Goal: Task Accomplishment & Management: Manage account settings

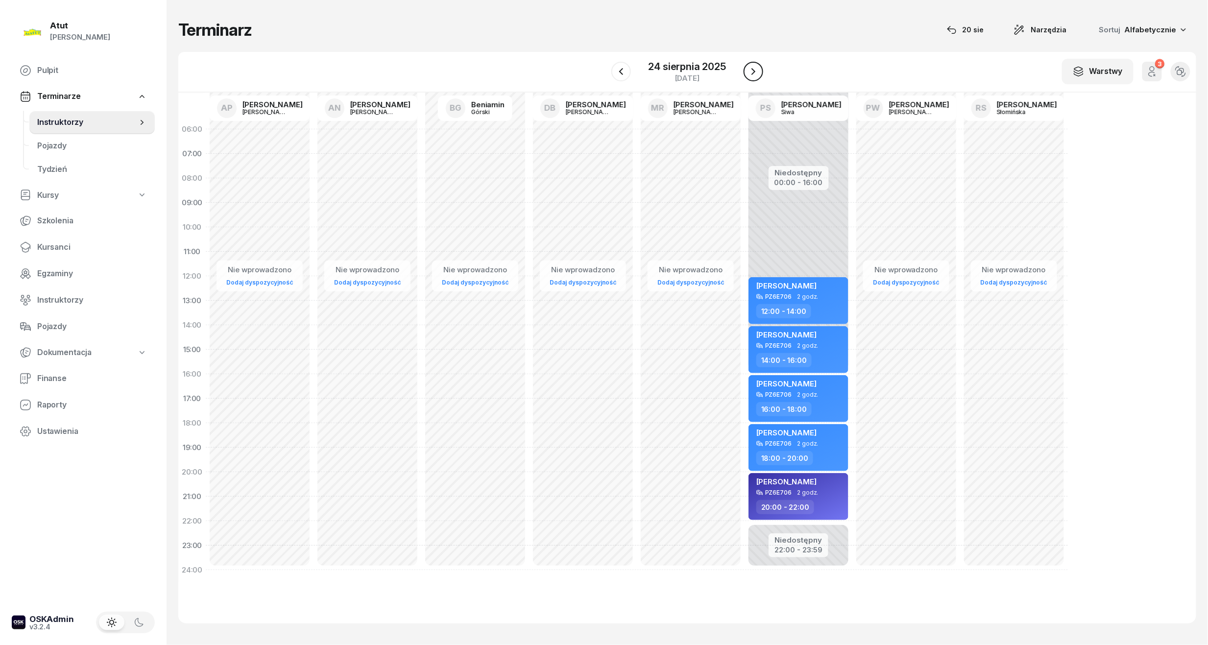
click at [749, 68] on icon "button" at bounding box center [753, 72] width 12 height 12
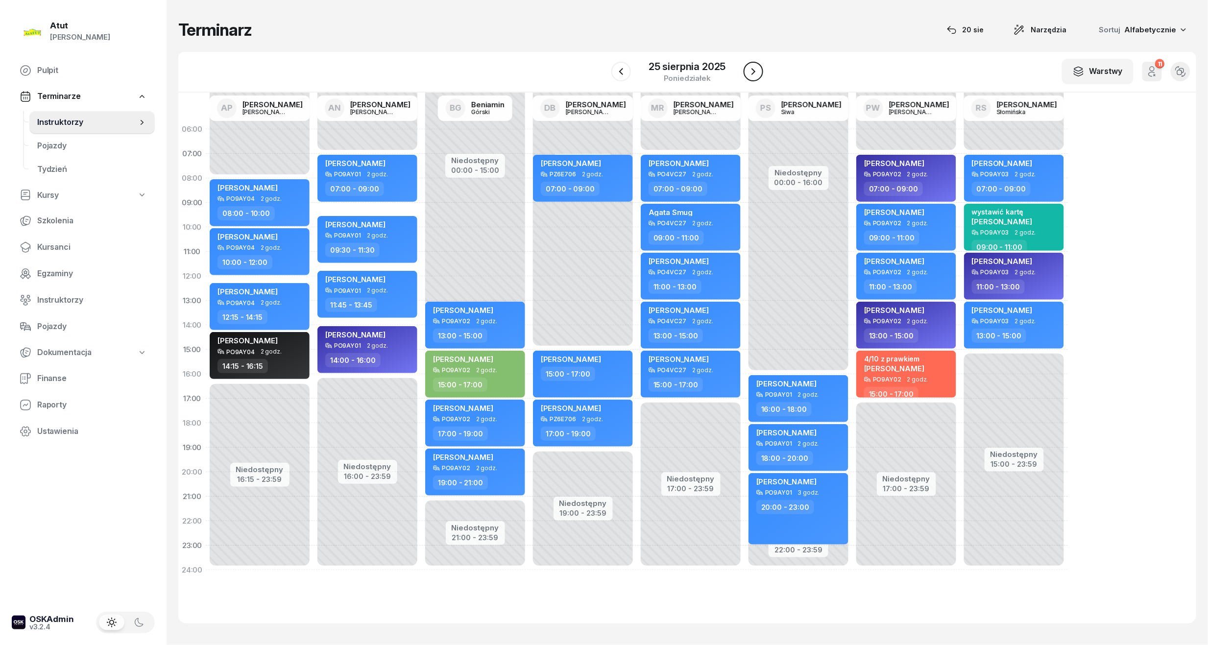
click at [749, 68] on icon "button" at bounding box center [753, 72] width 12 height 12
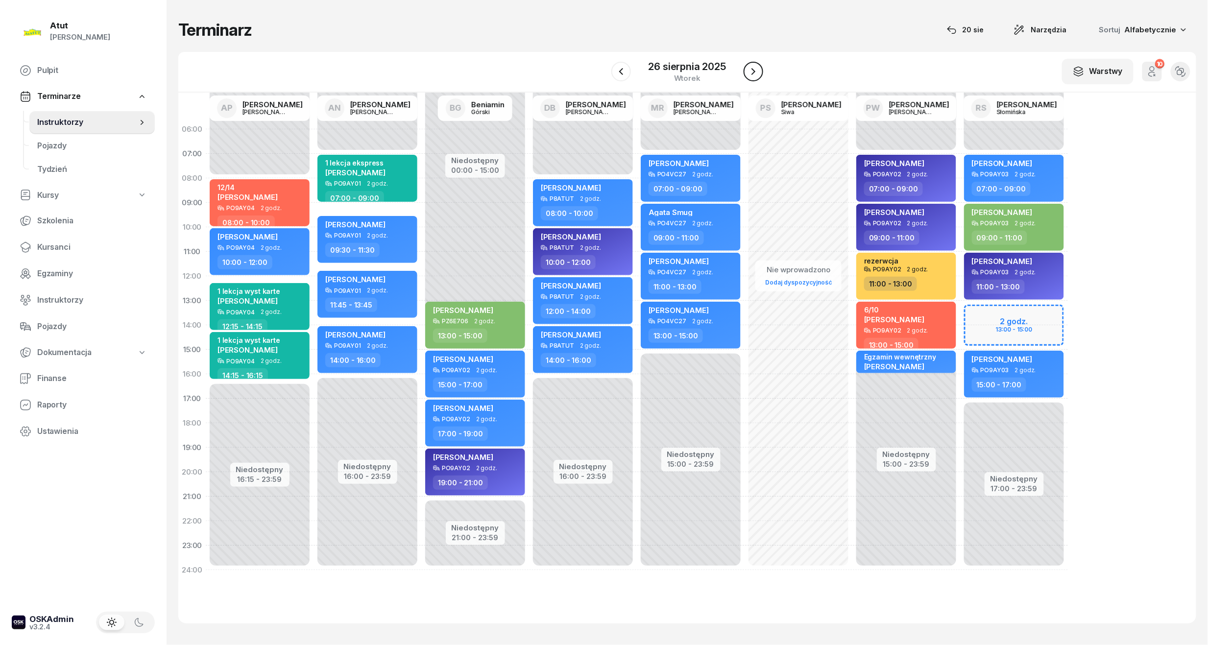
click at [749, 68] on icon "button" at bounding box center [753, 72] width 12 height 12
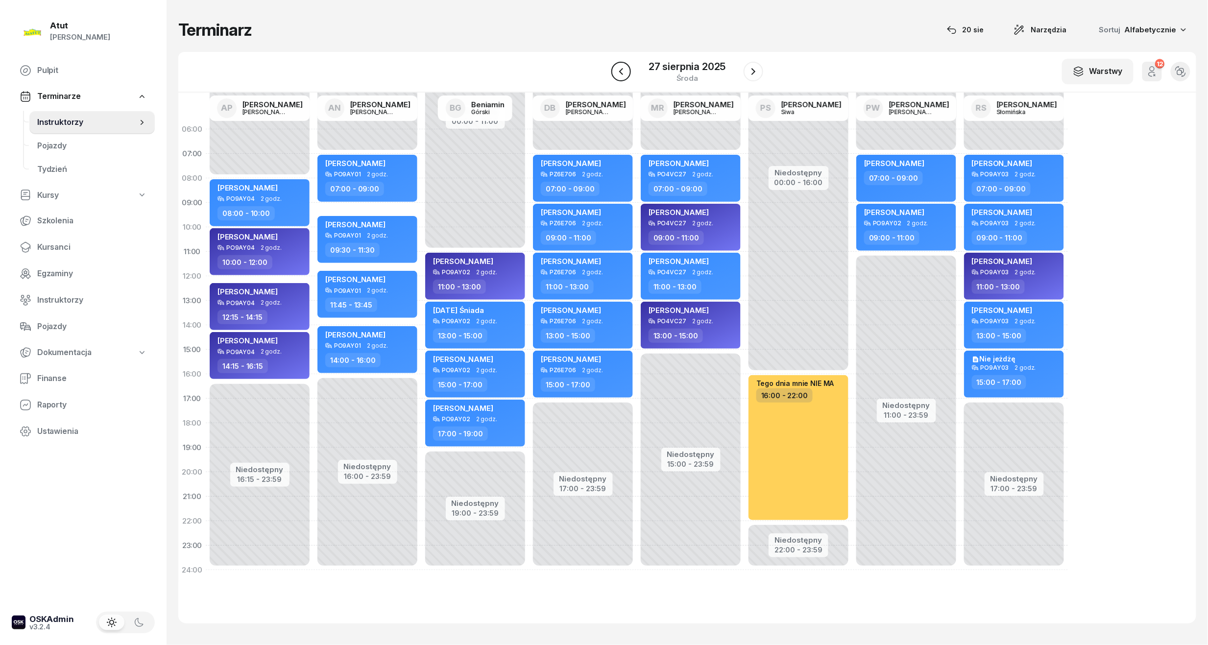
click at [625, 72] on icon "button" at bounding box center [621, 72] width 12 height 12
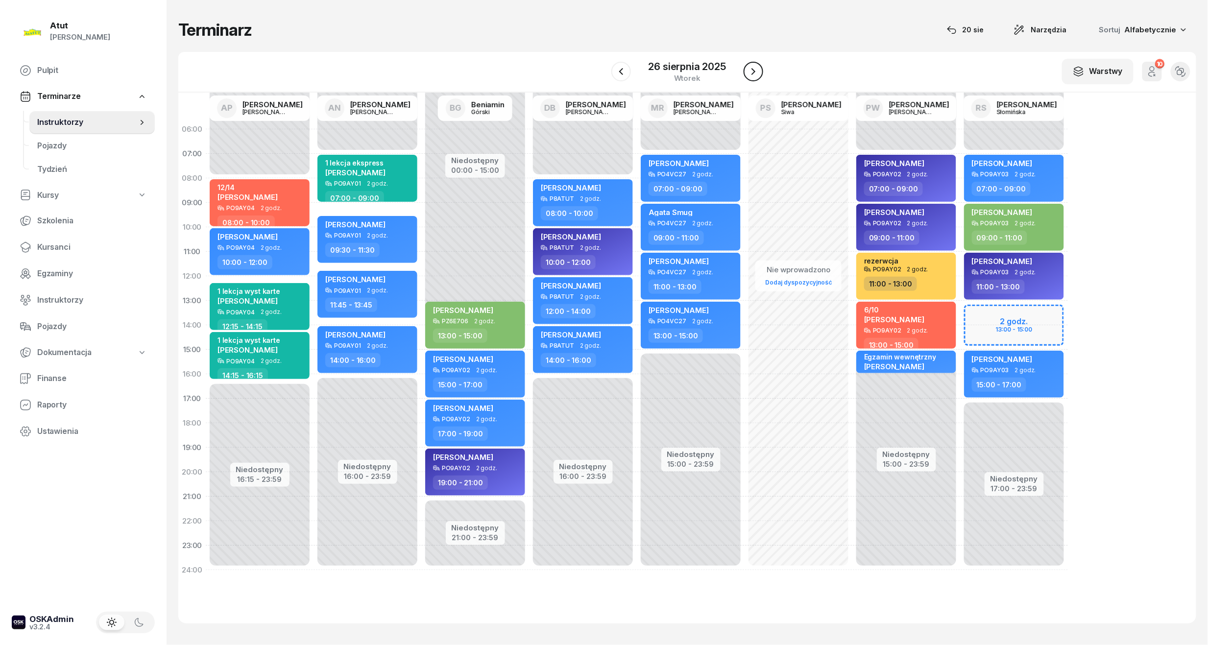
click at [745, 72] on button "button" at bounding box center [754, 72] width 20 height 20
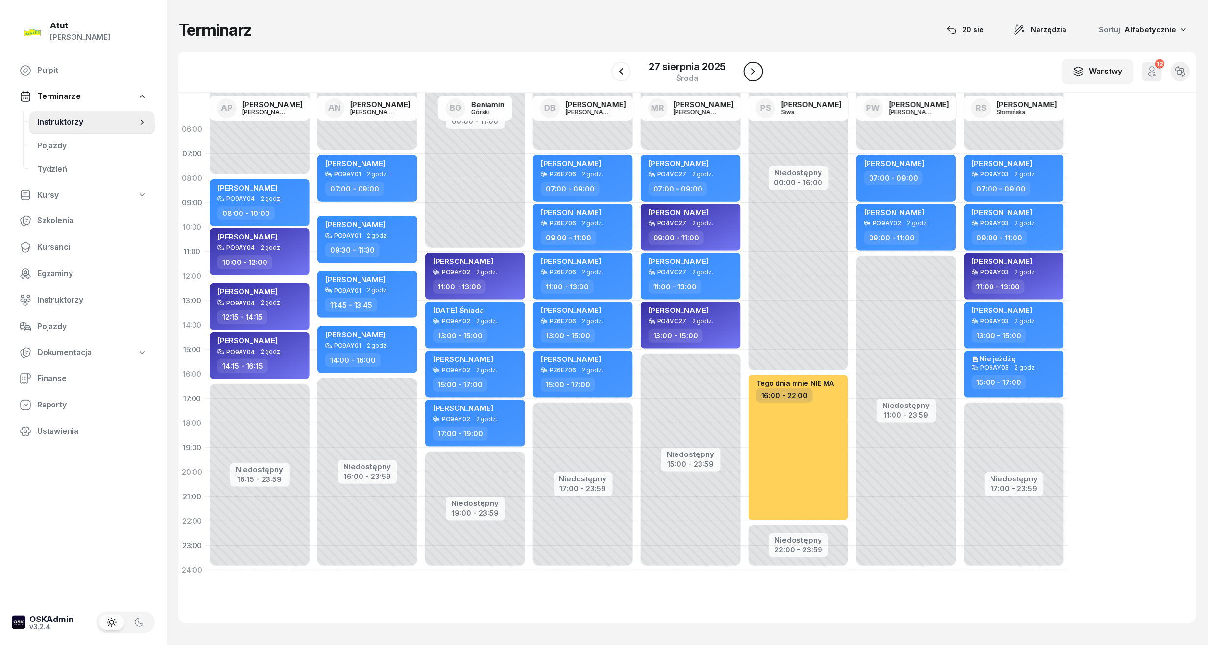
click at [745, 72] on button "button" at bounding box center [754, 72] width 20 height 20
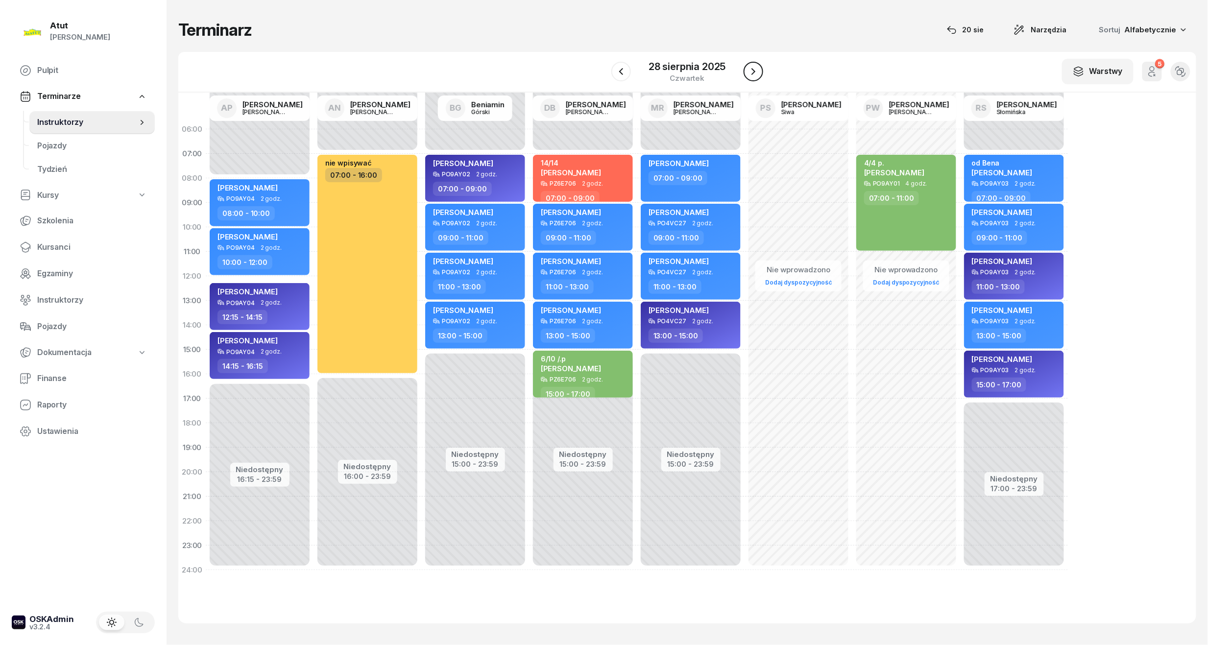
click at [745, 72] on button "button" at bounding box center [754, 72] width 20 height 20
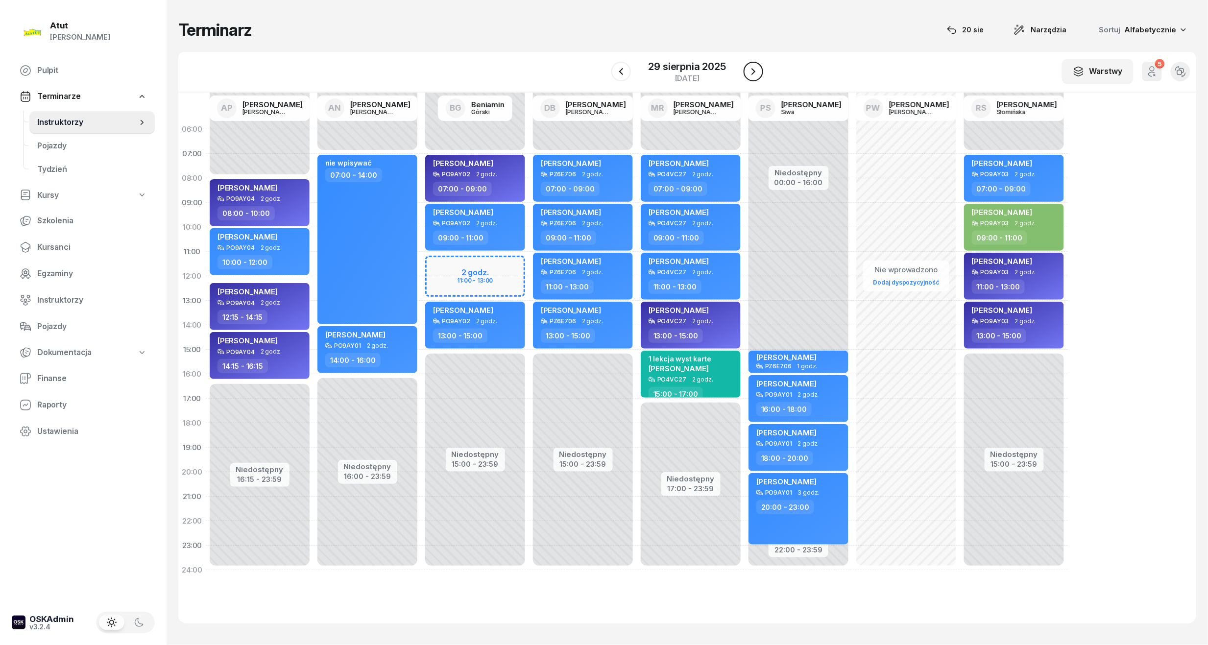
click at [745, 72] on button "button" at bounding box center [754, 72] width 20 height 20
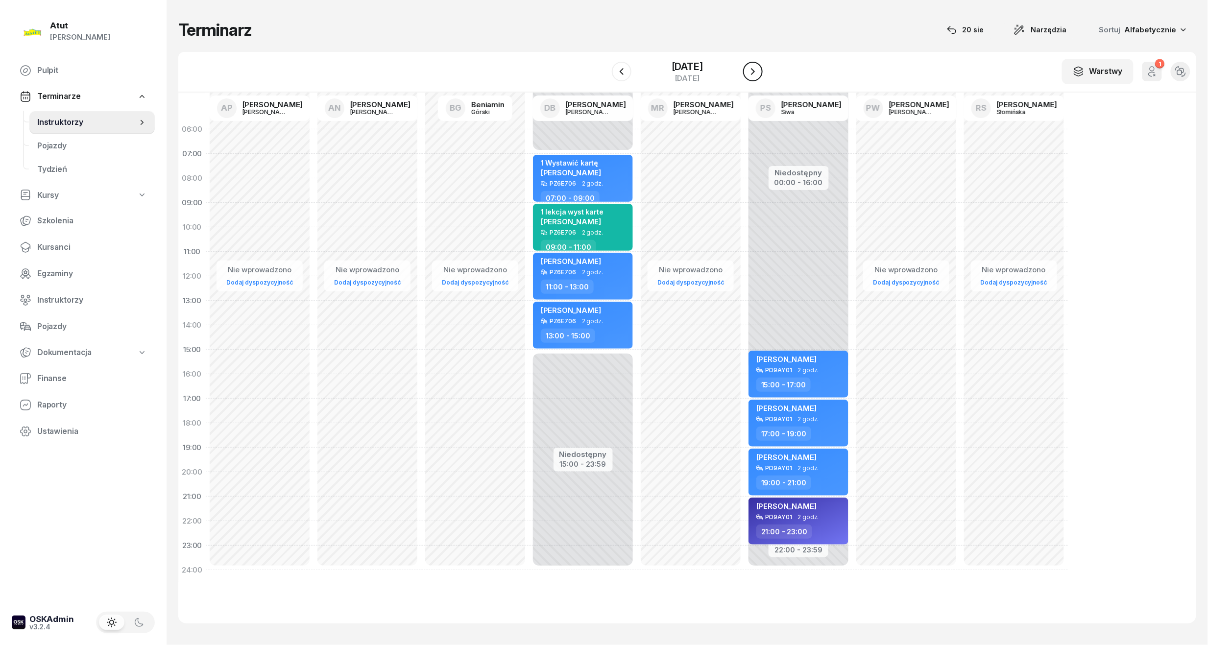
click at [745, 72] on button "button" at bounding box center [753, 72] width 20 height 20
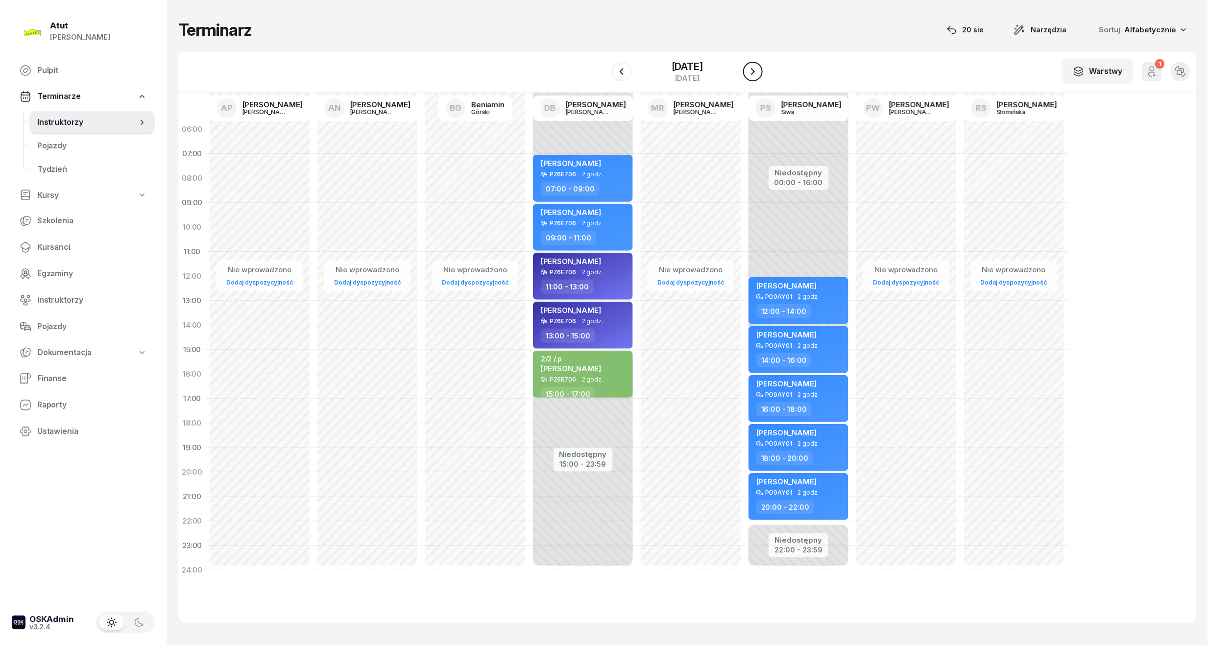
click at [745, 72] on button "button" at bounding box center [753, 72] width 20 height 20
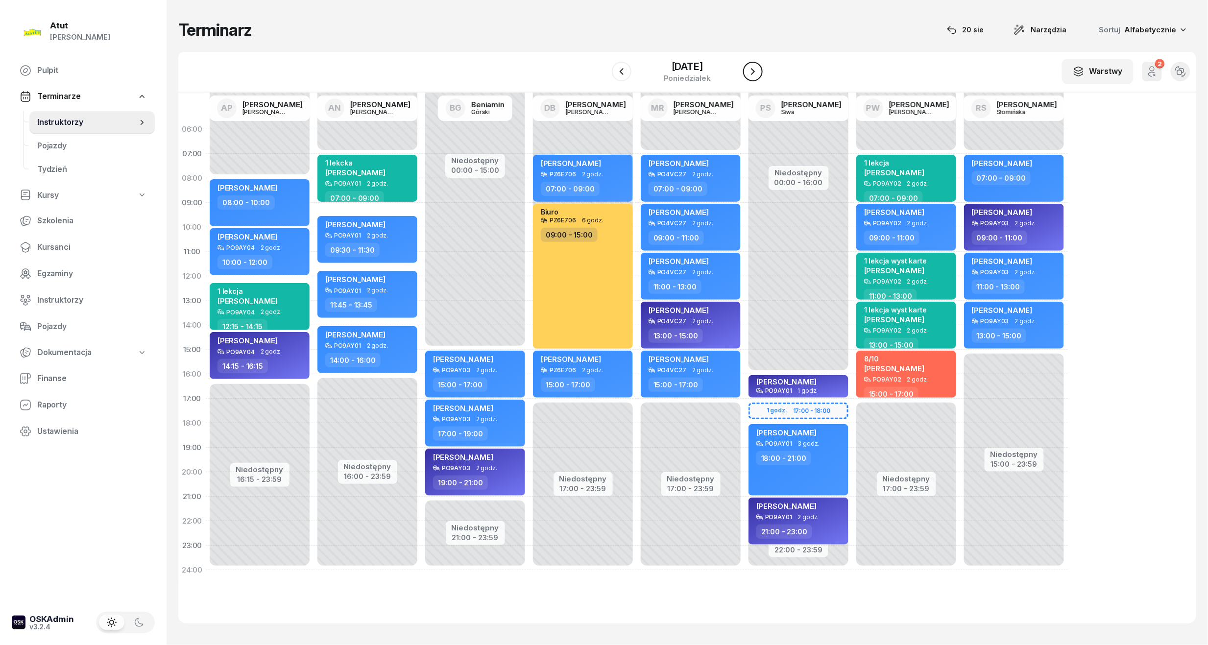
click at [745, 72] on button "button" at bounding box center [753, 72] width 20 height 20
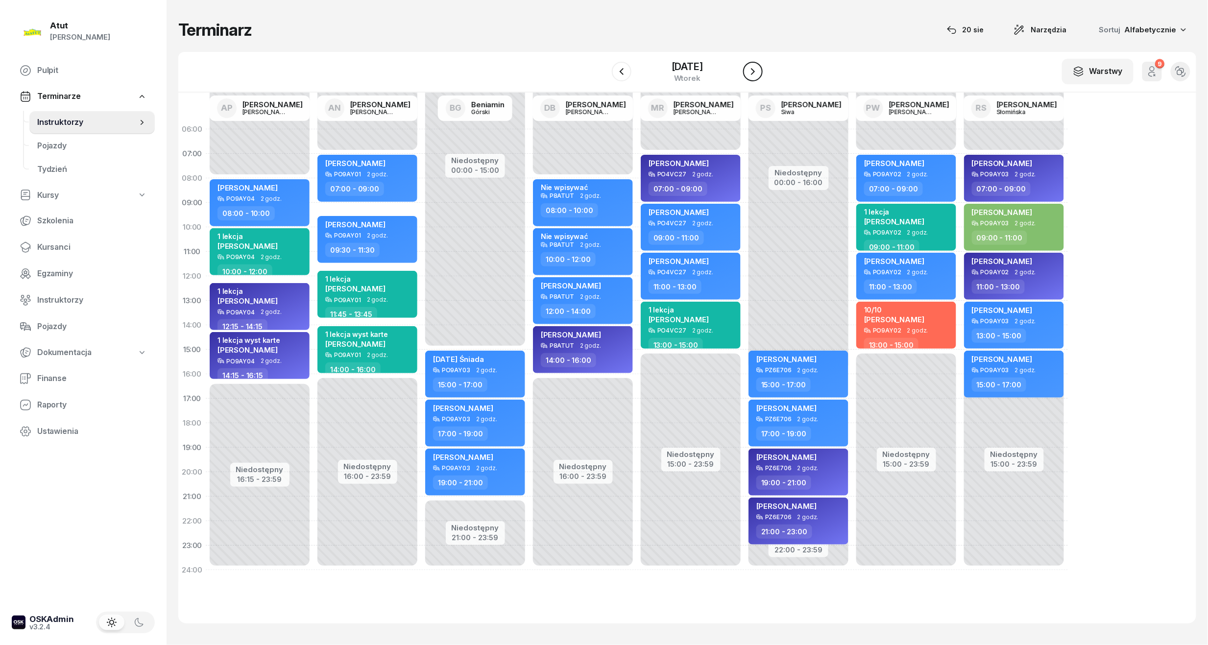
click at [745, 72] on button "button" at bounding box center [753, 72] width 20 height 20
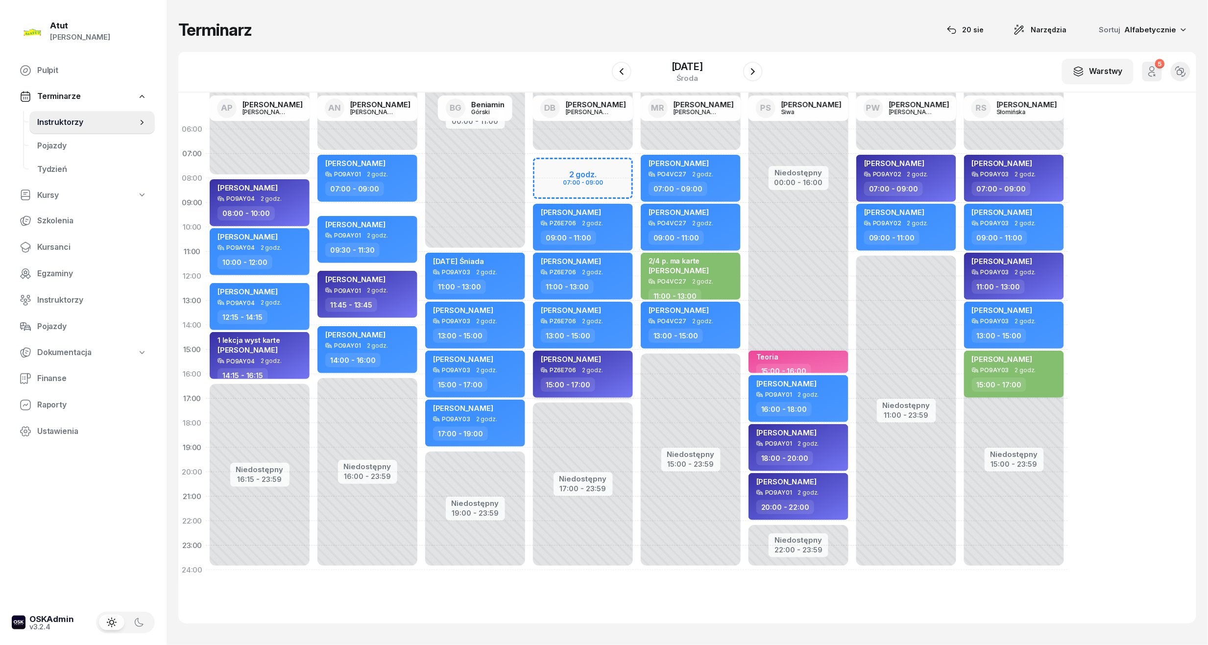
drag, startPoint x: 594, startPoint y: 357, endPoint x: 571, endPoint y: 357, distance: 23.0
click at [571, 357] on span "[PERSON_NAME]" at bounding box center [571, 359] width 60 height 9
select select "15"
select select "17"
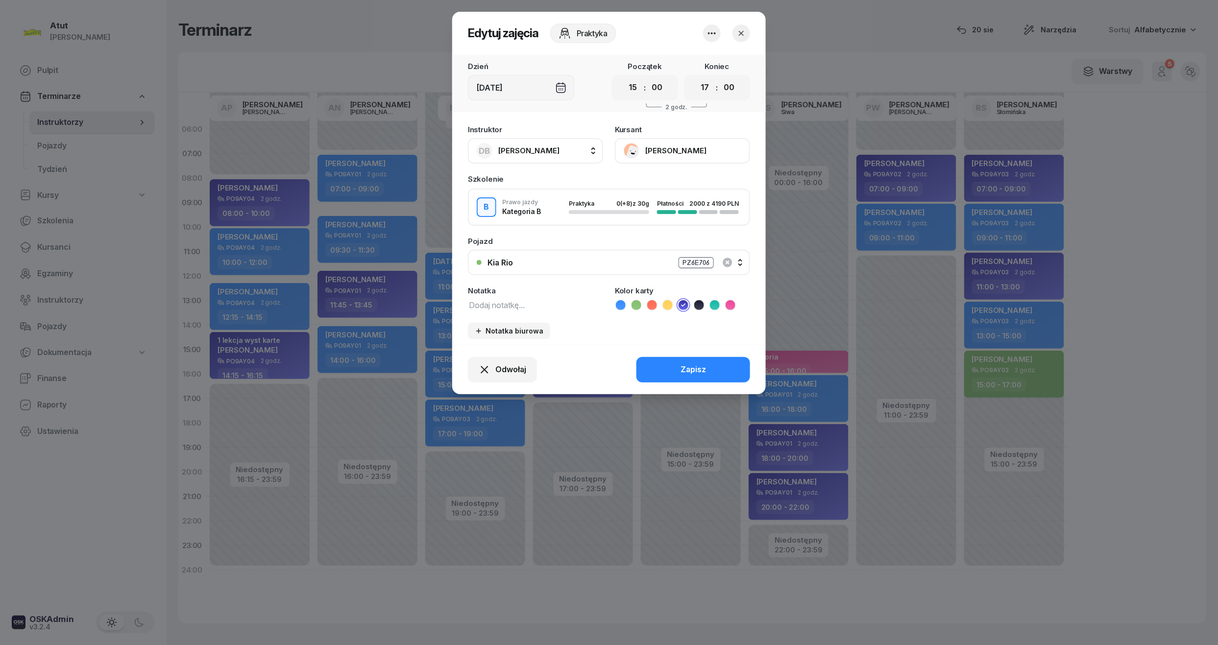
click at [677, 136] on div "Kursant [PERSON_NAME]" at bounding box center [682, 145] width 135 height 38
click at [675, 148] on button "[PERSON_NAME]" at bounding box center [682, 150] width 135 height 25
click at [665, 194] on link "Otwórz profil" at bounding box center [681, 184] width 129 height 24
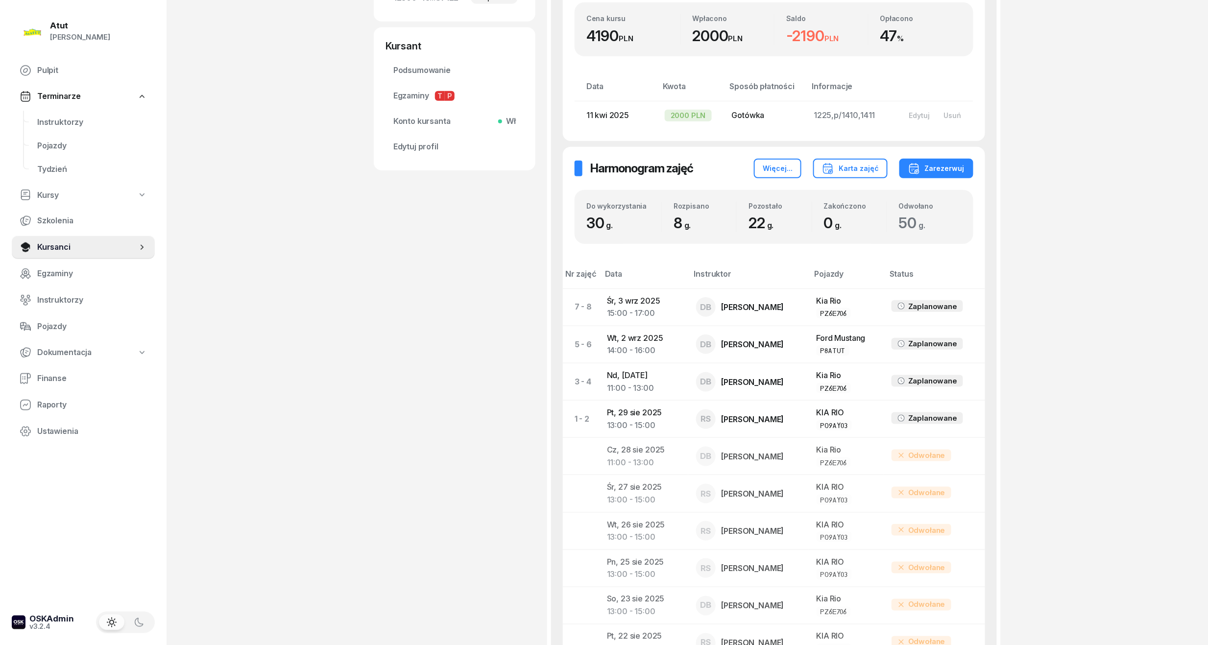
scroll to position [326, 0]
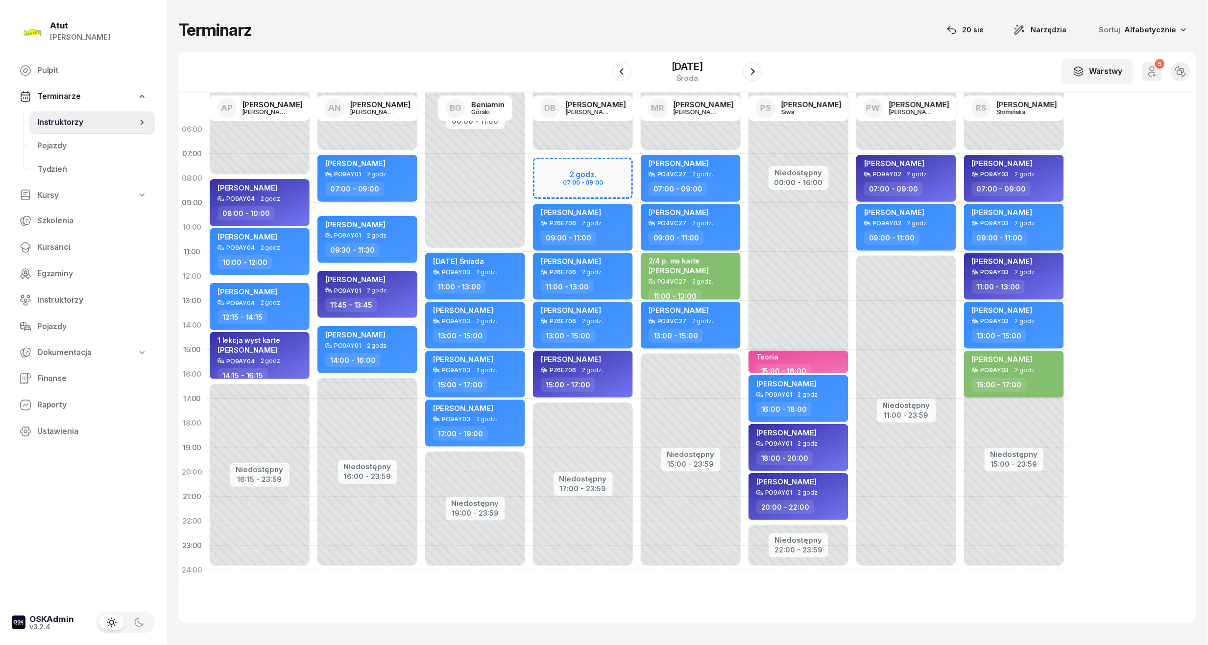
click at [637, 168] on div "Niedostępny 00:00 - 07:00 Niedostępny 17:00 - 23:59 2 godz. 07:00 - 09:00 kursa…" at bounding box center [691, 349] width 108 height 465
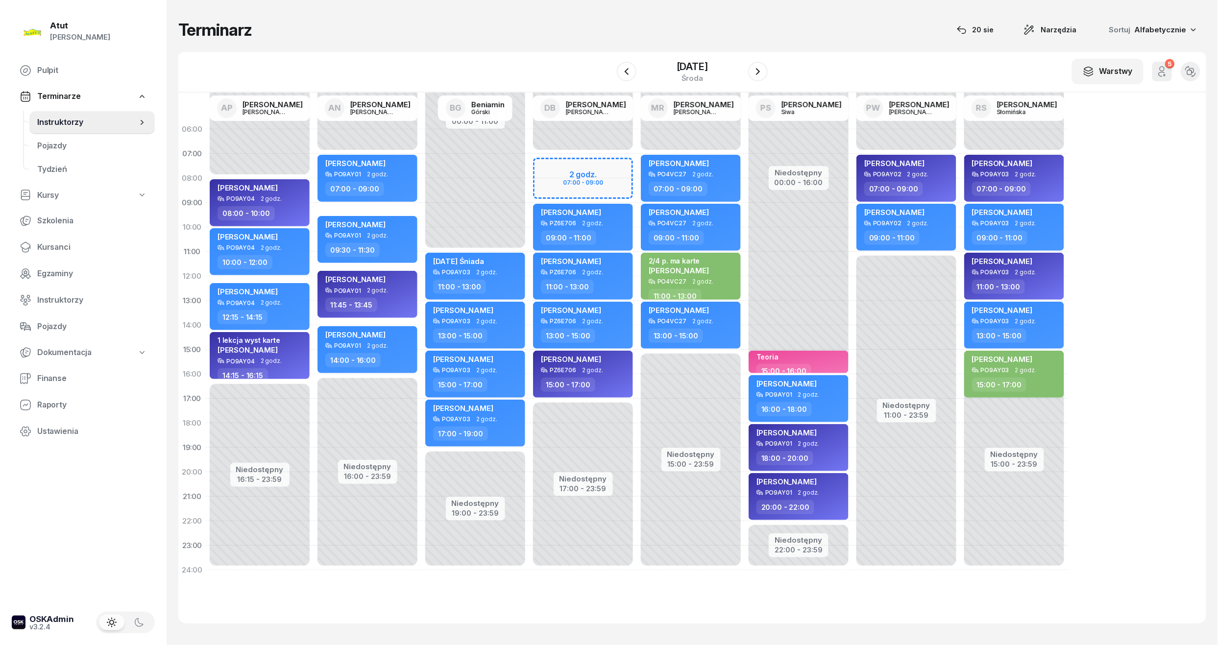
select select "07"
select select "09"
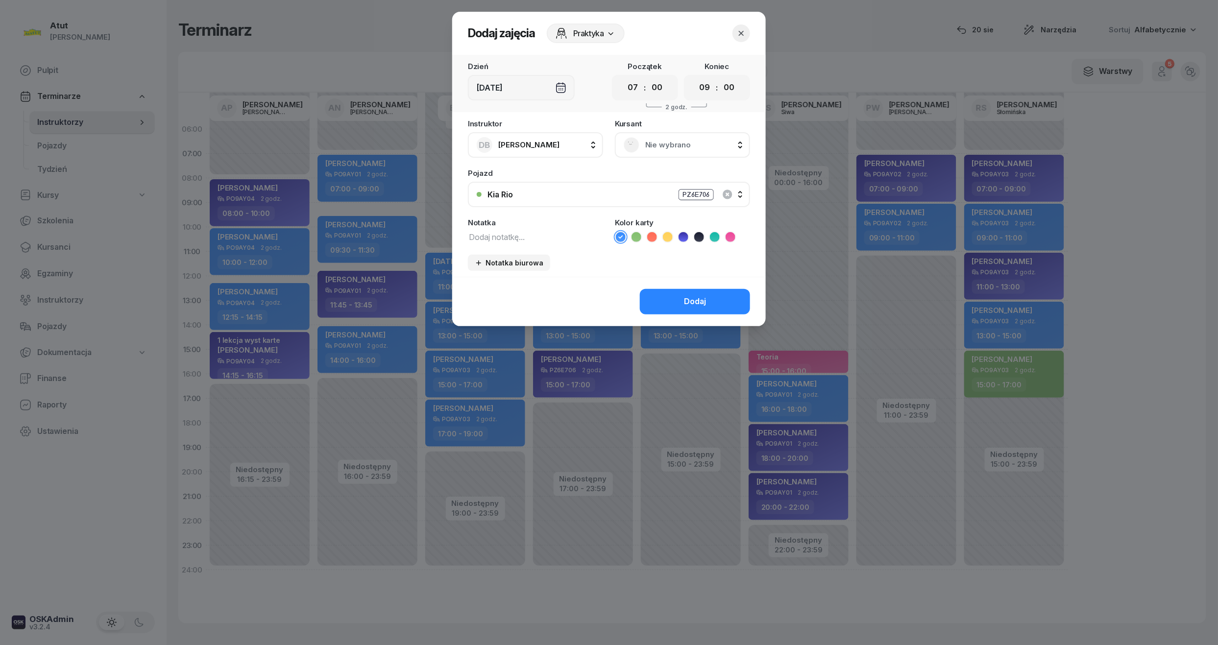
click at [677, 145] on span "Nie wybrano" at bounding box center [693, 145] width 96 height 13
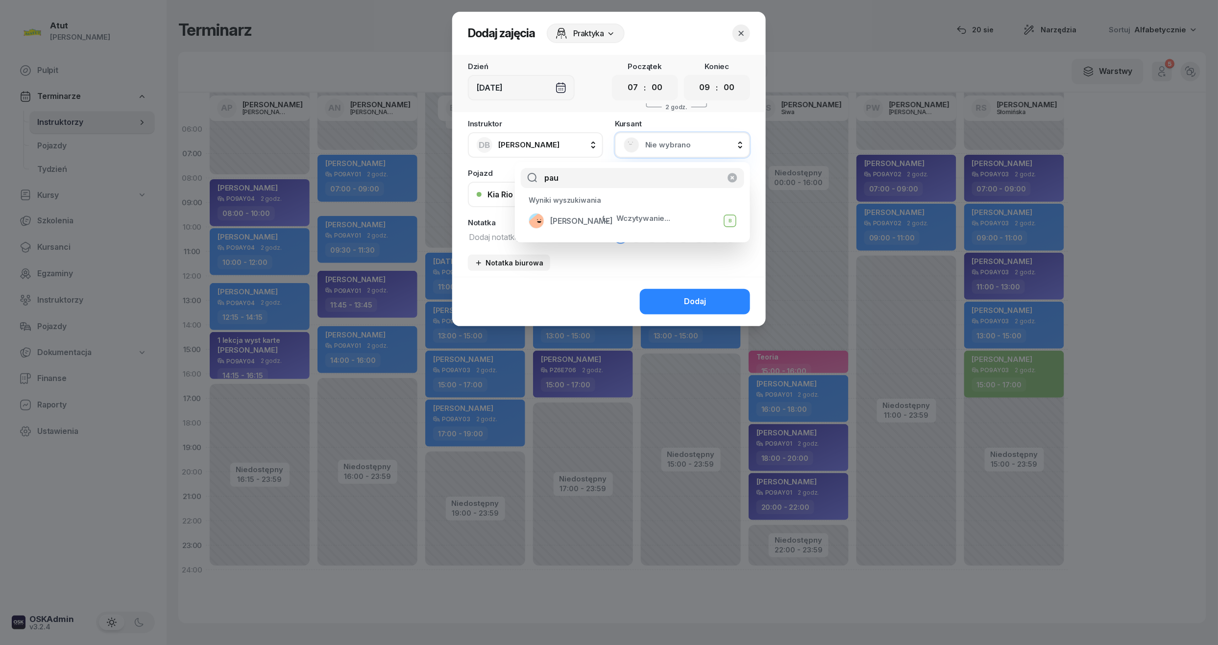
type input "pau"
click at [597, 219] on span "[PERSON_NAME]" at bounding box center [581, 221] width 63 height 13
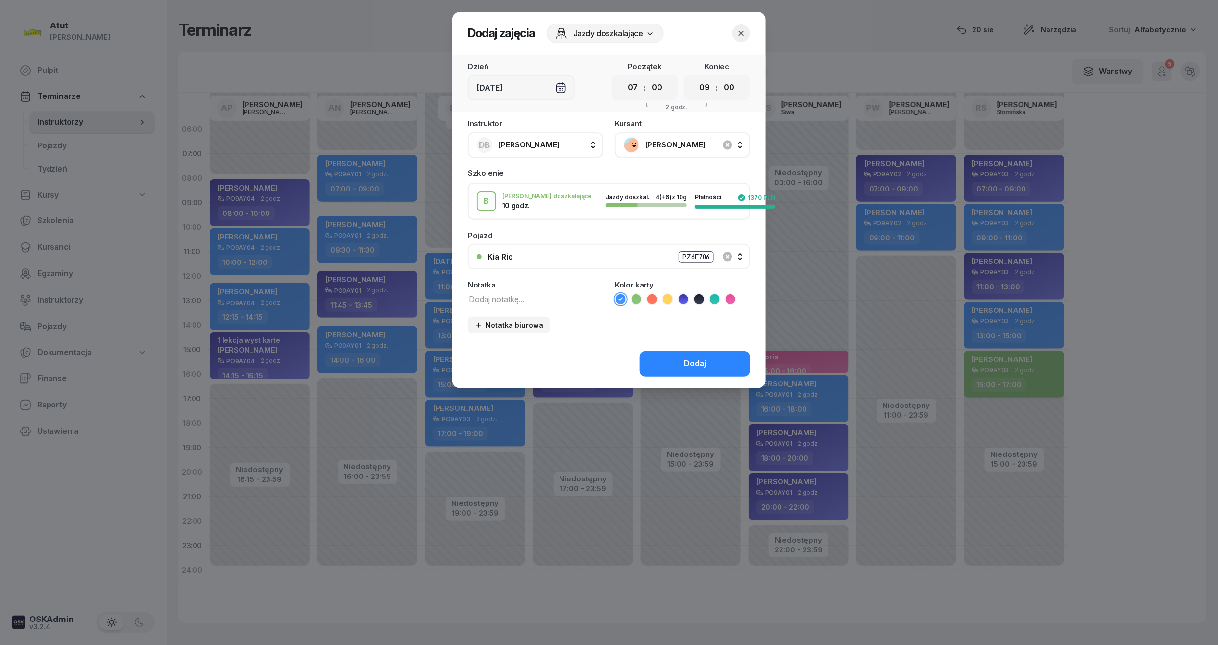
click at [635, 235] on div "Pojazd" at bounding box center [609, 235] width 282 height 7
click at [641, 296] on icon at bounding box center [636, 299] width 10 height 10
click at [678, 364] on div "Dodaj" at bounding box center [608, 363] width 313 height 49
click at [678, 364] on button "Dodaj" at bounding box center [695, 363] width 110 height 25
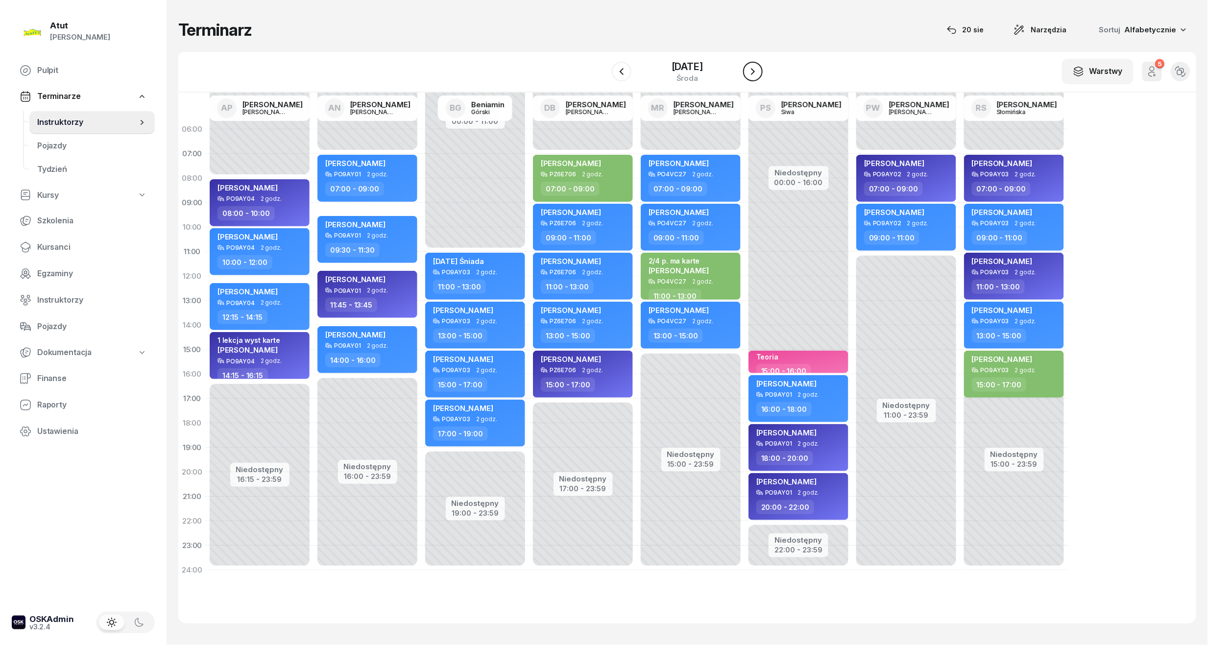
click at [756, 72] on icon "button" at bounding box center [753, 72] width 12 height 12
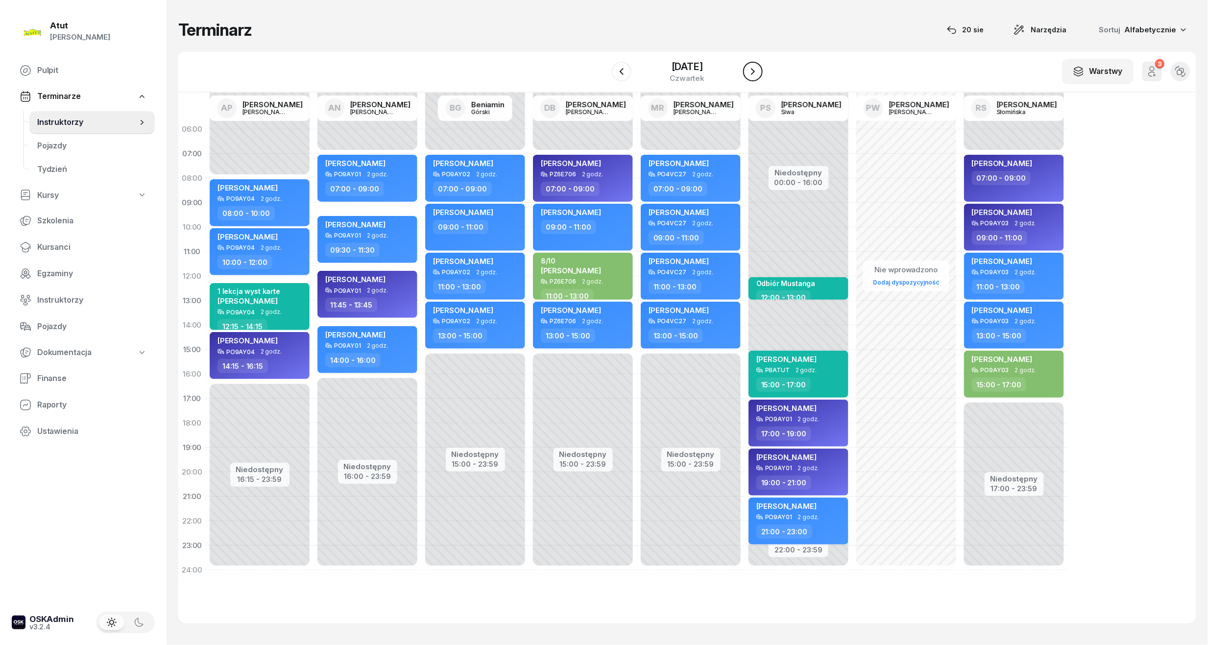
click at [756, 72] on icon "button" at bounding box center [753, 72] width 12 height 12
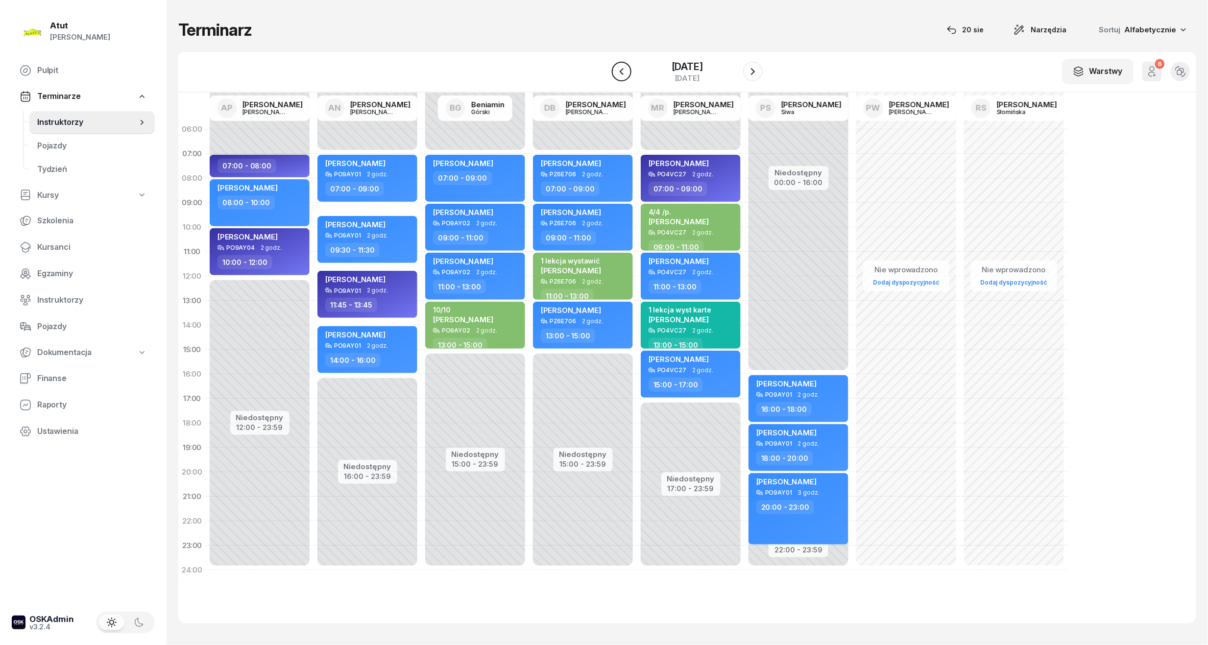
click at [621, 68] on icon "button" at bounding box center [622, 72] width 12 height 12
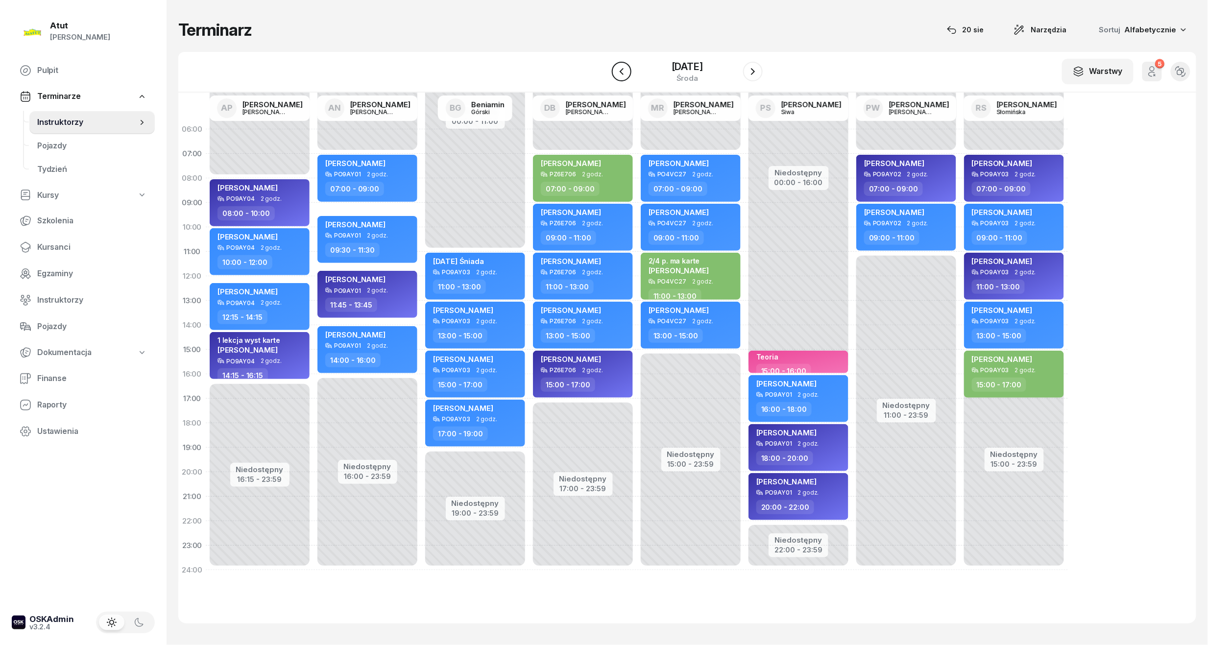
click at [621, 68] on icon "button" at bounding box center [622, 72] width 12 height 12
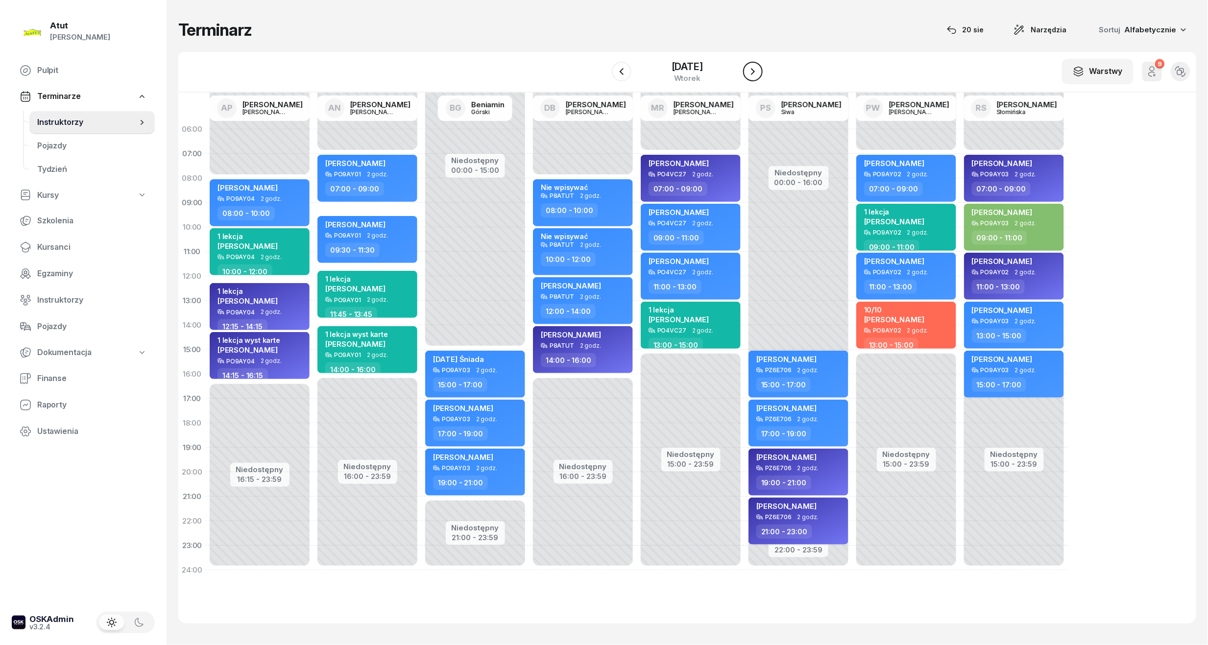
click at [755, 76] on icon "button" at bounding box center [753, 72] width 12 height 12
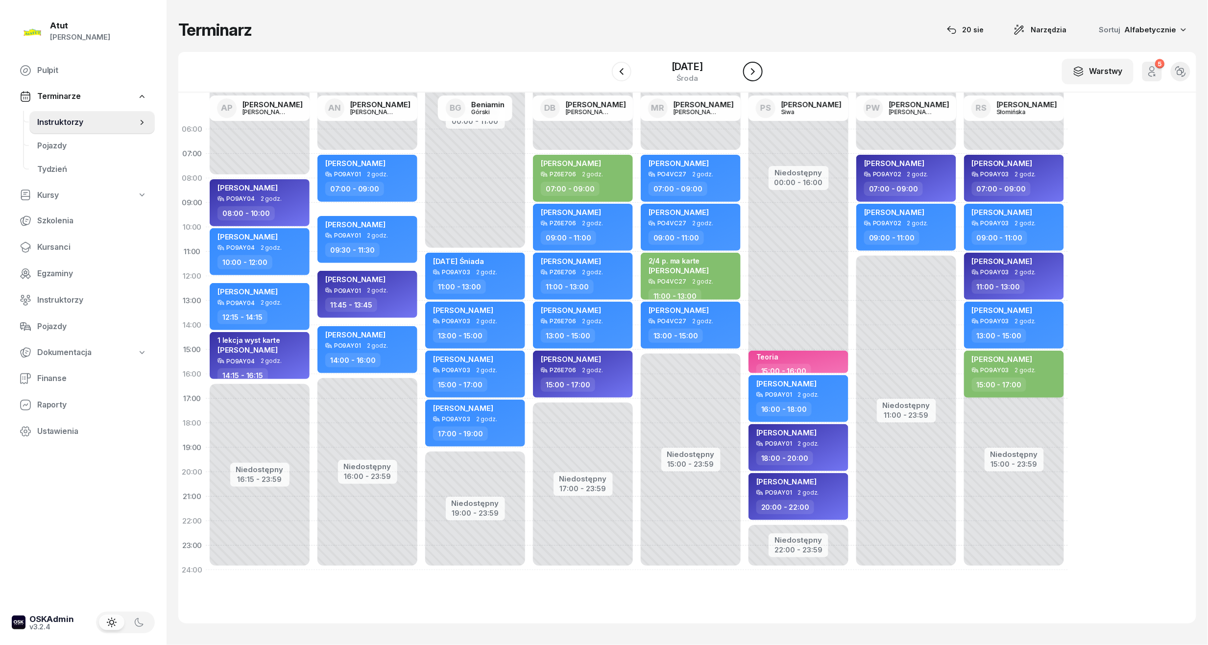
click at [755, 76] on icon "button" at bounding box center [753, 72] width 12 height 12
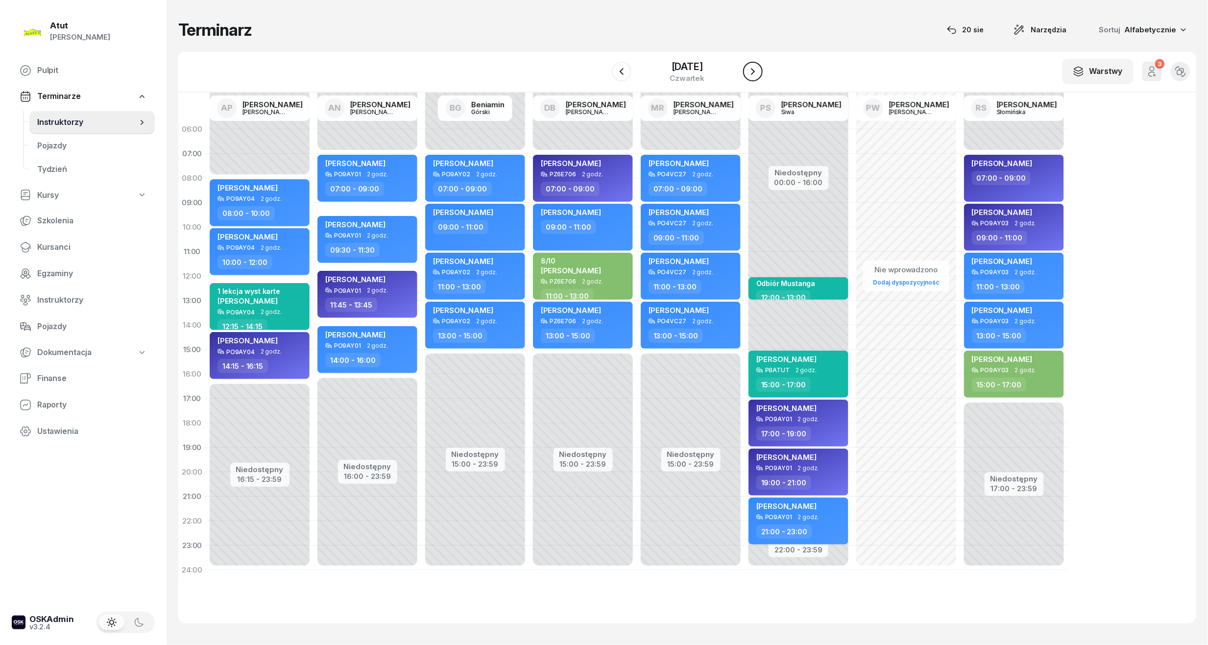
click at [755, 76] on icon "button" at bounding box center [753, 72] width 12 height 12
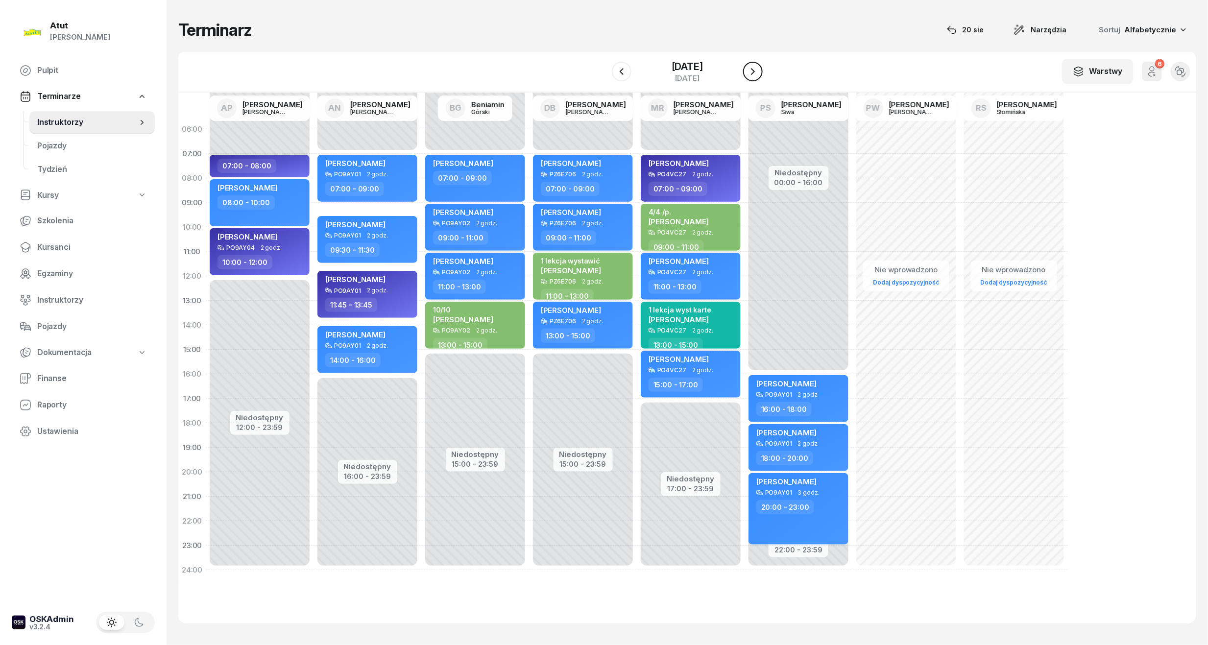
click at [755, 76] on icon "button" at bounding box center [753, 72] width 12 height 12
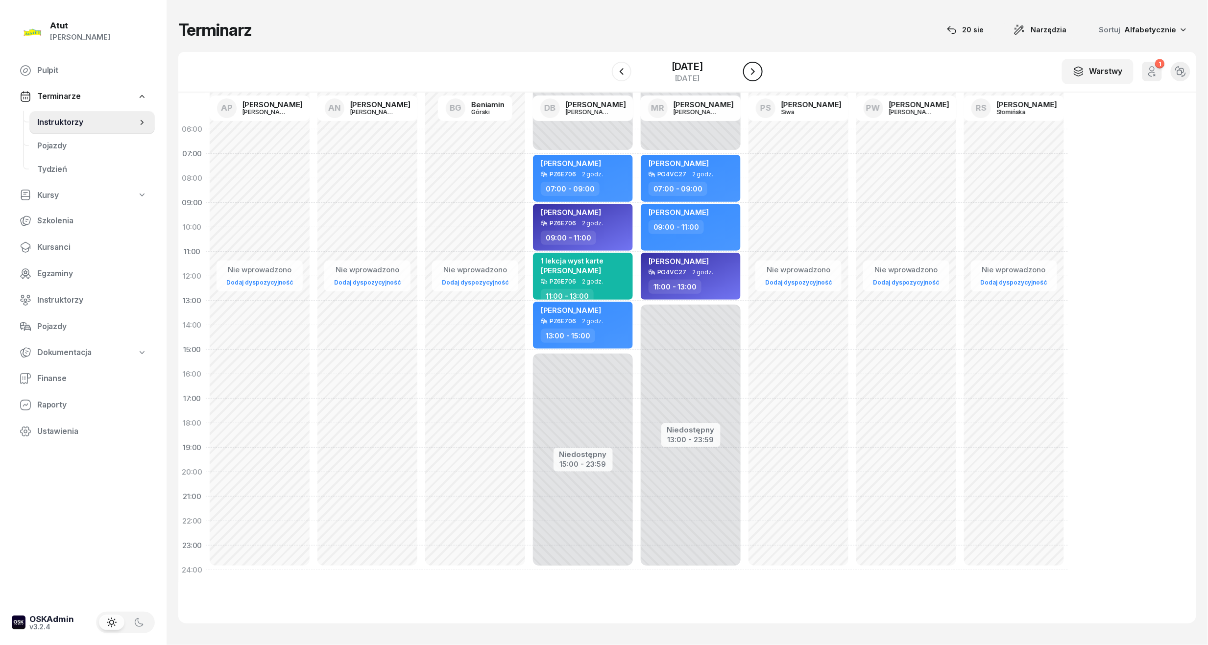
click at [755, 76] on icon "button" at bounding box center [753, 72] width 12 height 12
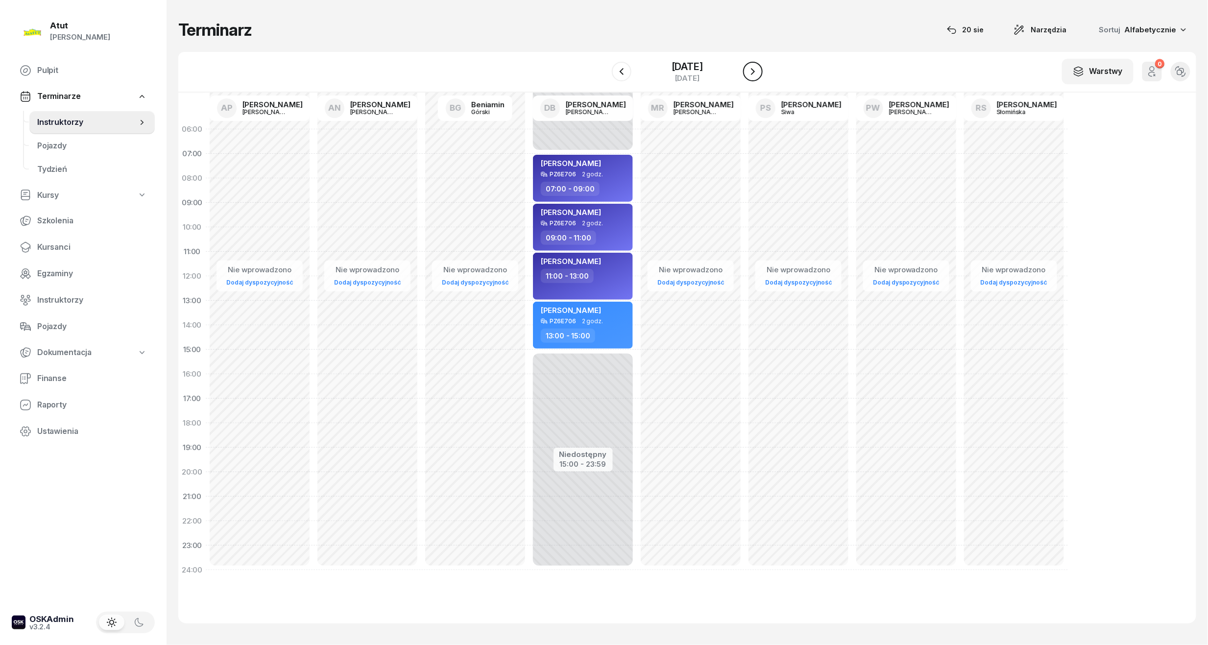
click at [755, 76] on icon "button" at bounding box center [753, 72] width 12 height 12
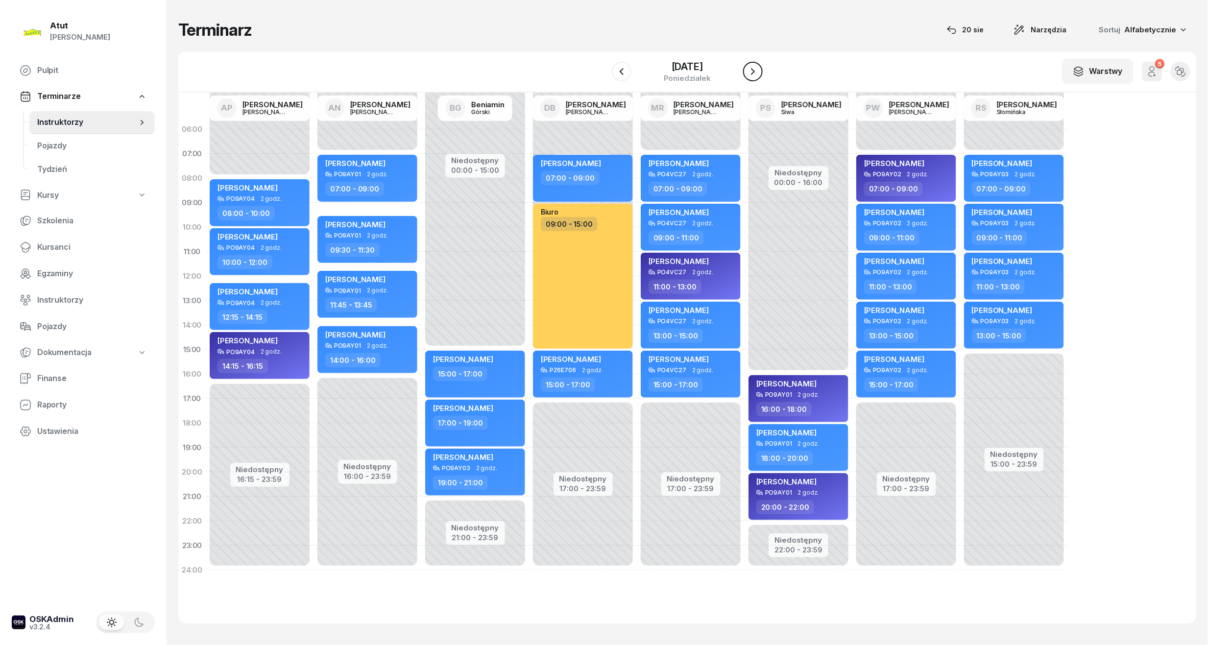
click at [755, 76] on icon "button" at bounding box center [753, 72] width 12 height 12
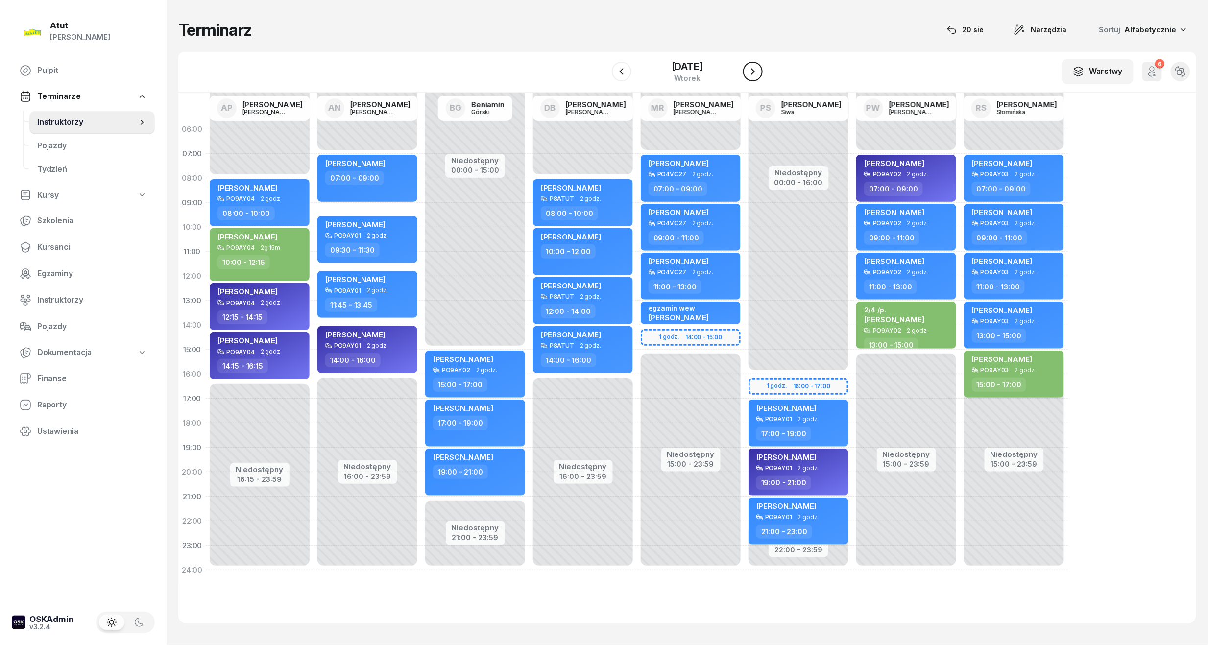
click at [752, 73] on icon "button" at bounding box center [753, 71] width 4 height 7
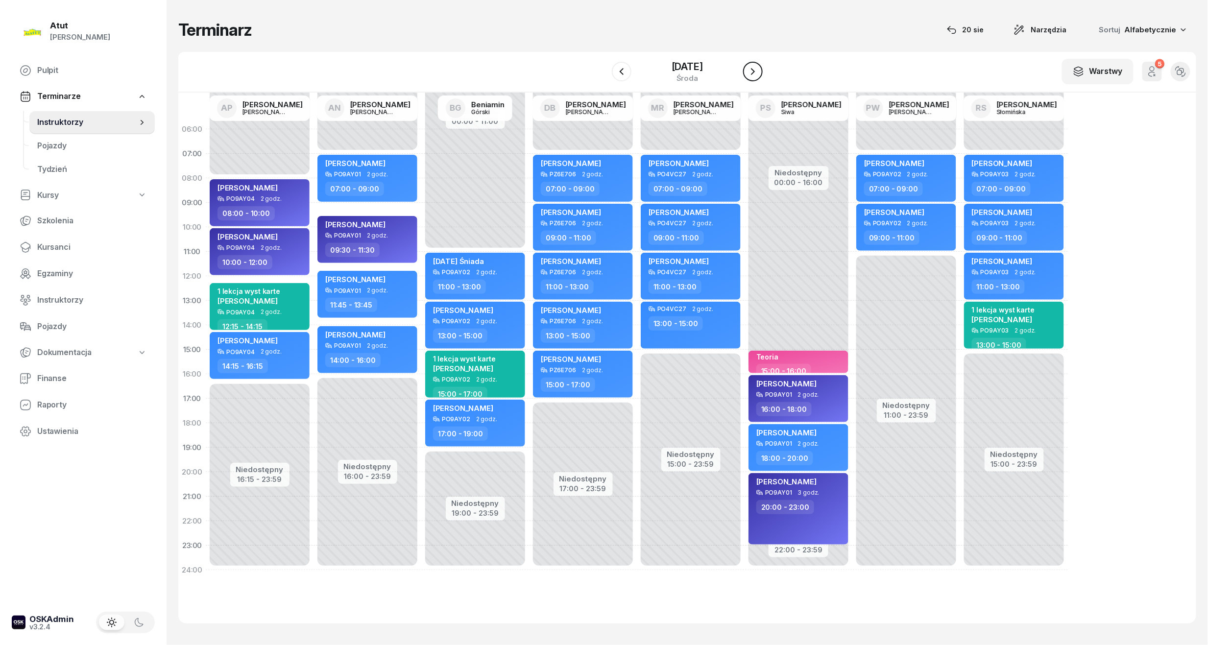
click at [752, 73] on icon "button" at bounding box center [753, 72] width 12 height 12
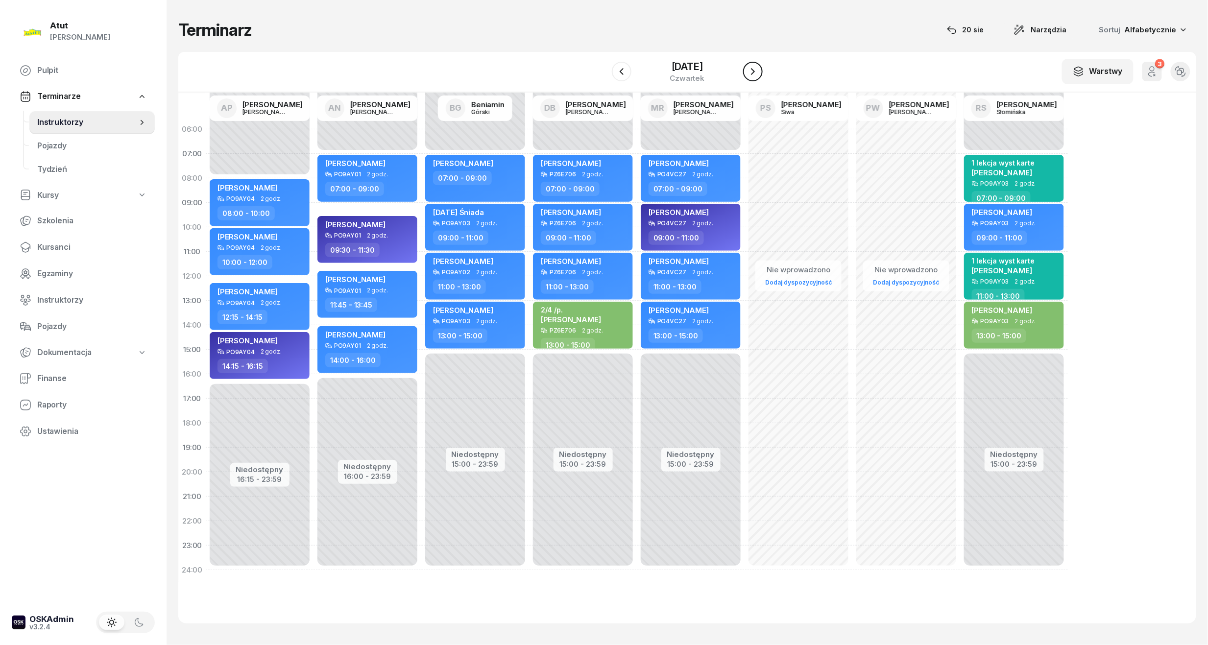
click at [752, 73] on icon "button" at bounding box center [753, 72] width 12 height 12
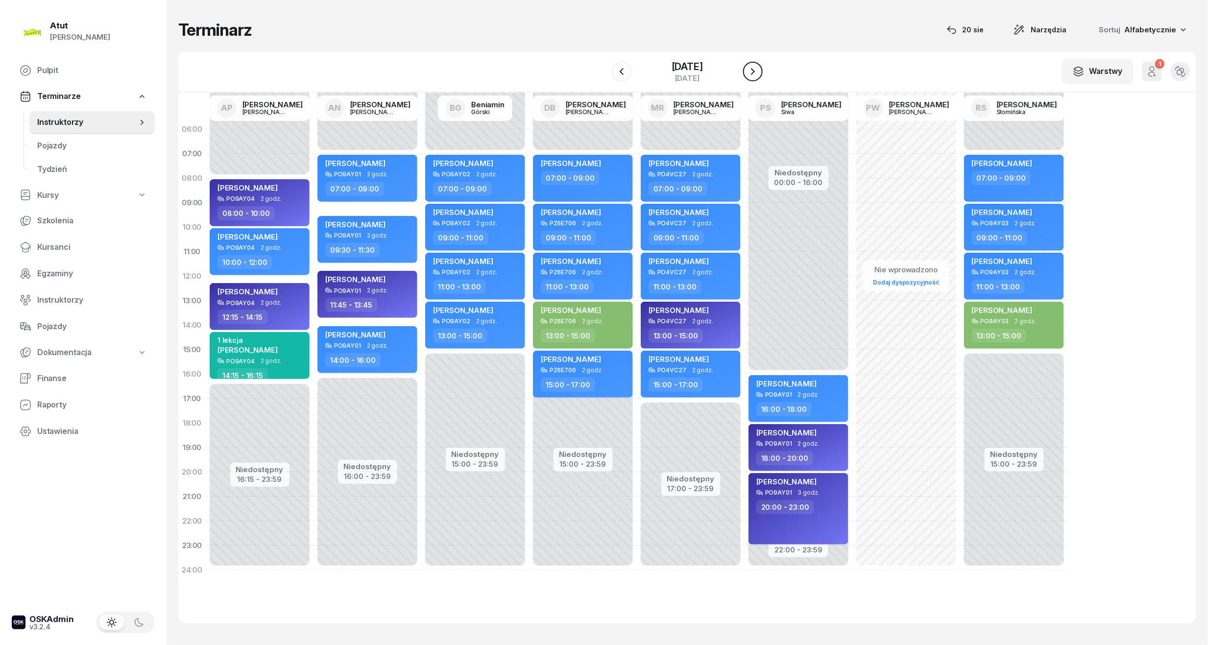
click at [752, 73] on icon "button" at bounding box center [753, 72] width 12 height 12
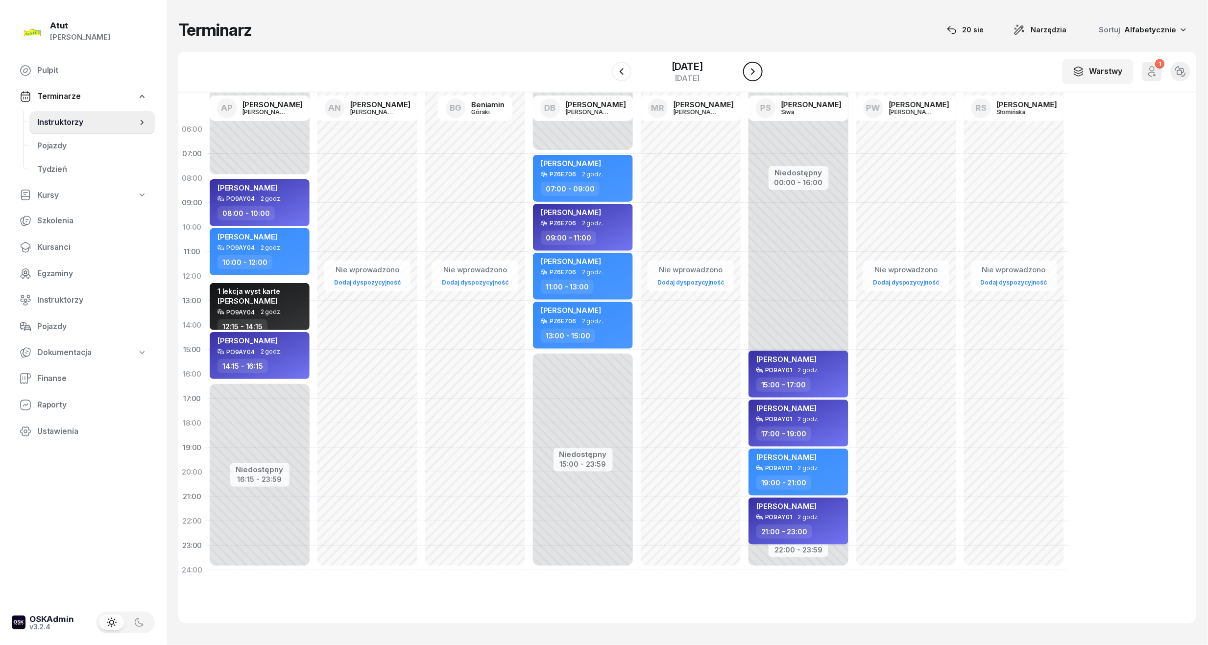
click at [752, 73] on icon "button" at bounding box center [753, 72] width 12 height 12
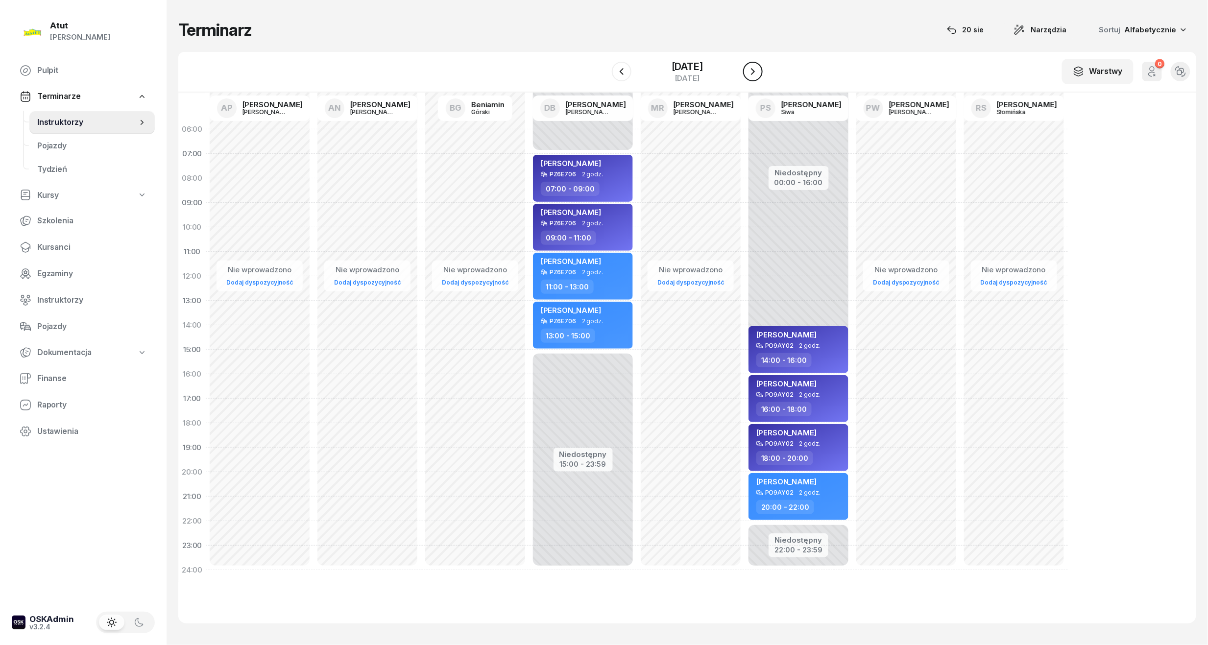
click at [752, 73] on icon "button" at bounding box center [753, 72] width 12 height 12
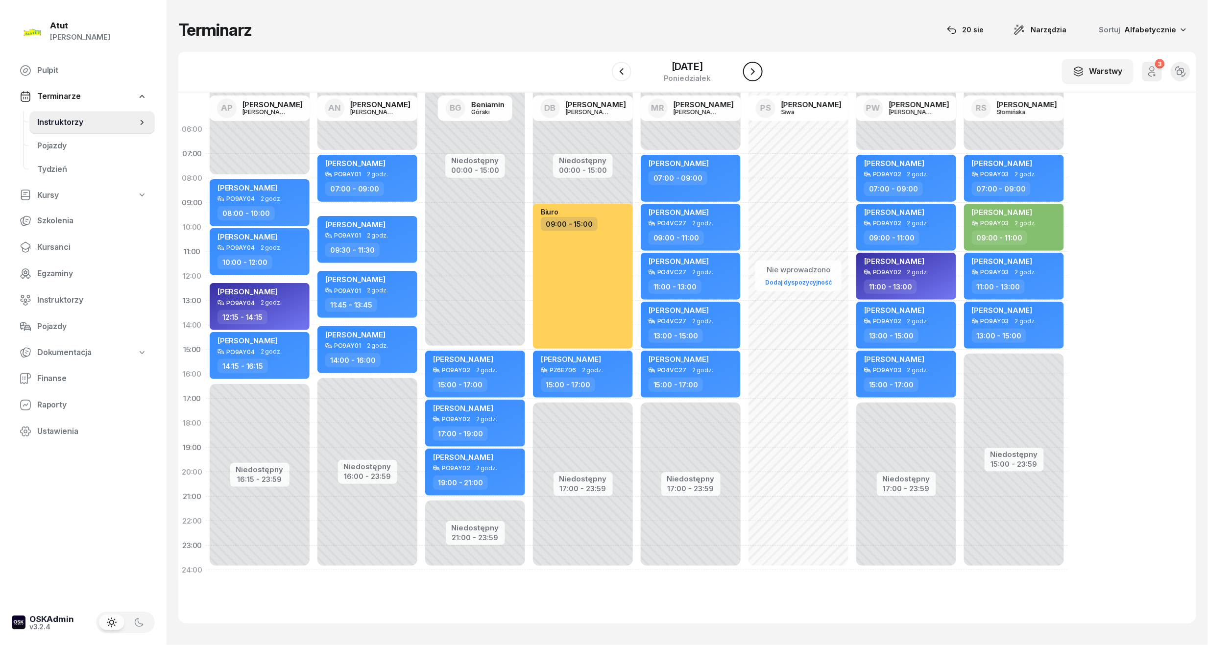
click at [752, 73] on icon "button" at bounding box center [753, 72] width 12 height 12
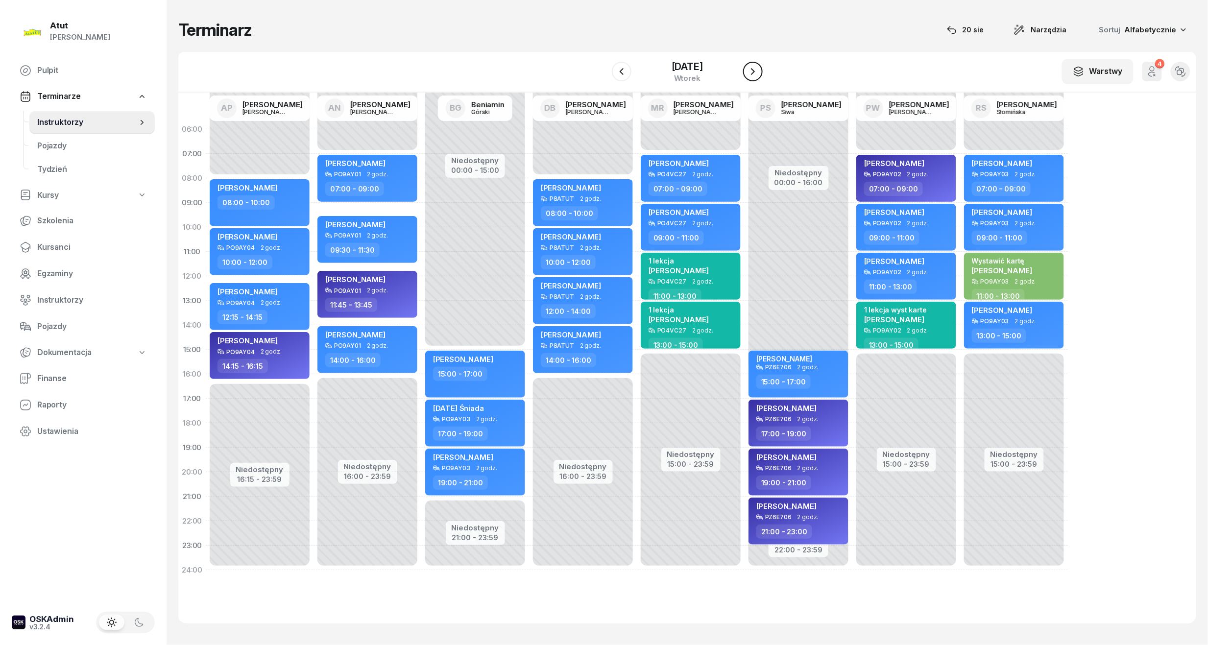
click at [752, 73] on icon "button" at bounding box center [753, 72] width 12 height 12
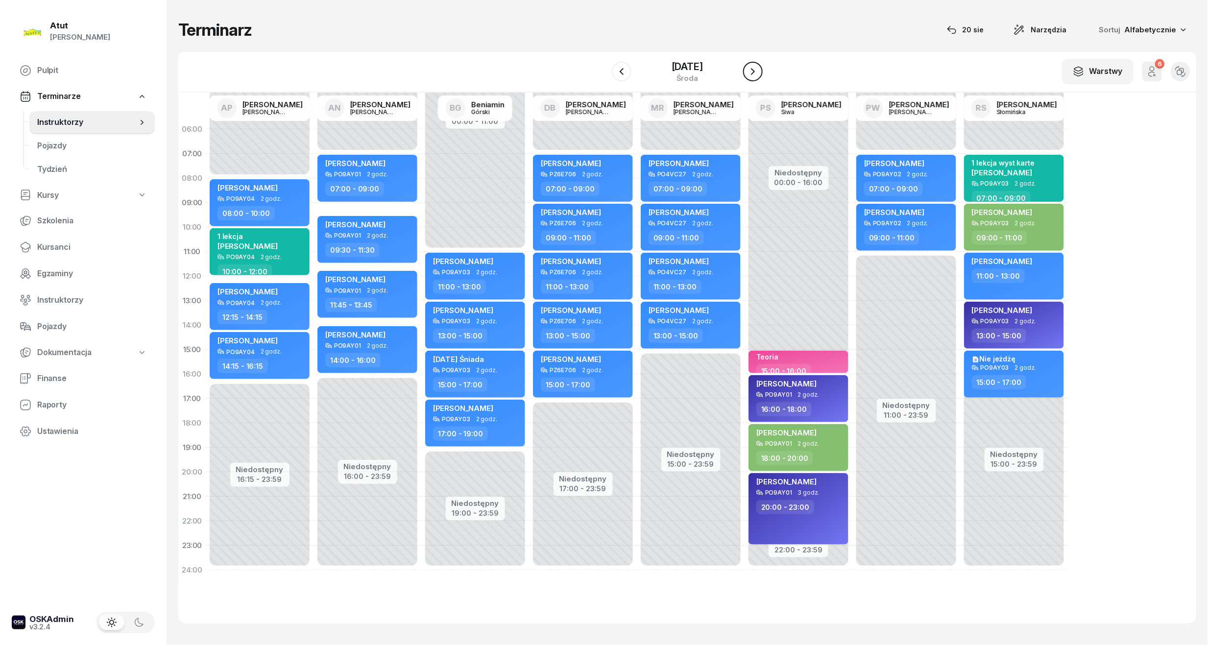
click at [752, 73] on icon "button" at bounding box center [753, 72] width 12 height 12
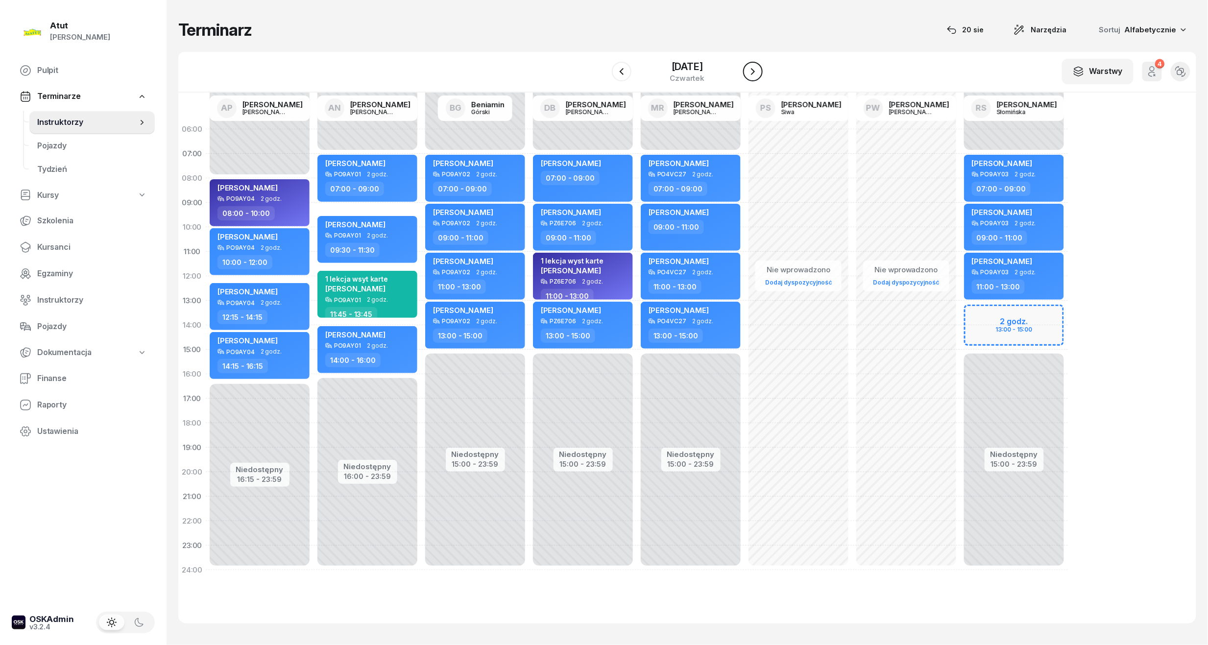
click at [752, 73] on icon "button" at bounding box center [753, 72] width 12 height 12
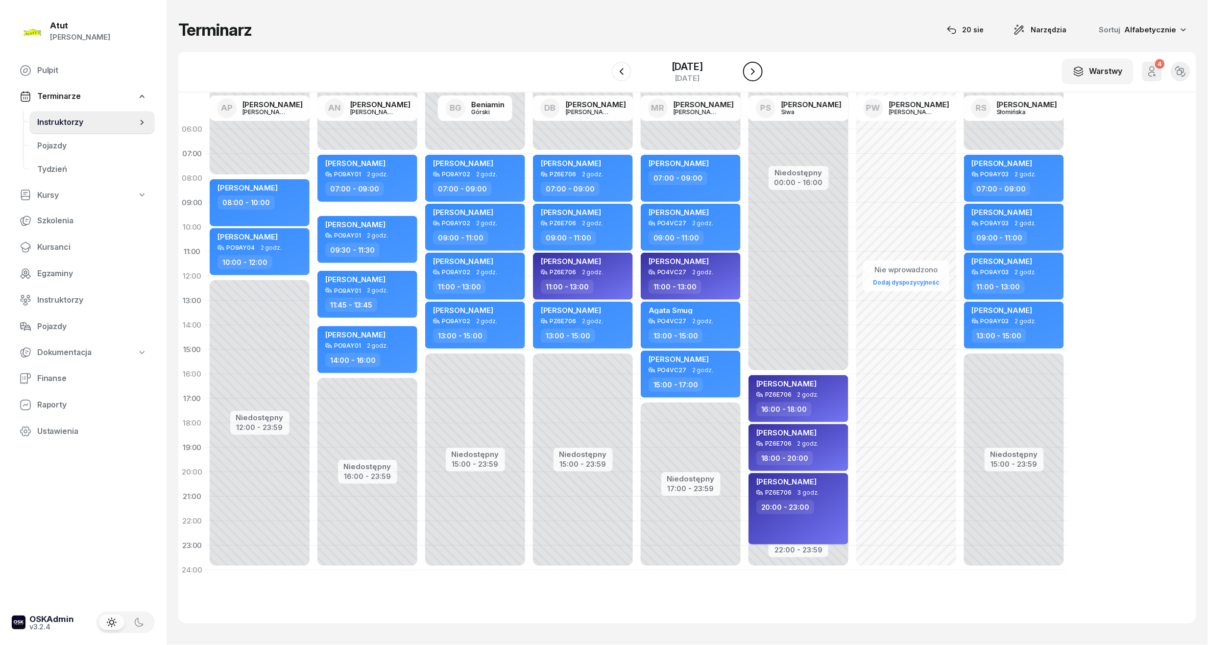
click at [752, 73] on icon "button" at bounding box center [753, 72] width 12 height 12
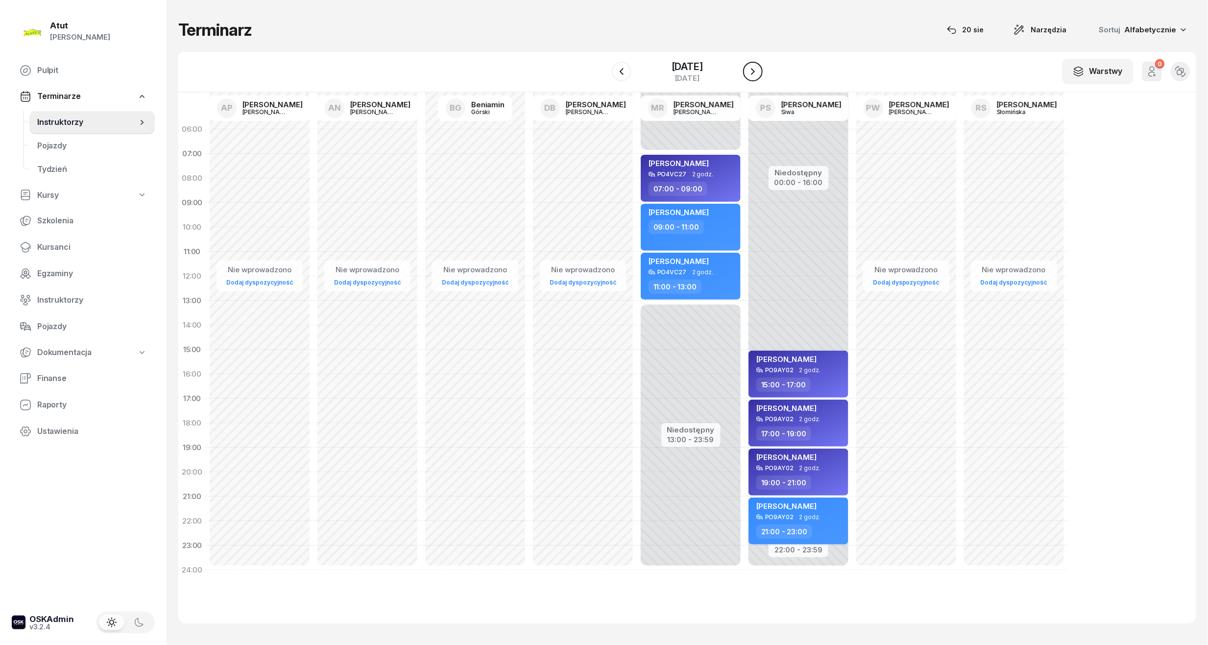
click at [752, 73] on icon "button" at bounding box center [753, 72] width 12 height 12
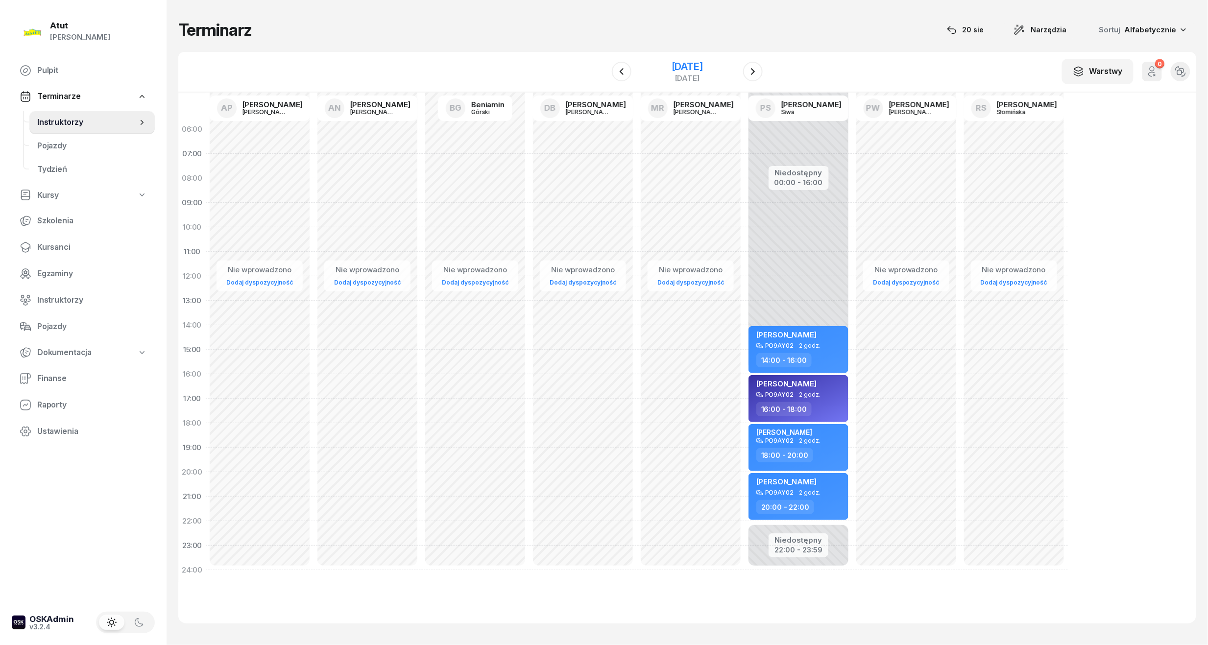
click at [703, 70] on div "[DATE]" at bounding box center [687, 67] width 31 height 10
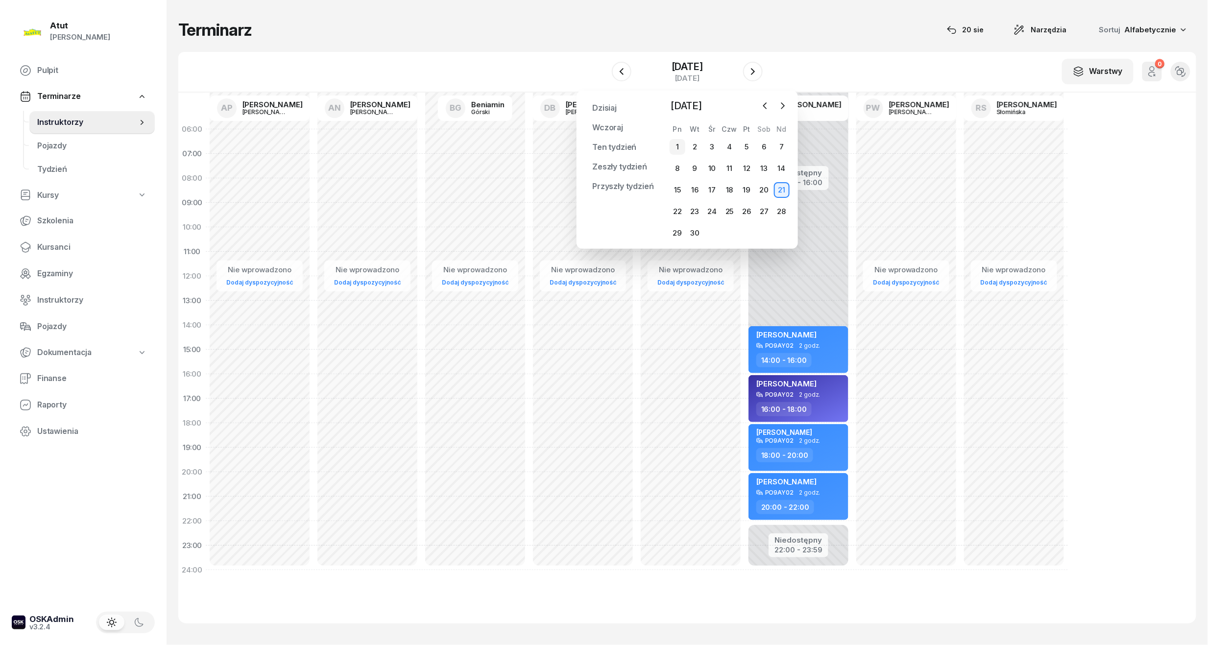
click at [678, 149] on div "1" at bounding box center [678, 147] width 16 height 16
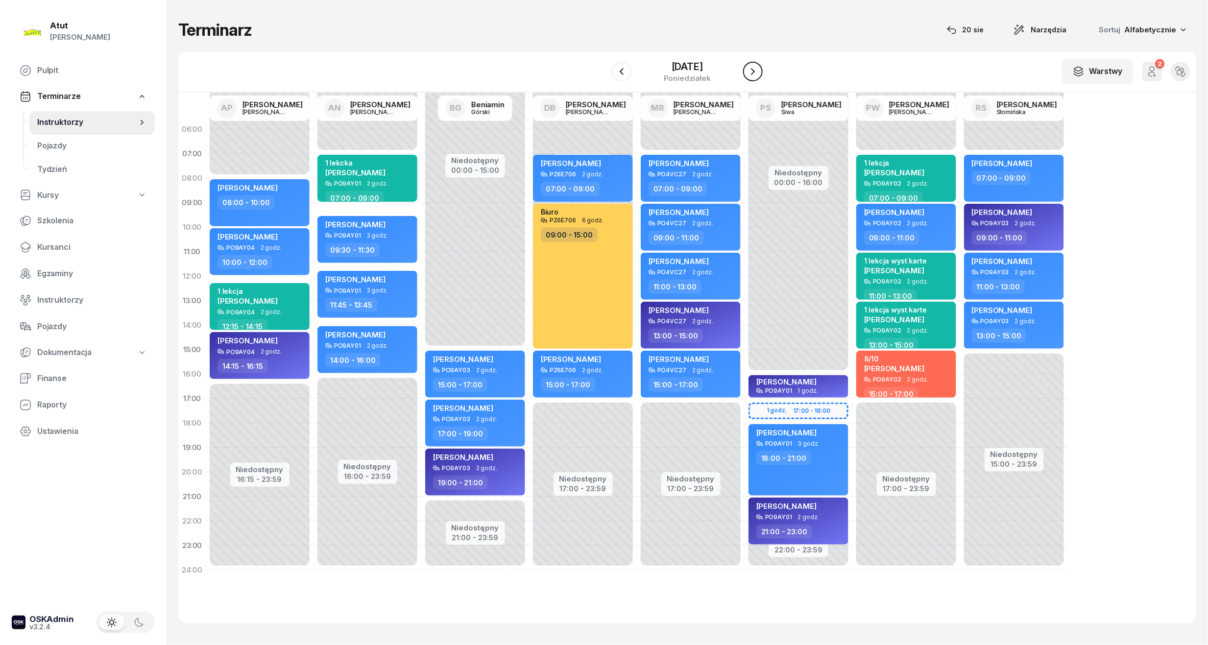
click at [749, 76] on icon "button" at bounding box center [753, 72] width 12 height 12
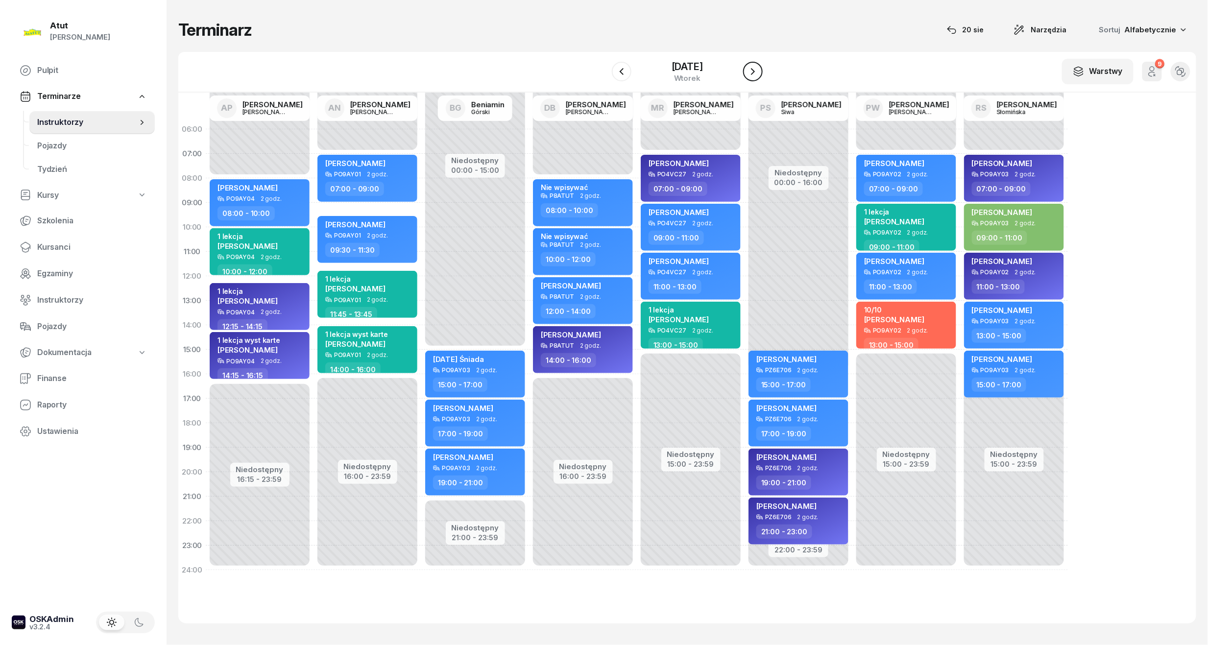
click at [749, 76] on icon "button" at bounding box center [753, 72] width 12 height 12
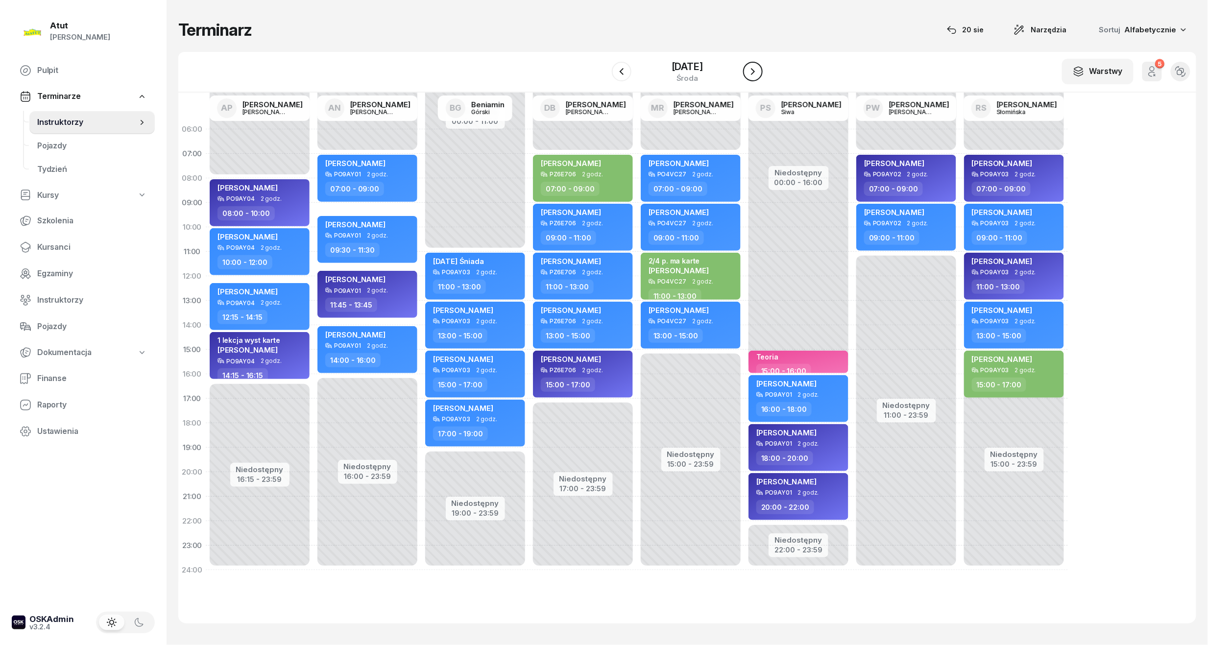
click at [749, 76] on icon "button" at bounding box center [753, 72] width 12 height 12
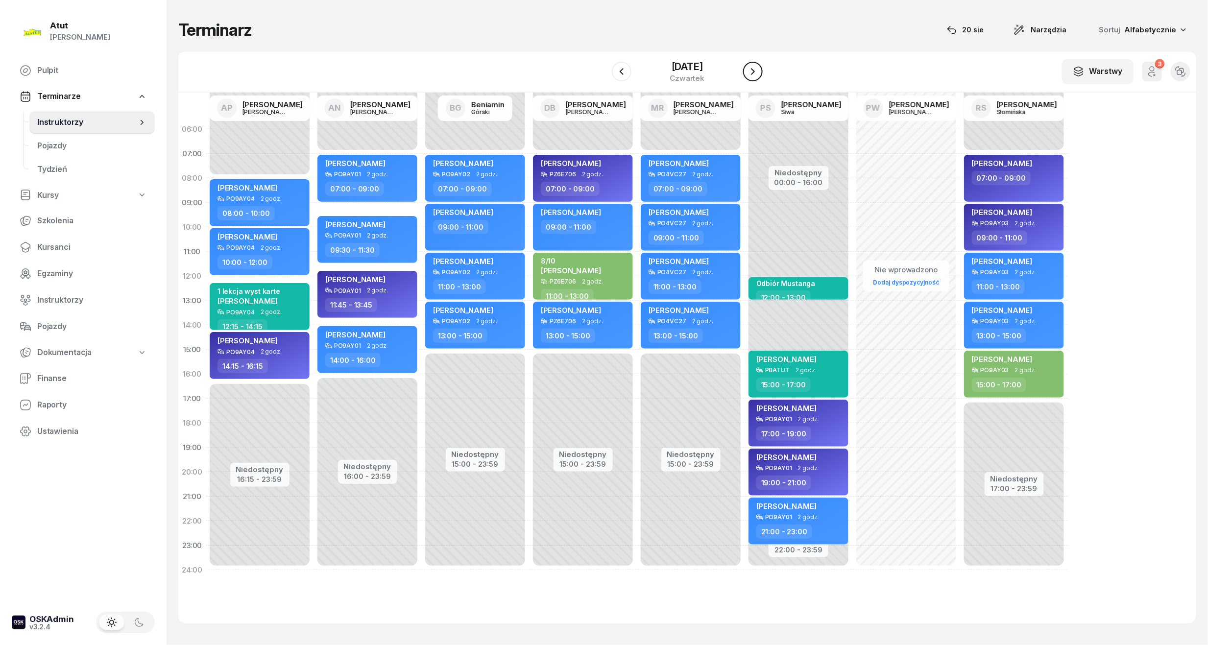
click at [749, 76] on icon "button" at bounding box center [753, 72] width 12 height 12
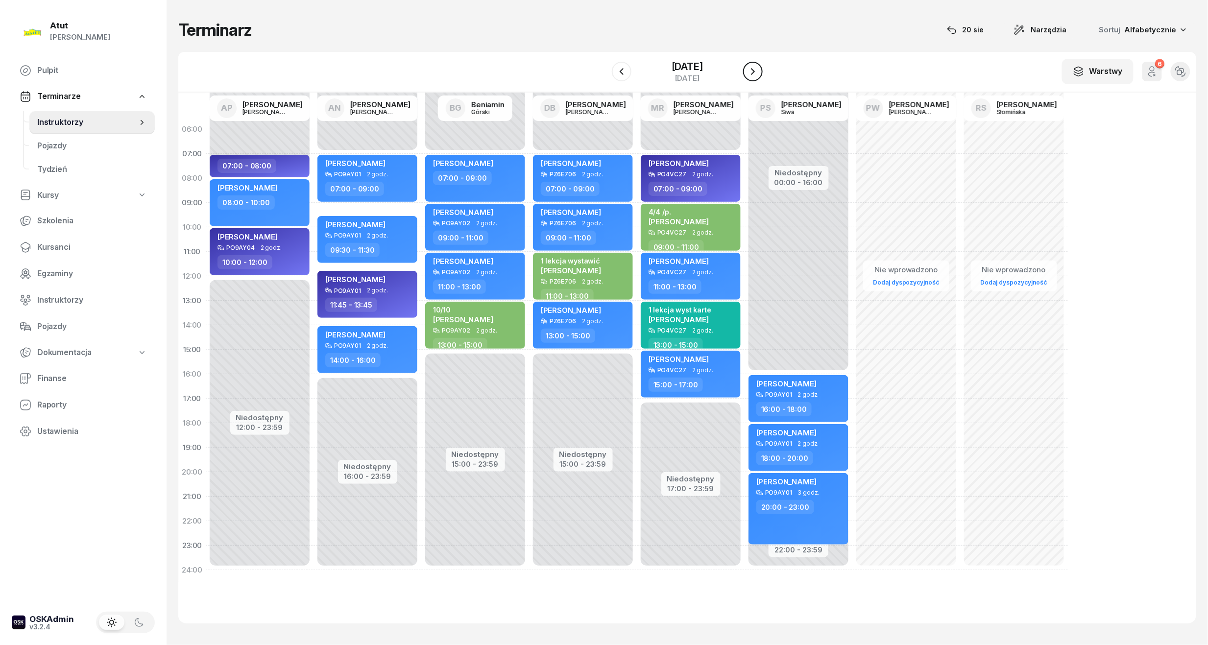
click at [749, 76] on icon "button" at bounding box center [753, 72] width 12 height 12
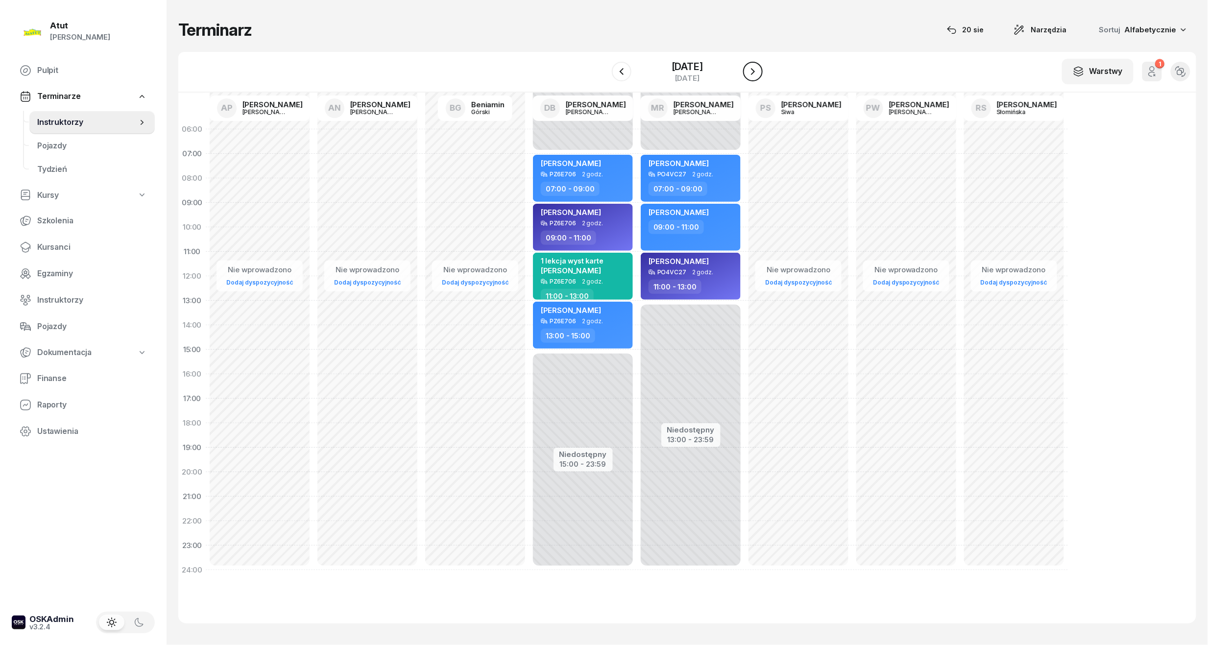
click at [749, 76] on icon "button" at bounding box center [753, 72] width 12 height 12
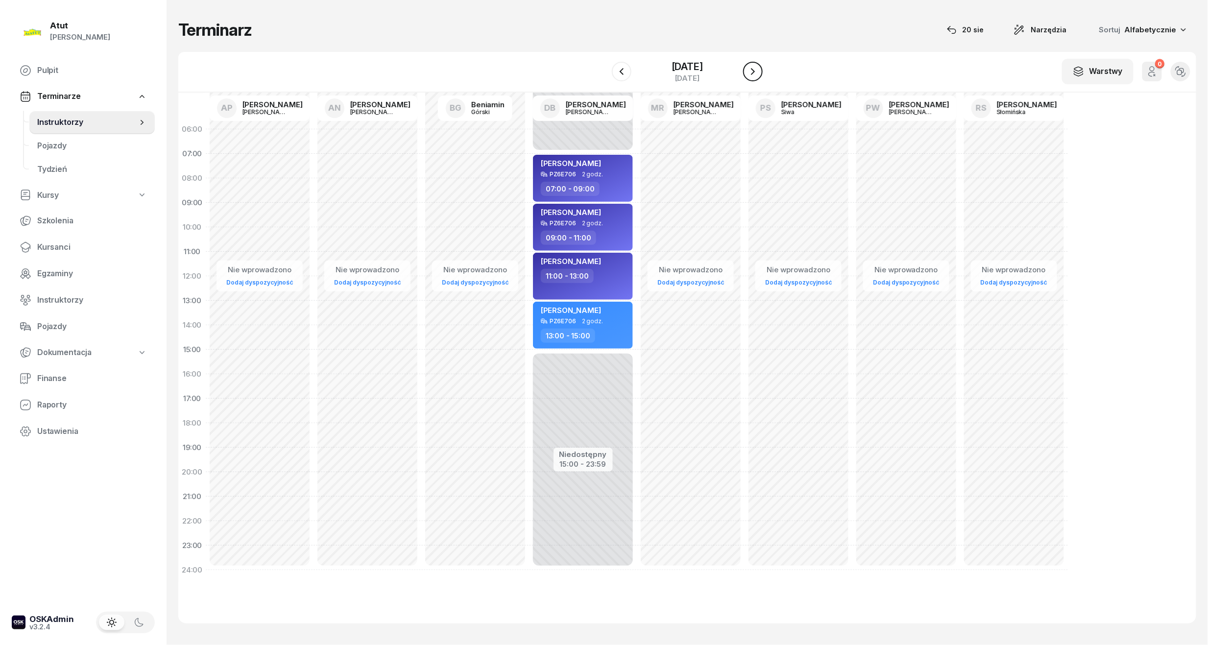
click at [749, 76] on icon "button" at bounding box center [753, 72] width 12 height 12
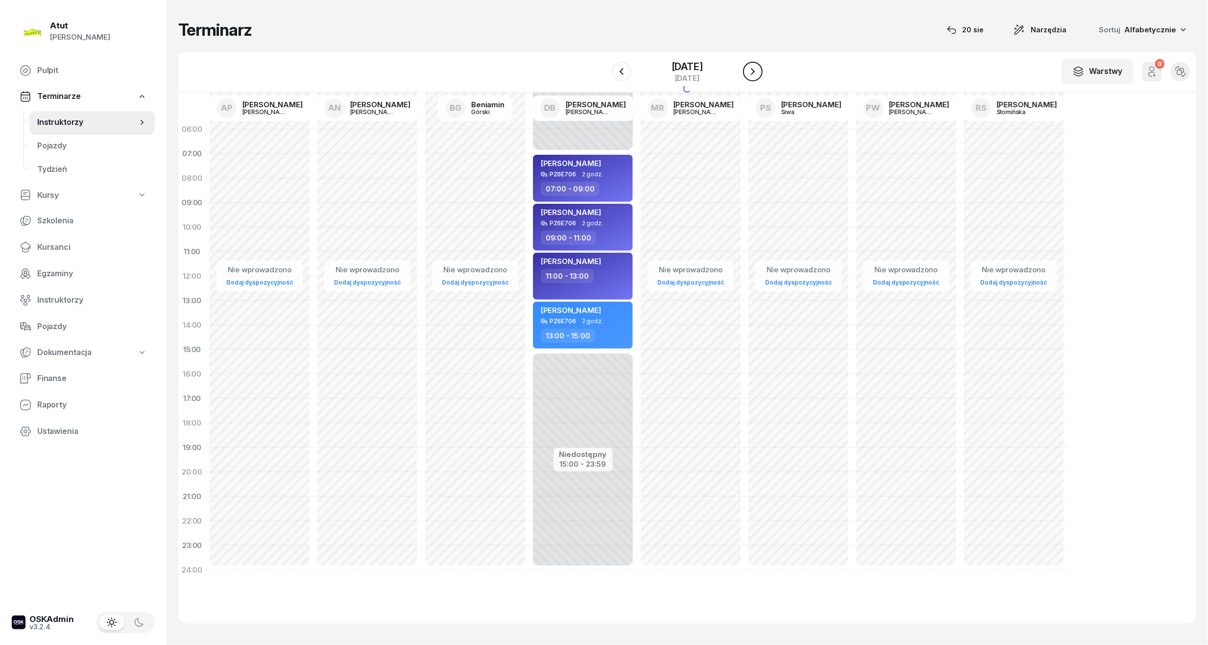
click at [749, 76] on icon "button" at bounding box center [753, 72] width 12 height 12
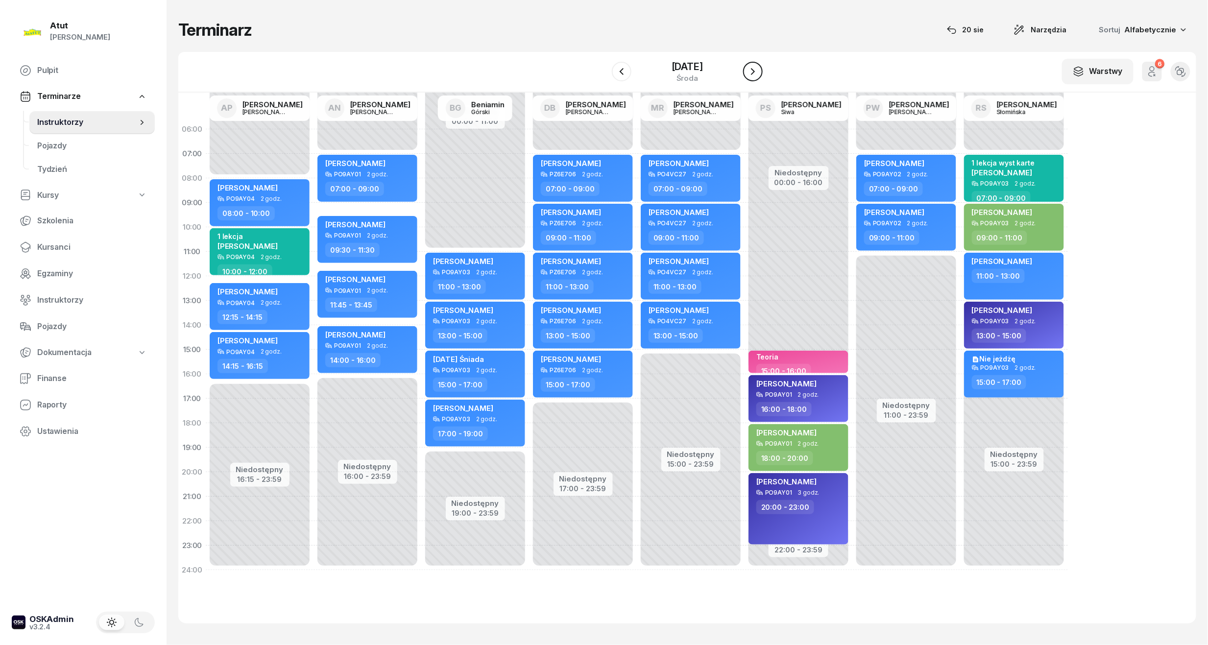
click at [749, 76] on icon "button" at bounding box center [753, 72] width 12 height 12
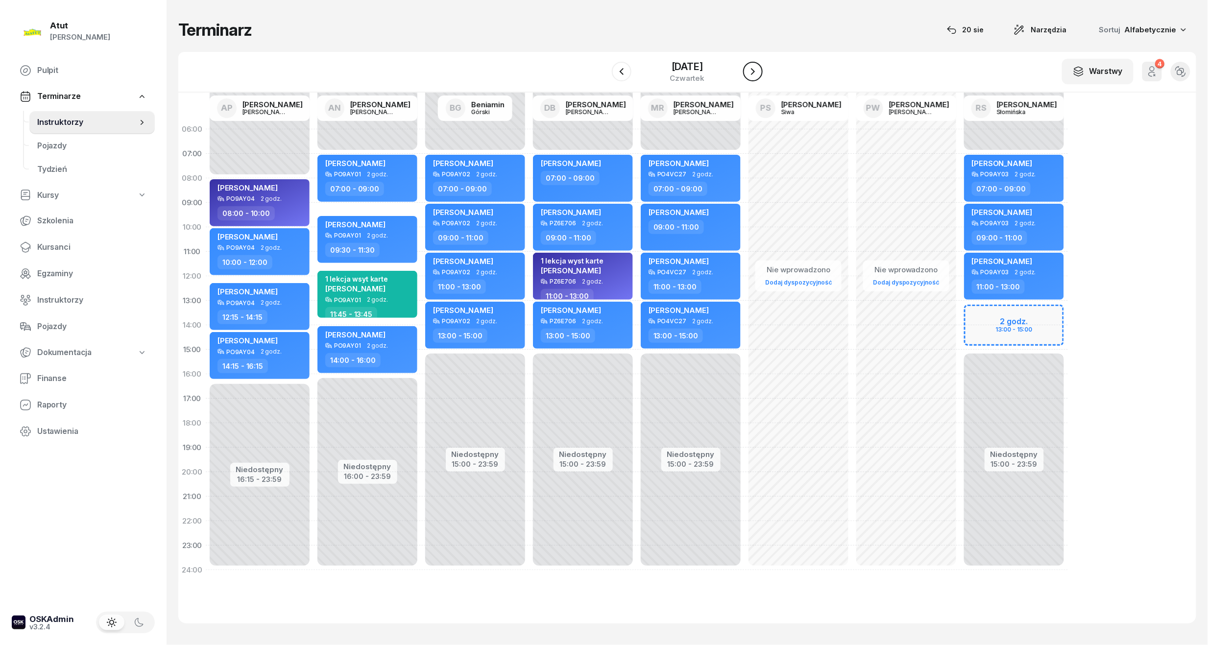
click at [749, 76] on icon "button" at bounding box center [753, 72] width 12 height 12
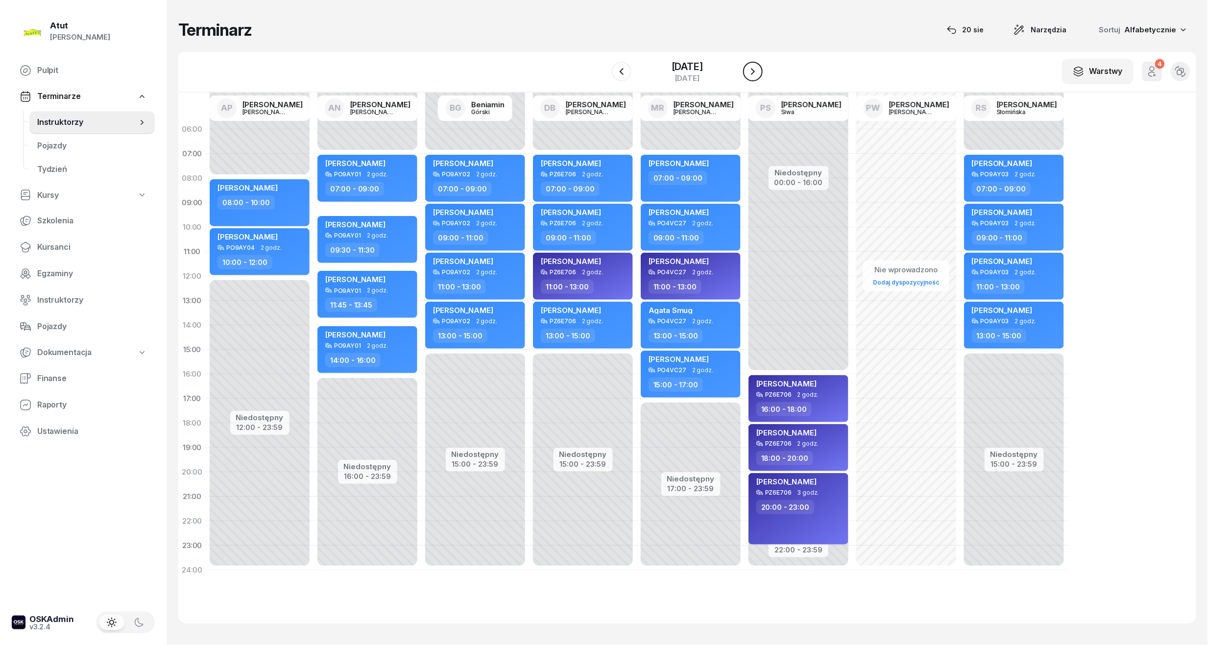
click at [749, 76] on icon "button" at bounding box center [753, 72] width 12 height 12
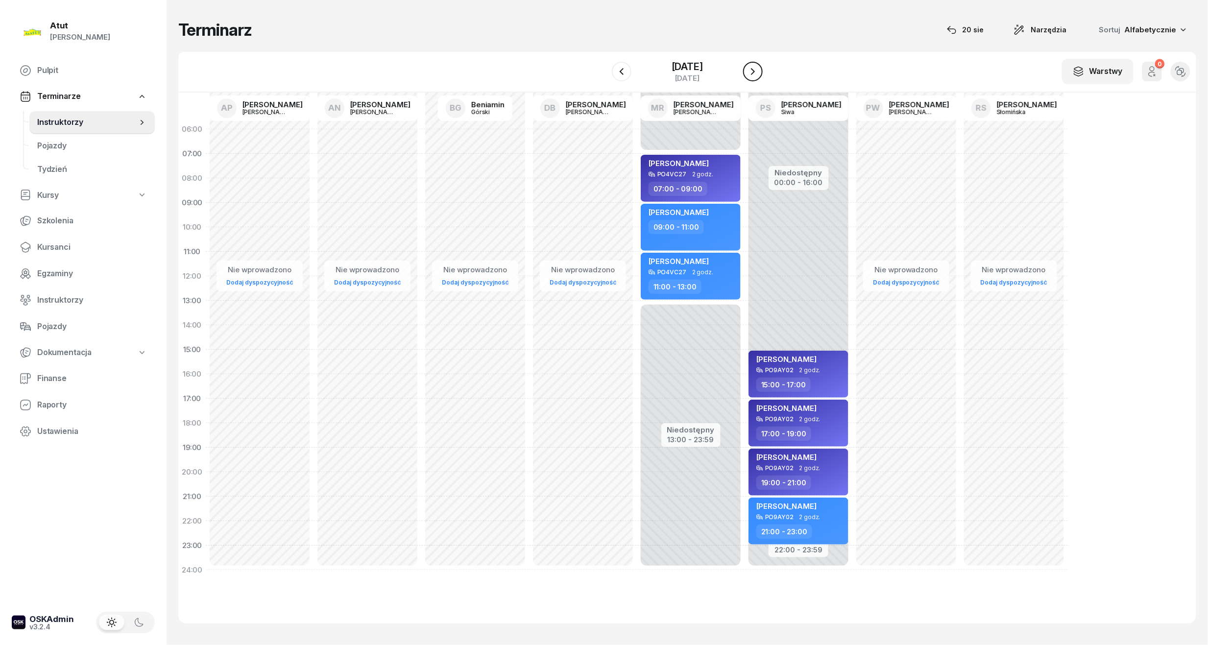
click at [749, 76] on icon "button" at bounding box center [753, 72] width 12 height 12
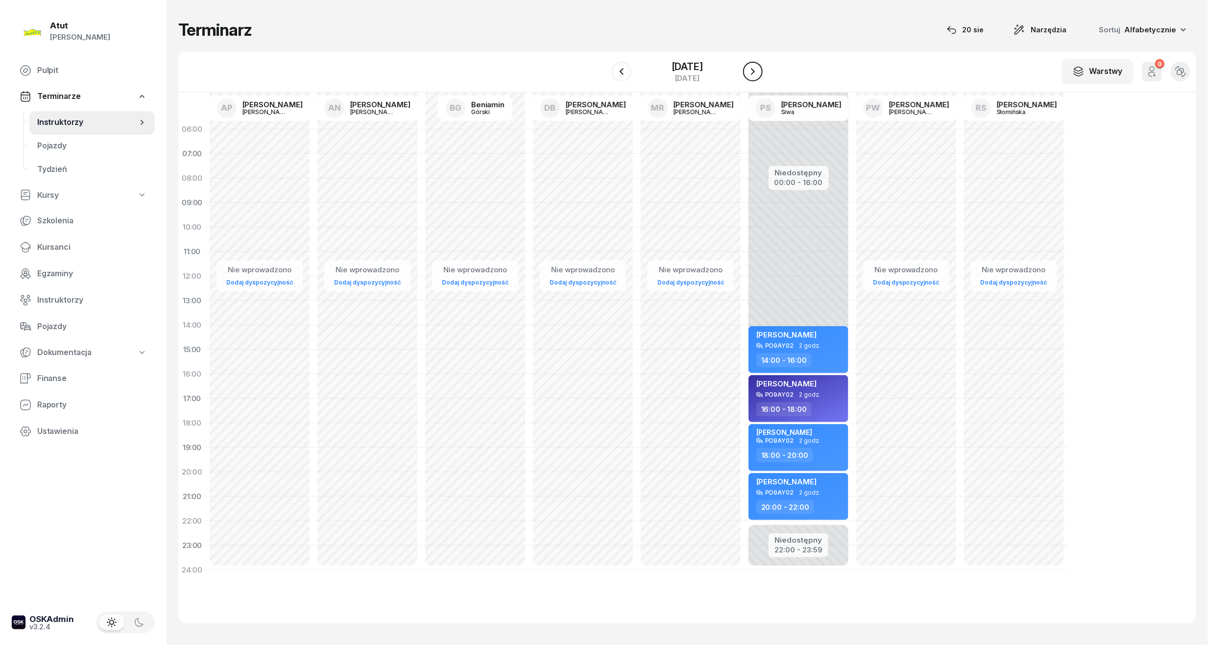
click at [749, 76] on icon "button" at bounding box center [753, 72] width 12 height 12
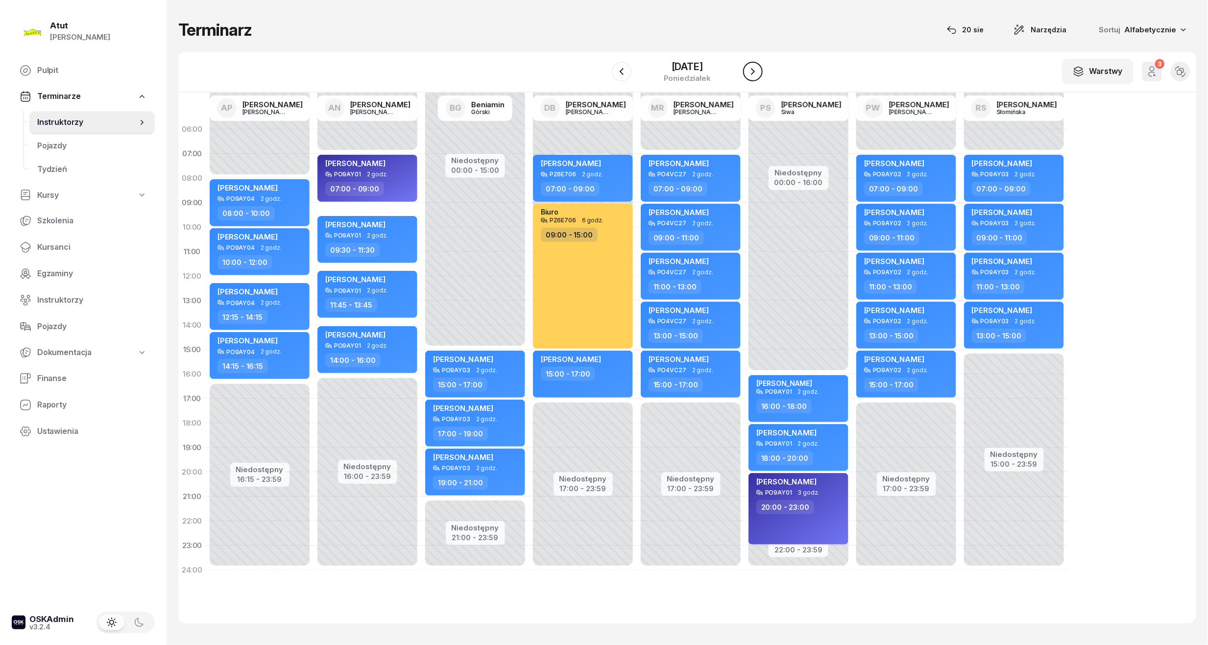
click at [759, 75] on icon "button" at bounding box center [753, 72] width 12 height 12
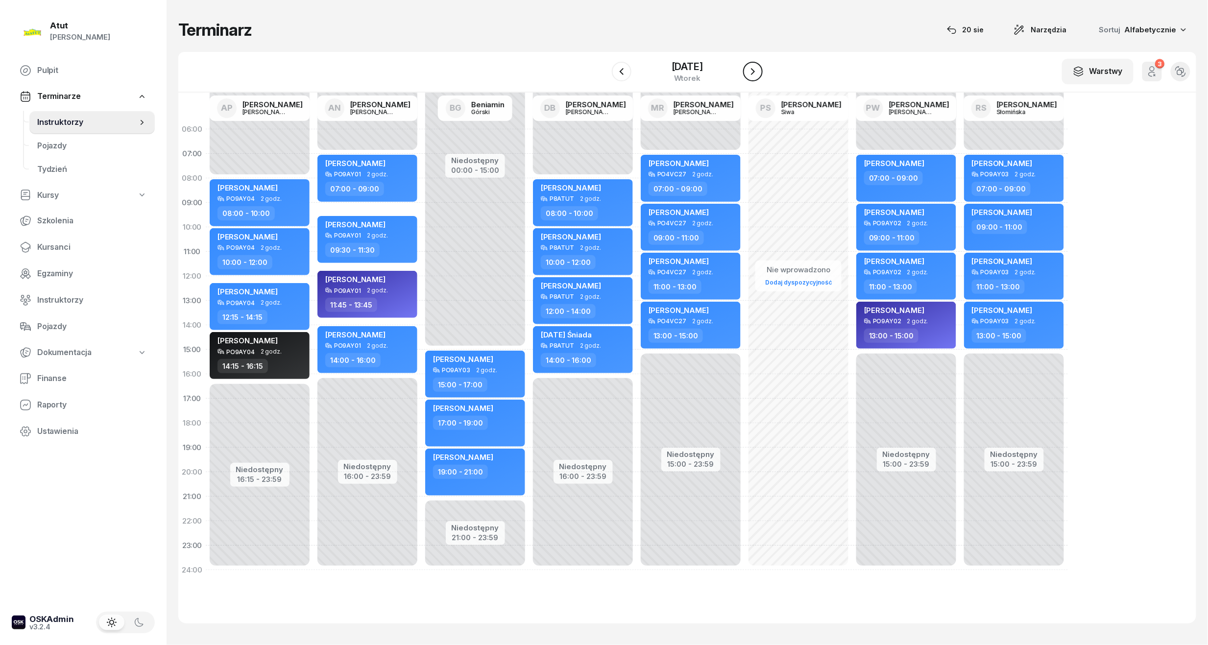
click at [759, 75] on icon "button" at bounding box center [753, 72] width 12 height 12
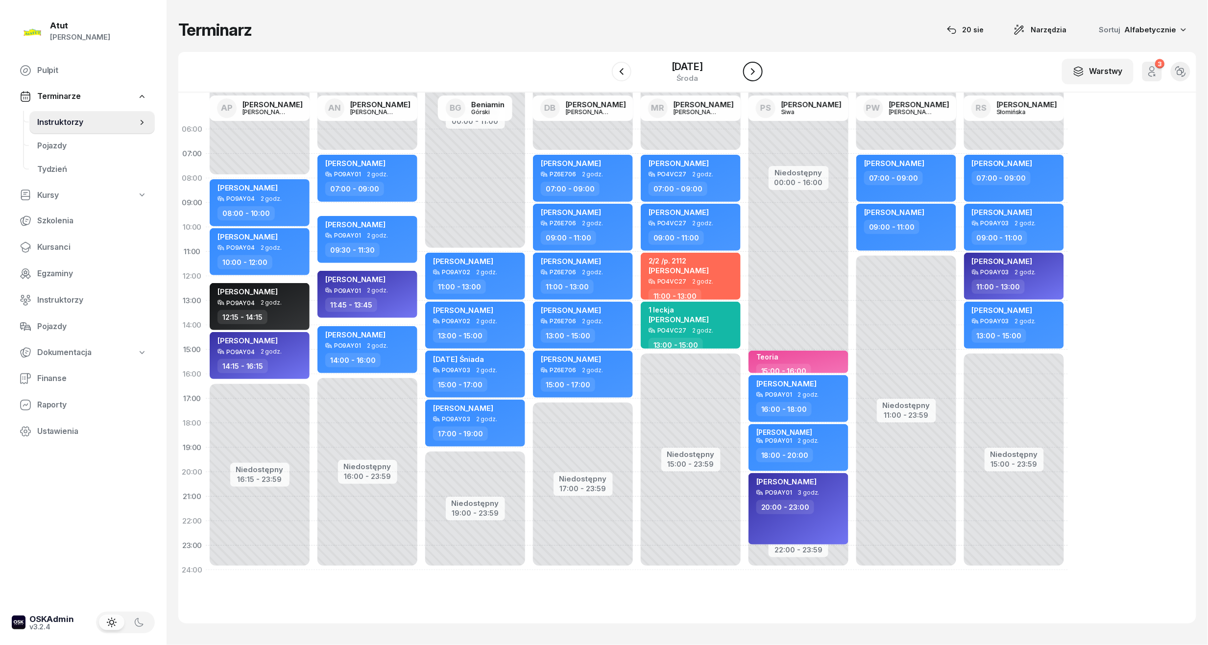
click at [759, 75] on icon "button" at bounding box center [753, 72] width 12 height 12
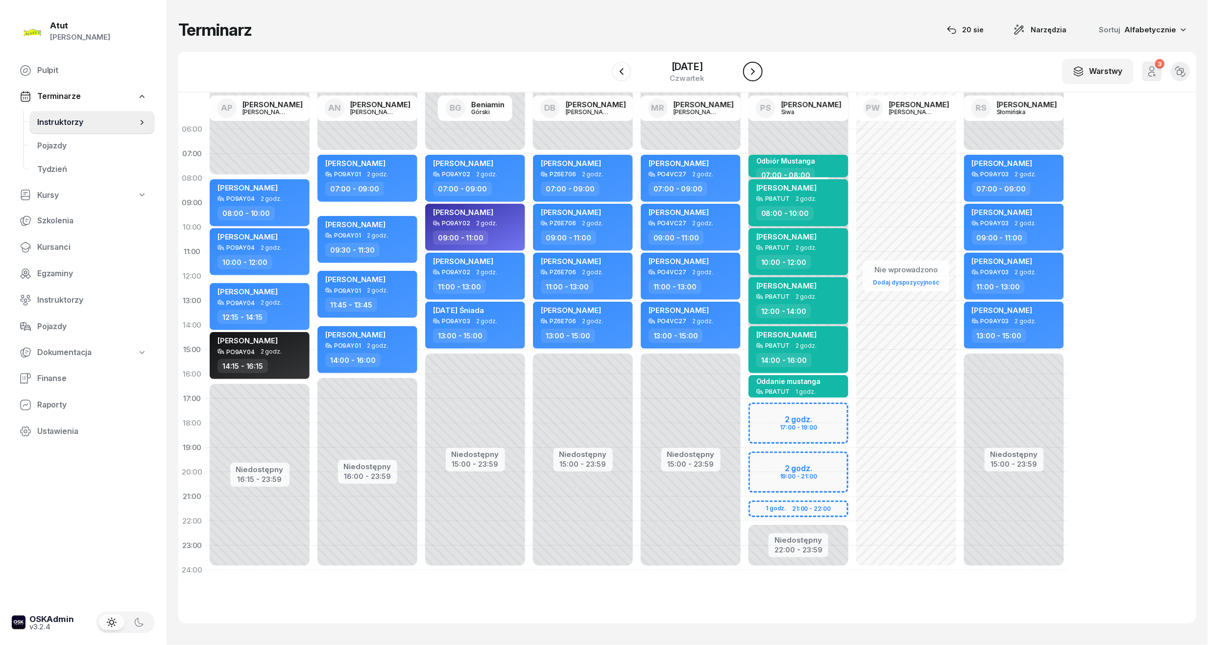
click at [758, 79] on button "button" at bounding box center [753, 72] width 20 height 20
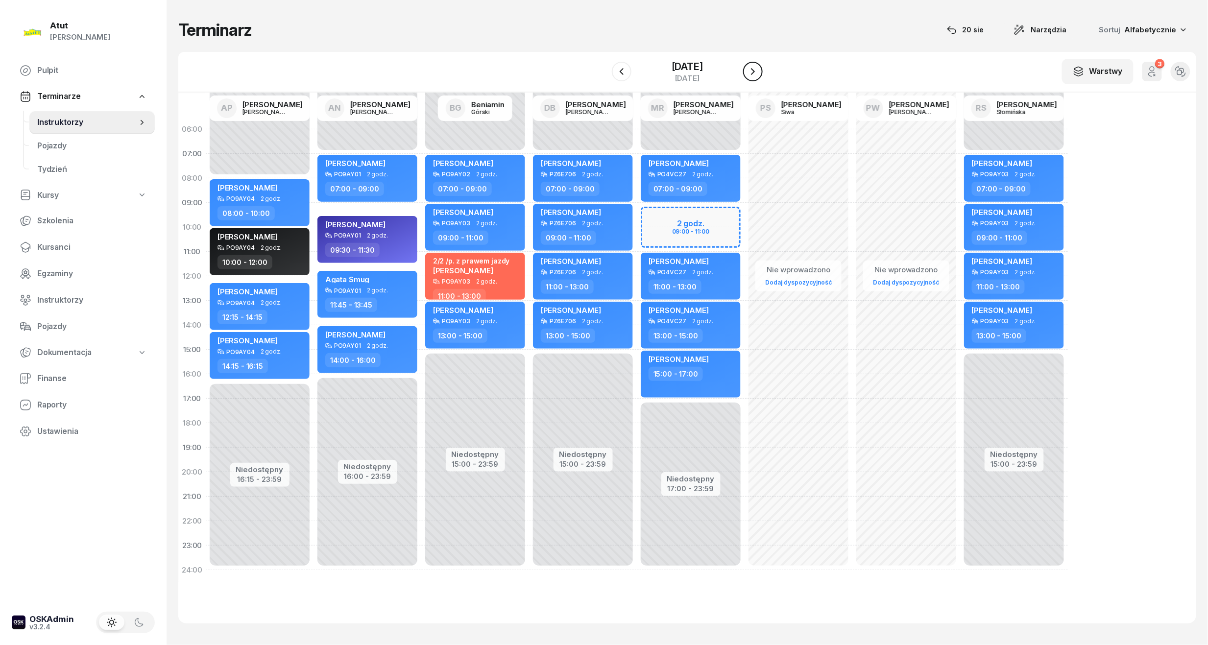
click at [750, 69] on icon "button" at bounding box center [753, 72] width 12 height 12
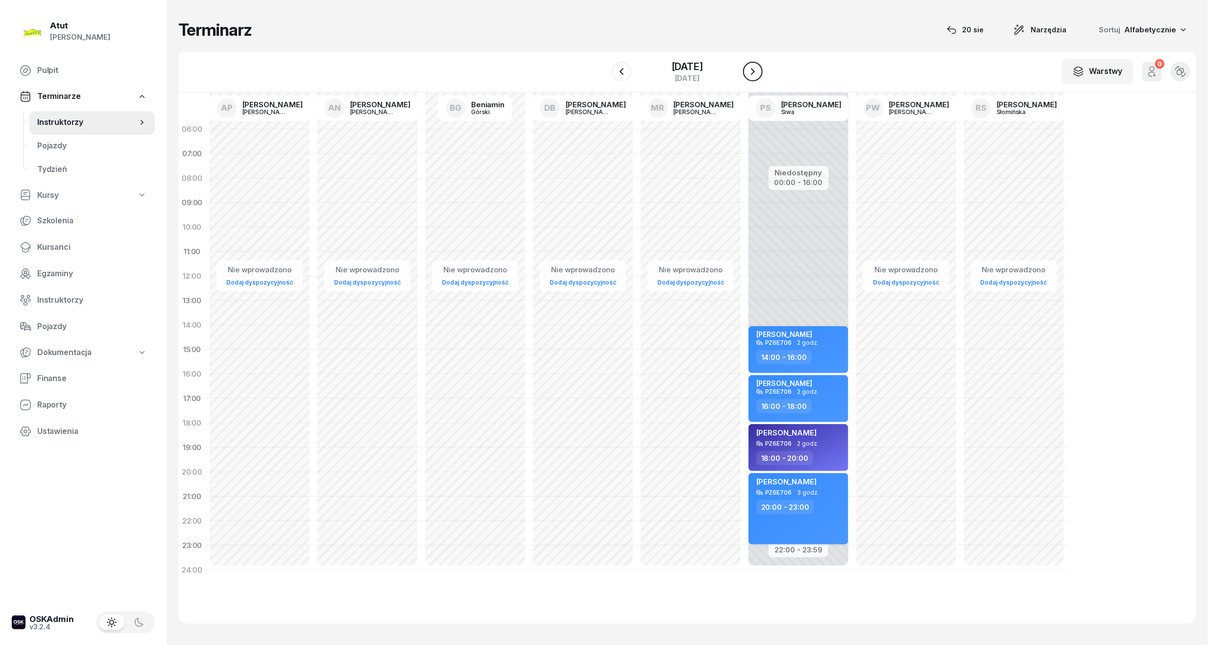
click at [750, 69] on icon "button" at bounding box center [753, 72] width 12 height 12
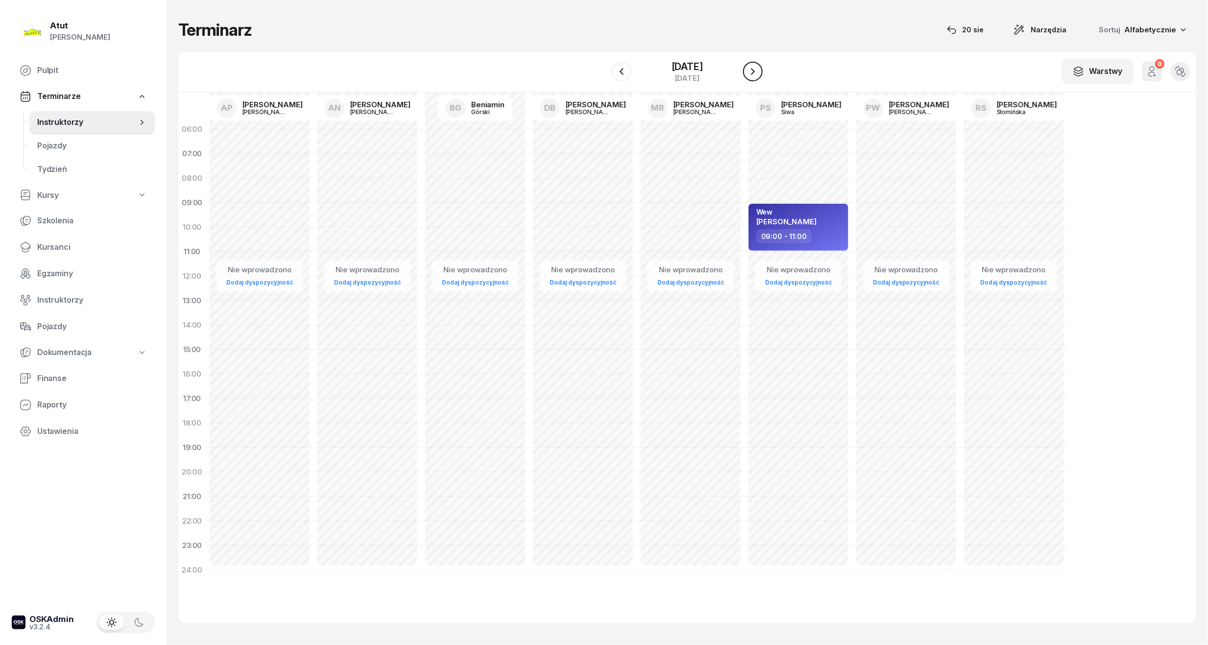
click at [750, 69] on icon "button" at bounding box center [753, 72] width 12 height 12
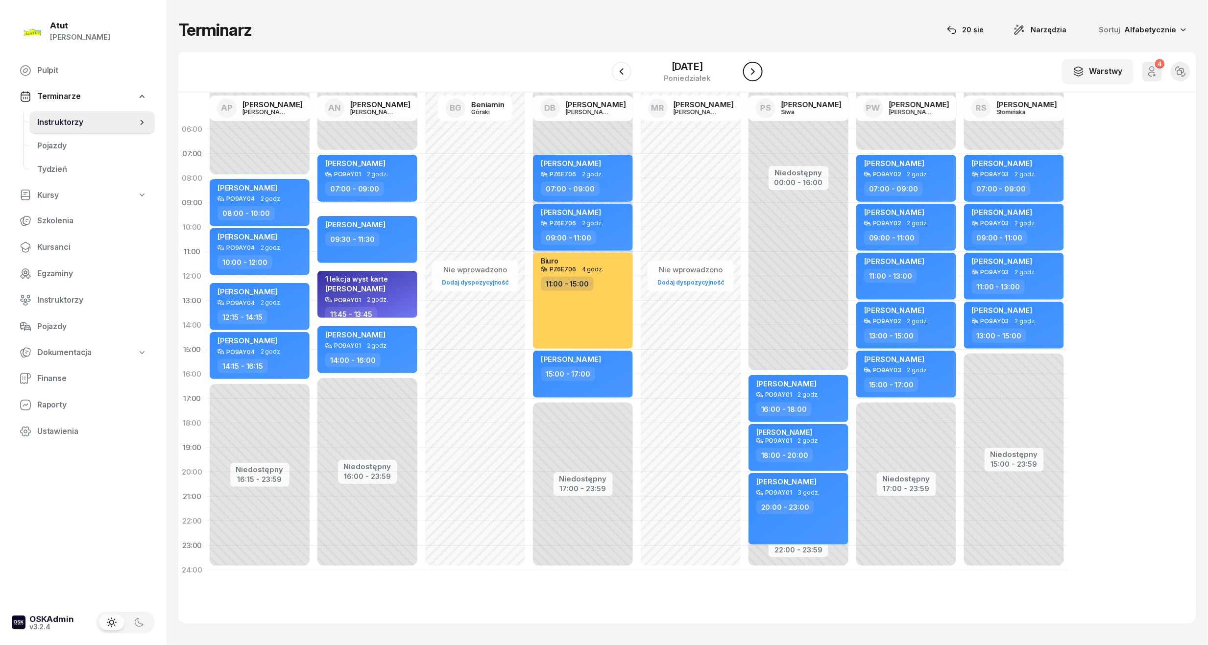
click at [750, 69] on icon "button" at bounding box center [753, 72] width 12 height 12
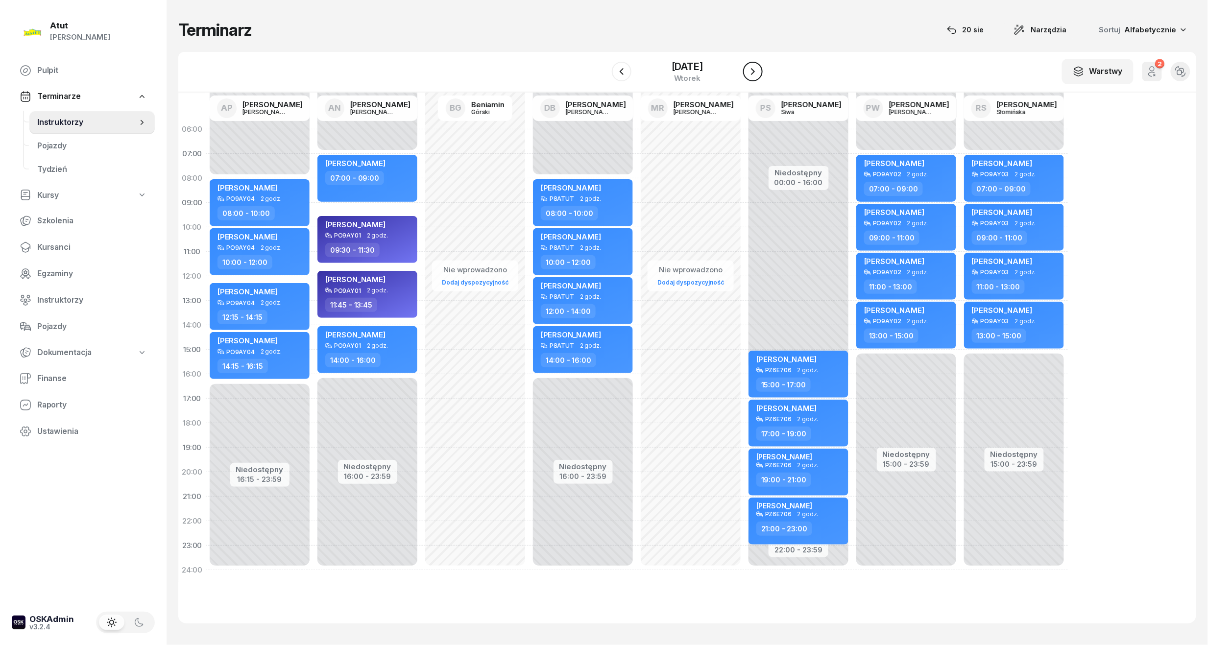
click at [750, 69] on icon "button" at bounding box center [753, 72] width 12 height 12
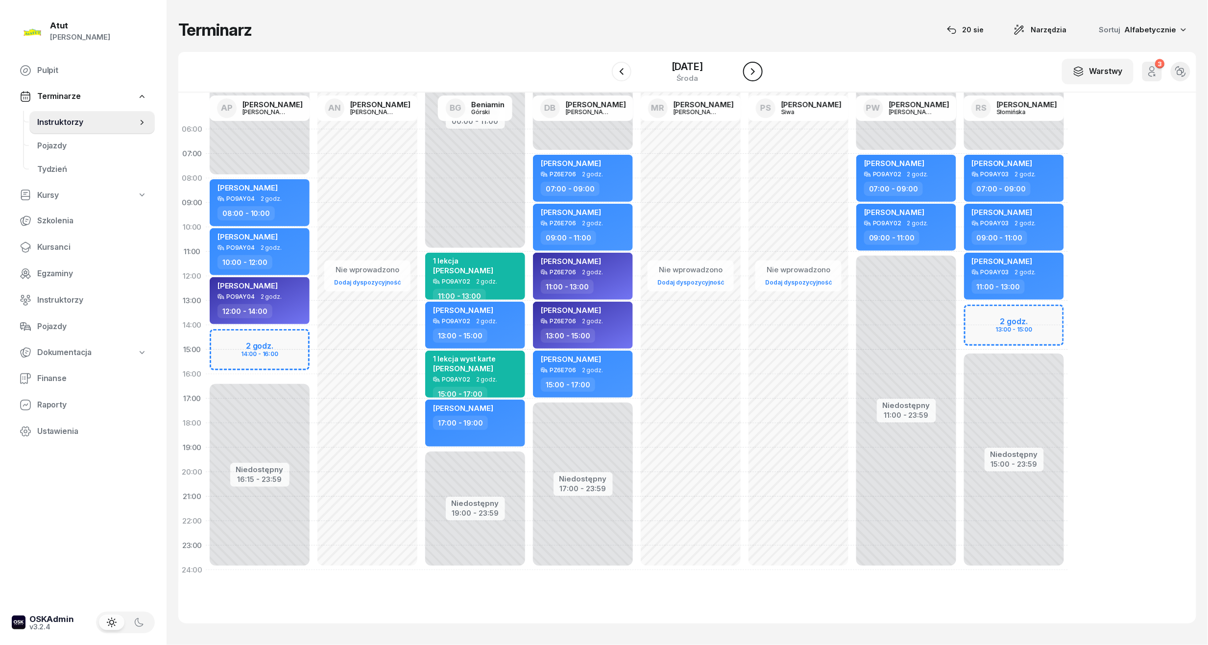
click at [750, 69] on button "button" at bounding box center [753, 72] width 20 height 20
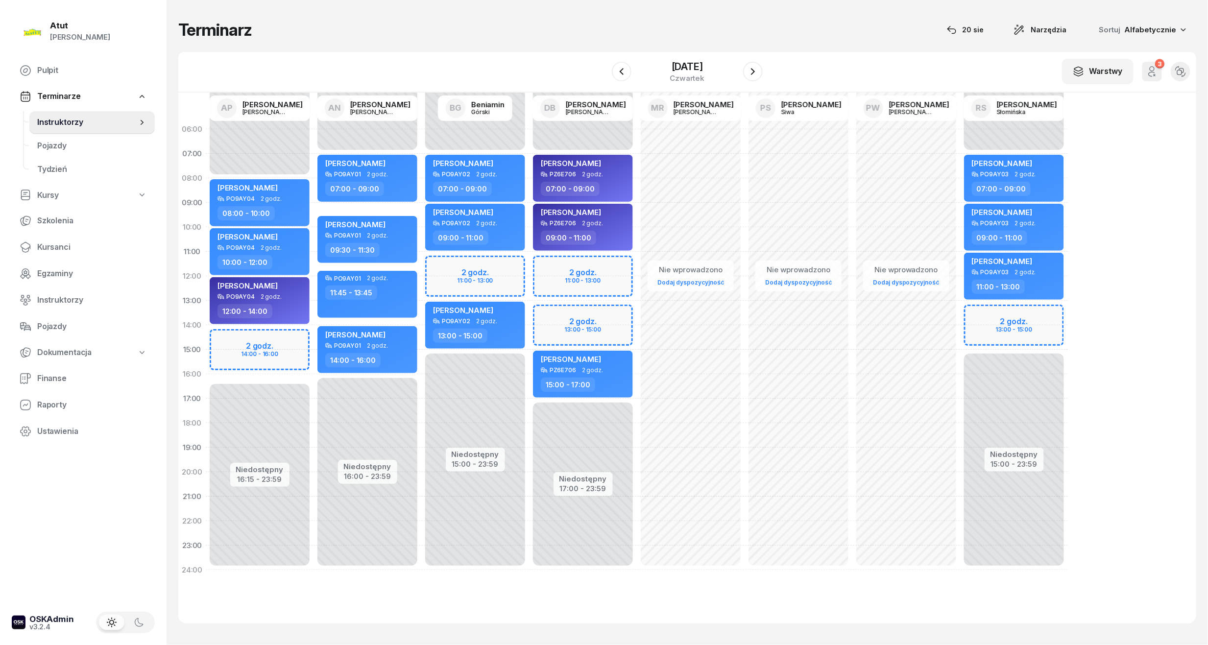
click at [637, 264] on div "Niedostępny 00:00 - 07:00 Niedostępny 17:00 - 23:59 2 godz. 11:00 - 13:00 2 god…" at bounding box center [691, 349] width 108 height 465
select select "11"
select select "13"
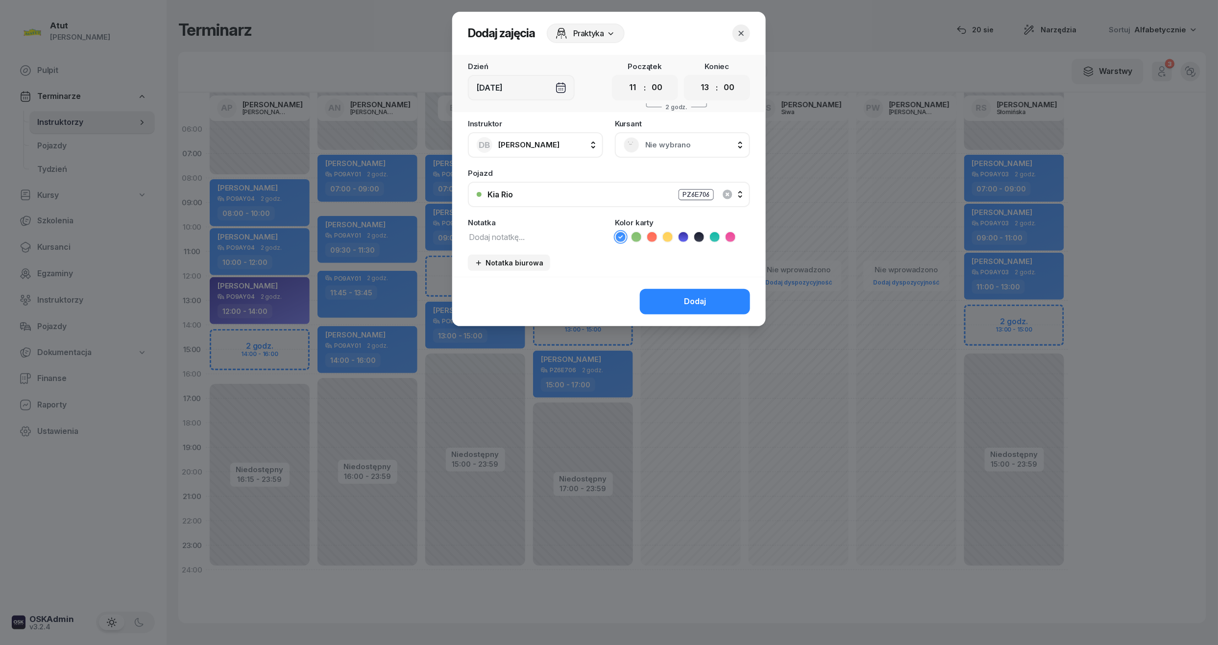
click at [698, 155] on div "Nie wybrano" at bounding box center [682, 144] width 135 height 25
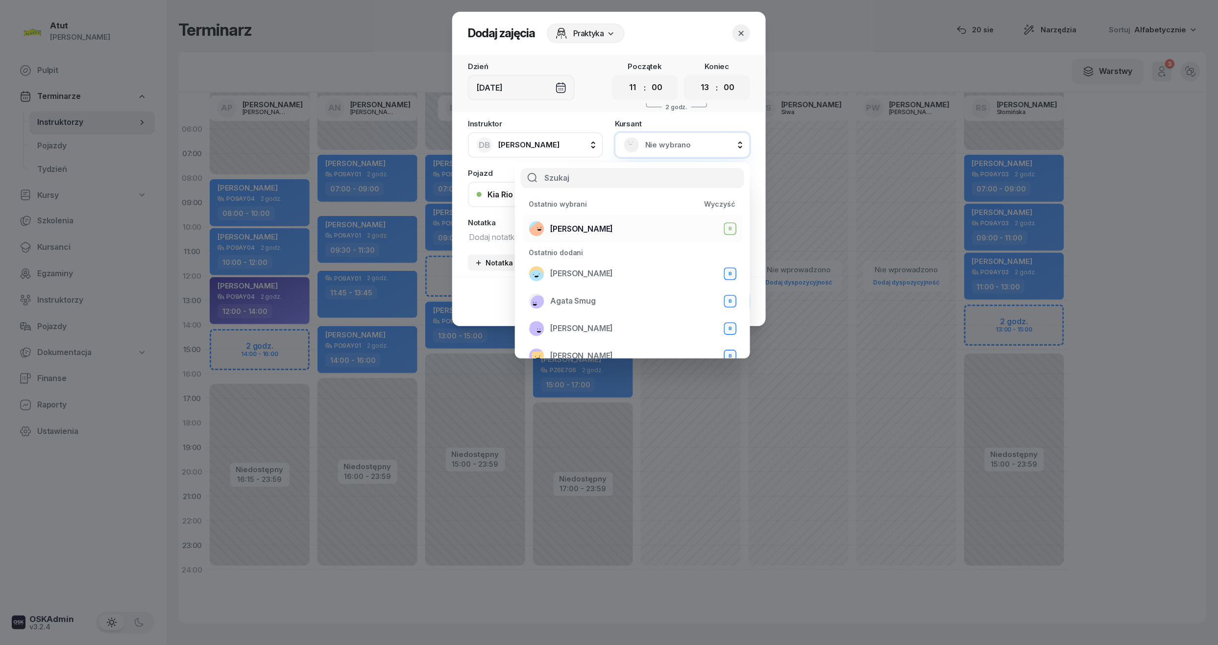
click at [606, 225] on span "[PERSON_NAME]" at bounding box center [581, 229] width 63 height 13
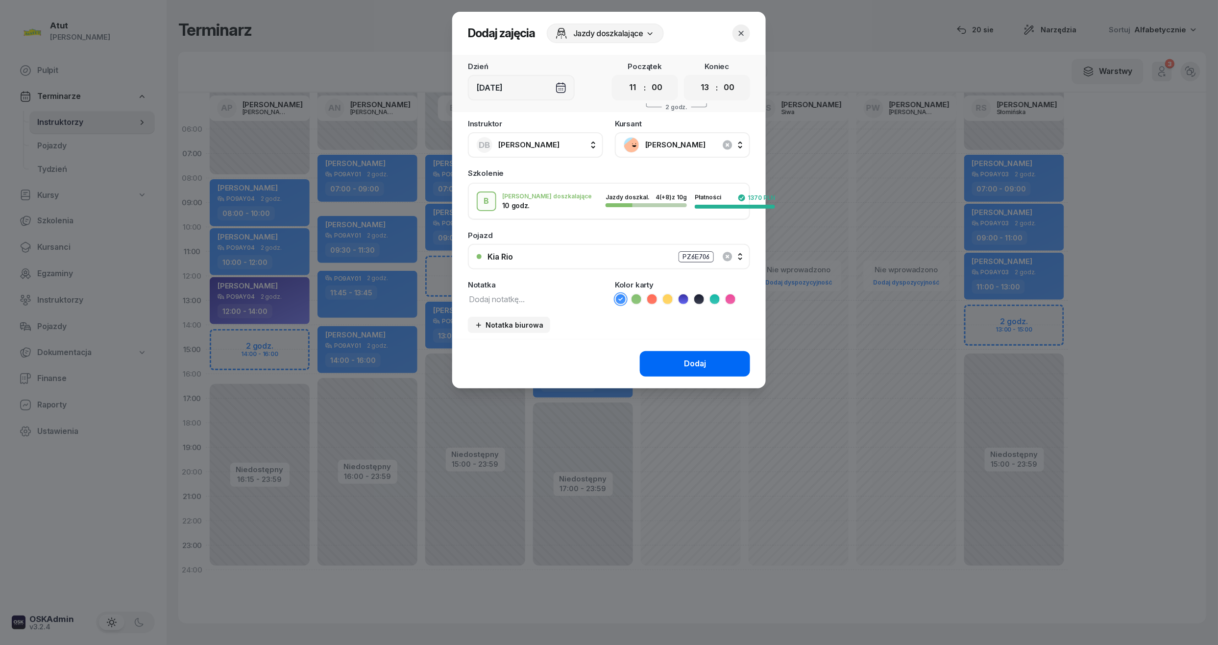
click at [687, 359] on div "Dodaj" at bounding box center [695, 364] width 22 height 13
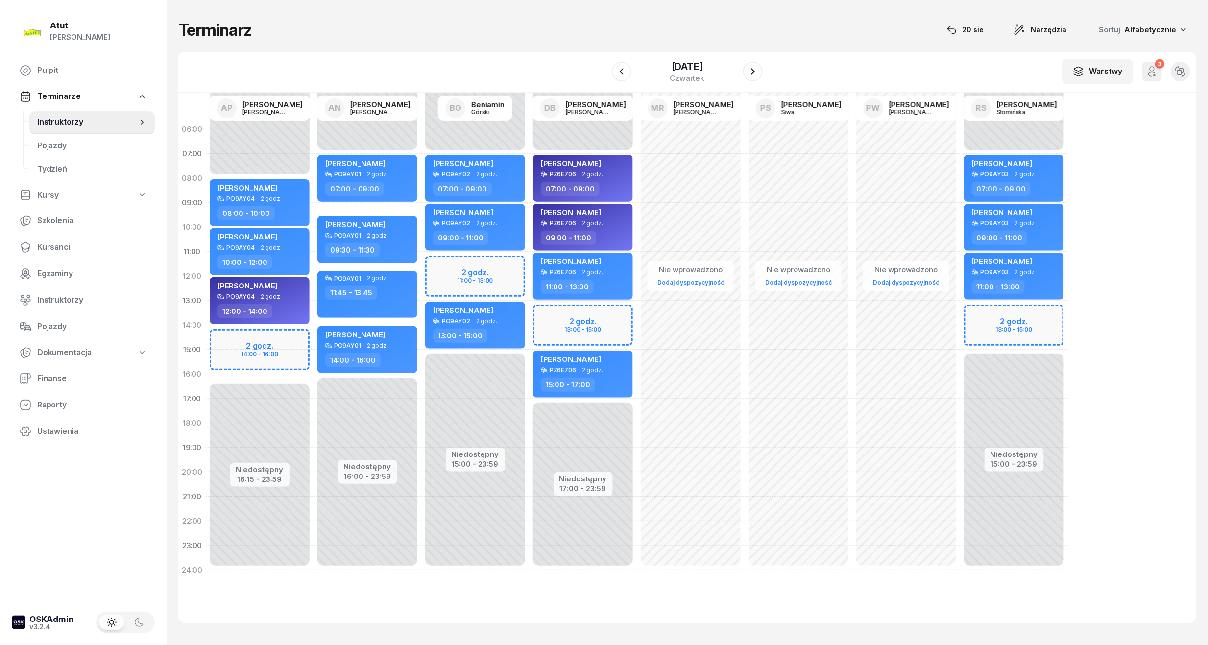
click at [618, 258] on div "[PERSON_NAME]" at bounding box center [584, 263] width 86 height 12
select select "11"
select select "13"
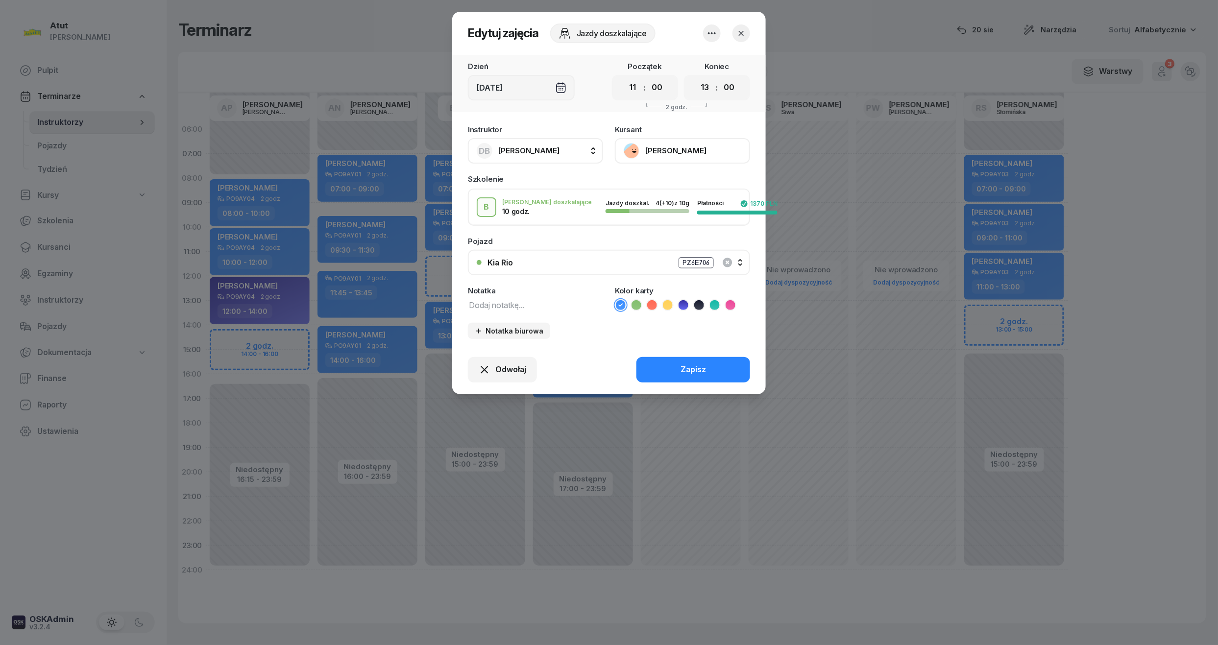
click at [634, 304] on icon at bounding box center [636, 305] width 10 height 10
click at [698, 366] on div "Zapisz" at bounding box center [692, 369] width 25 height 13
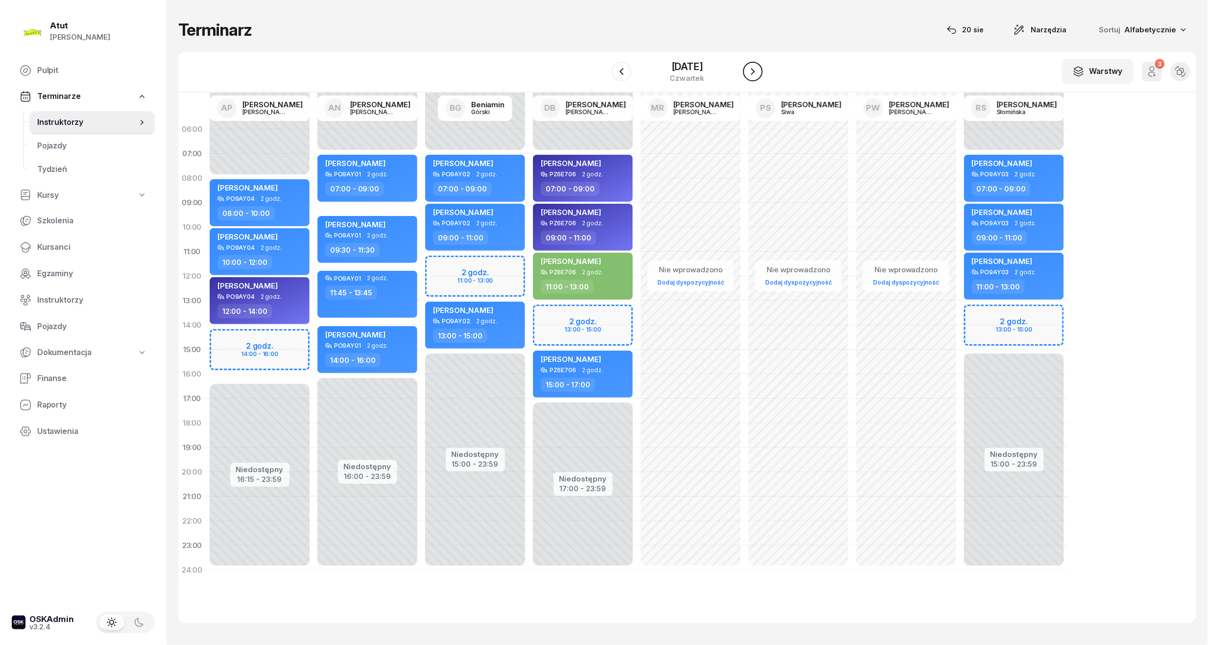
click at [759, 71] on icon "button" at bounding box center [753, 72] width 12 height 12
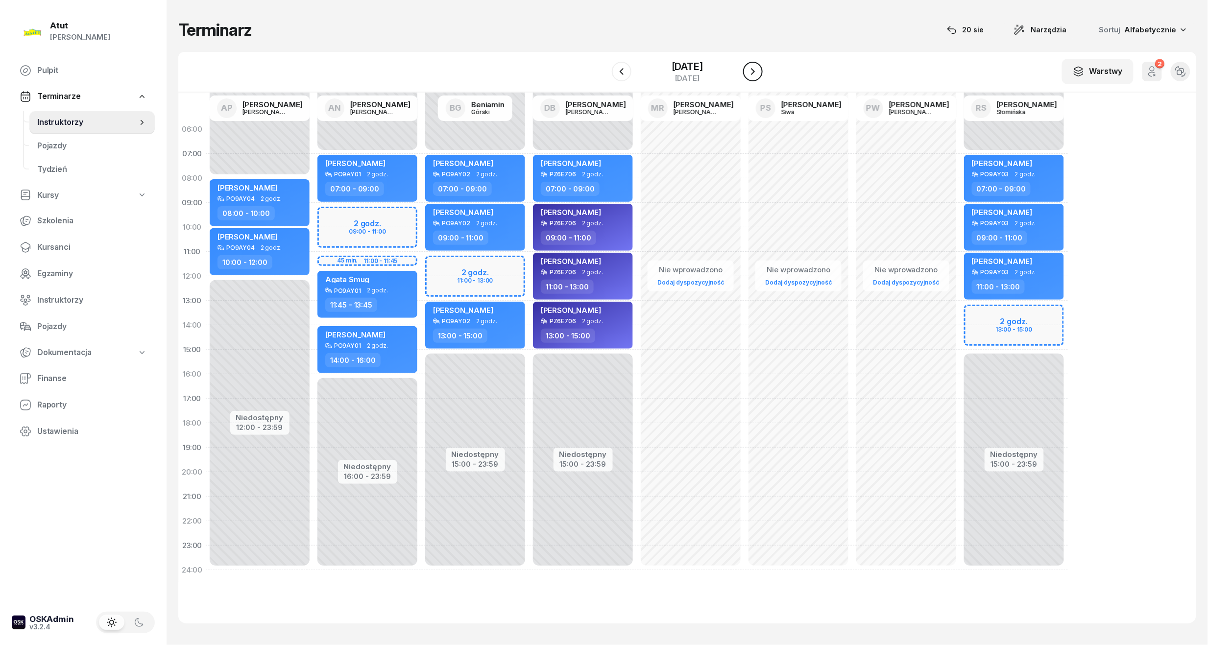
click at [759, 71] on icon "button" at bounding box center [753, 72] width 12 height 12
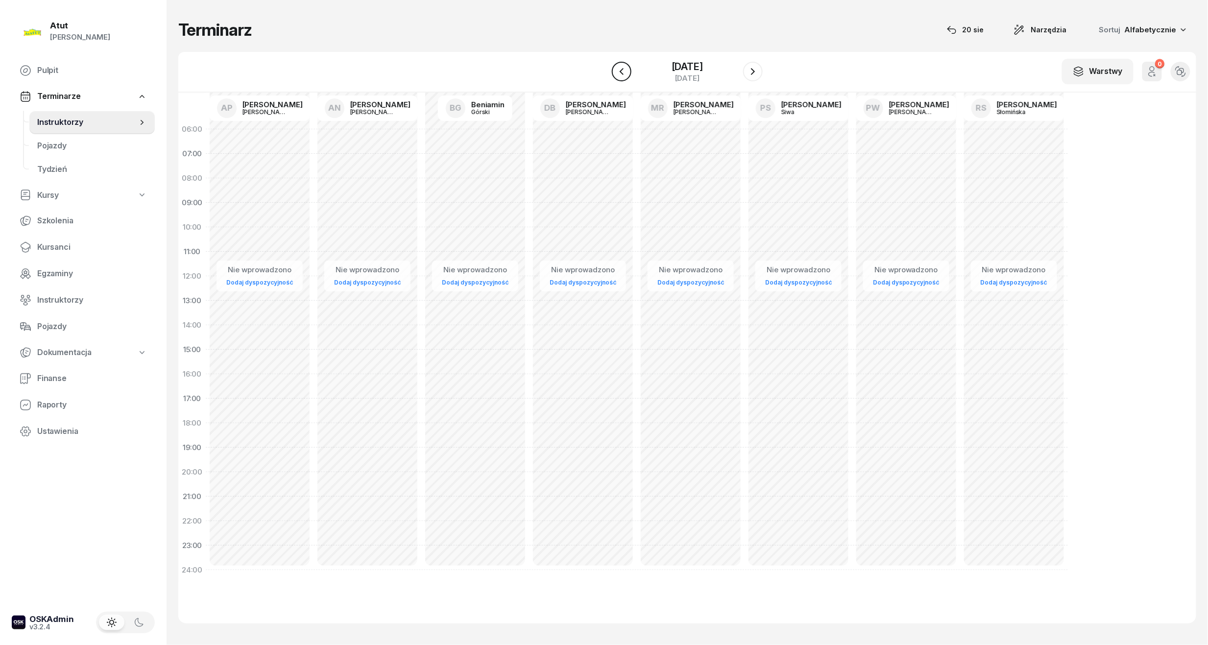
click at [618, 69] on icon "button" at bounding box center [622, 72] width 12 height 12
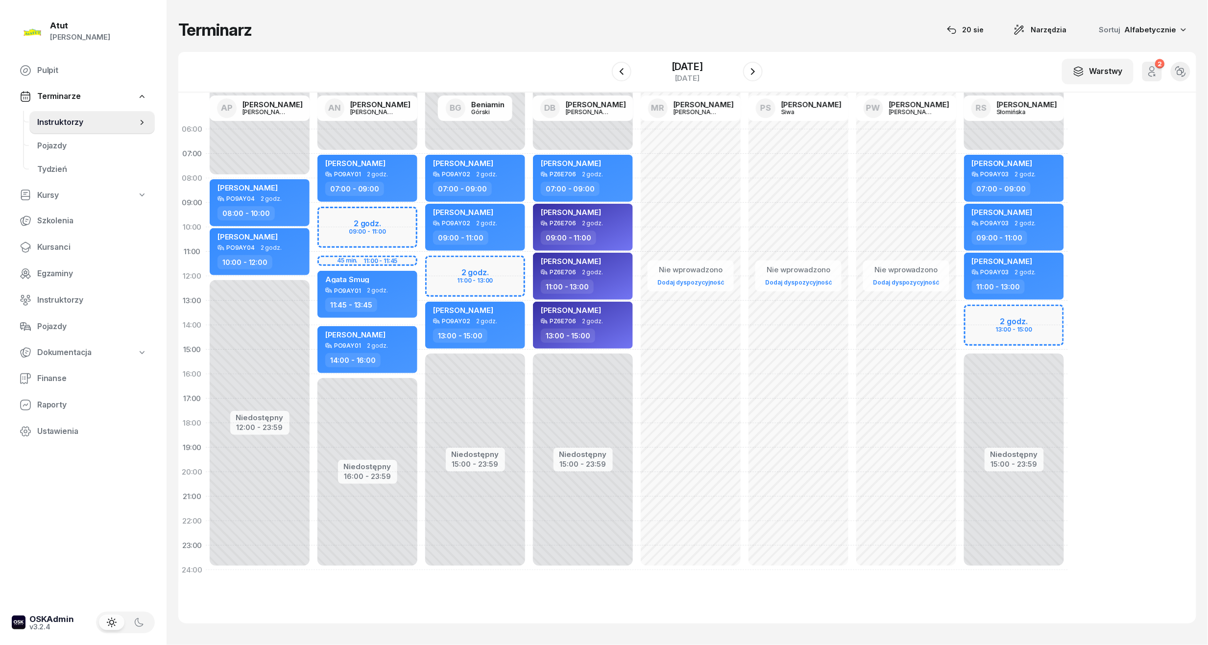
click at [529, 264] on div "Niedostępny 00:00 - 07:00 Niedostępny 15:00 - 23:59 2 godz. 11:00 - 13:00 [PERS…" at bounding box center [583, 349] width 108 height 465
select select "11"
select select "13"
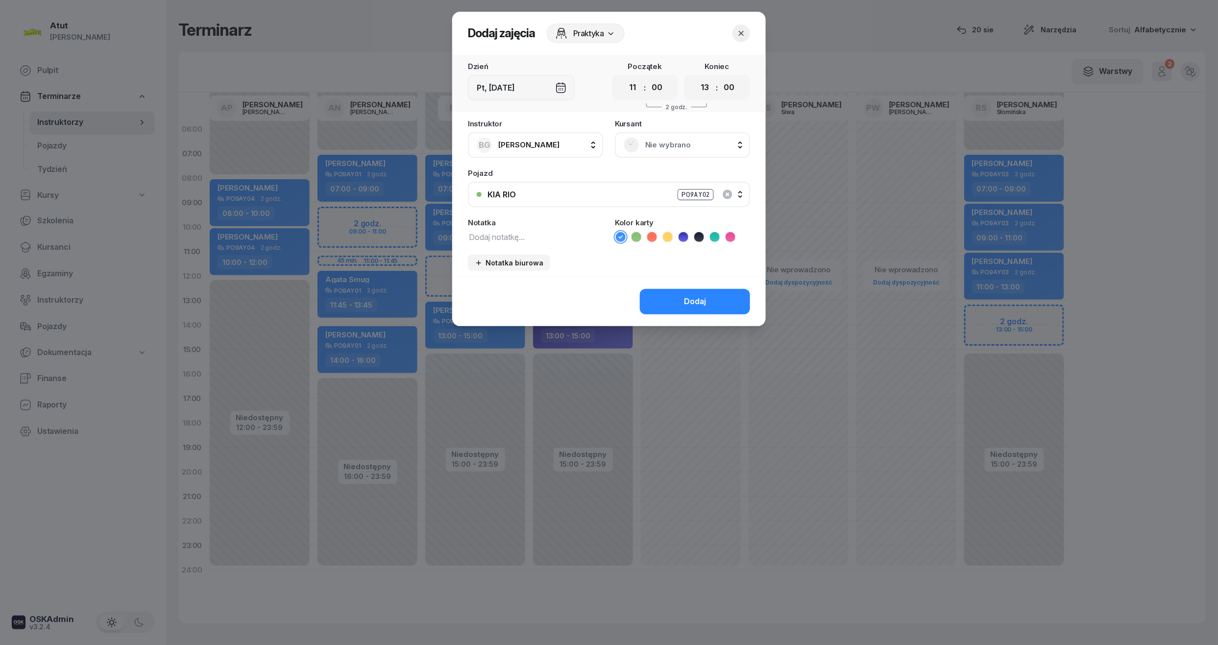
click at [661, 149] on span "Nie wybrano" at bounding box center [693, 145] width 96 height 13
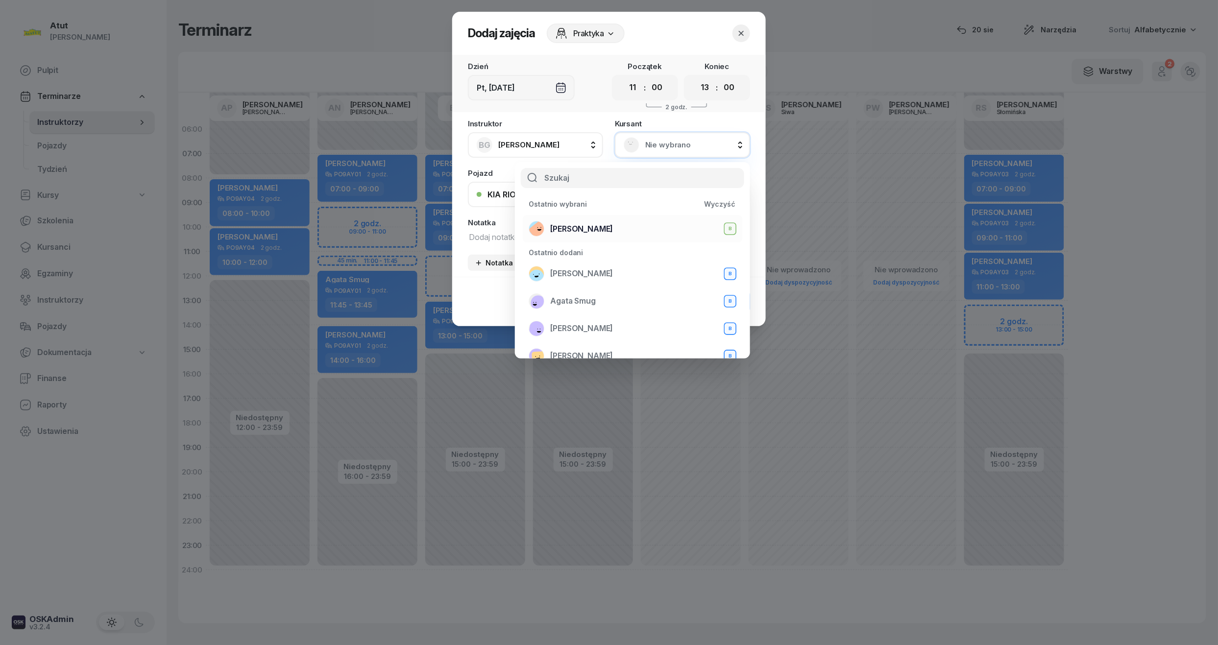
click at [595, 228] on span "[PERSON_NAME]" at bounding box center [581, 229] width 63 height 13
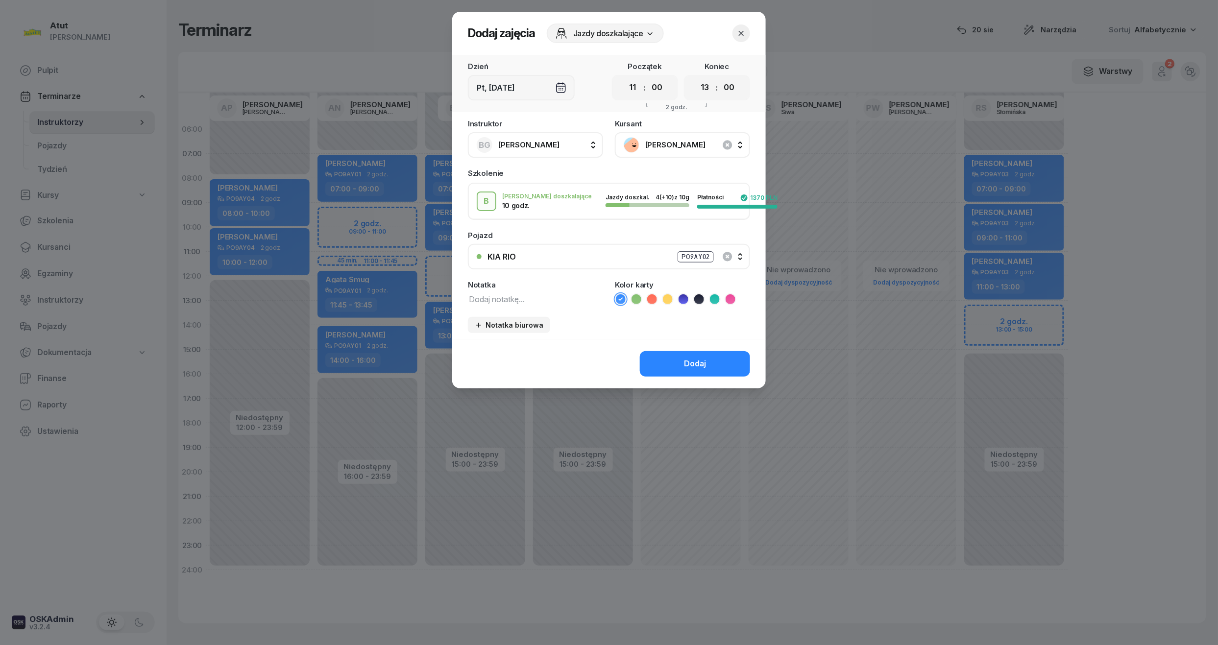
click at [635, 300] on icon at bounding box center [636, 299] width 10 height 10
click at [670, 359] on button "Dodaj" at bounding box center [695, 363] width 110 height 25
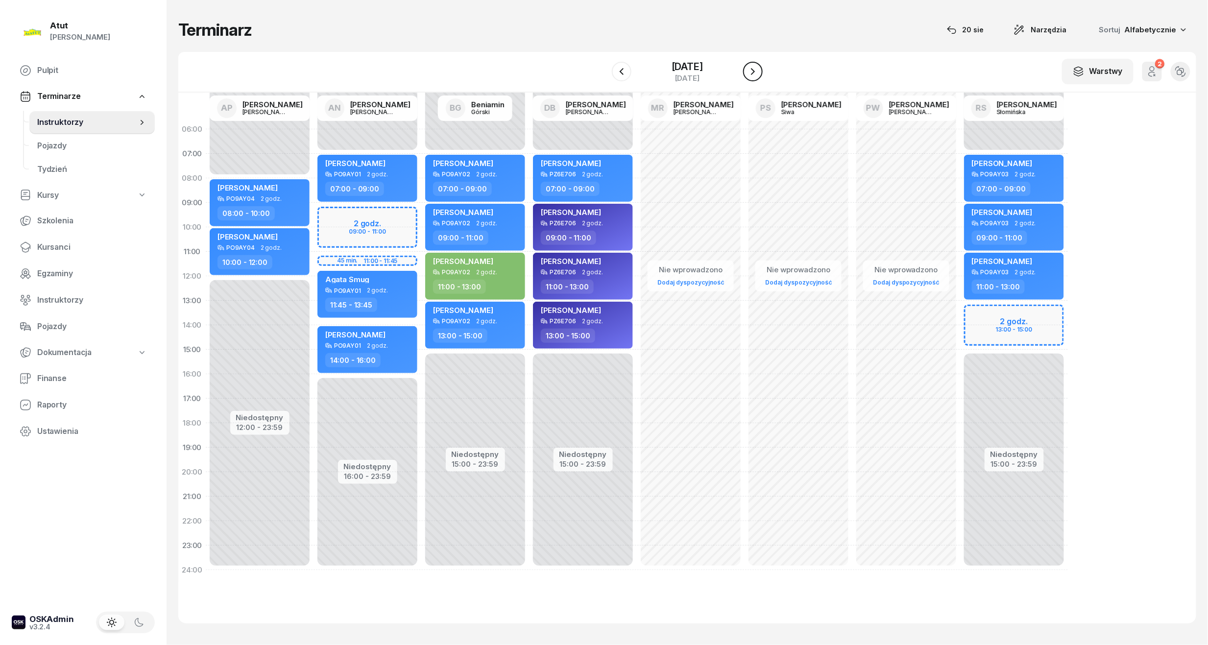
click at [753, 72] on button "button" at bounding box center [753, 72] width 20 height 20
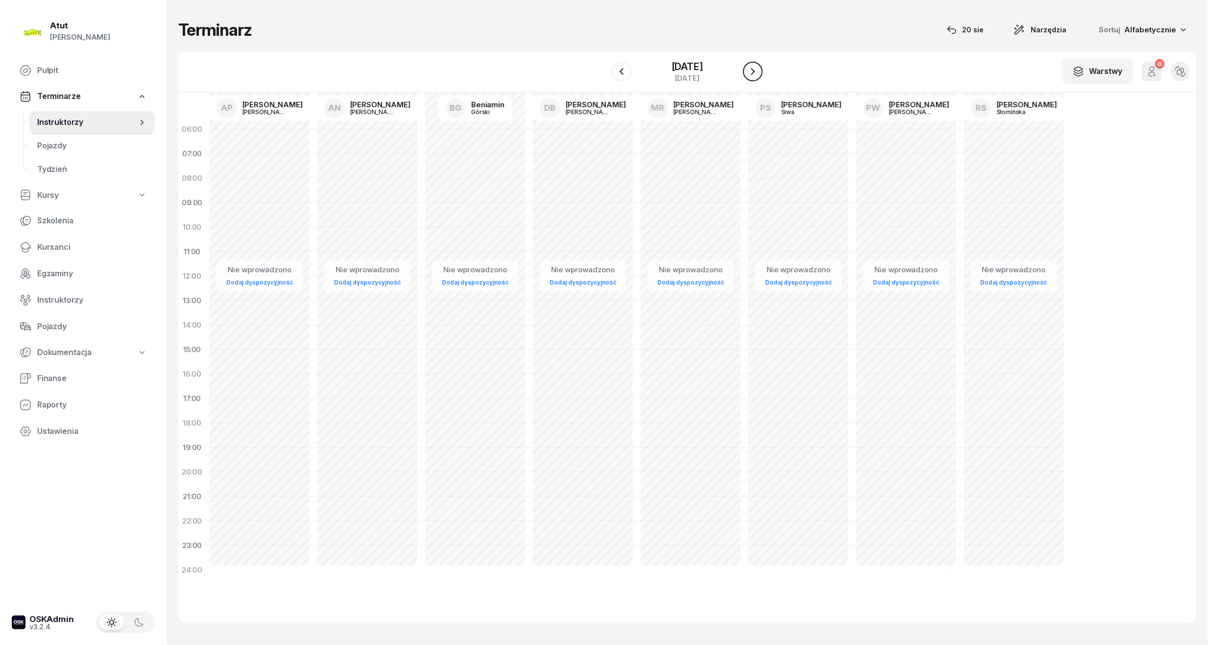
click at [753, 72] on button "button" at bounding box center [753, 72] width 20 height 20
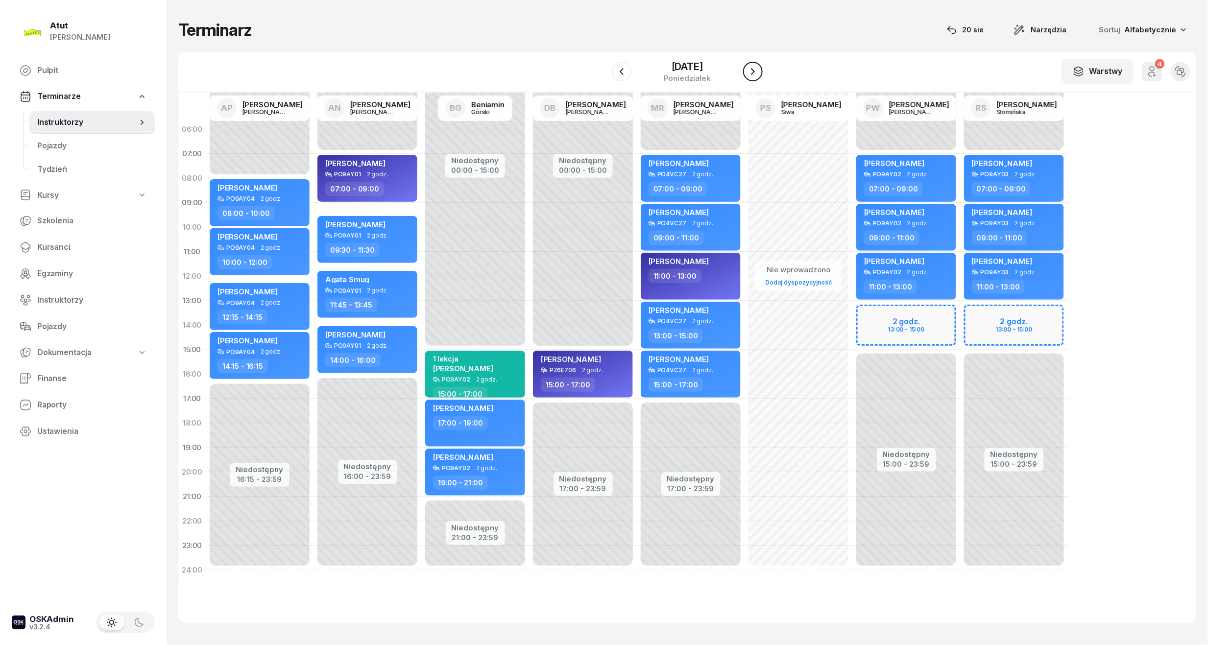
click at [753, 72] on button "button" at bounding box center [753, 72] width 20 height 20
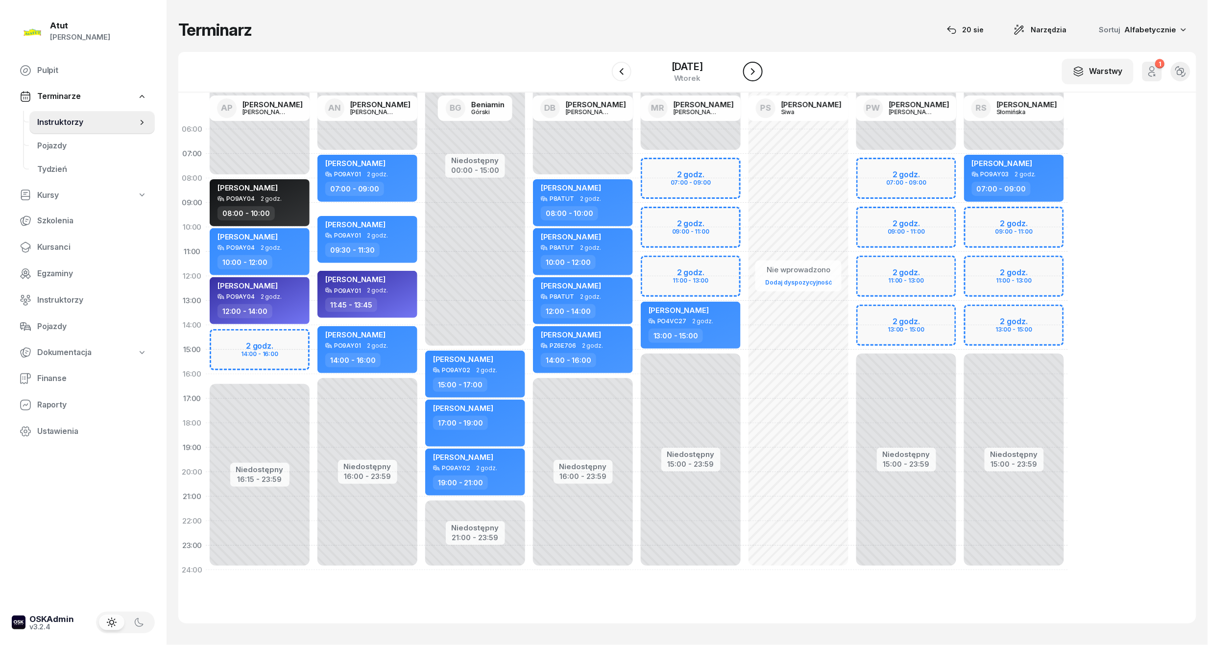
click at [753, 72] on button "button" at bounding box center [753, 72] width 20 height 20
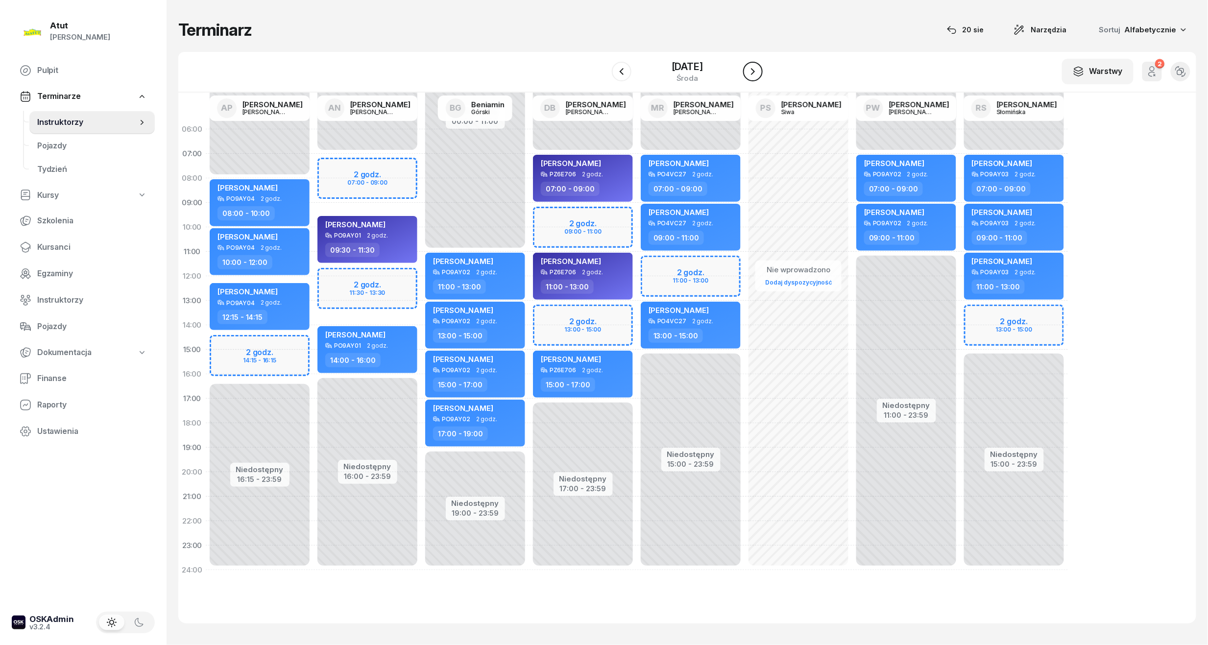
click at [754, 76] on button "button" at bounding box center [753, 72] width 20 height 20
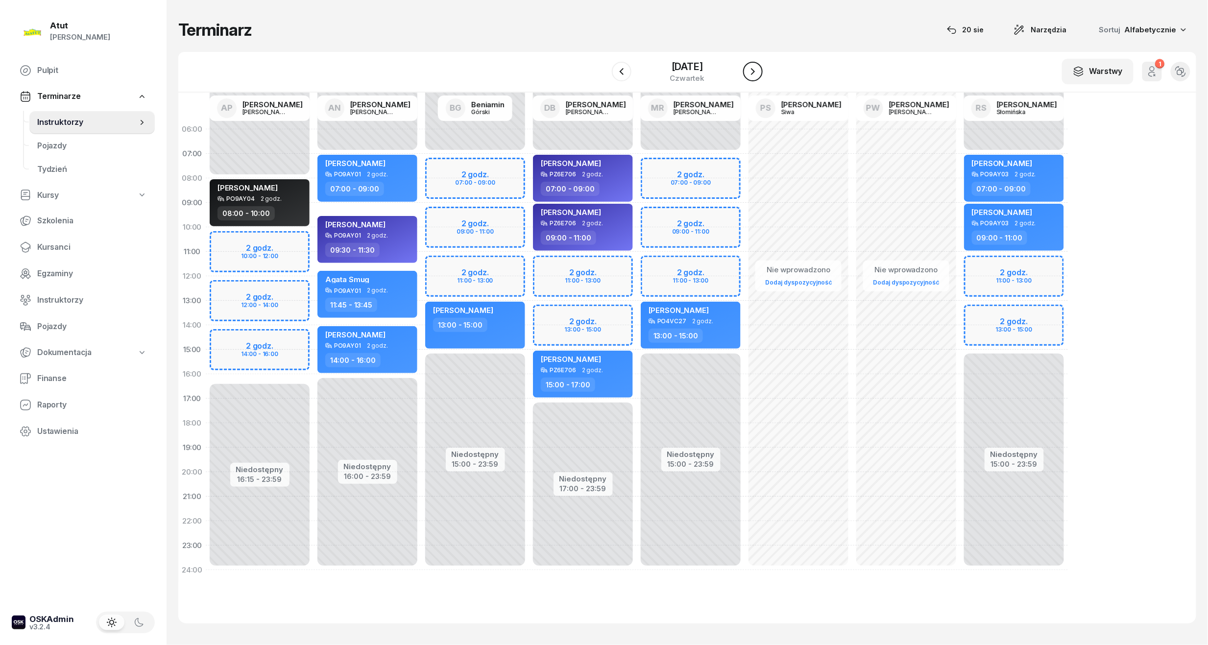
click at [754, 76] on button "button" at bounding box center [753, 72] width 20 height 20
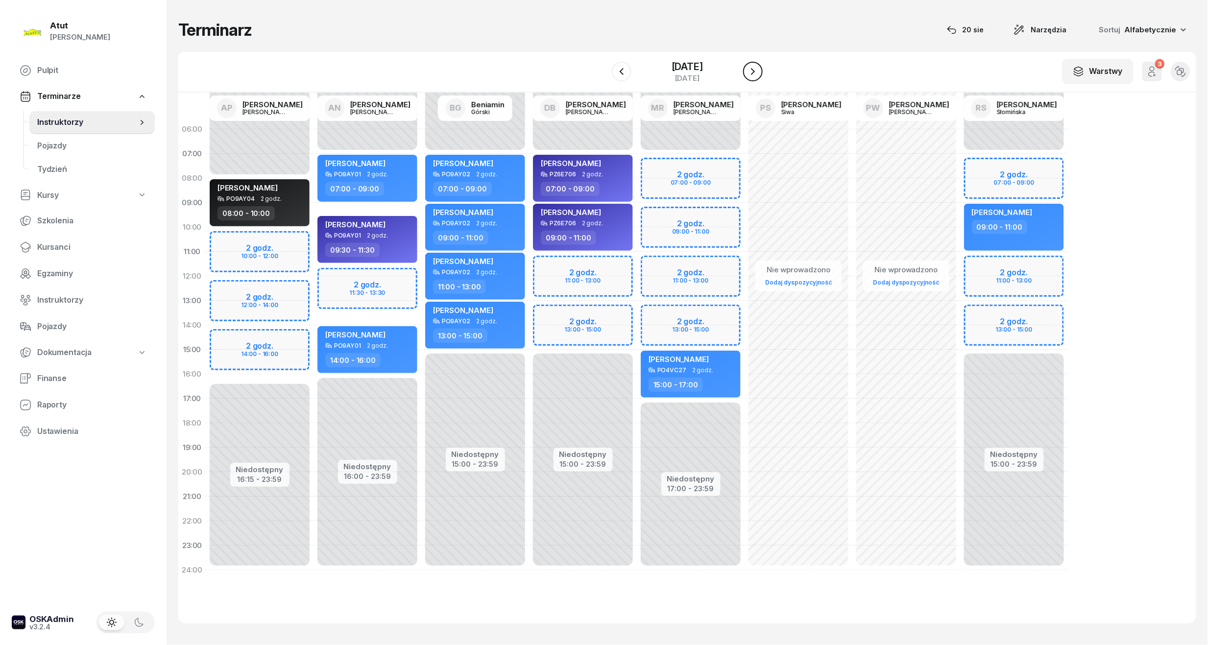
click at [754, 76] on button "button" at bounding box center [753, 72] width 20 height 20
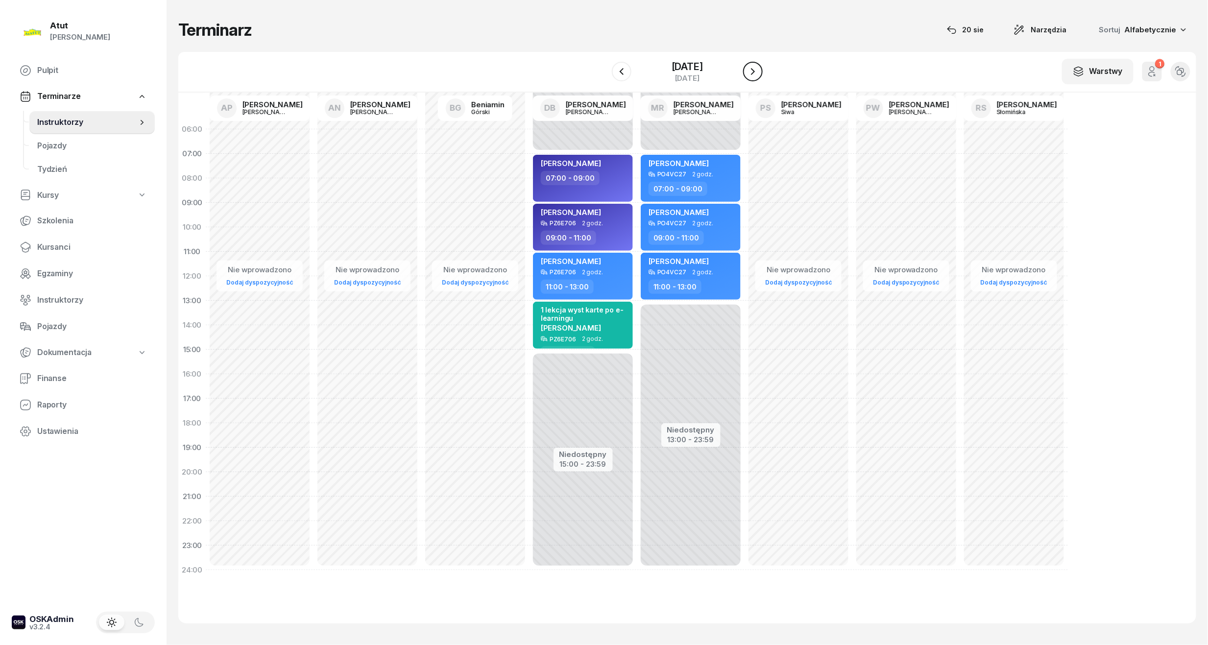
click at [759, 66] on icon "button" at bounding box center [753, 72] width 12 height 12
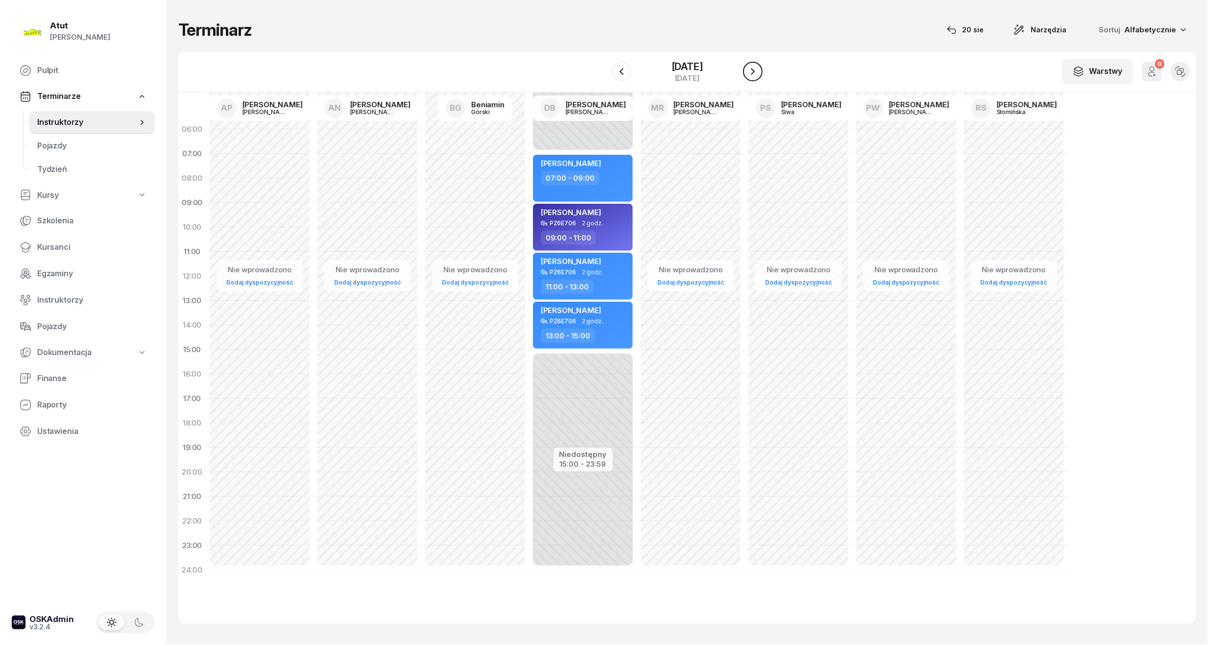
click at [757, 73] on icon "button" at bounding box center [753, 72] width 12 height 12
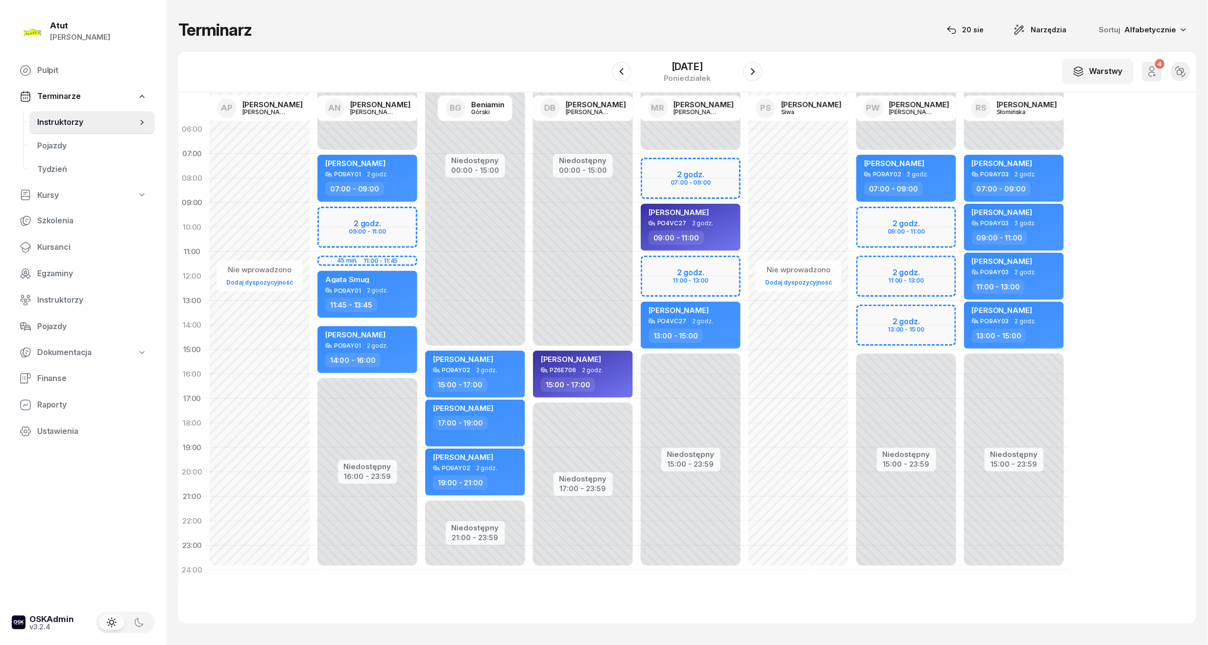
click at [745, 264] on div "Niedostępny 00:00 - 07:00 Niedostępny 15:00 - 23:59 2 godz. 07:00 - 09:00 2 god…" at bounding box center [799, 349] width 108 height 465
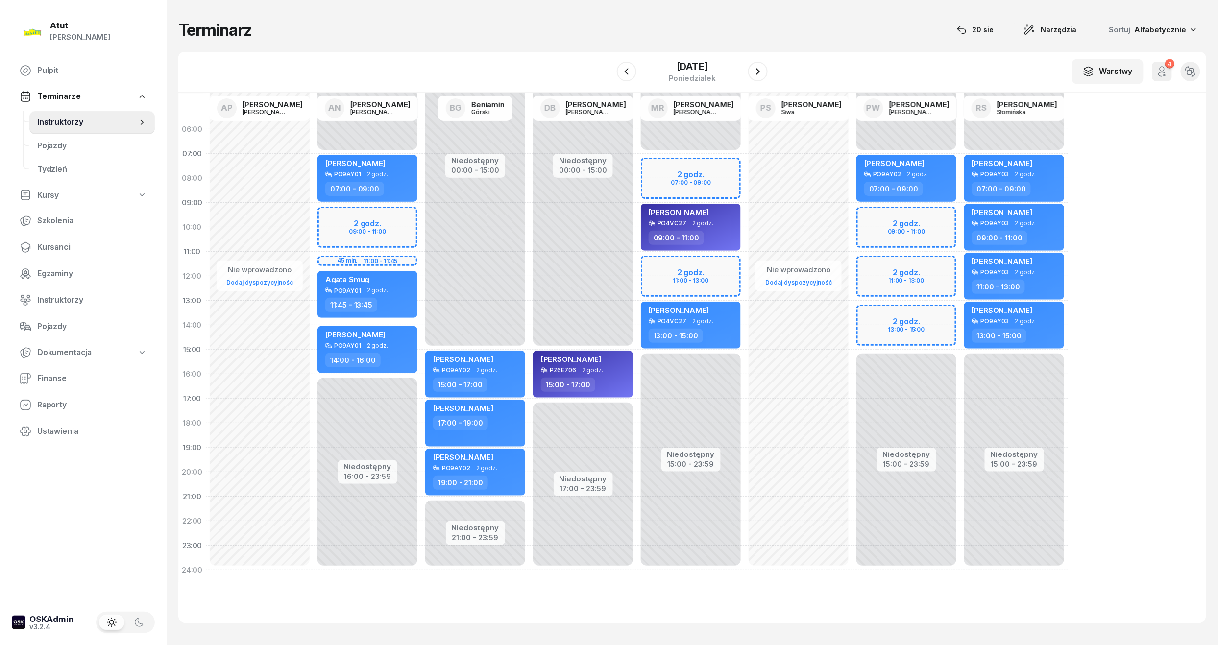
select select "11"
select select "13"
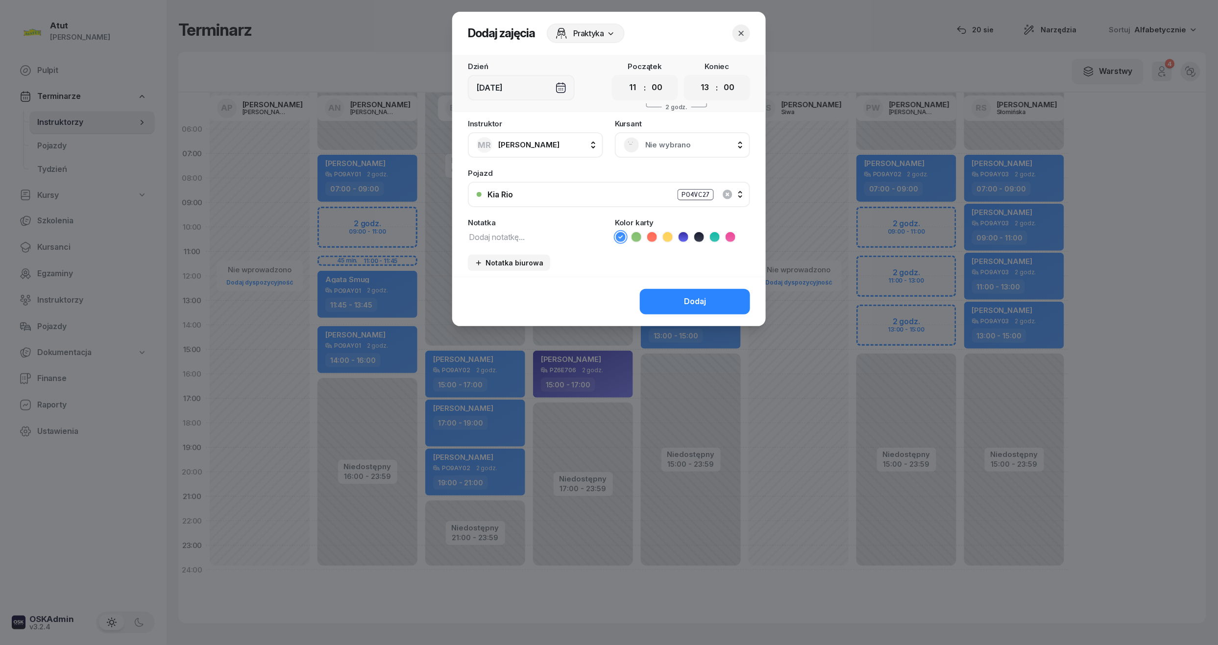
drag, startPoint x: 678, startPoint y: 30, endPoint x: 464, endPoint y: 117, distance: 230.5
click at [464, 117] on div "Dodaj zajęcia Praktyka Dzień [DATE] Początek 00 01 02 03 04 05 06 07 08 09 10 1…" at bounding box center [608, 169] width 313 height 314
click at [741, 33] on icon "button" at bounding box center [741, 33] width 5 height 5
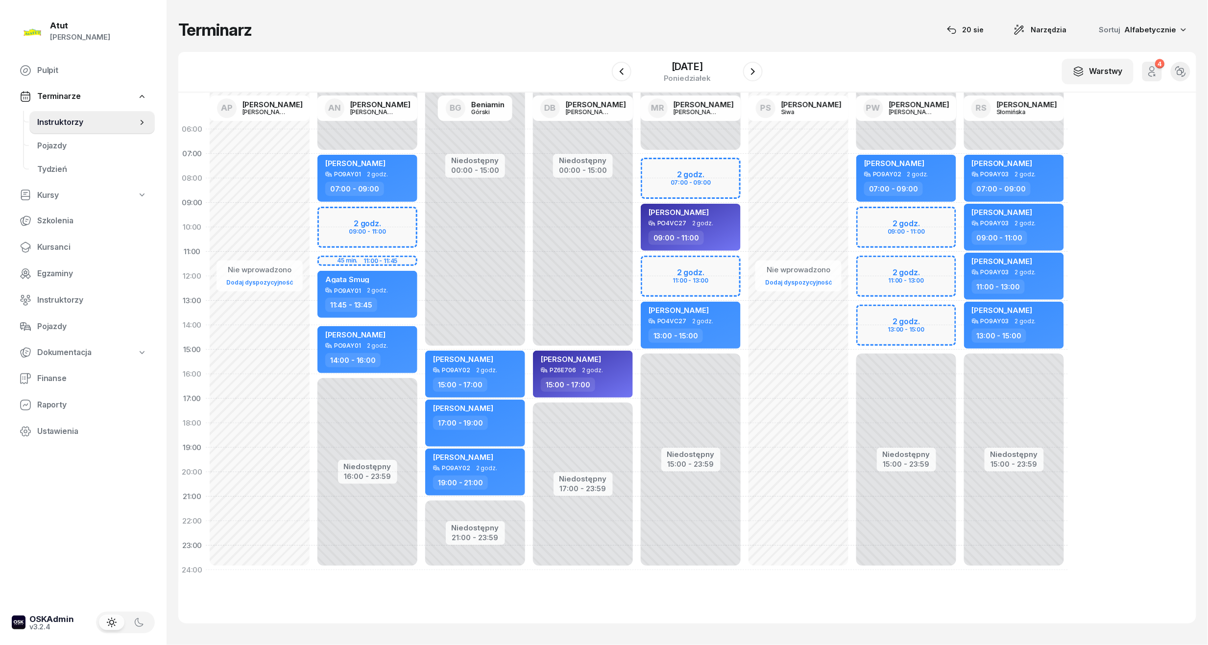
click at [745, 265] on div "Niedostępny 00:00 - 07:00 Niedostępny 15:00 - 23:59 2 godz. 07:00 - 09:00 2 god…" at bounding box center [799, 349] width 108 height 465
select select "11"
select select "13"
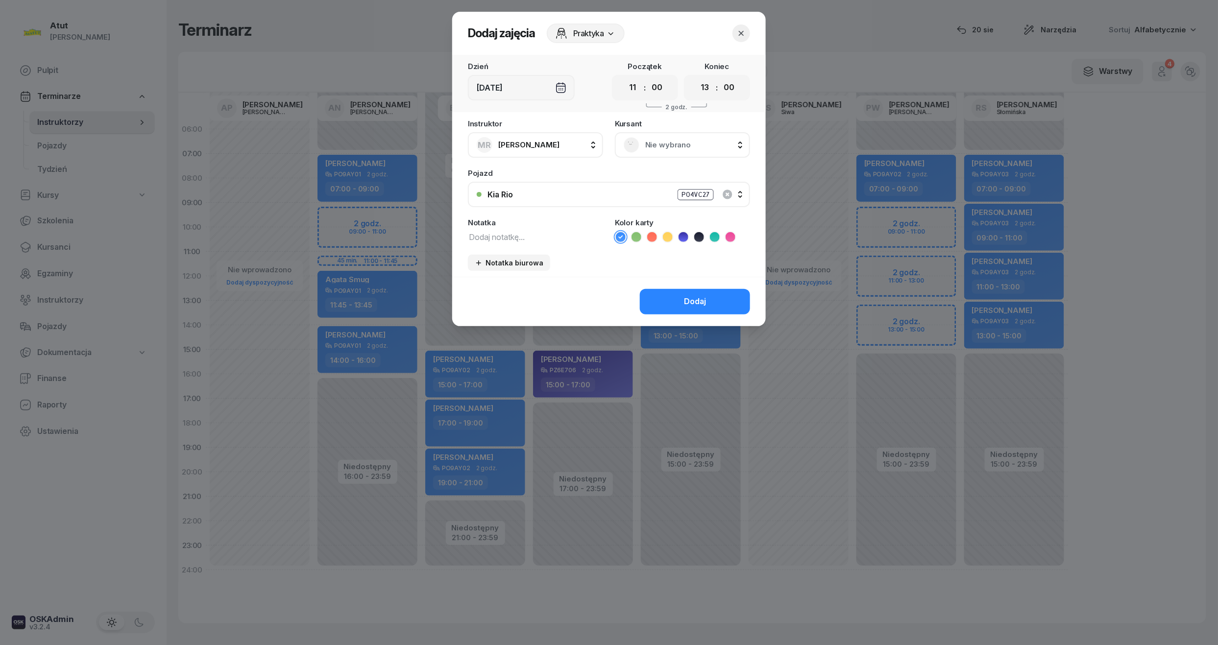
click at [683, 149] on span "Nie wybrano" at bounding box center [693, 145] width 96 height 13
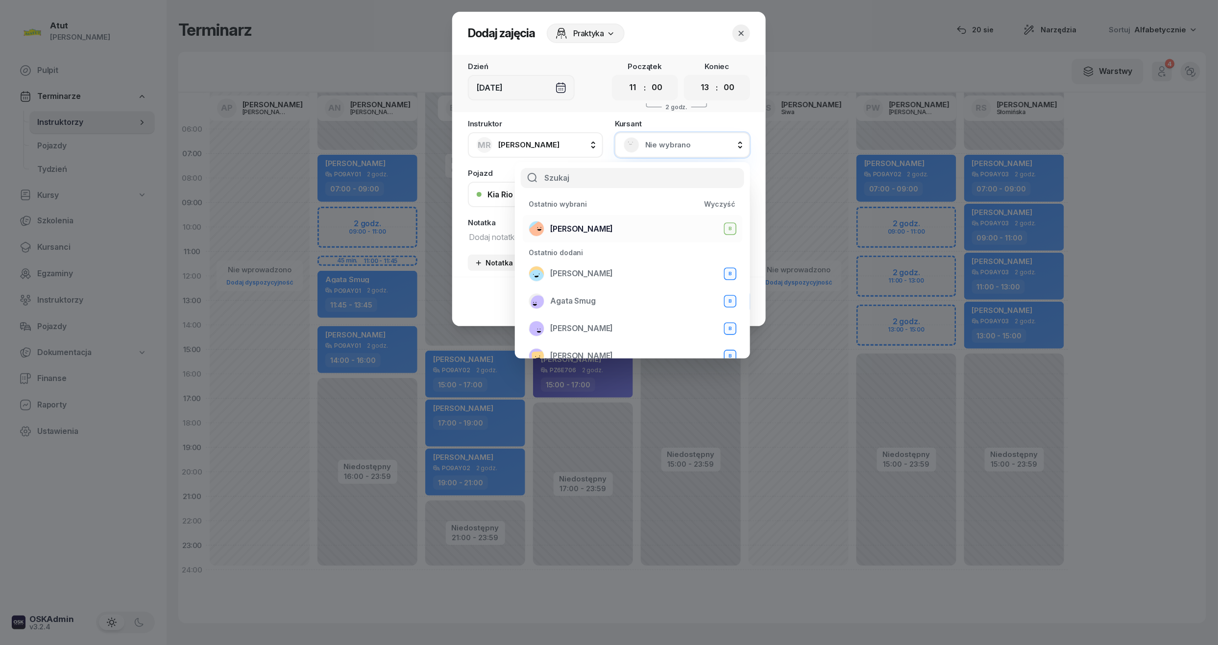
click at [601, 234] on span "[PERSON_NAME]" at bounding box center [581, 229] width 63 height 13
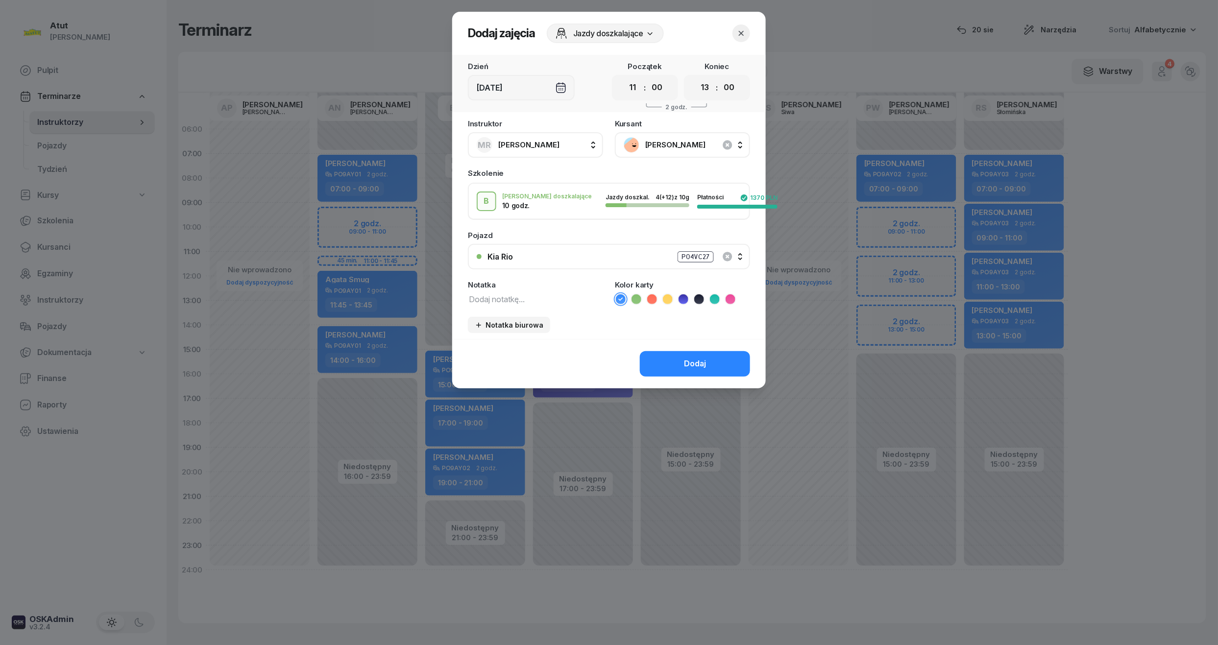
click at [633, 300] on icon at bounding box center [636, 299] width 10 height 10
click at [663, 360] on button "Dodaj" at bounding box center [695, 363] width 110 height 25
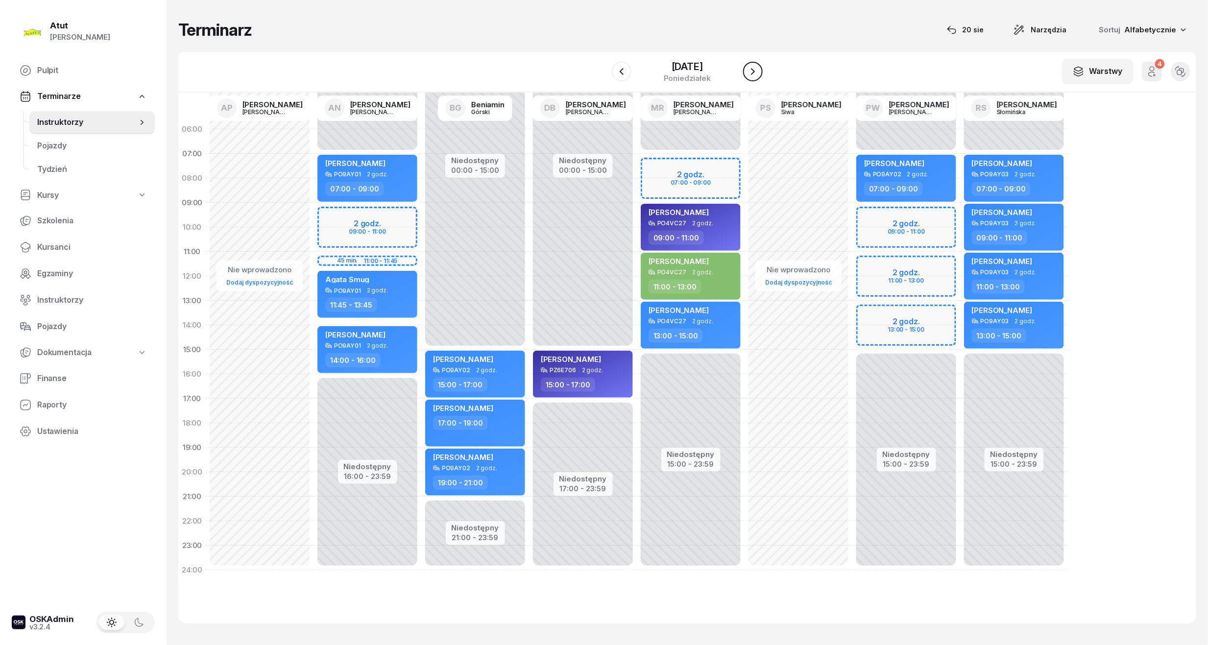
click at [759, 66] on icon "button" at bounding box center [753, 72] width 12 height 12
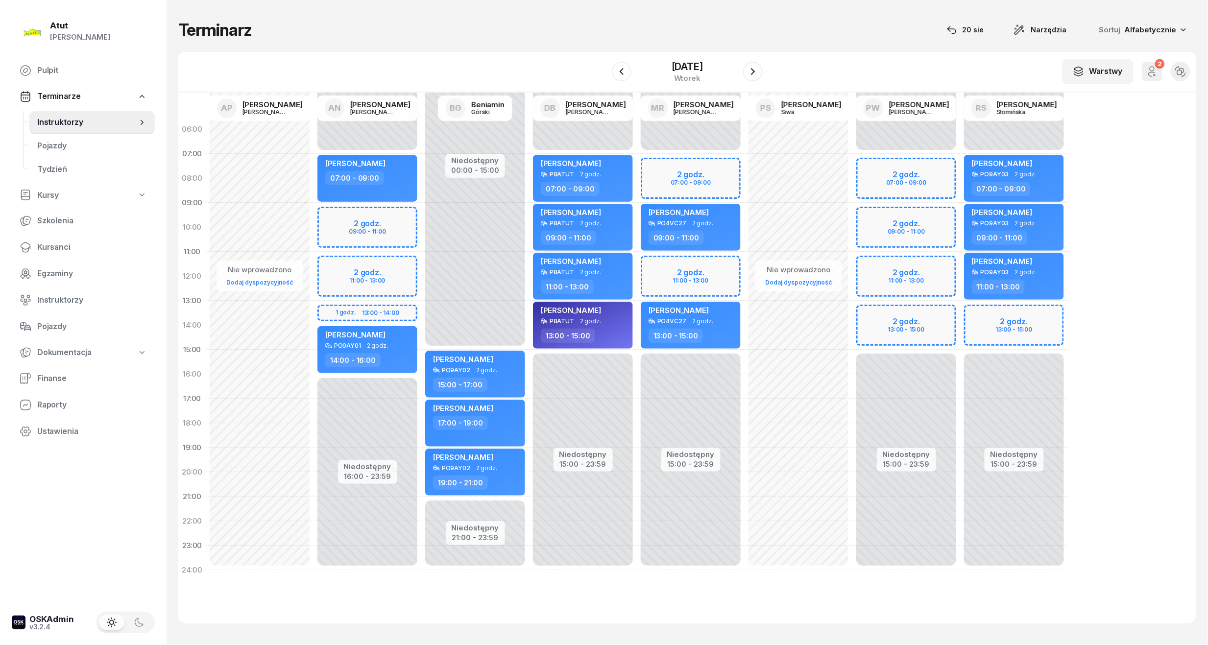
click at [745, 265] on div "Niedostępny 00:00 - 07:00 Niedostępny 15:00 - 23:59 2 godz. 07:00 - 09:00 2 god…" at bounding box center [799, 349] width 108 height 465
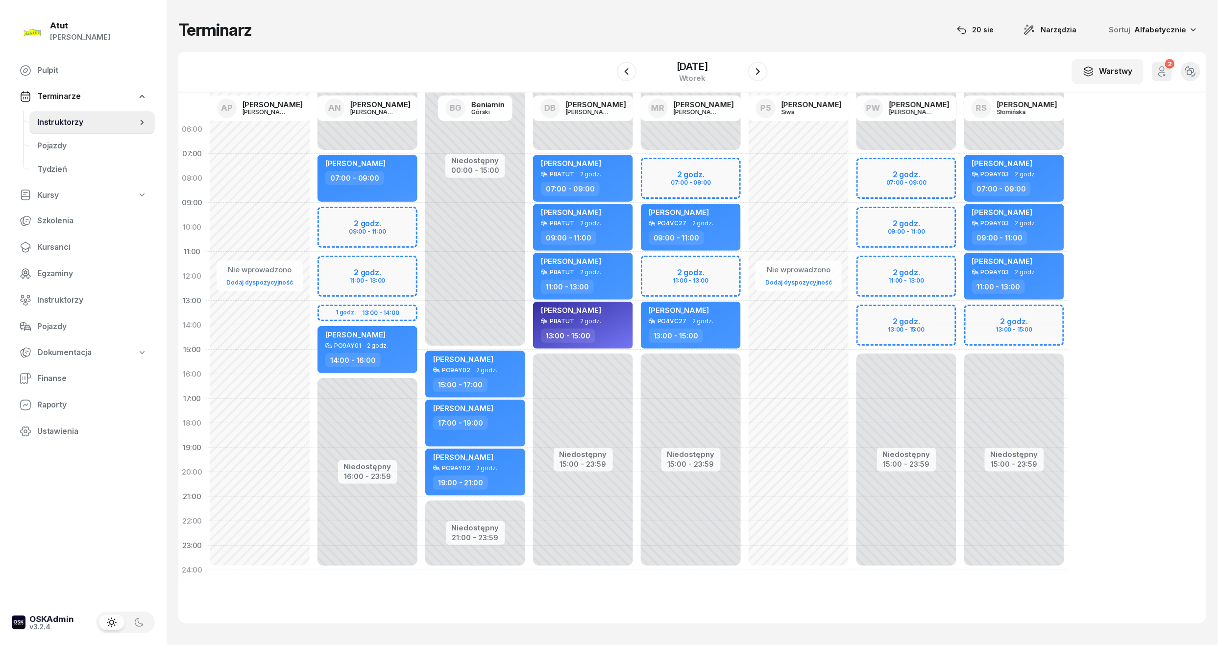
select select "11"
select select "13"
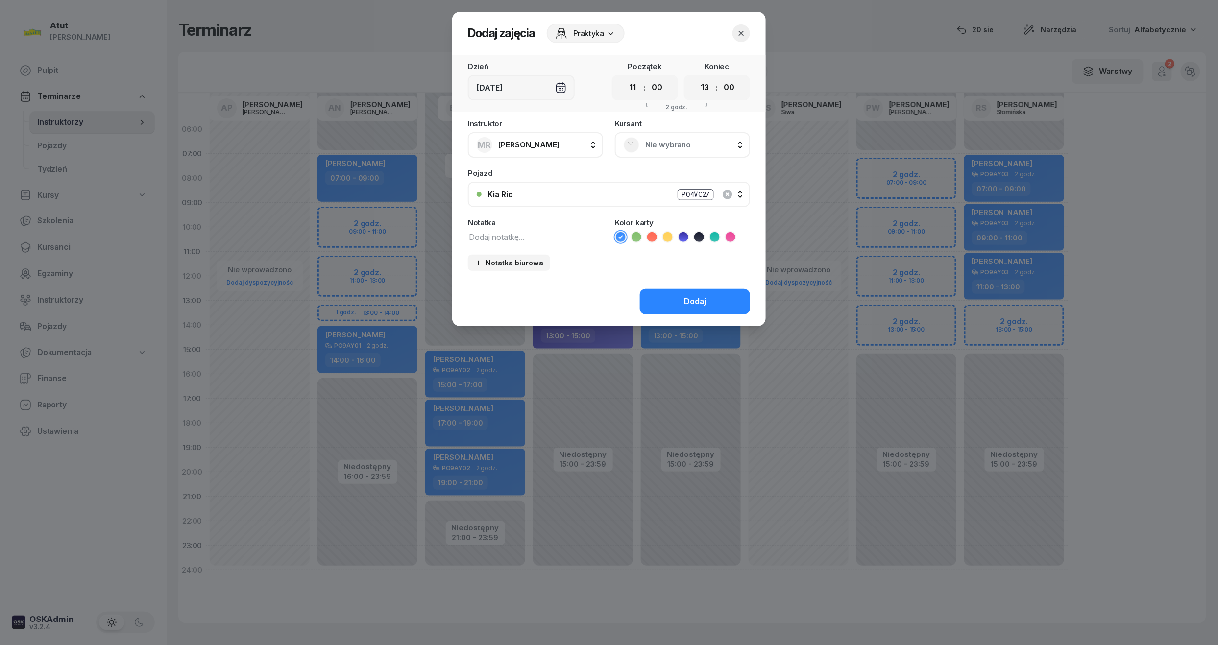
click at [671, 145] on span "Nie wybrano" at bounding box center [693, 145] width 96 height 13
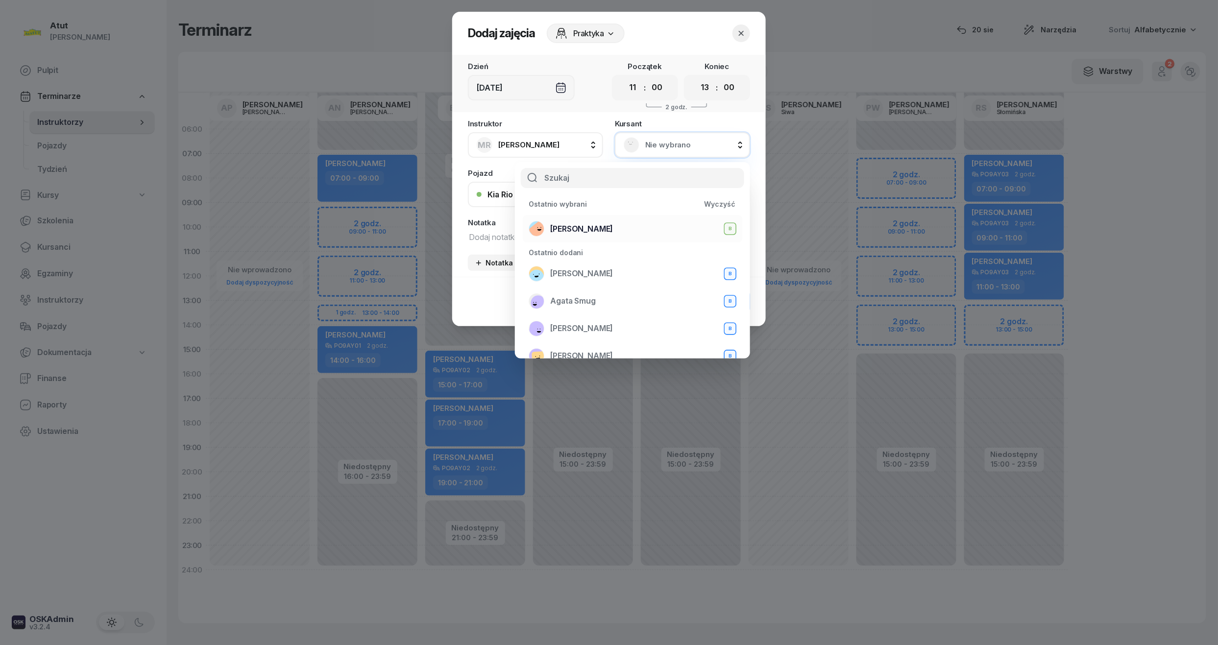
click at [613, 223] on span "[PERSON_NAME]" at bounding box center [581, 229] width 63 height 13
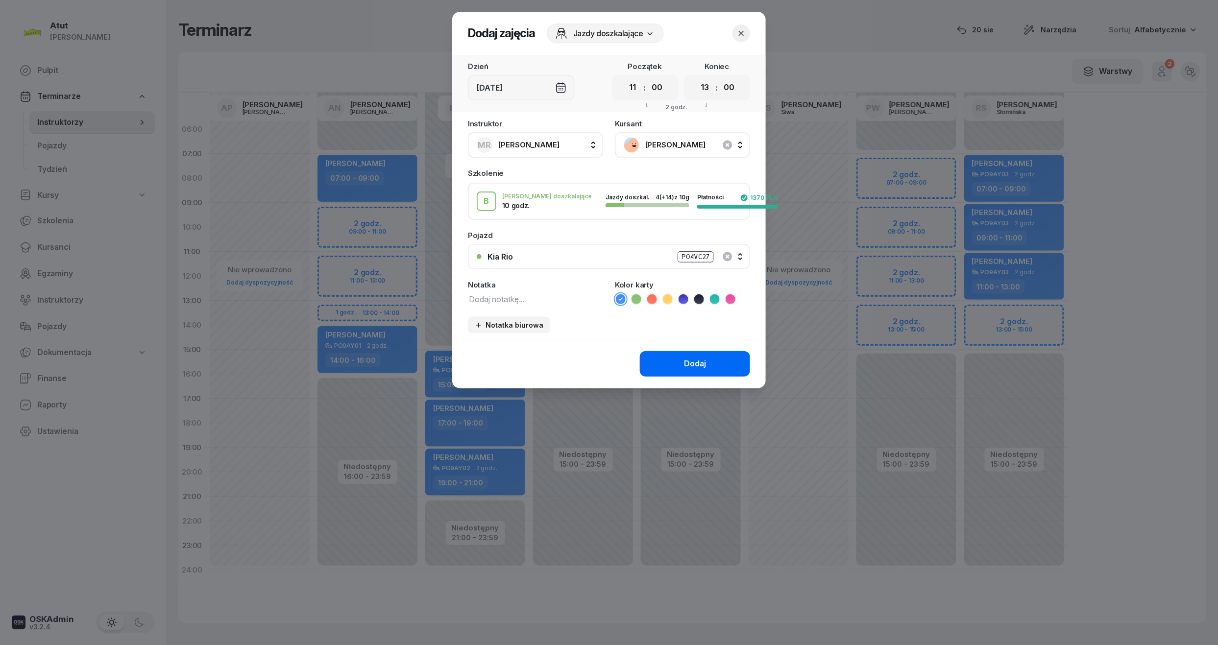
click at [711, 367] on button "Dodaj" at bounding box center [695, 363] width 110 height 25
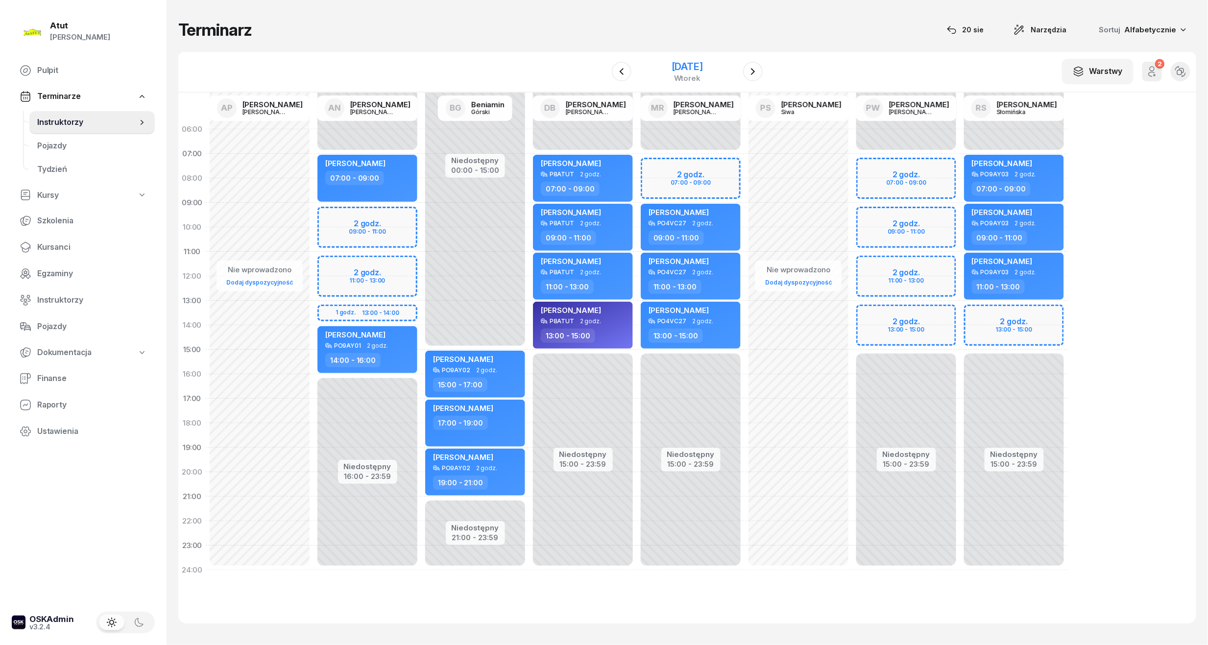
click at [683, 62] on div "[DATE]" at bounding box center [687, 67] width 31 height 10
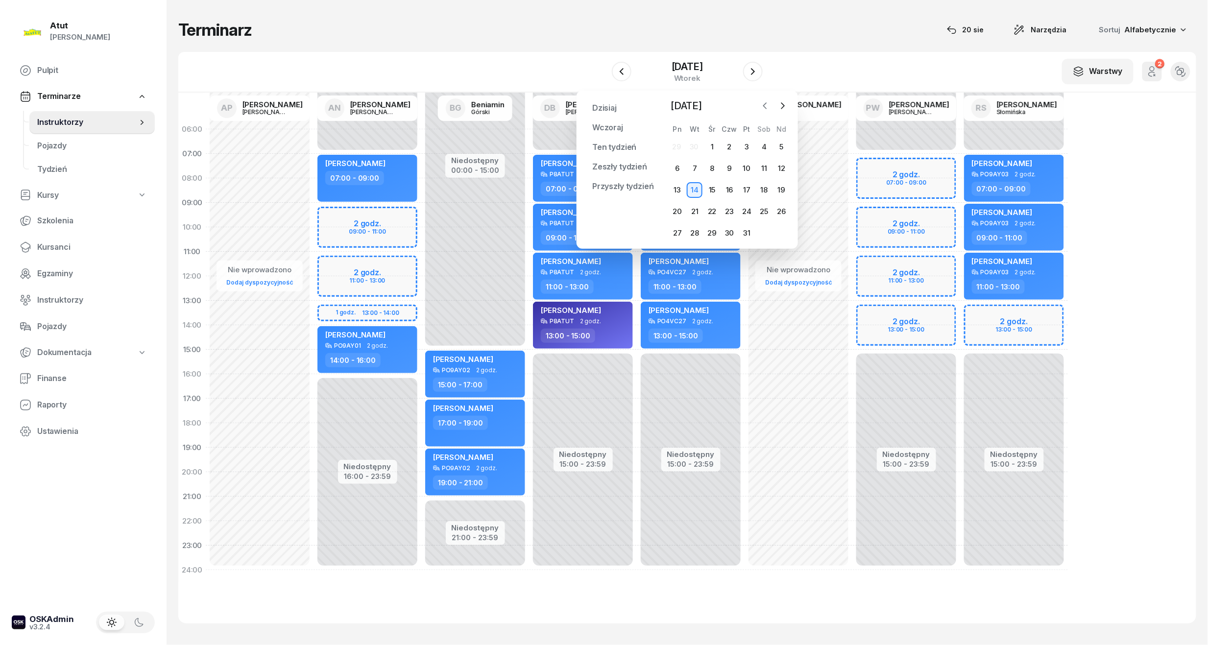
click at [766, 108] on icon "button" at bounding box center [765, 106] width 3 height 6
click at [764, 102] on icon "button" at bounding box center [765, 106] width 10 height 10
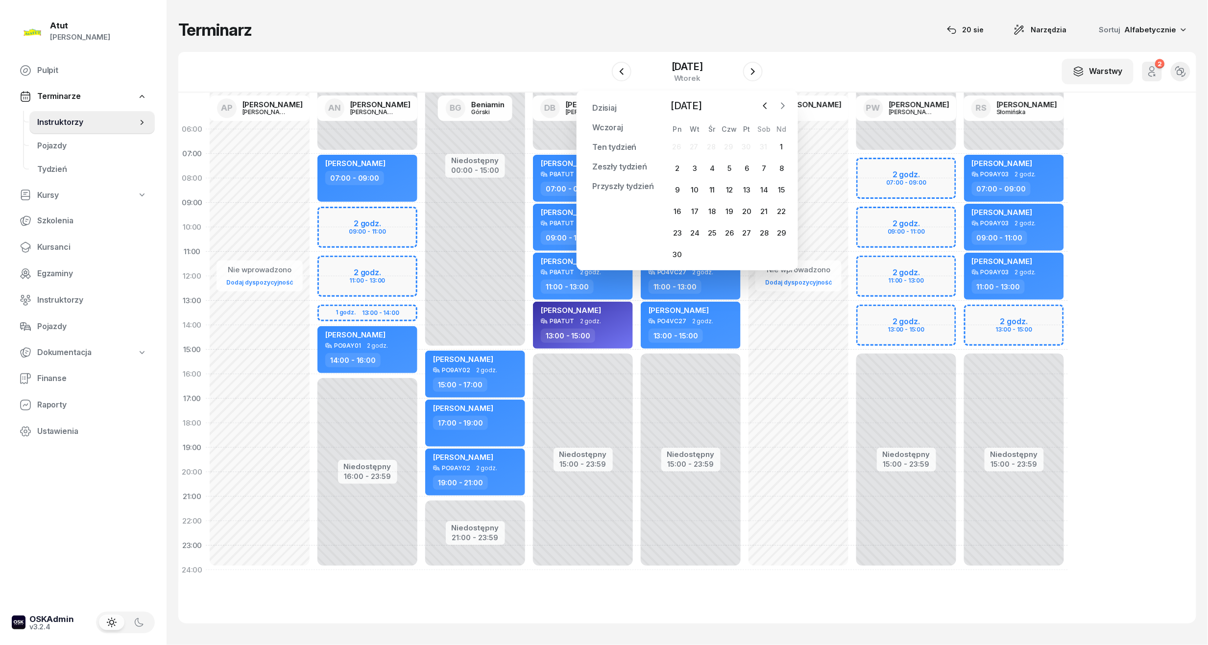
click at [784, 103] on icon "button" at bounding box center [783, 106] width 10 height 10
click at [714, 211] on div "20" at bounding box center [712, 212] width 16 height 16
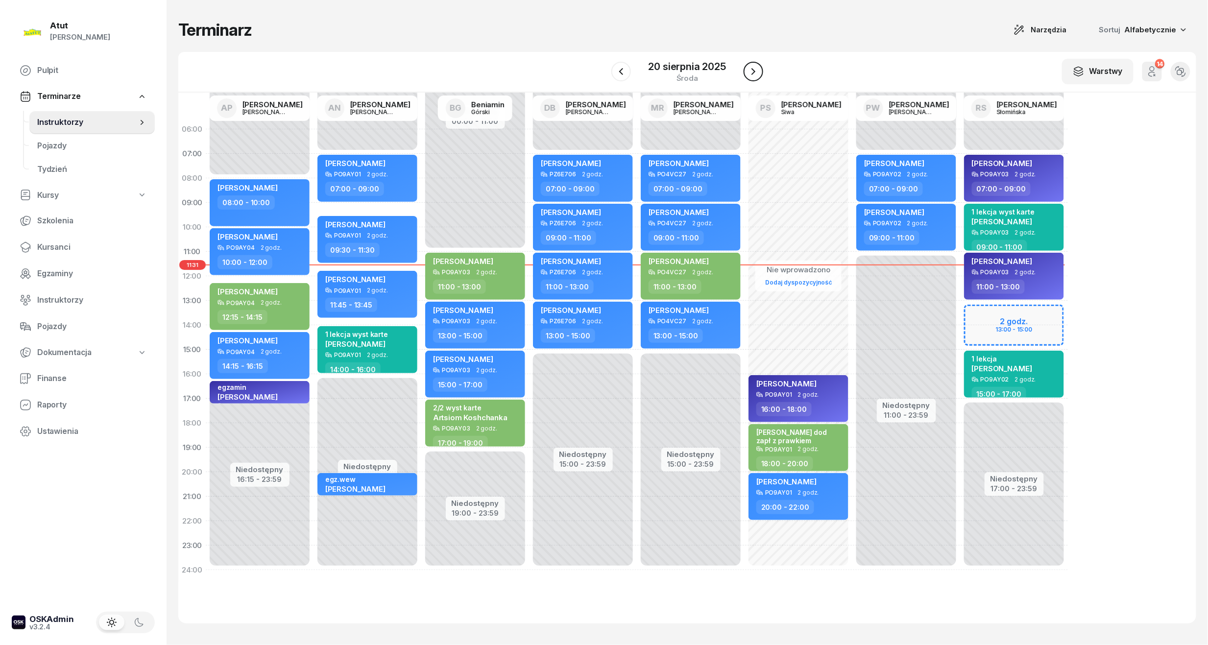
click at [752, 73] on icon "button" at bounding box center [753, 71] width 4 height 7
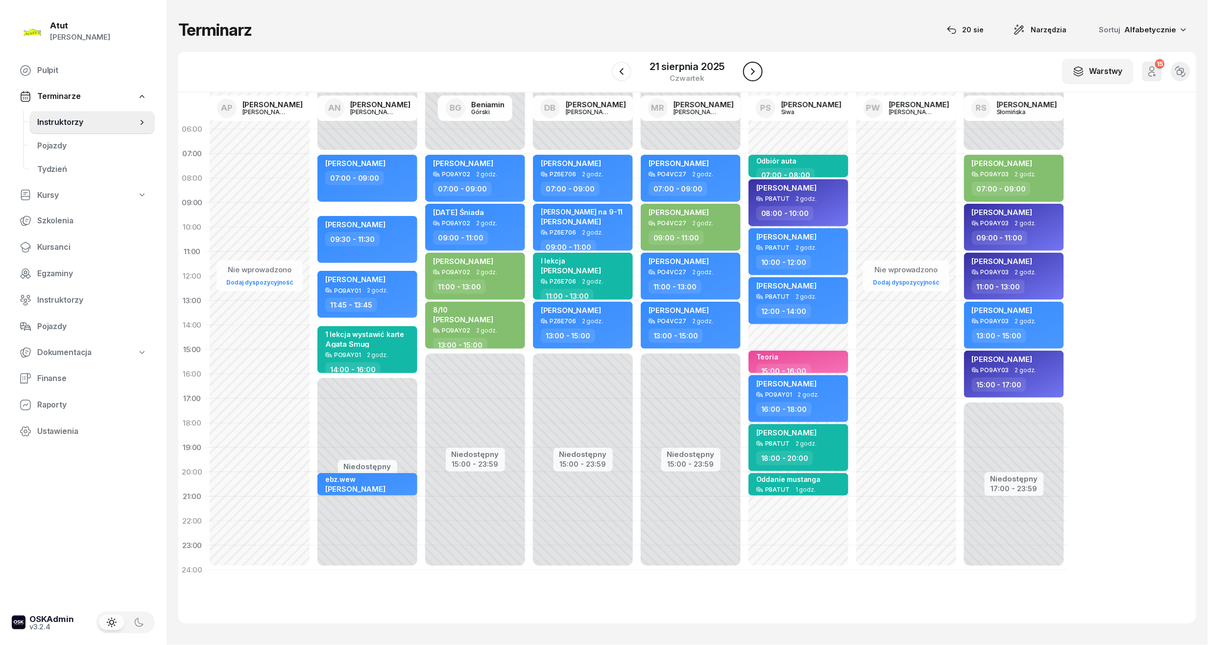
click at [752, 73] on icon "button" at bounding box center [753, 71] width 4 height 7
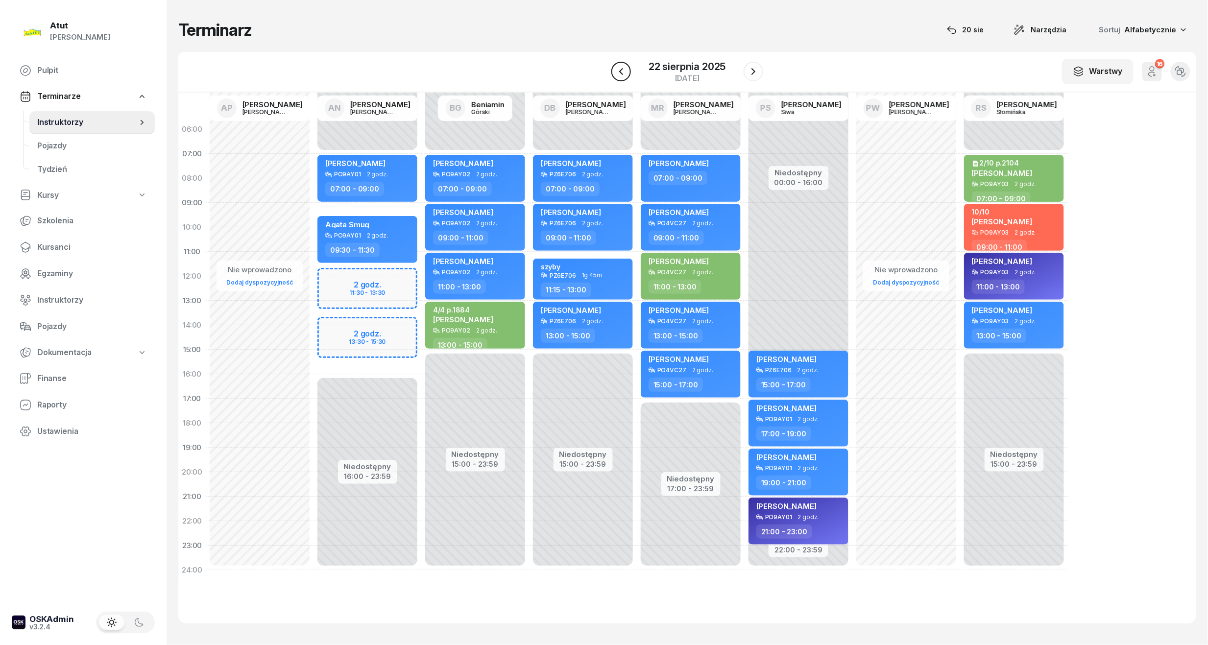
click at [622, 78] on button "button" at bounding box center [621, 72] width 20 height 20
click at [622, 78] on button "button" at bounding box center [622, 72] width 20 height 20
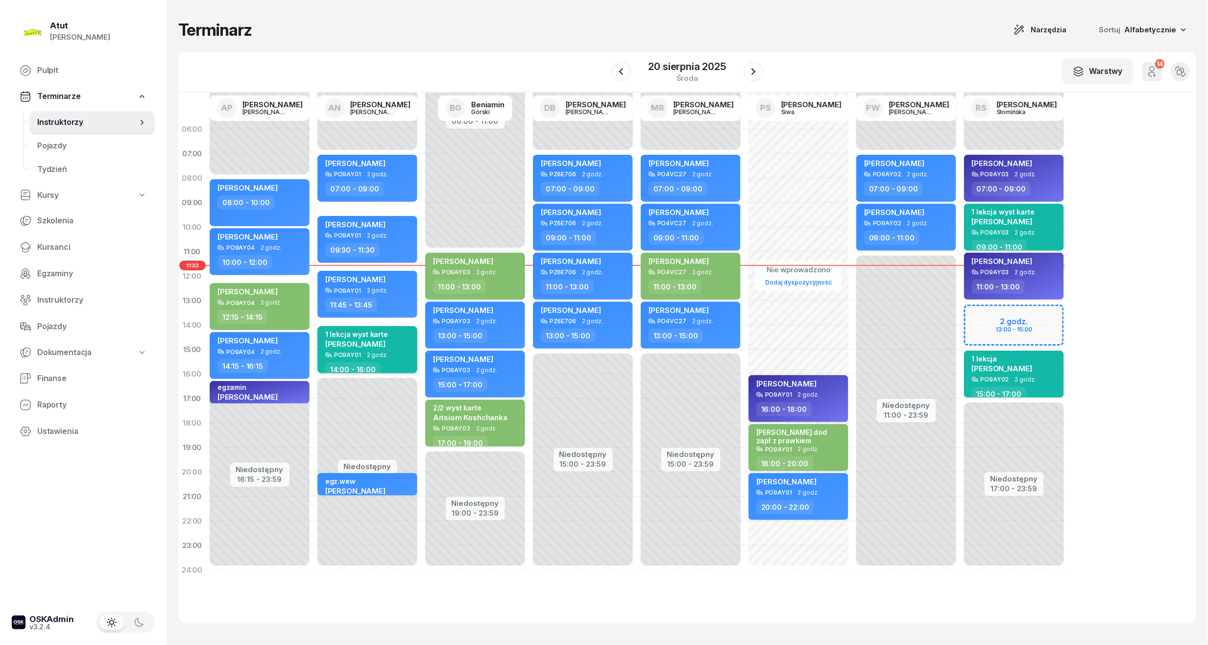
click at [394, 335] on div "1 lekcja wyst karte [PERSON_NAME]" at bounding box center [368, 341] width 86 height 22
select select "14"
select select "16"
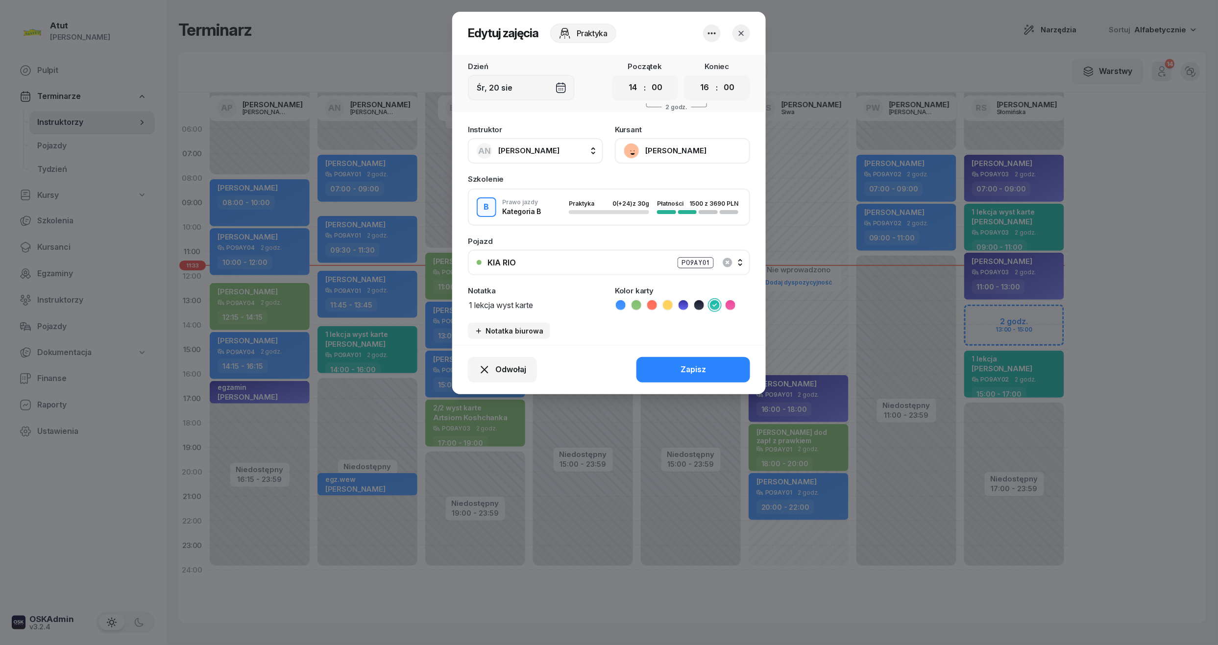
click at [702, 150] on button "[PERSON_NAME]" at bounding box center [682, 150] width 135 height 25
click at [688, 189] on link "Otwórz profil" at bounding box center [681, 184] width 129 height 24
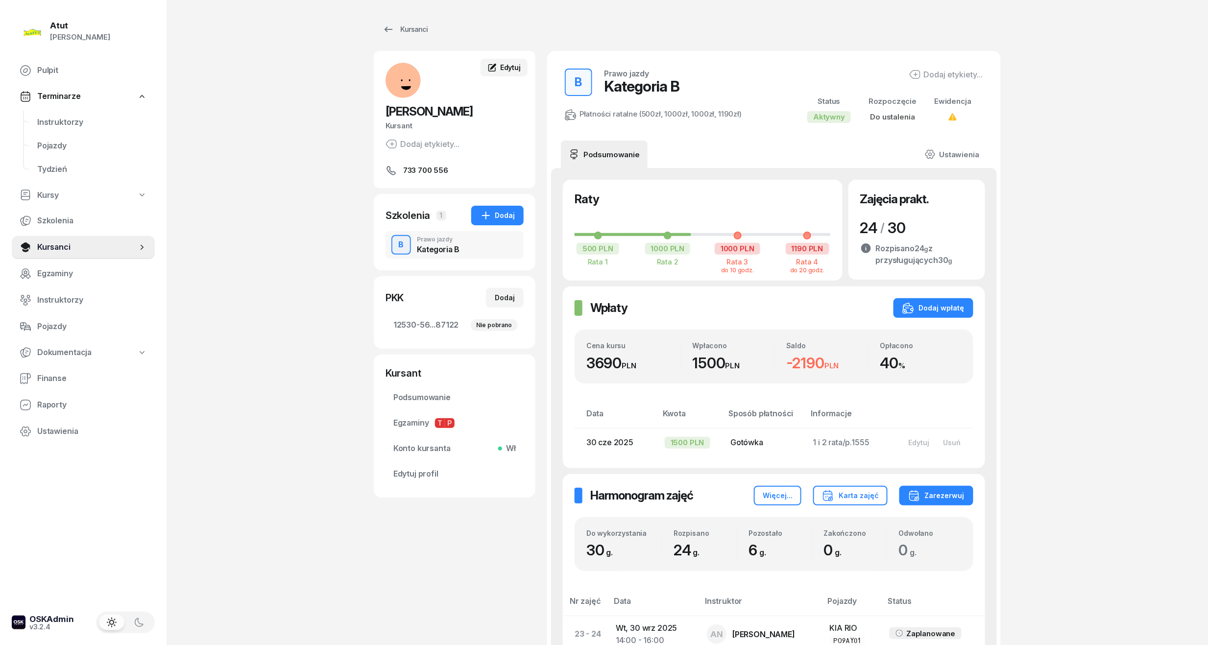
click at [499, 68] on div "Edytuj" at bounding box center [503, 68] width 33 height 10
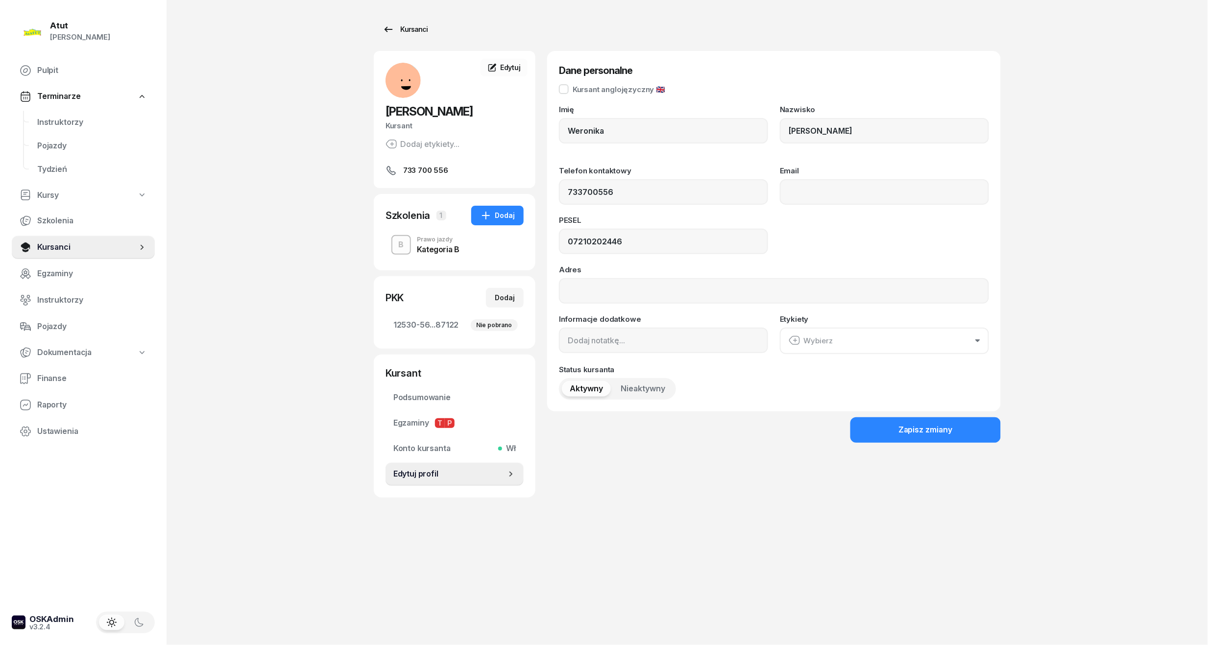
click at [412, 34] on div "Kursanci" at bounding box center [405, 30] width 45 height 12
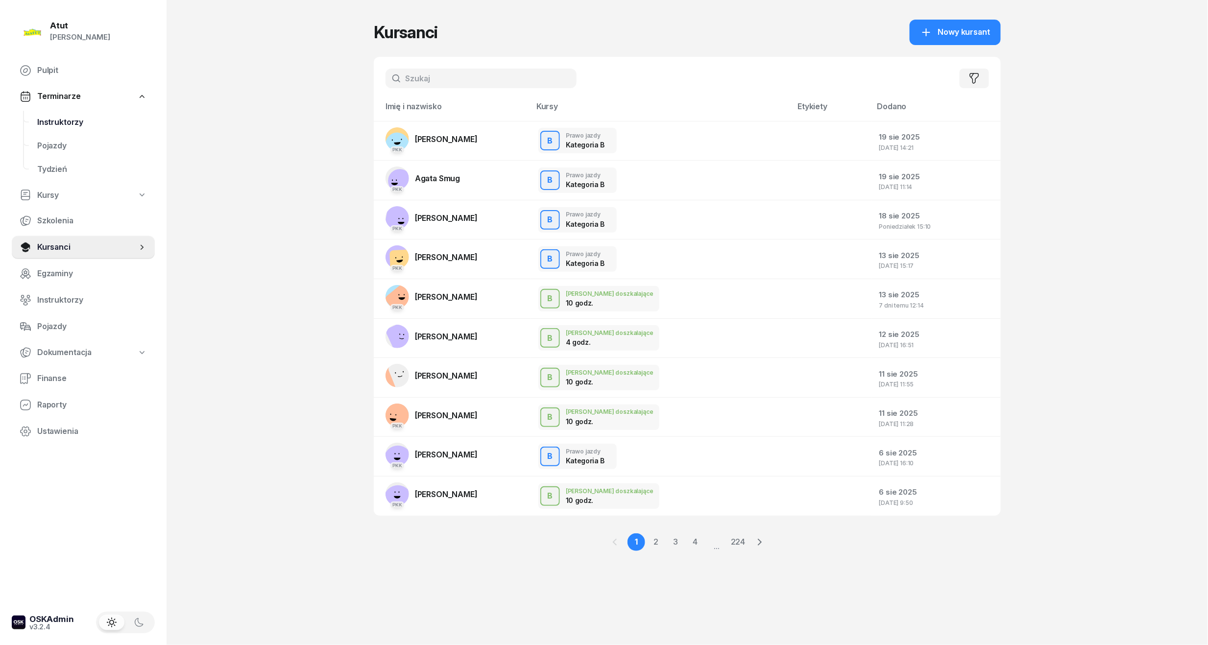
click at [64, 126] on span "Instruktorzy" at bounding box center [92, 122] width 110 height 13
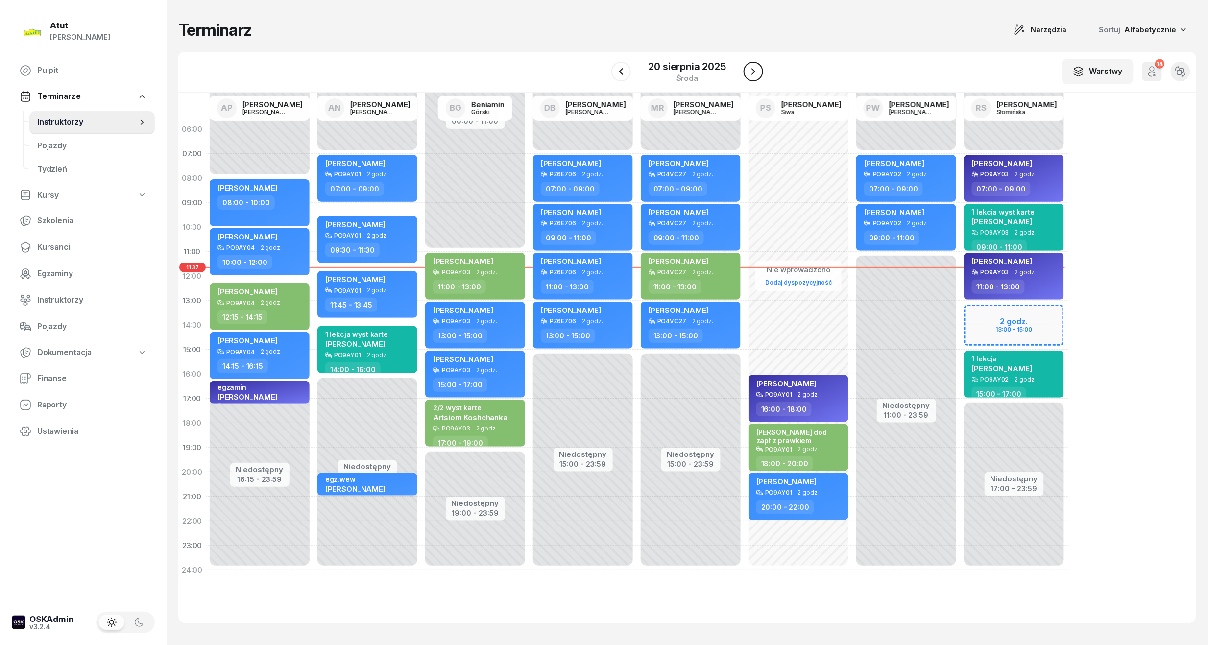
click at [762, 73] on button "button" at bounding box center [754, 72] width 20 height 20
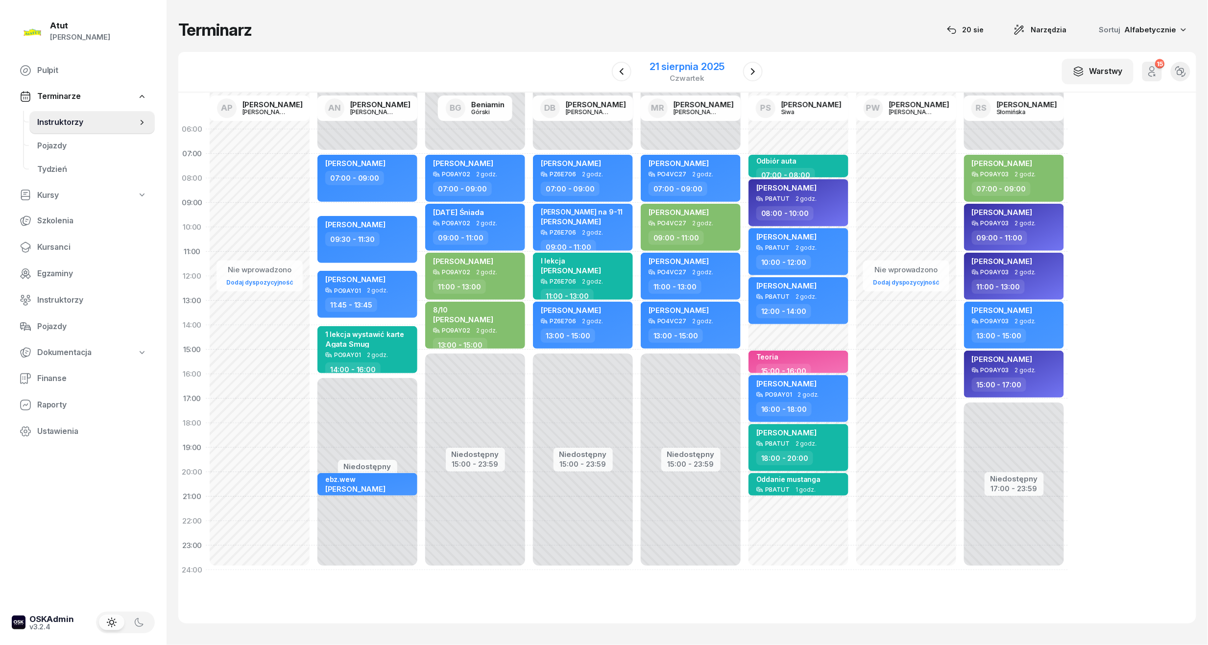
click at [698, 70] on div "21 sierpnia 2025" at bounding box center [686, 67] width 75 height 10
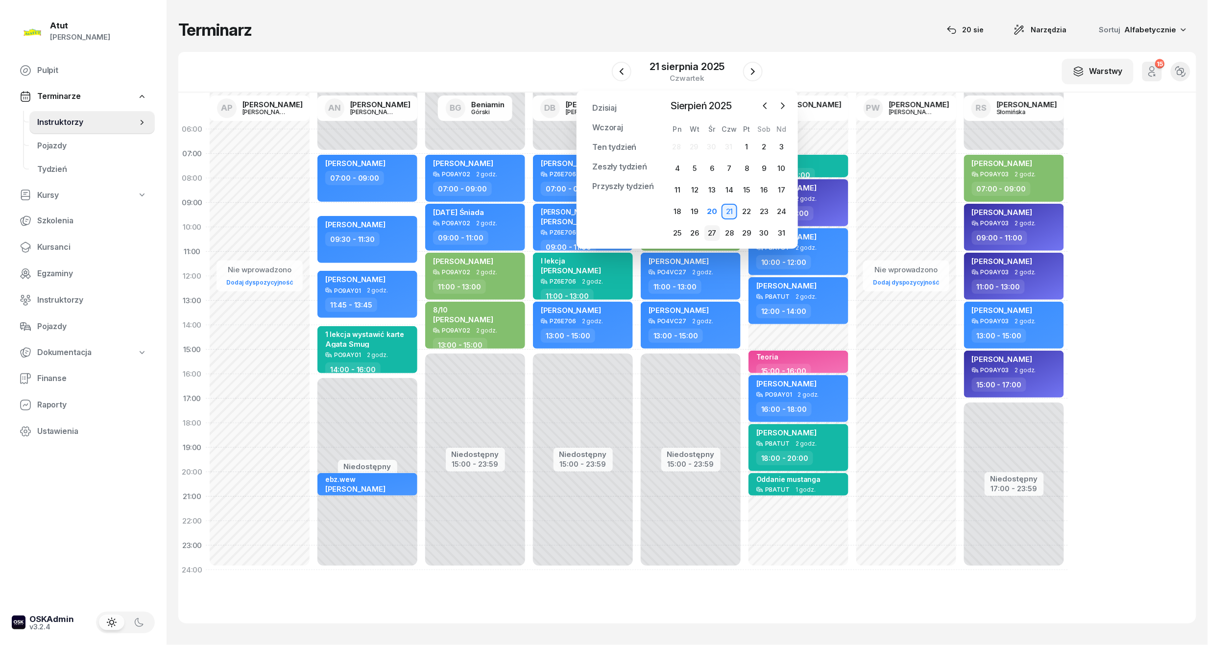
click at [716, 237] on div "27" at bounding box center [712, 233] width 16 height 16
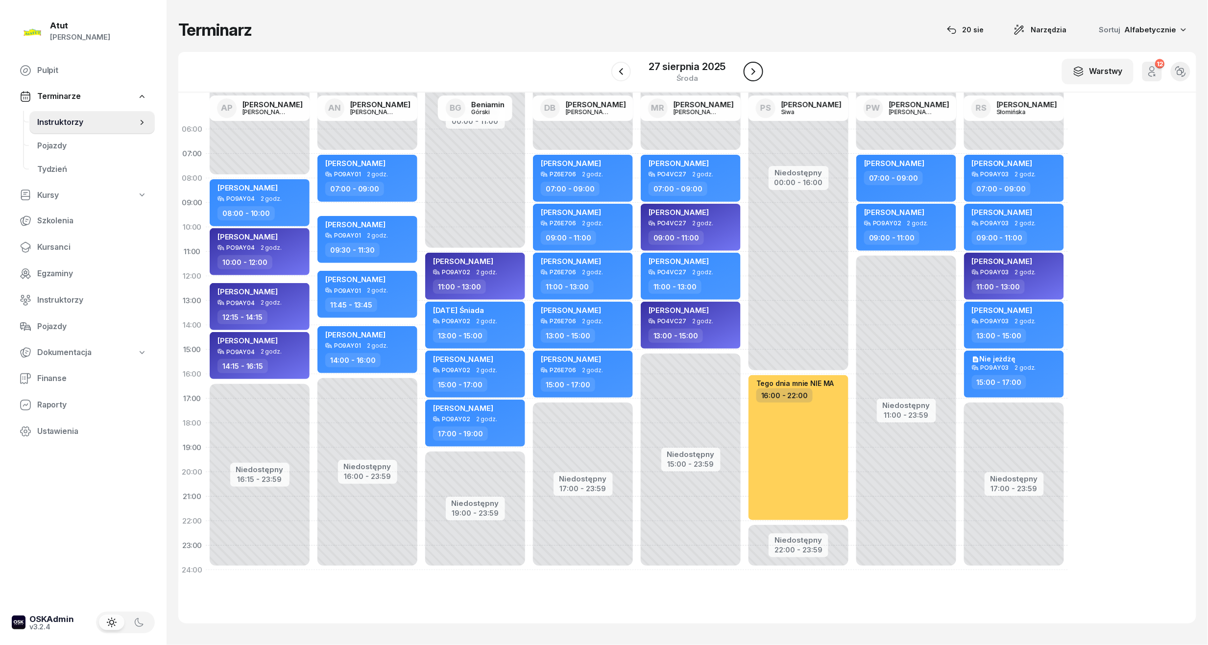
click at [757, 73] on icon "button" at bounding box center [753, 72] width 12 height 12
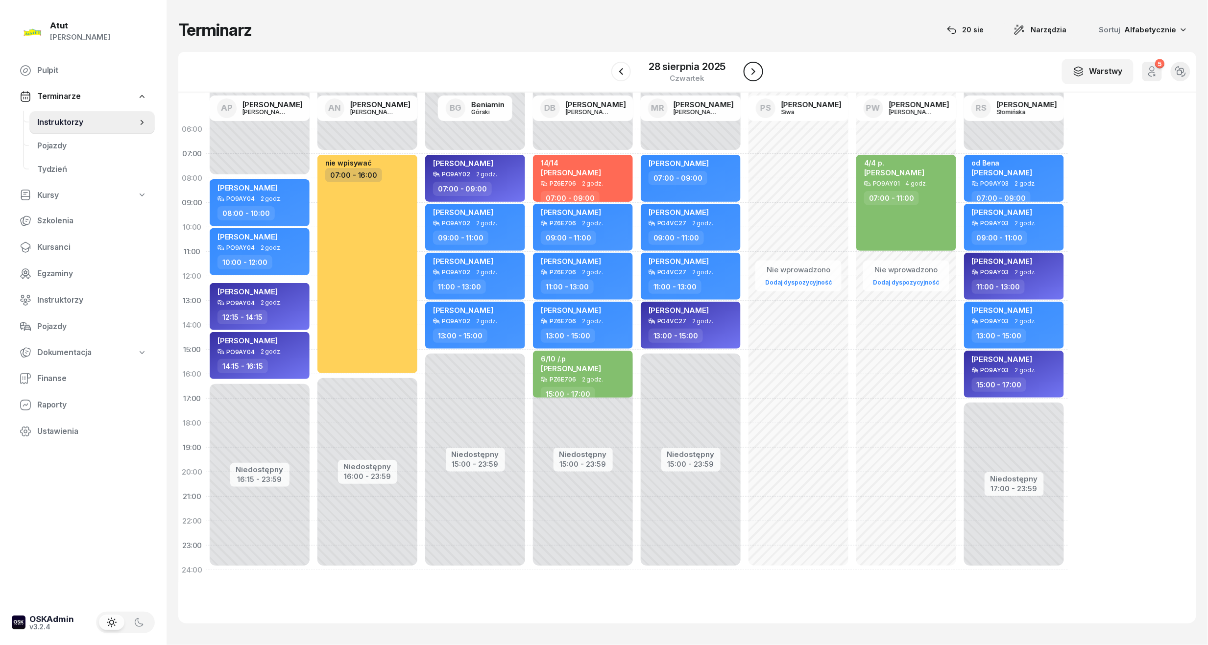
click at [753, 68] on icon "button" at bounding box center [753, 72] width 12 height 12
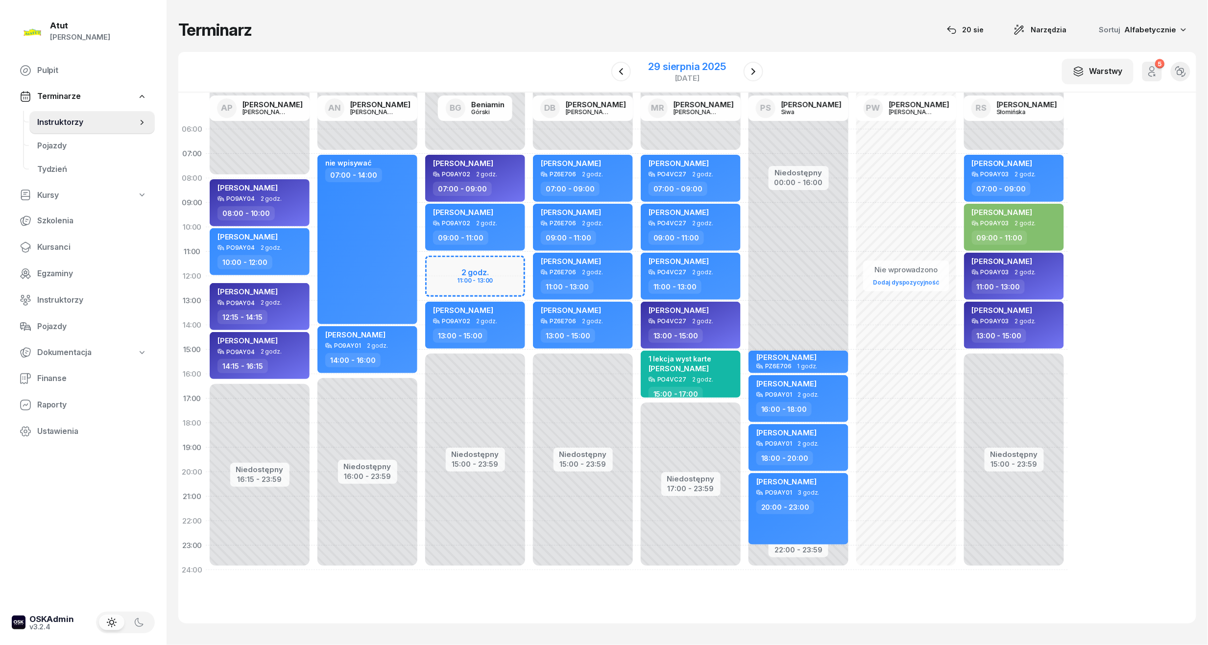
click at [694, 62] on div "29 sierpnia 2025" at bounding box center [686, 67] width 77 height 10
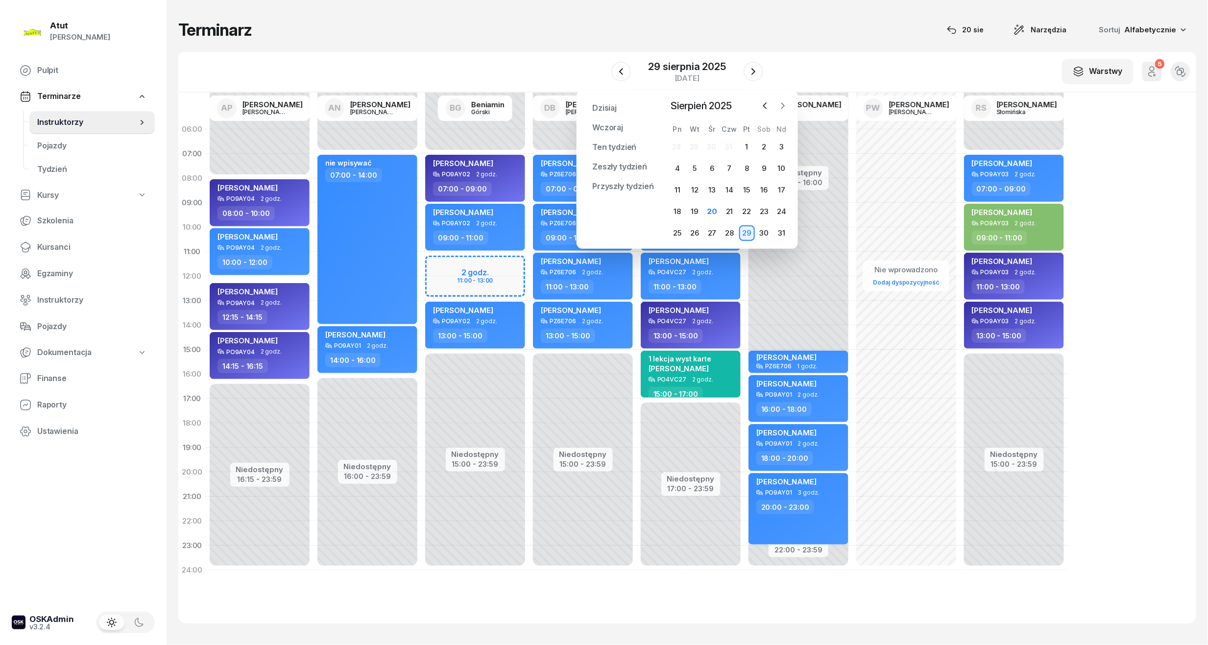
click at [784, 109] on icon "button" at bounding box center [783, 106] width 10 height 10
click at [677, 146] on div "1" at bounding box center [678, 147] width 16 height 16
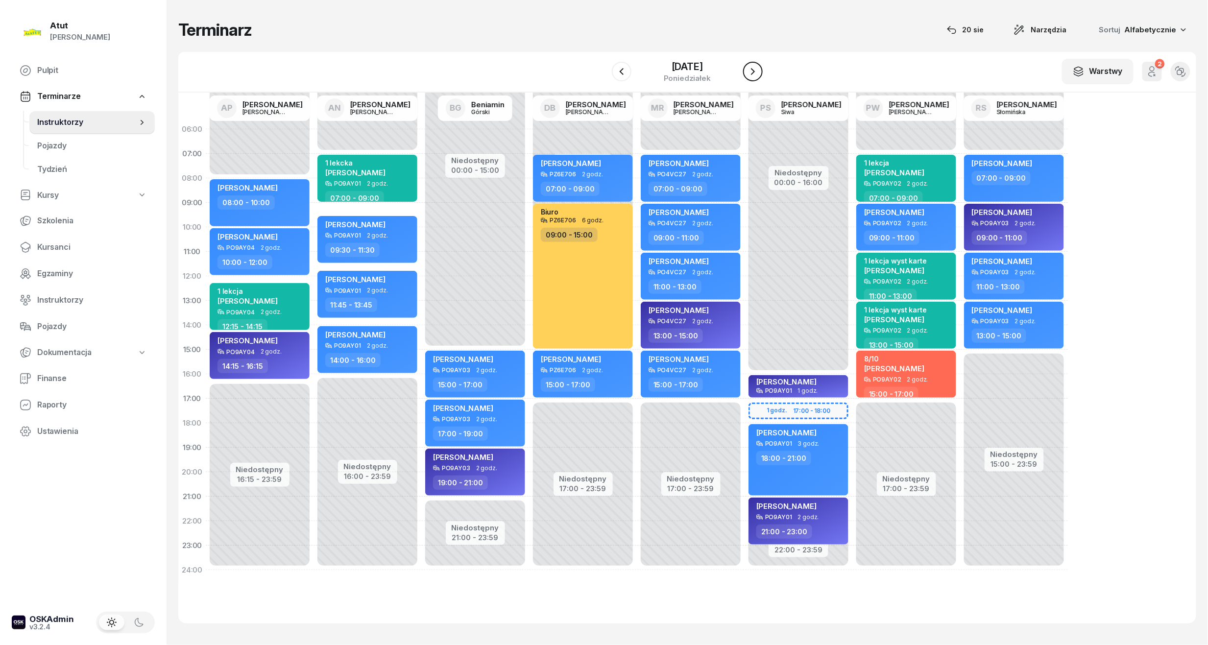
click at [749, 79] on button "button" at bounding box center [753, 72] width 20 height 20
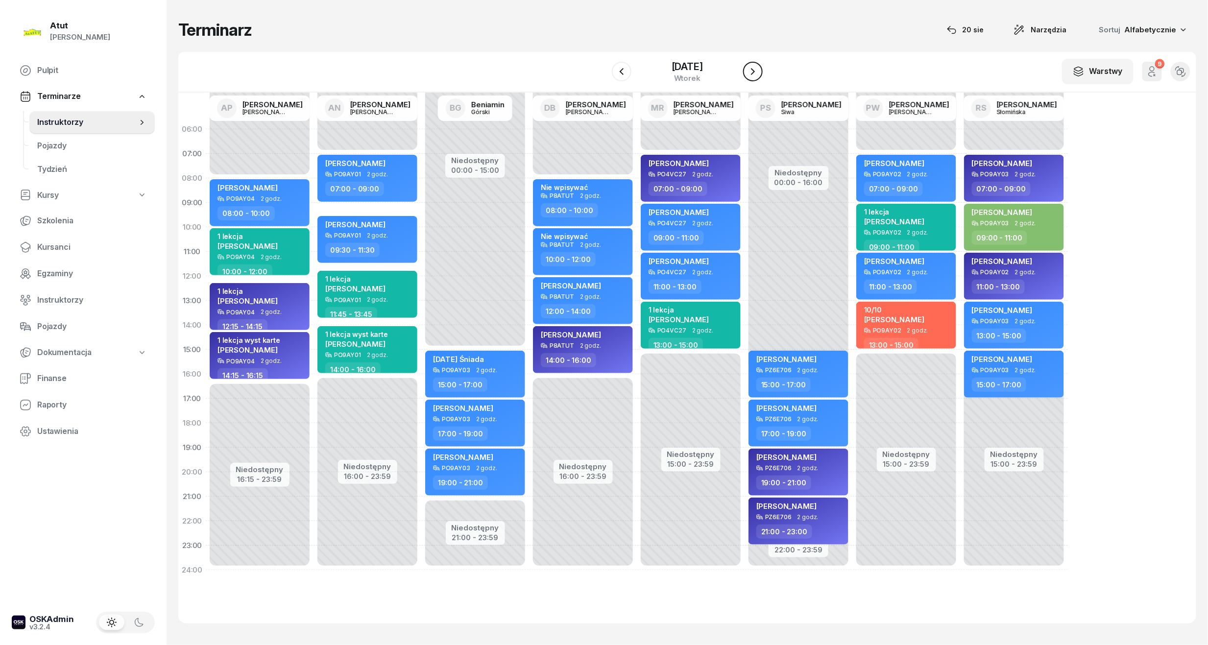
click at [749, 79] on button "button" at bounding box center [753, 72] width 20 height 20
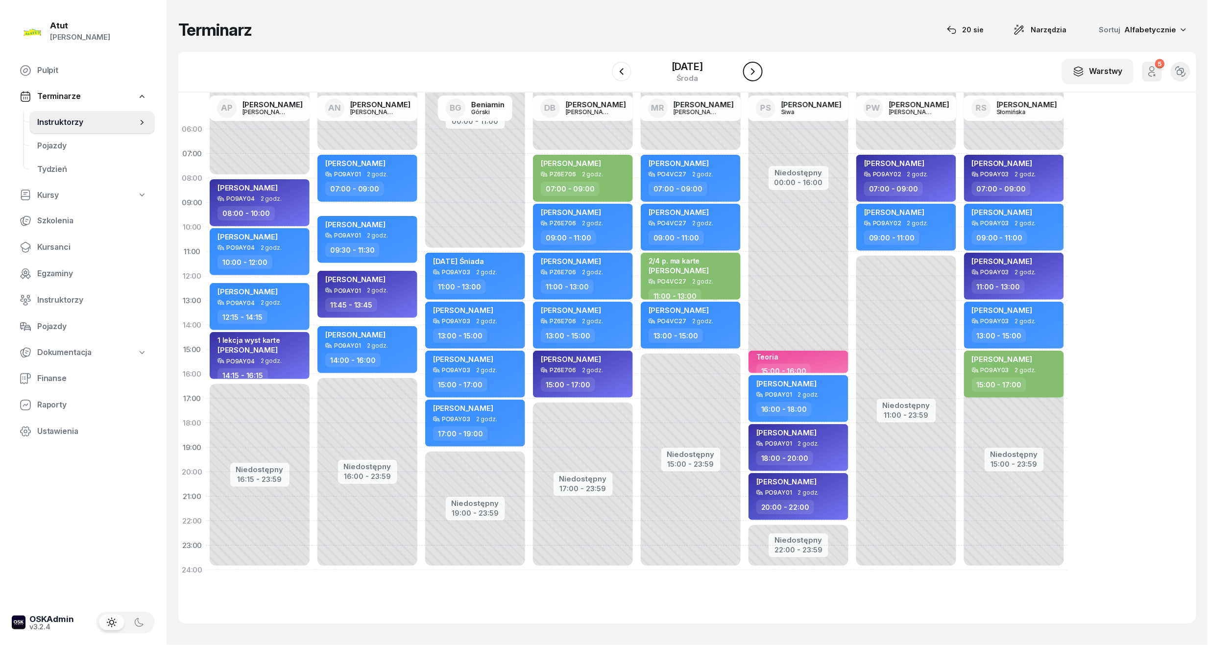
click at [749, 79] on button "button" at bounding box center [753, 72] width 20 height 20
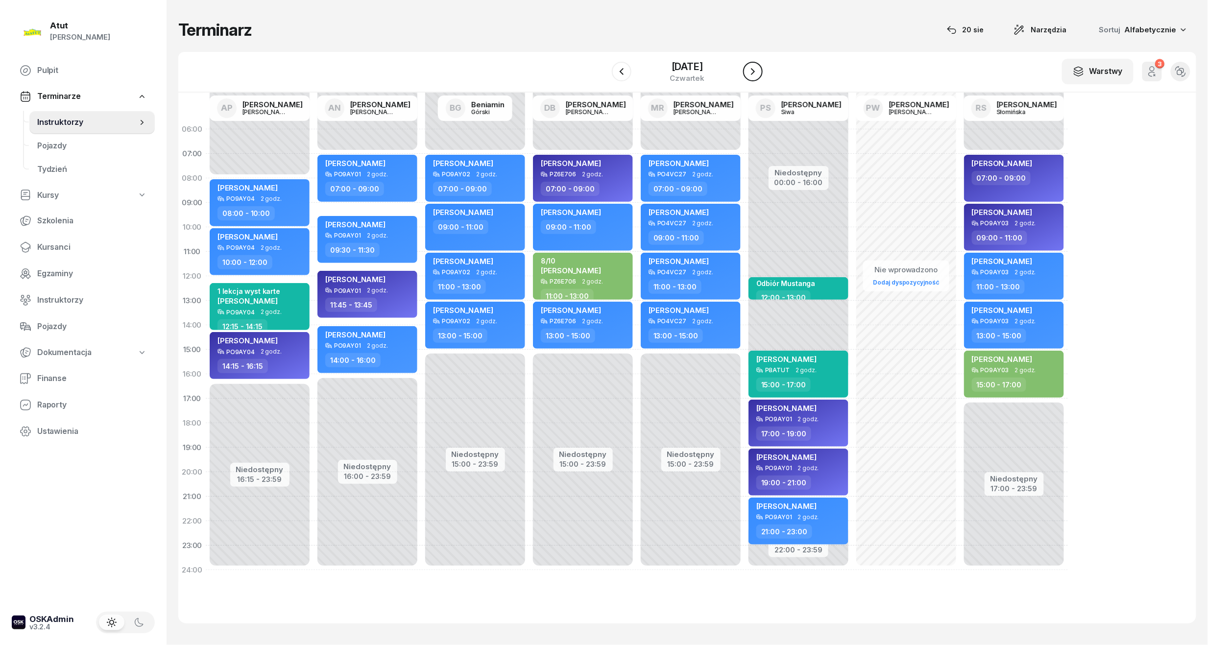
click at [749, 79] on button "button" at bounding box center [753, 72] width 20 height 20
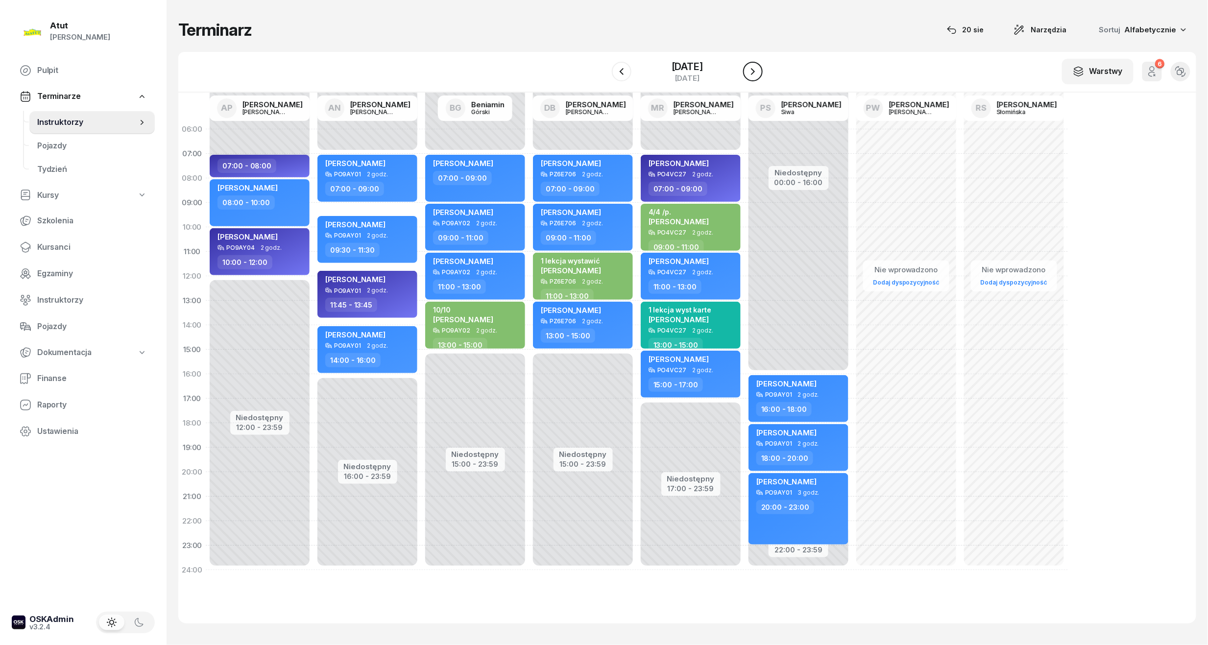
click at [749, 79] on button "button" at bounding box center [753, 72] width 20 height 20
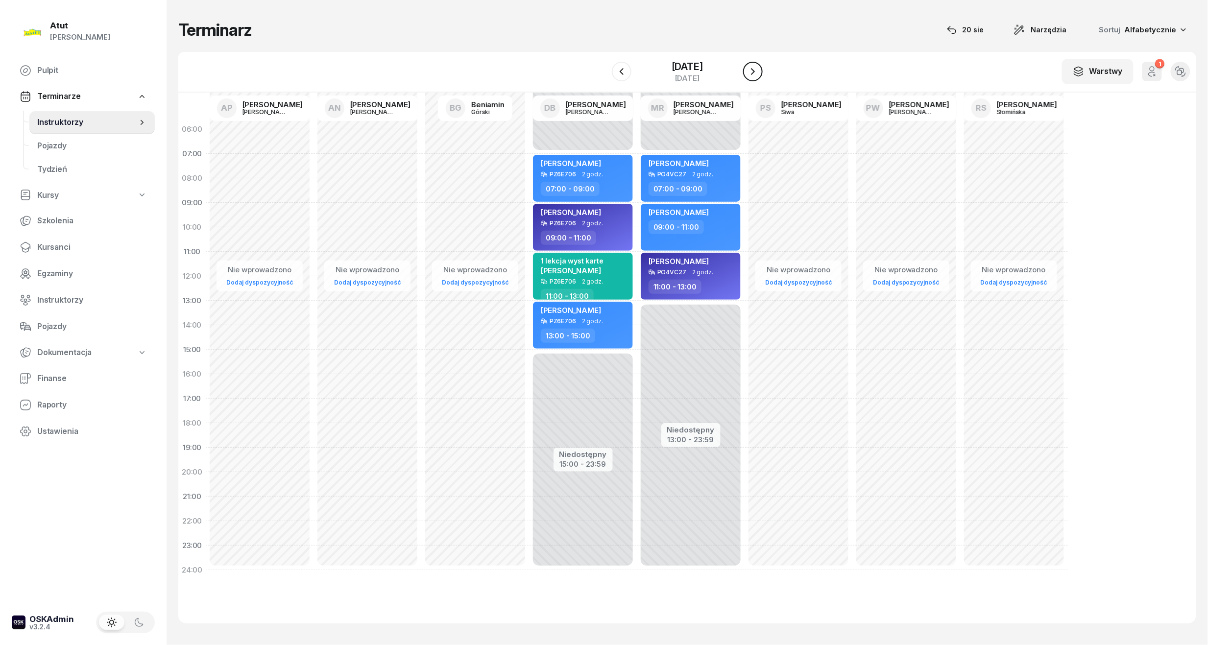
click at [749, 79] on button "button" at bounding box center [753, 72] width 20 height 20
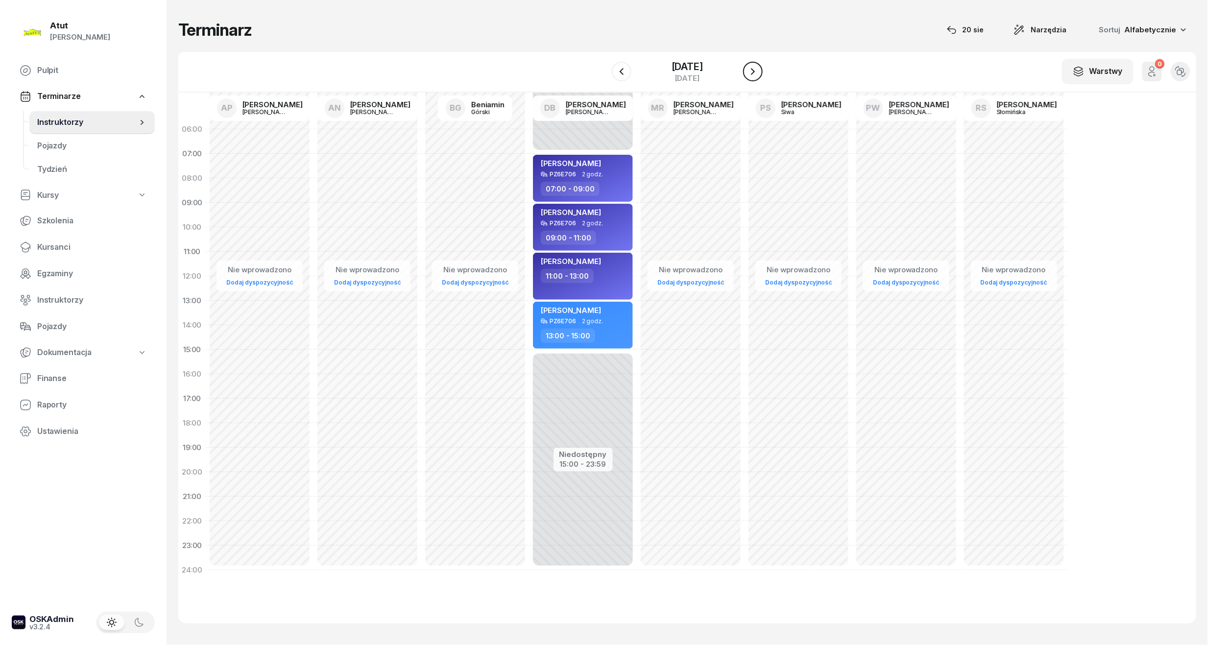
click at [749, 79] on button "button" at bounding box center [753, 72] width 20 height 20
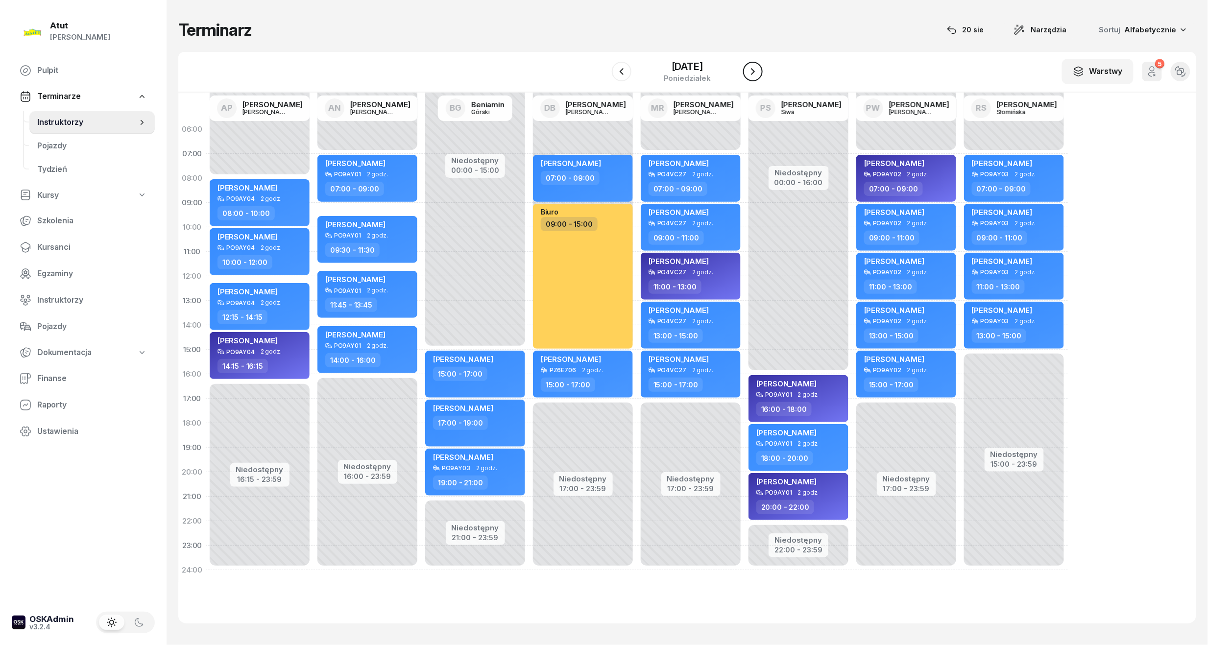
click at [749, 79] on button "button" at bounding box center [753, 72] width 20 height 20
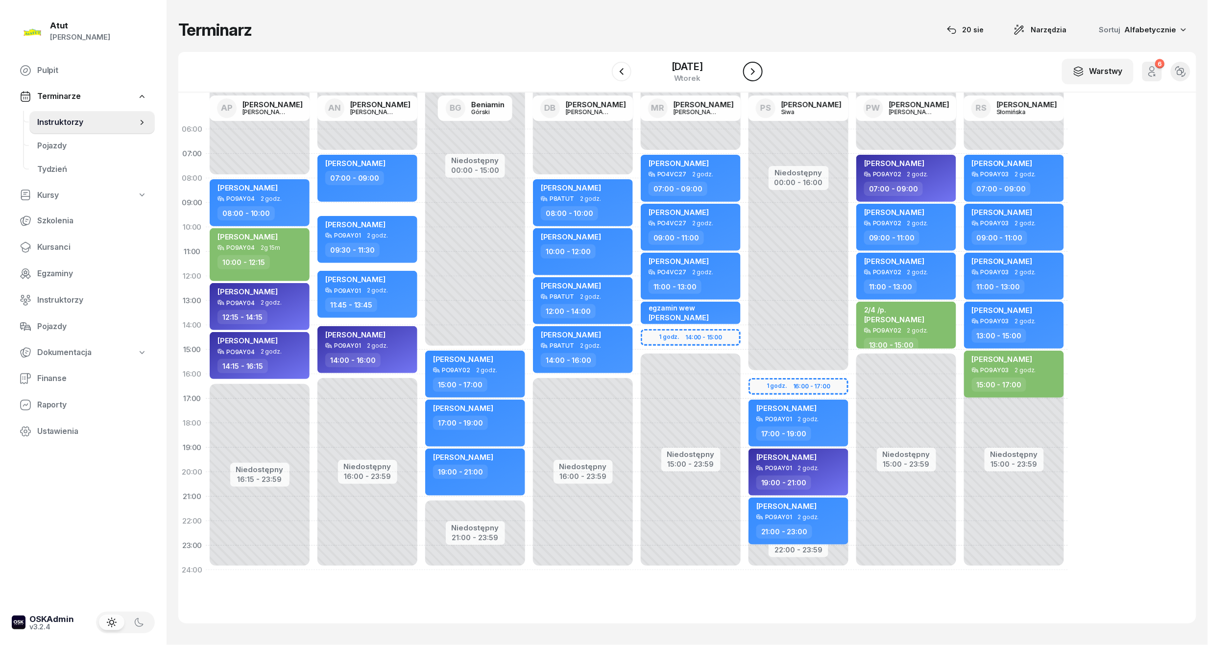
click at [749, 79] on button "button" at bounding box center [753, 72] width 20 height 20
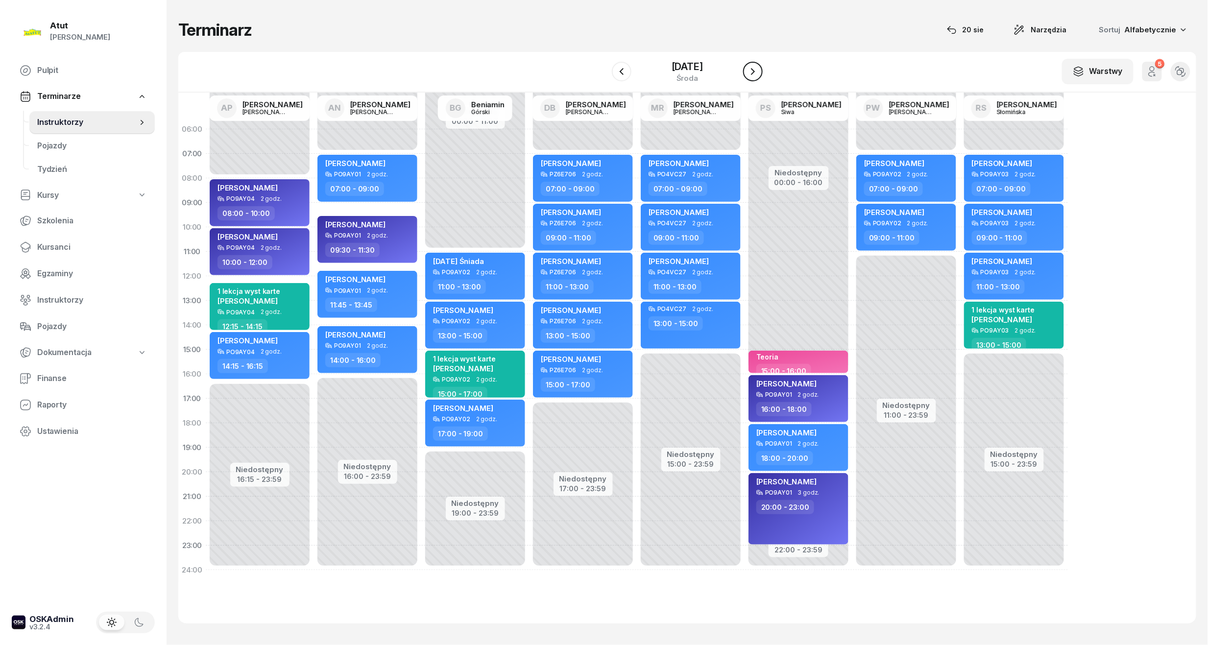
click at [749, 79] on button "button" at bounding box center [753, 72] width 20 height 20
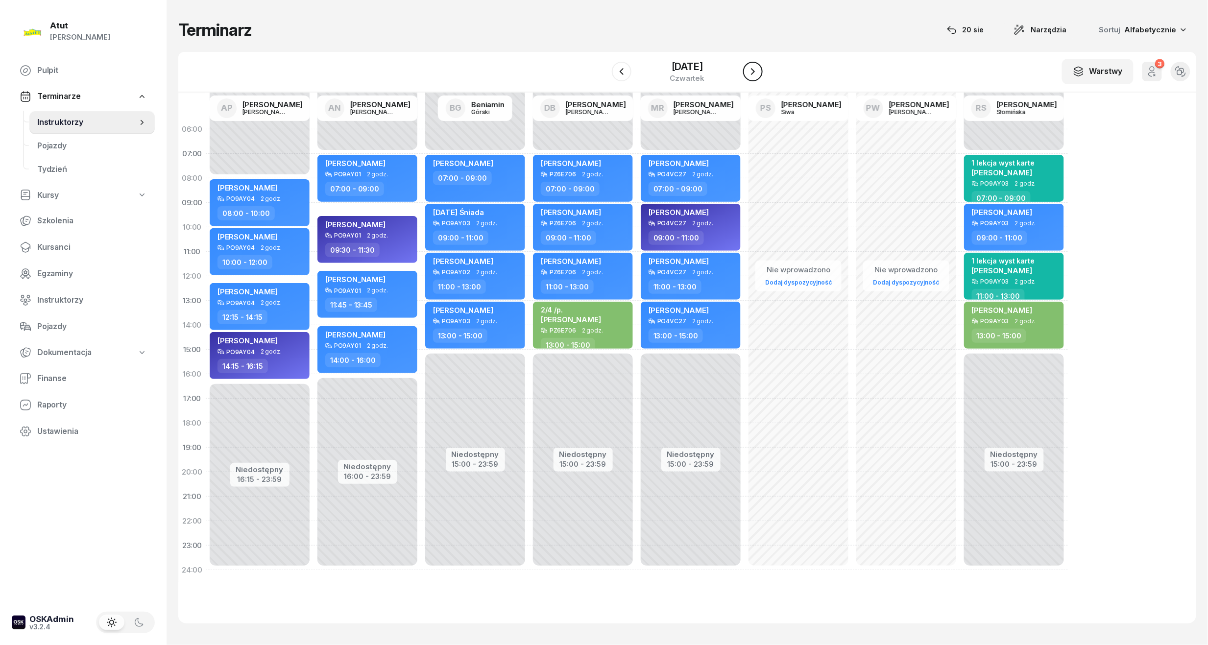
click at [749, 79] on button "button" at bounding box center [753, 72] width 20 height 20
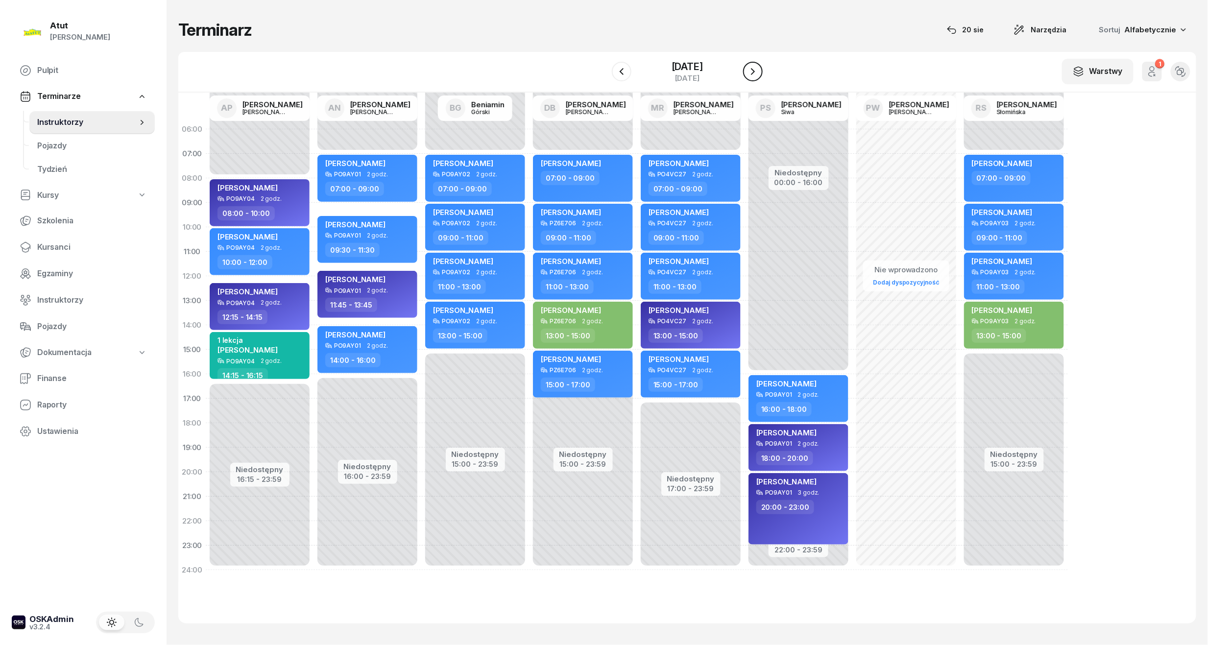
click at [749, 79] on button "button" at bounding box center [753, 72] width 20 height 20
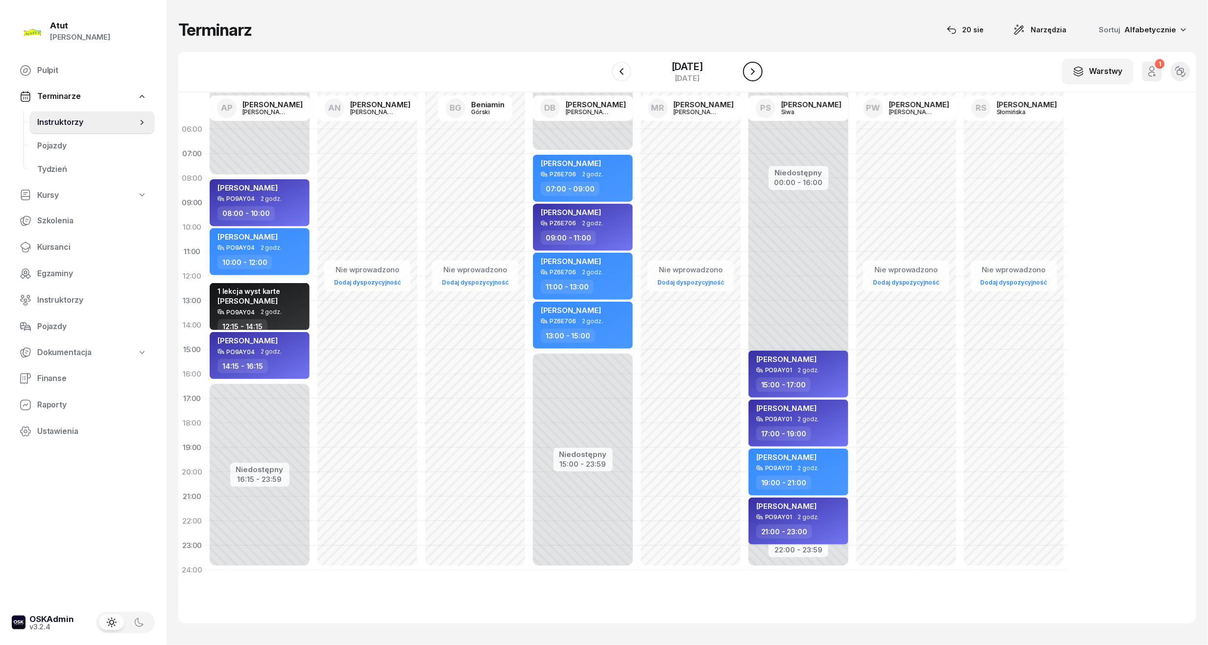
click at [749, 79] on button "button" at bounding box center [753, 72] width 20 height 20
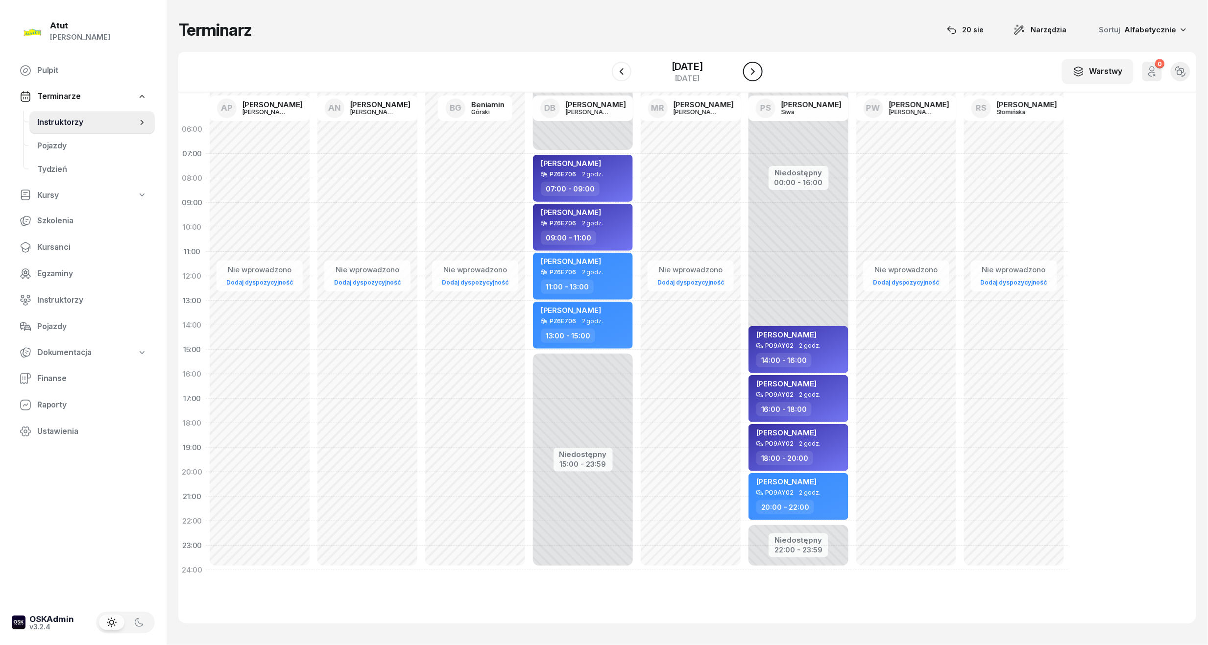
click at [749, 79] on button "button" at bounding box center [753, 72] width 20 height 20
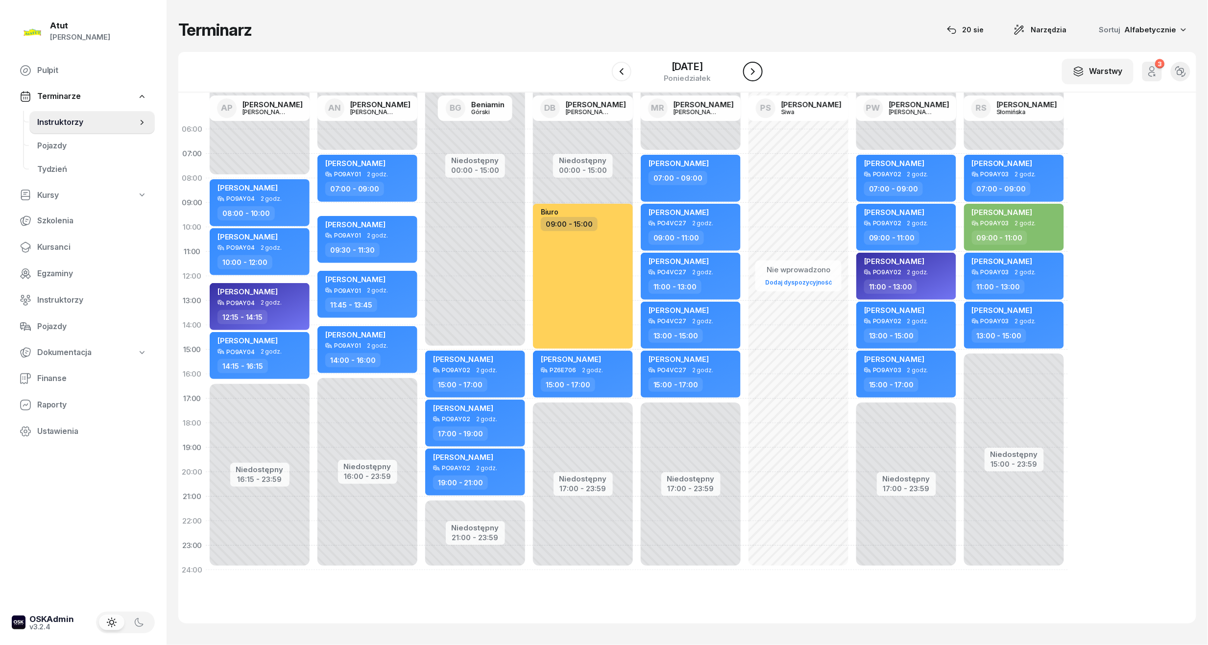
click at [749, 79] on button "button" at bounding box center [753, 72] width 20 height 20
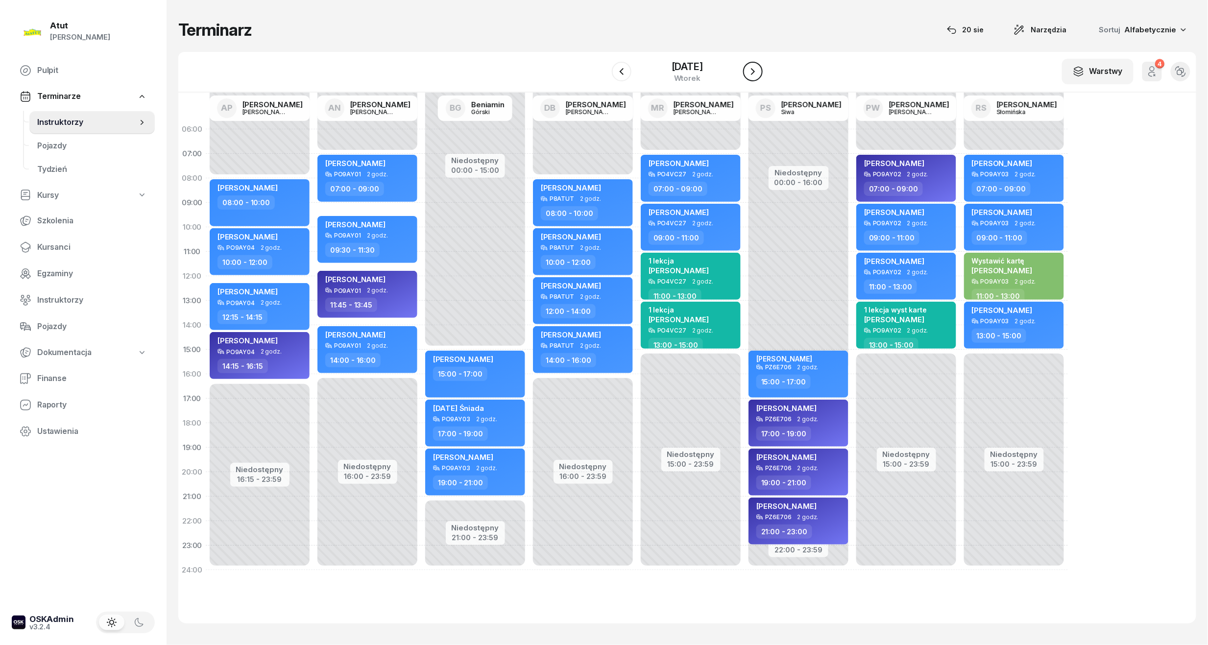
click at [749, 79] on button "button" at bounding box center [753, 72] width 20 height 20
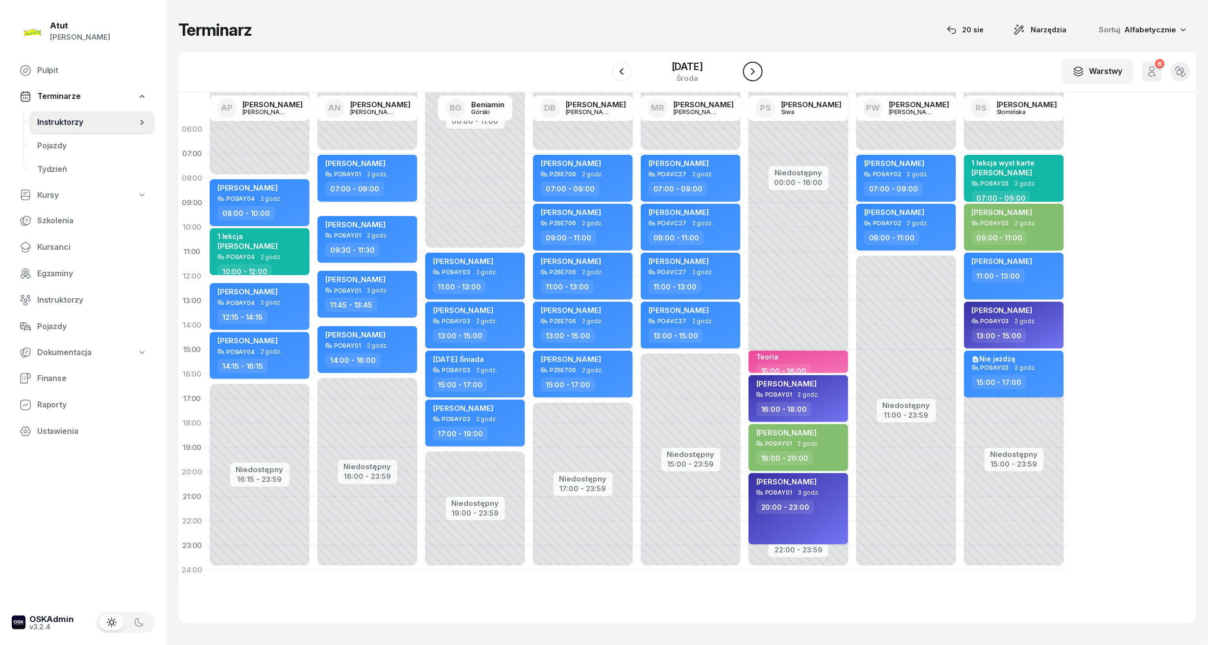
click at [751, 75] on icon "button" at bounding box center [753, 72] width 12 height 12
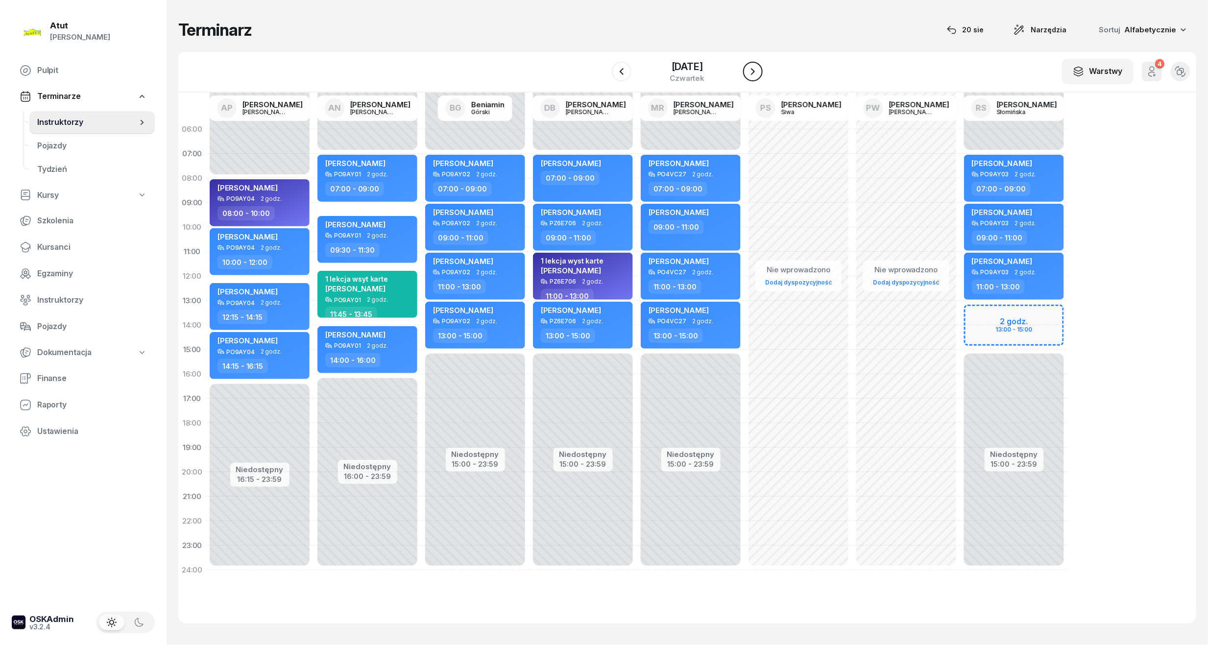
click at [751, 77] on button "button" at bounding box center [753, 72] width 20 height 20
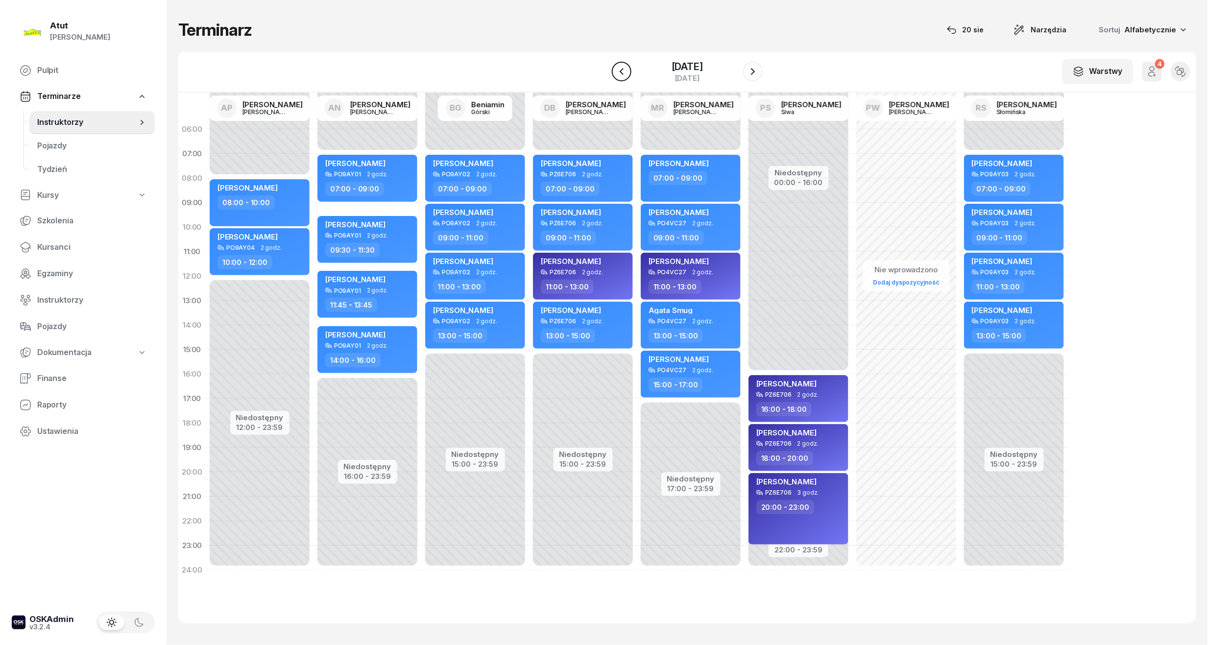
click at [620, 77] on button "button" at bounding box center [622, 72] width 20 height 20
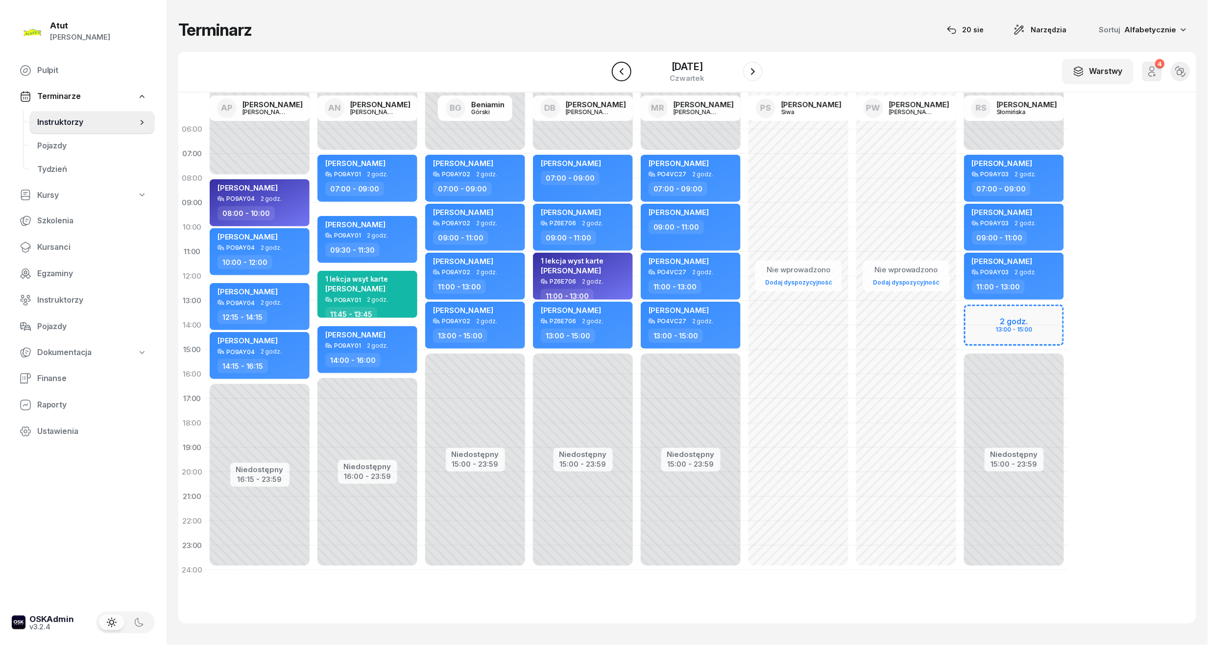
click at [621, 77] on button "button" at bounding box center [622, 72] width 20 height 20
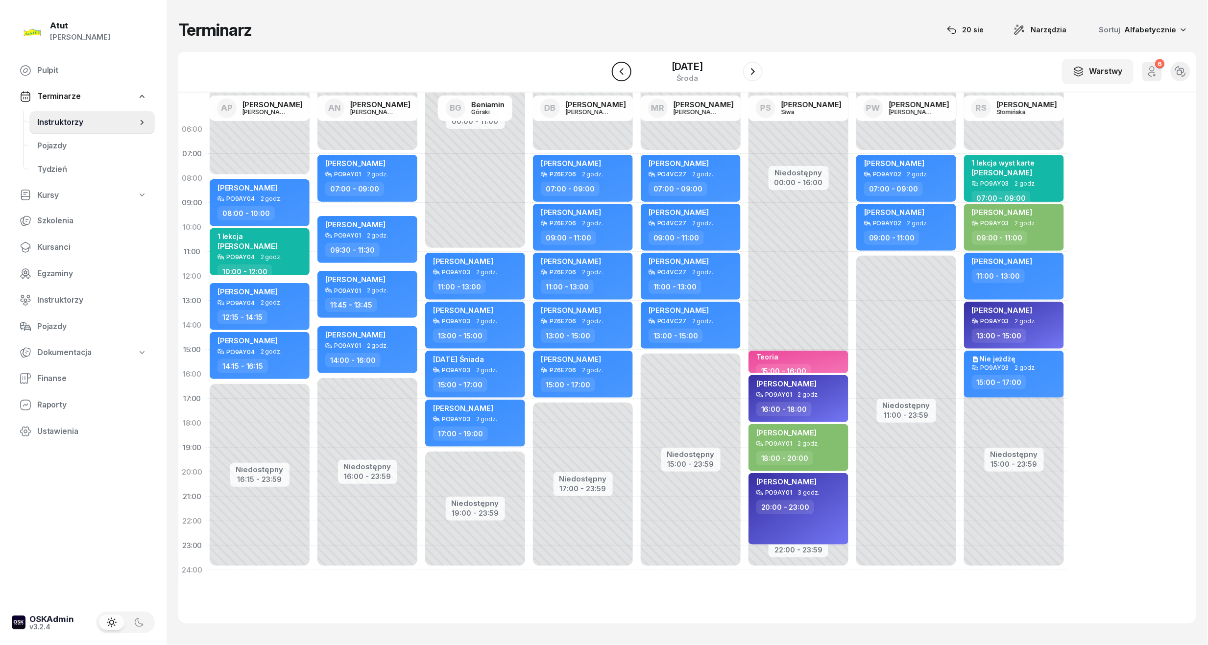
click at [622, 77] on button "button" at bounding box center [622, 72] width 20 height 20
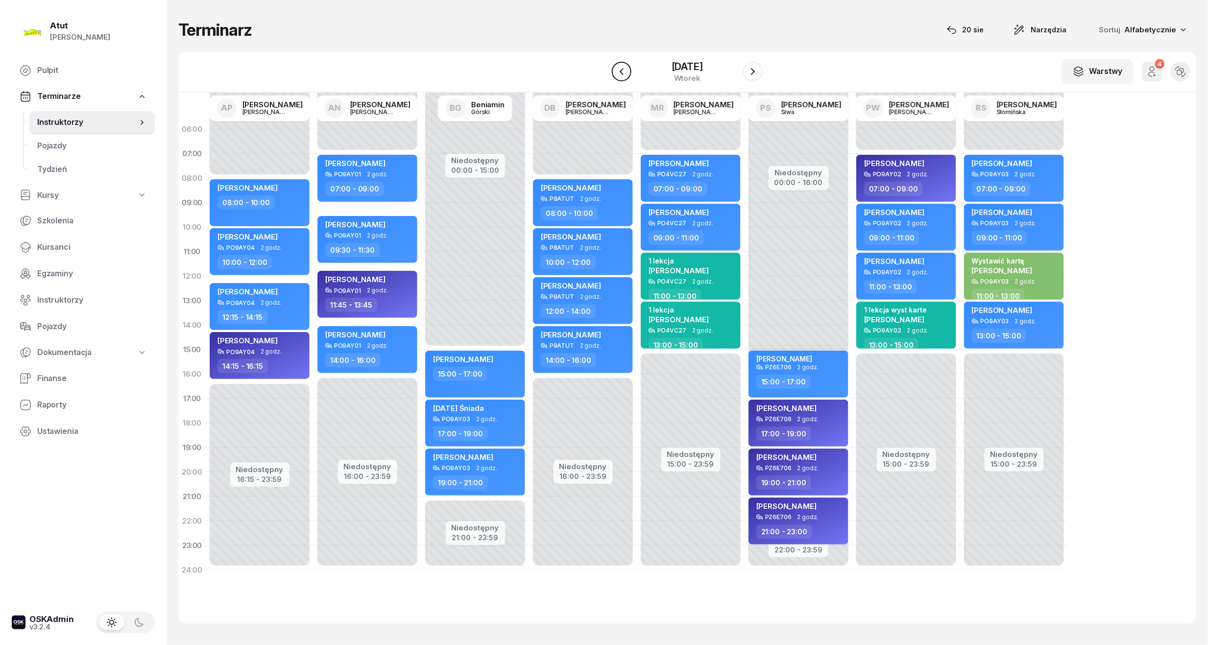
click at [622, 77] on button "button" at bounding box center [622, 72] width 20 height 20
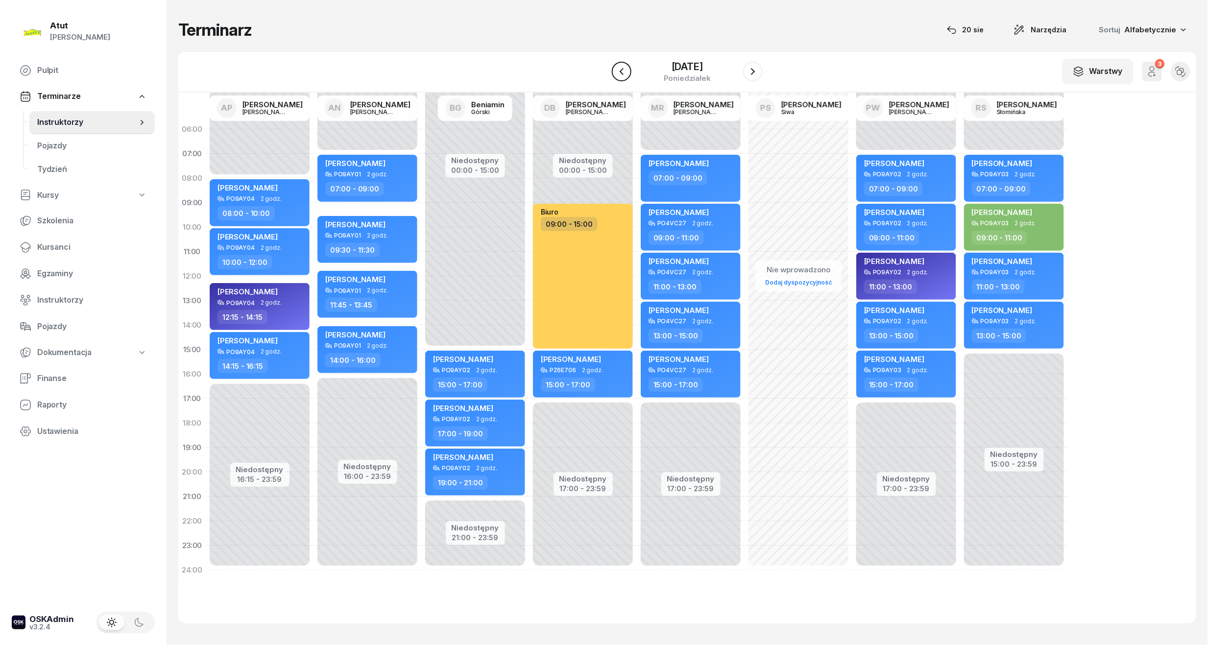
click at [619, 74] on icon "button" at bounding box center [622, 72] width 12 height 12
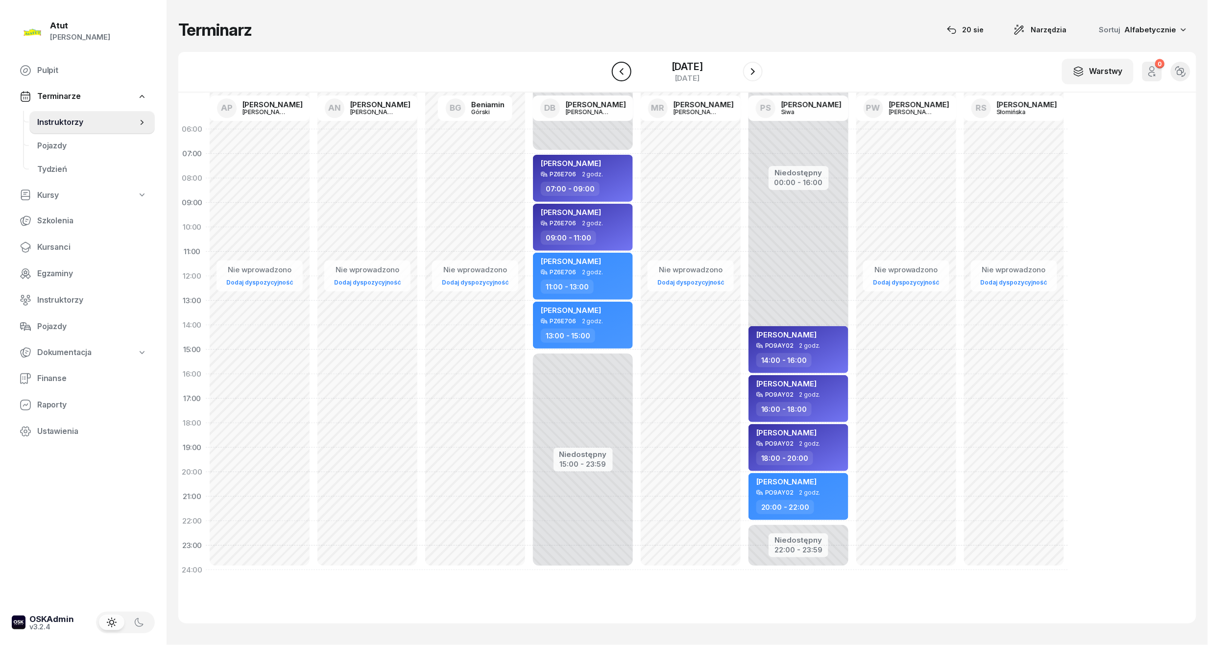
click at [621, 70] on icon "button" at bounding box center [622, 72] width 12 height 12
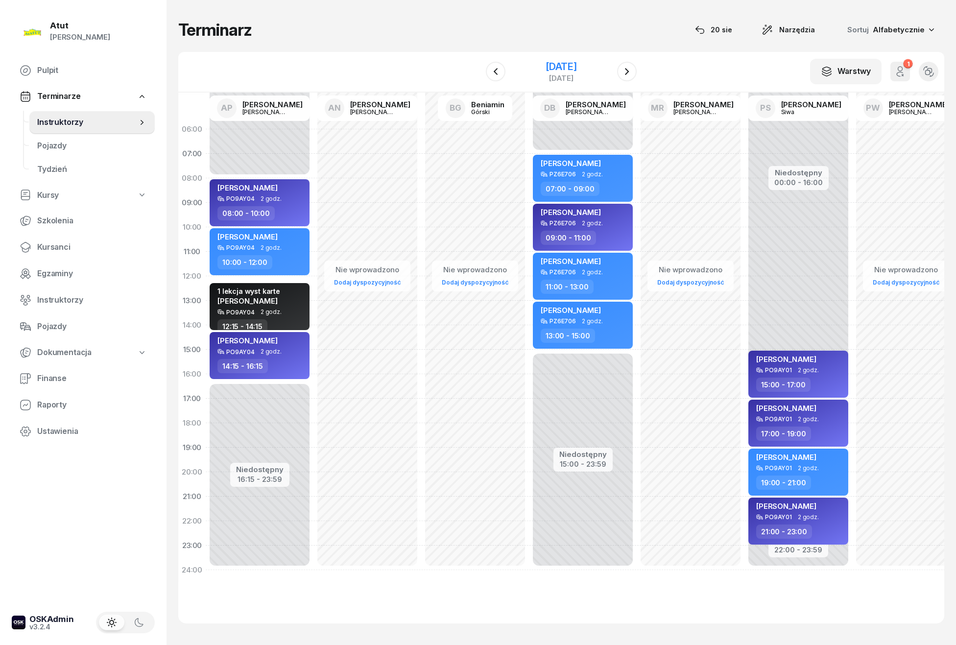
click at [546, 71] on div "[DATE]" at bounding box center [561, 67] width 31 height 10
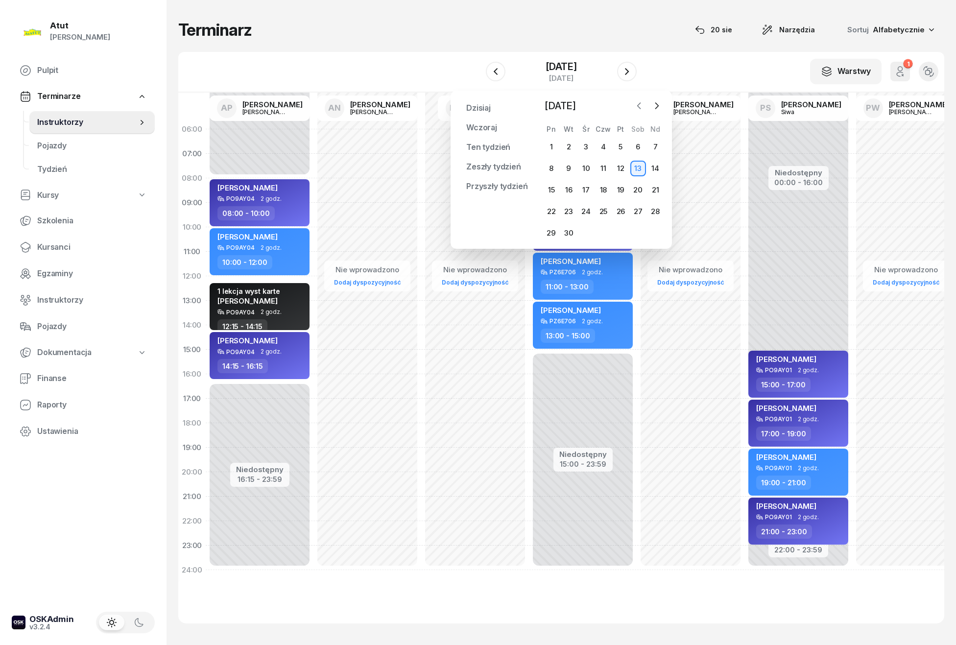
click at [639, 107] on icon "button" at bounding box center [639, 106] width 3 height 6
click at [588, 213] on div "20" at bounding box center [586, 212] width 16 height 16
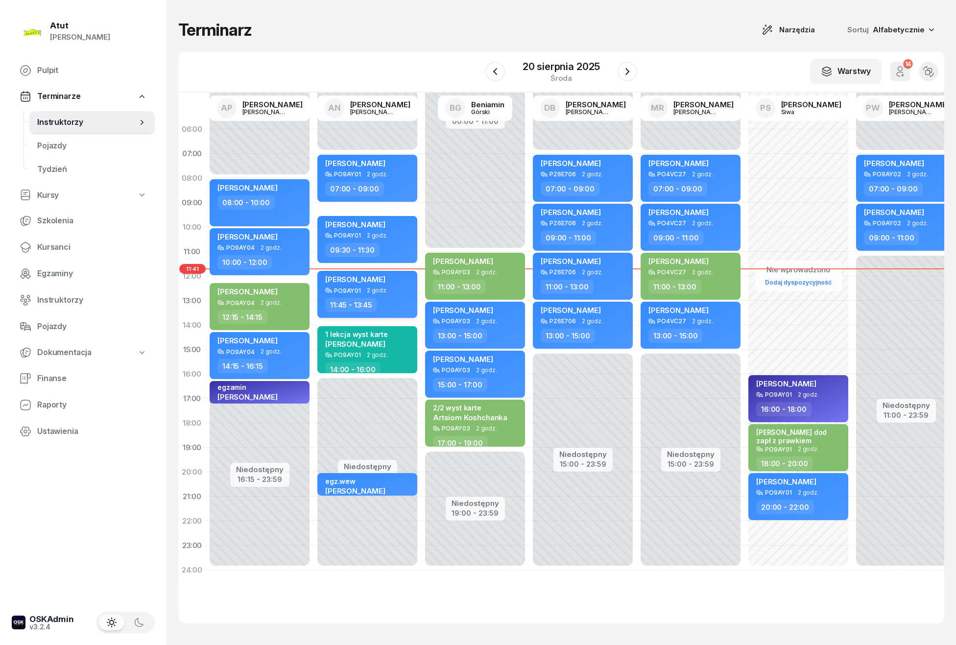
click at [394, 278] on div "[PERSON_NAME]" at bounding box center [368, 281] width 86 height 12
select select "11"
select select "45"
select select "13"
select select "45"
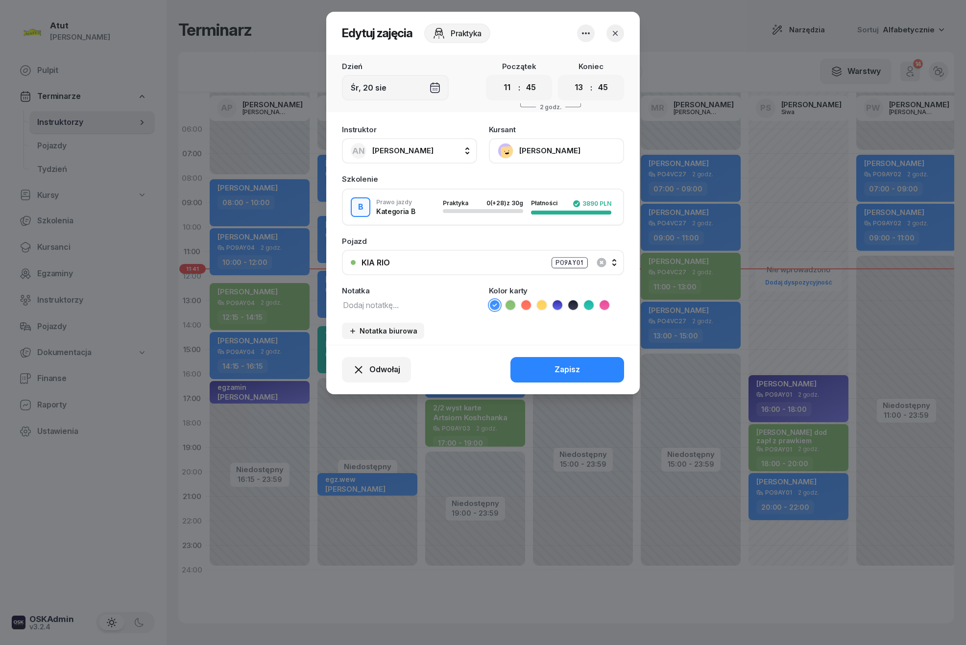
click at [593, 303] on icon at bounding box center [589, 305] width 10 height 10
click at [567, 374] on div "Zapisz" at bounding box center [566, 369] width 25 height 13
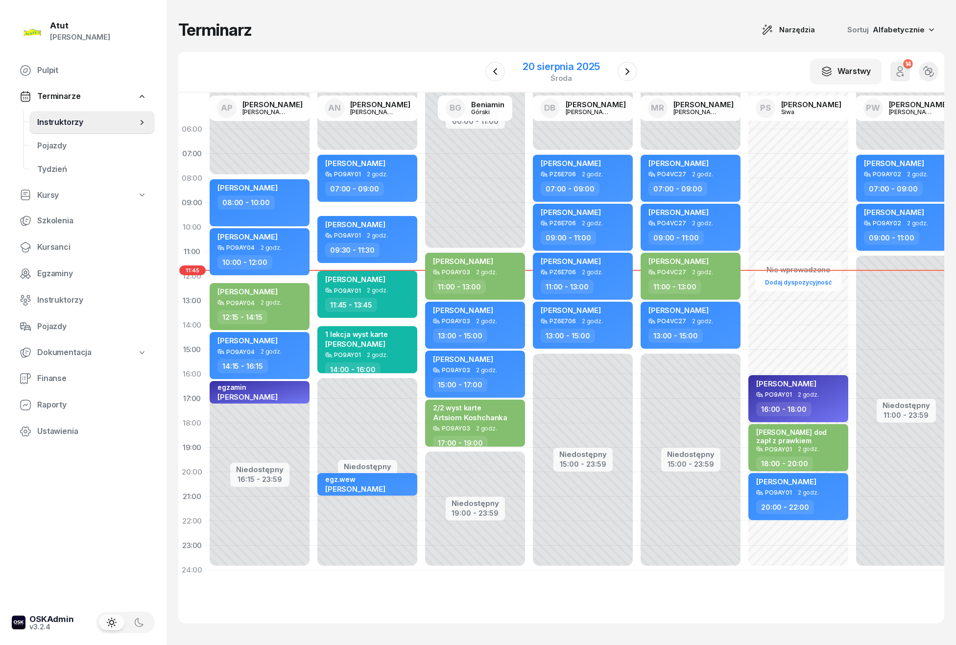
click at [573, 68] on div "20 sierpnia 2025" at bounding box center [561, 67] width 77 height 10
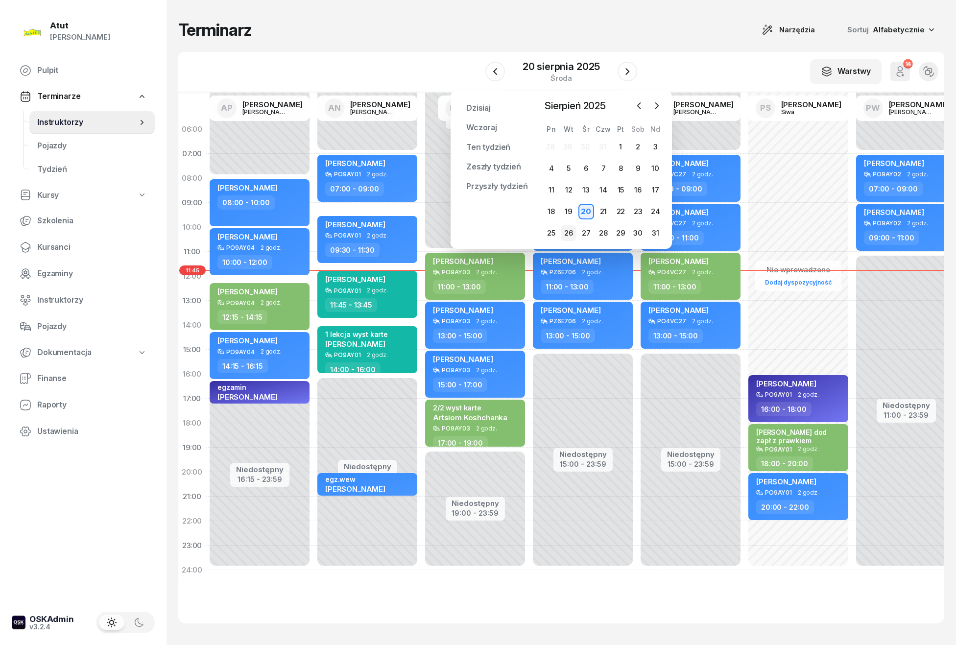
click at [566, 239] on div "26" at bounding box center [569, 233] width 16 height 16
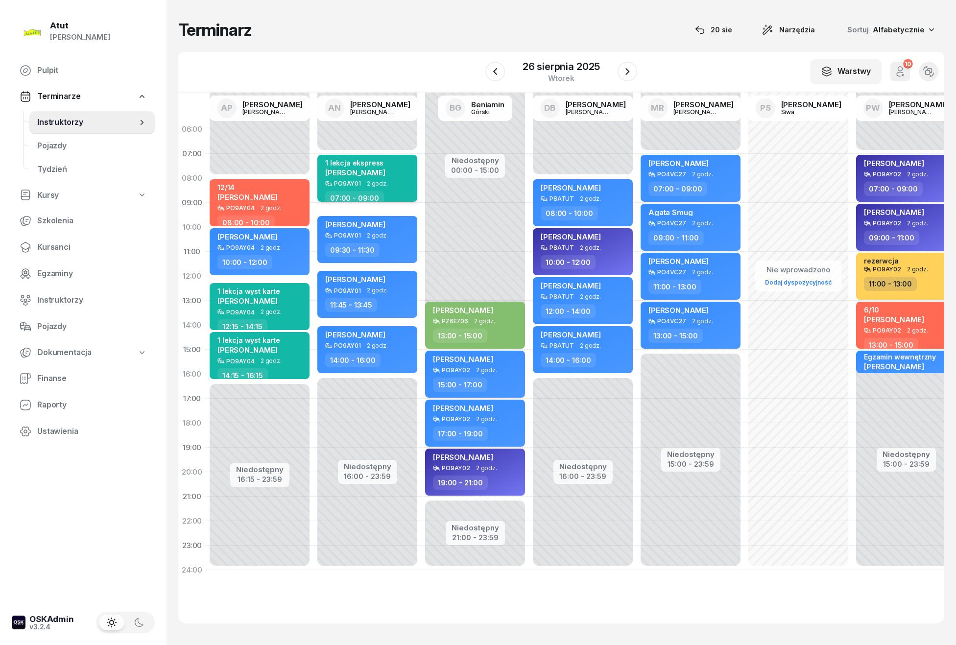
click at [376, 165] on div "1 lekcja ekspress" at bounding box center [355, 163] width 60 height 8
select select "07"
select select "09"
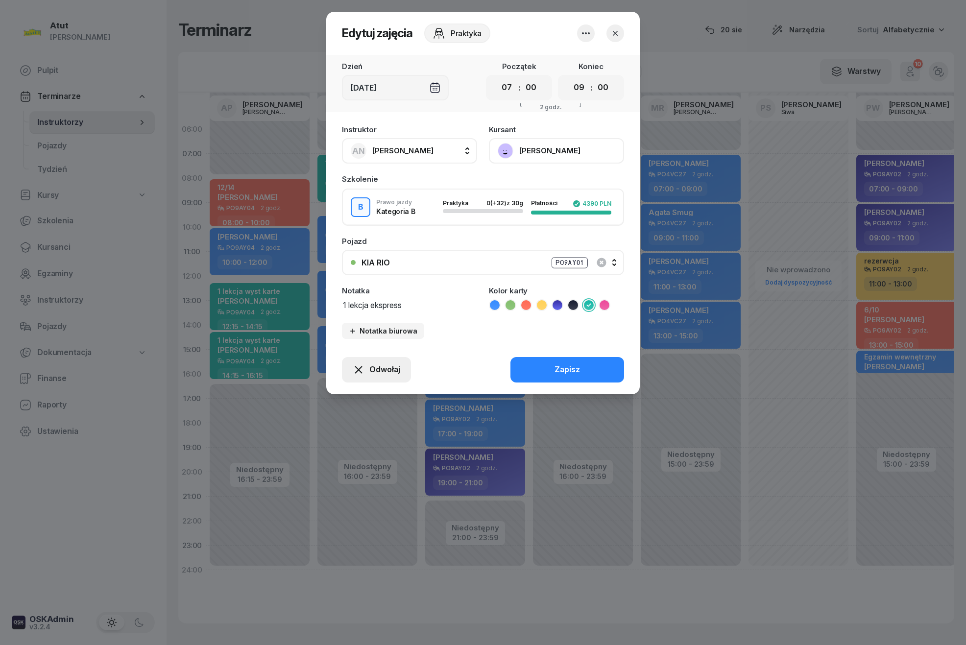
click at [379, 379] on button "Odwołaj" at bounding box center [376, 369] width 69 height 25
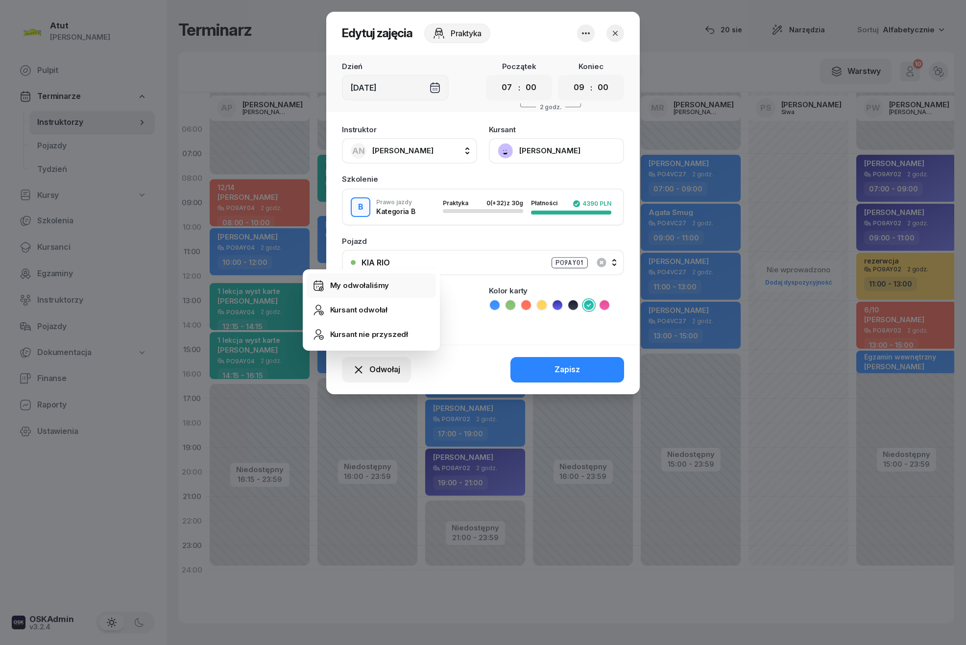
click at [360, 286] on div "My odwołaliśmy" at bounding box center [359, 285] width 59 height 13
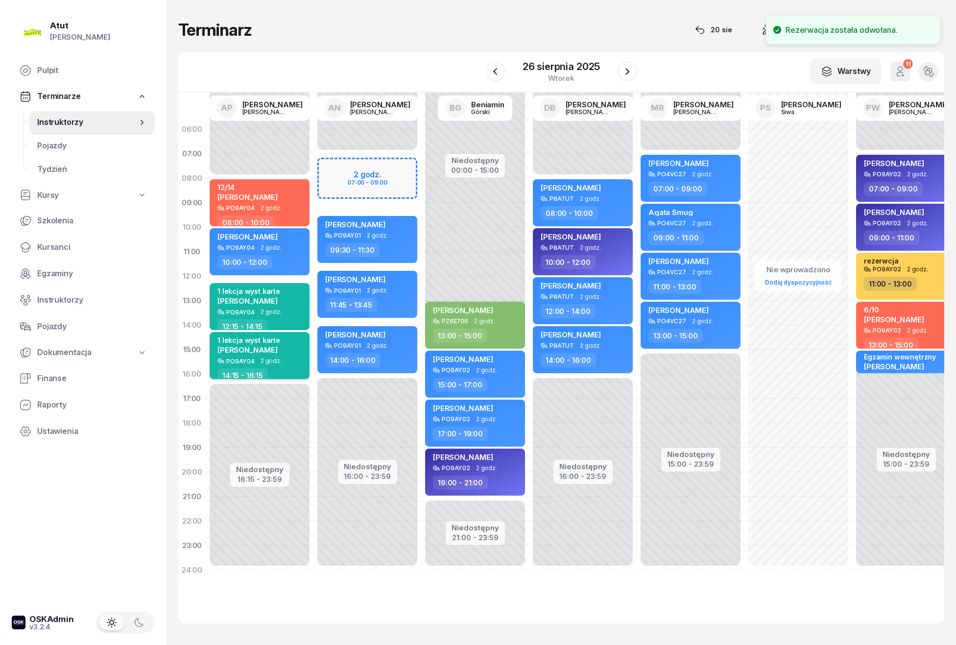
click at [275, 343] on div "1 lekcja wyst karte" at bounding box center [248, 340] width 63 height 8
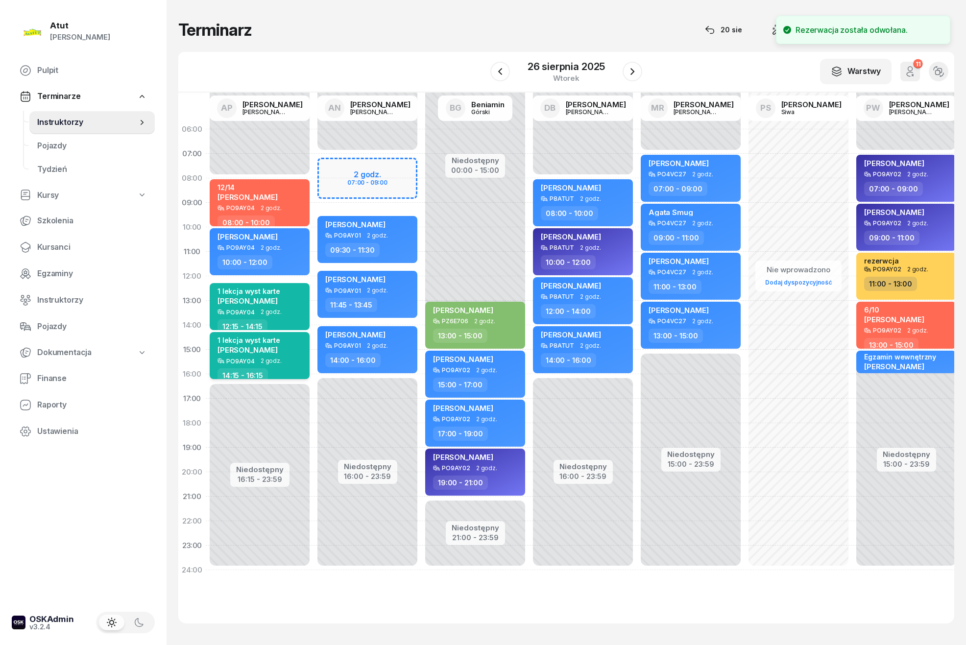
select select "14"
select select "15"
select select "16"
select select "15"
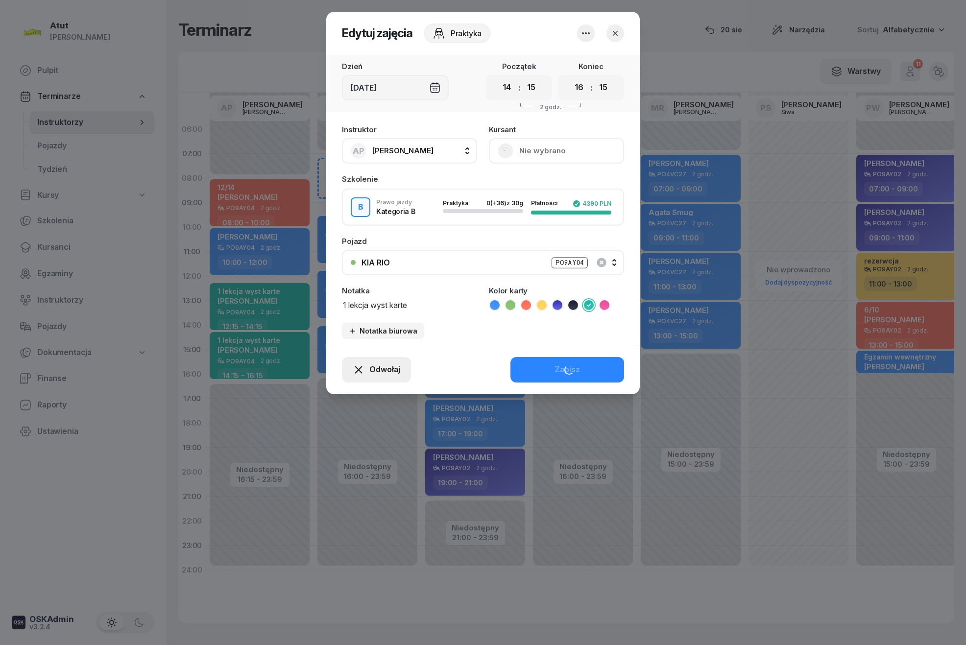
click at [389, 369] on span "Odwołaj" at bounding box center [384, 369] width 31 height 13
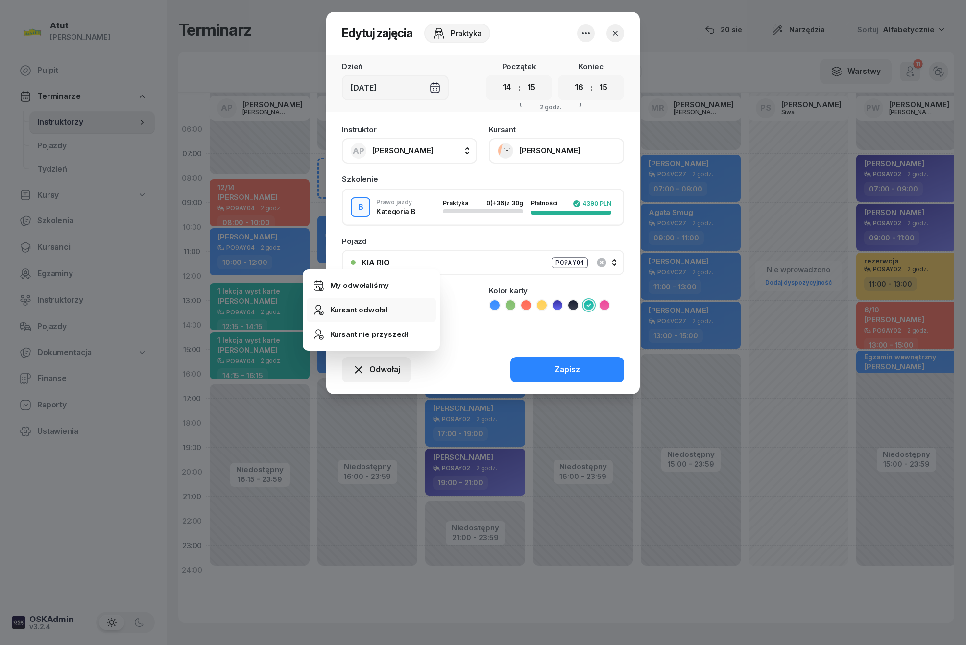
click at [398, 308] on link "Kursant odwołał" at bounding box center [371, 310] width 129 height 24
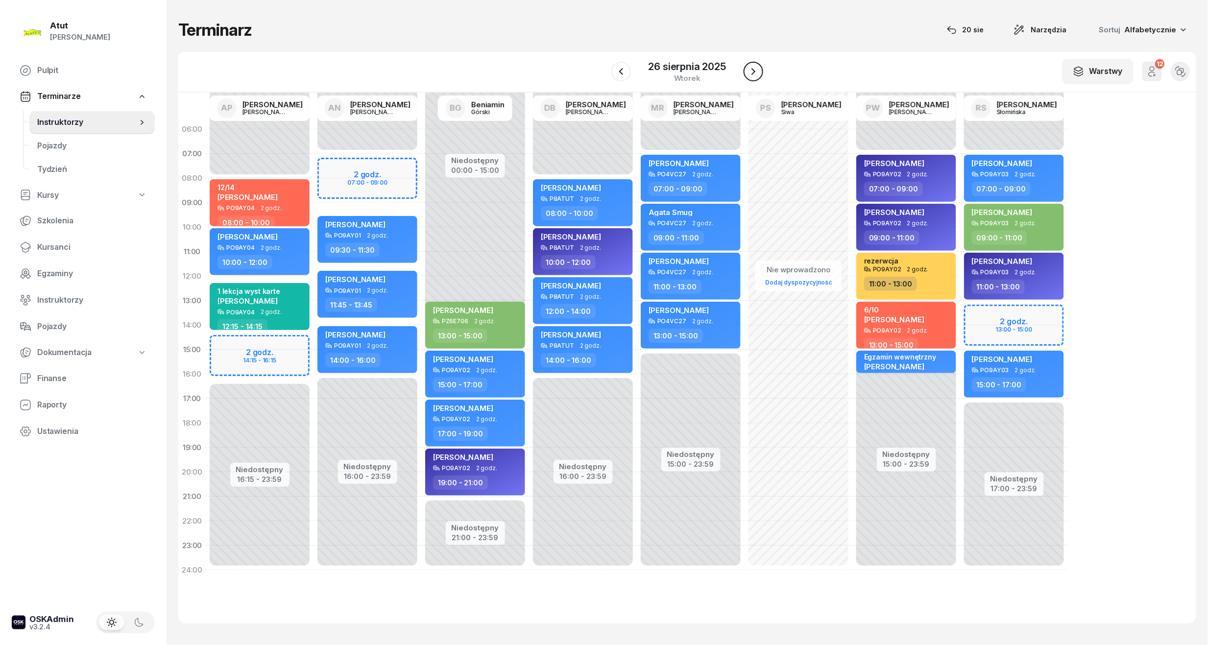
click at [757, 72] on icon "button" at bounding box center [753, 72] width 12 height 12
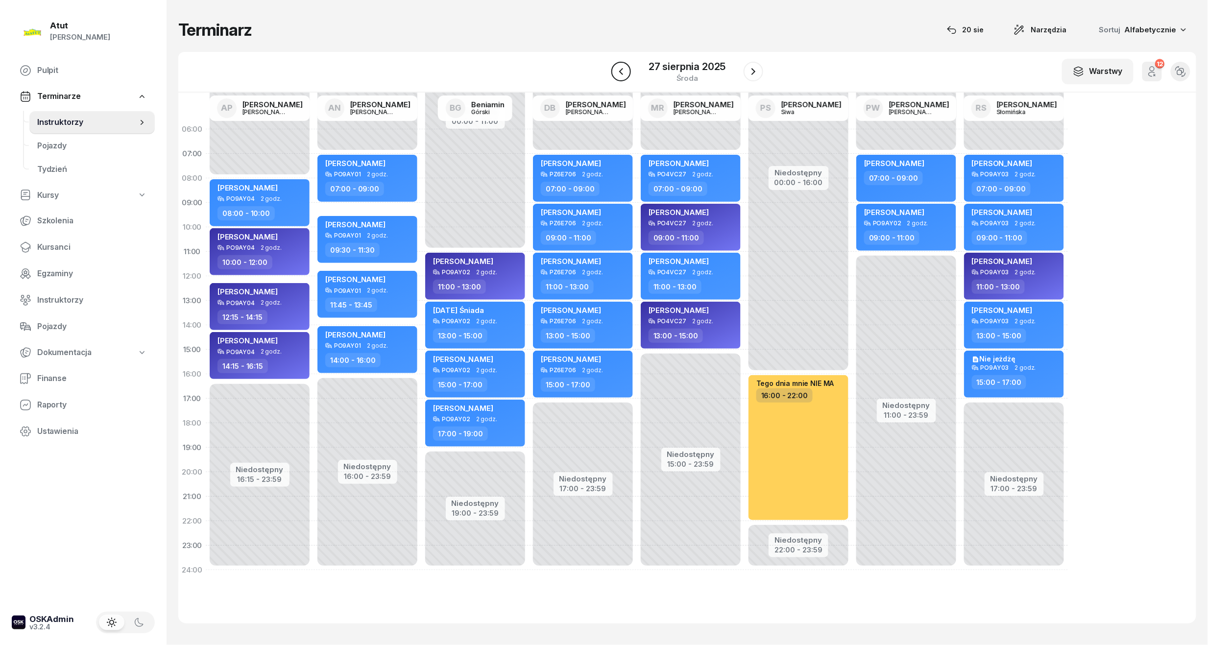
click at [624, 79] on button "button" at bounding box center [621, 72] width 20 height 20
click at [956, 74] on icon "button" at bounding box center [1152, 74] width 6 height 4
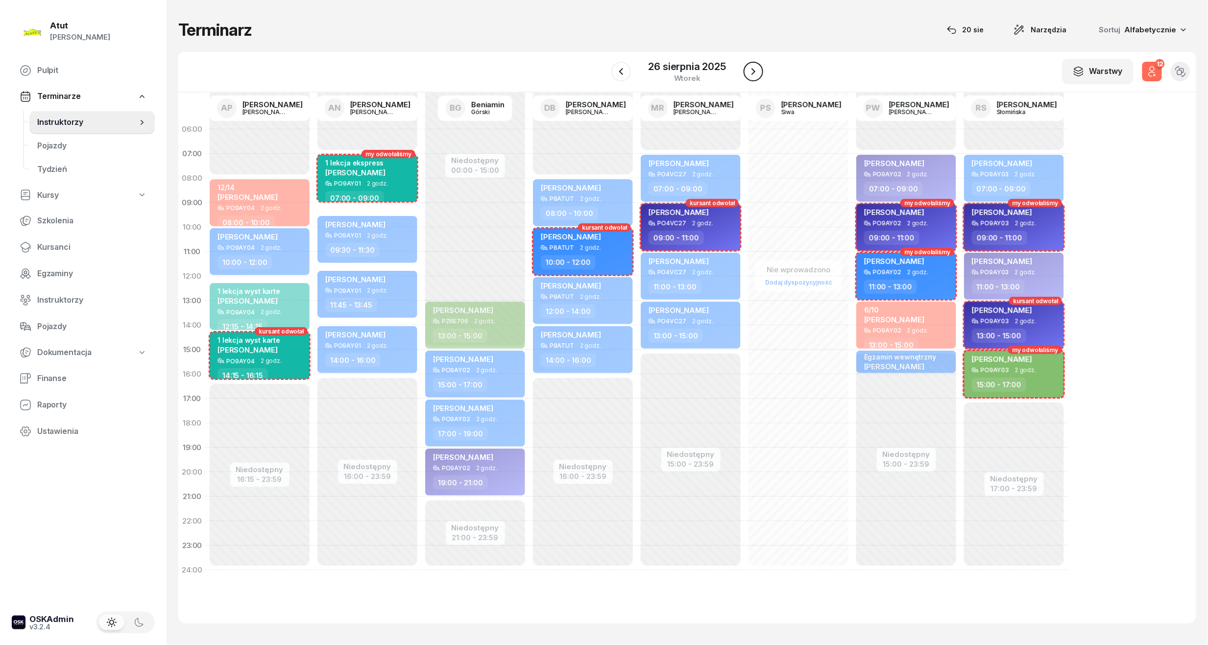
click at [751, 70] on icon "button" at bounding box center [753, 72] width 12 height 12
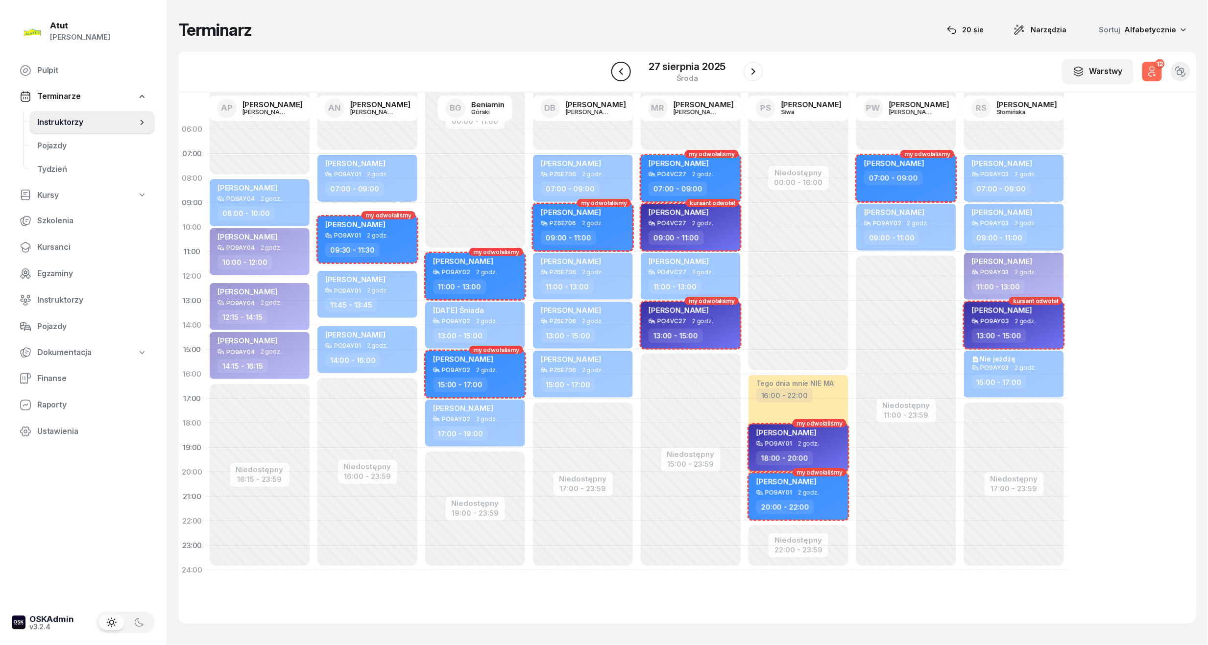
click at [626, 79] on button "button" at bounding box center [621, 72] width 20 height 20
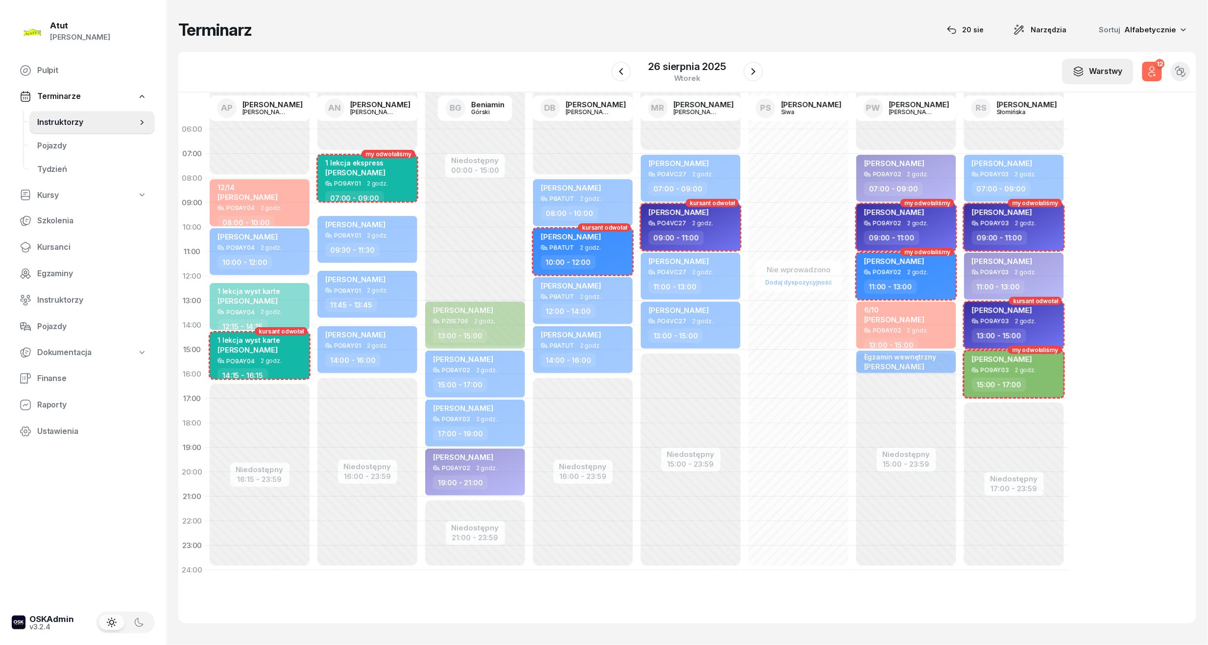
drag, startPoint x: 1160, startPoint y: 73, endPoint x: 1113, endPoint y: 74, distance: 46.6
click at [956, 73] on button "12" at bounding box center [1152, 72] width 20 height 20
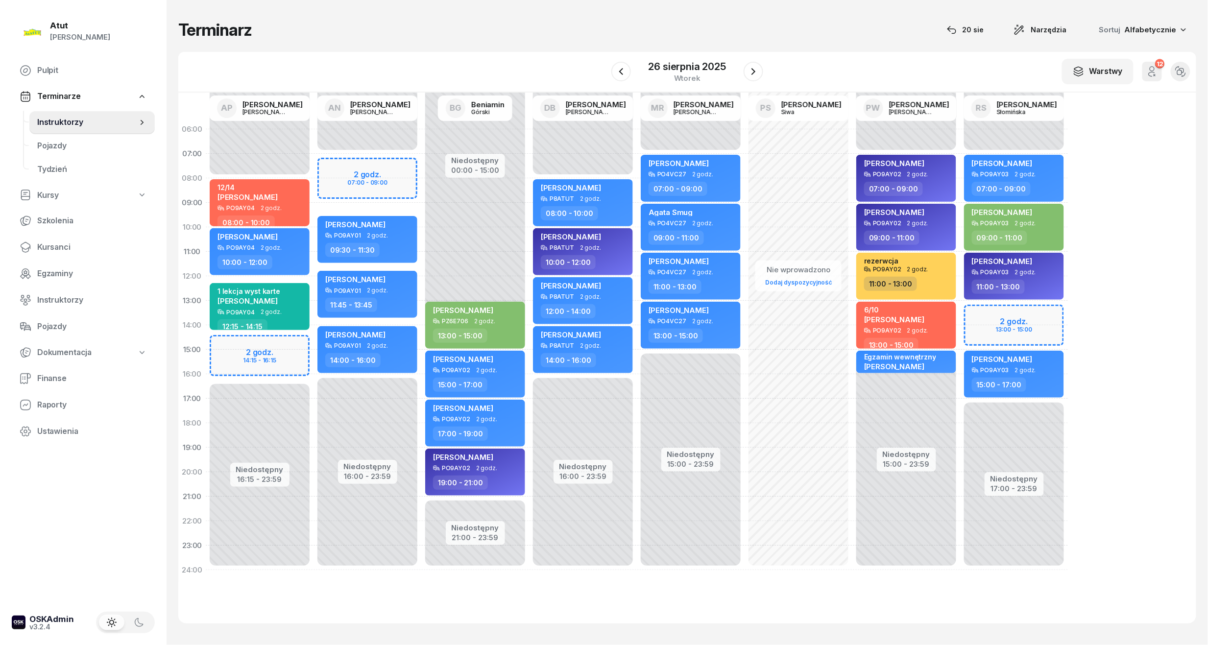
click at [743, 72] on div "[DATE]" at bounding box center [687, 72] width 152 height 28
click at [747, 73] on icon "button" at bounding box center [753, 72] width 12 height 12
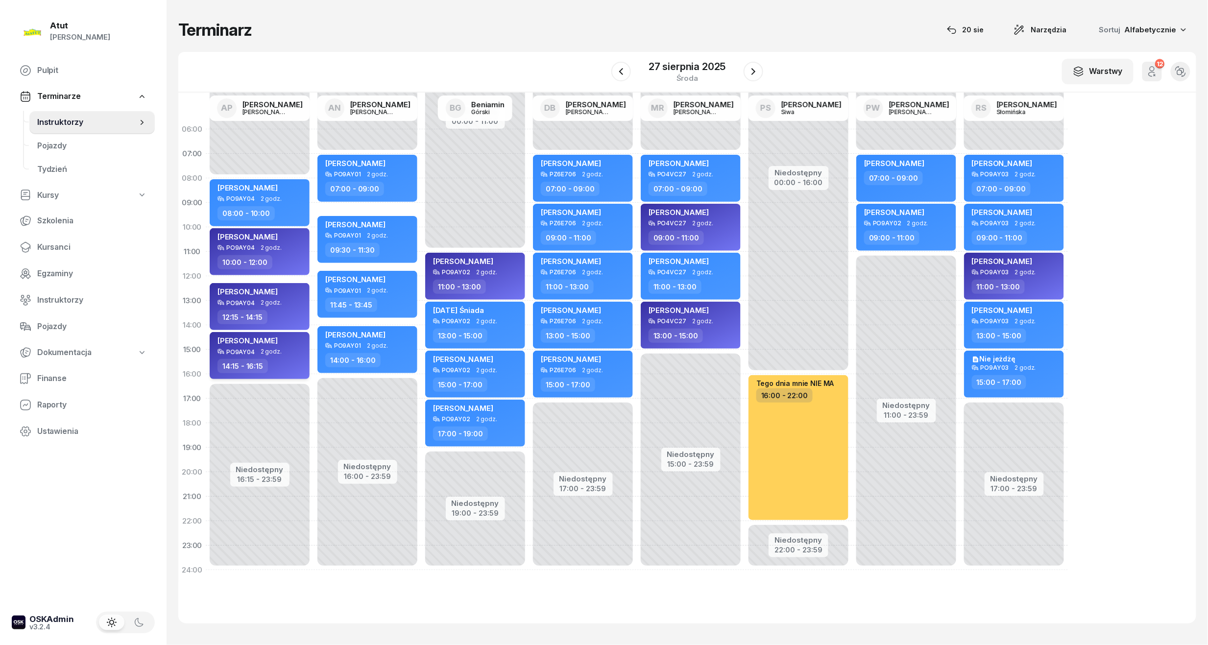
click at [259, 344] on div "[PERSON_NAME]" at bounding box center [247, 342] width 60 height 12
select select "14"
select select "15"
select select "16"
select select "15"
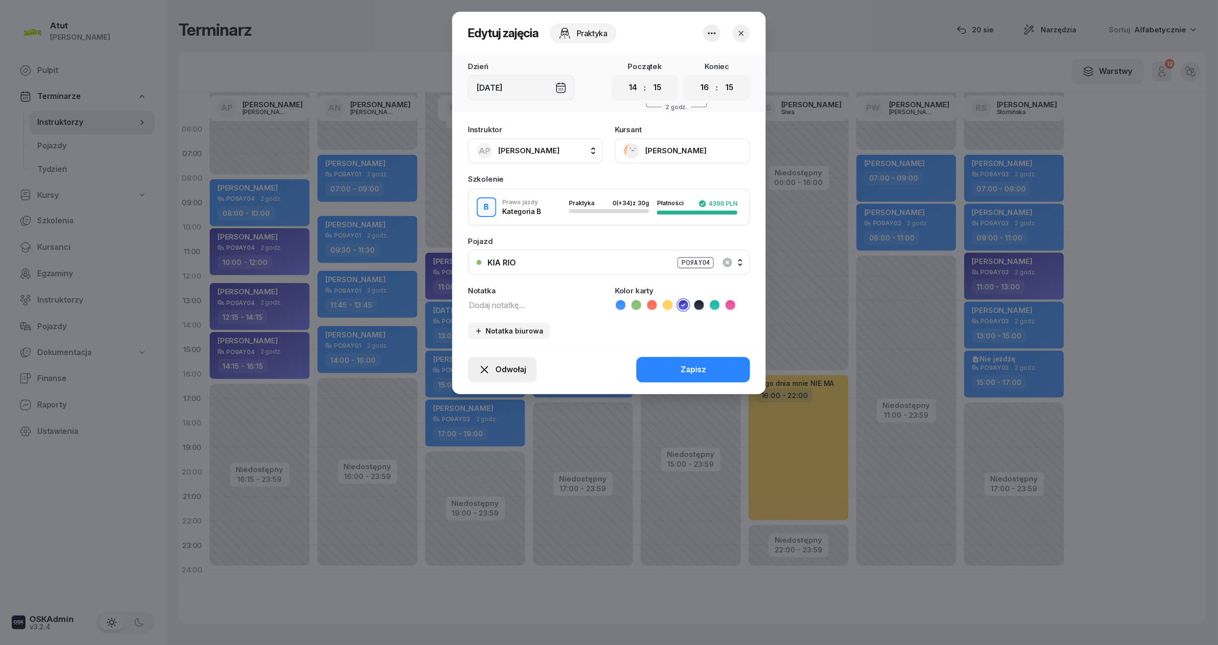
click at [498, 373] on span "Odwołaj" at bounding box center [510, 369] width 31 height 13
click at [517, 312] on link "Kursant odwołał" at bounding box center [496, 310] width 129 height 24
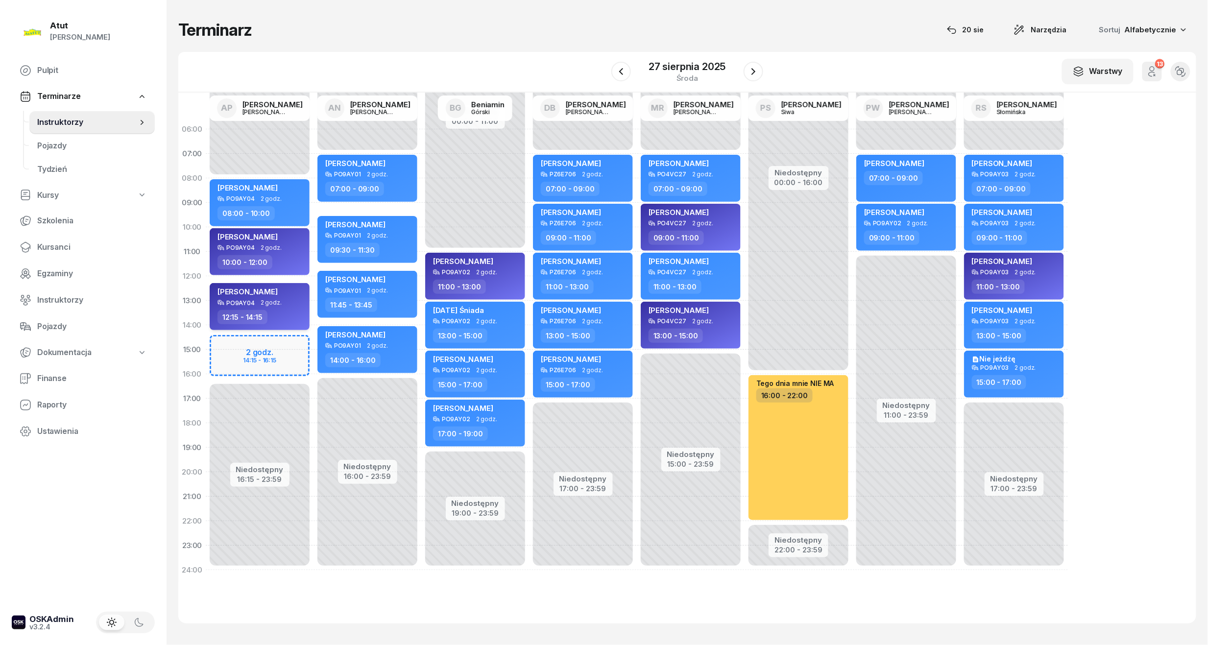
click at [269, 289] on span "[PERSON_NAME]" at bounding box center [247, 291] width 60 height 9
select select "12"
select select "15"
select select "14"
select select "15"
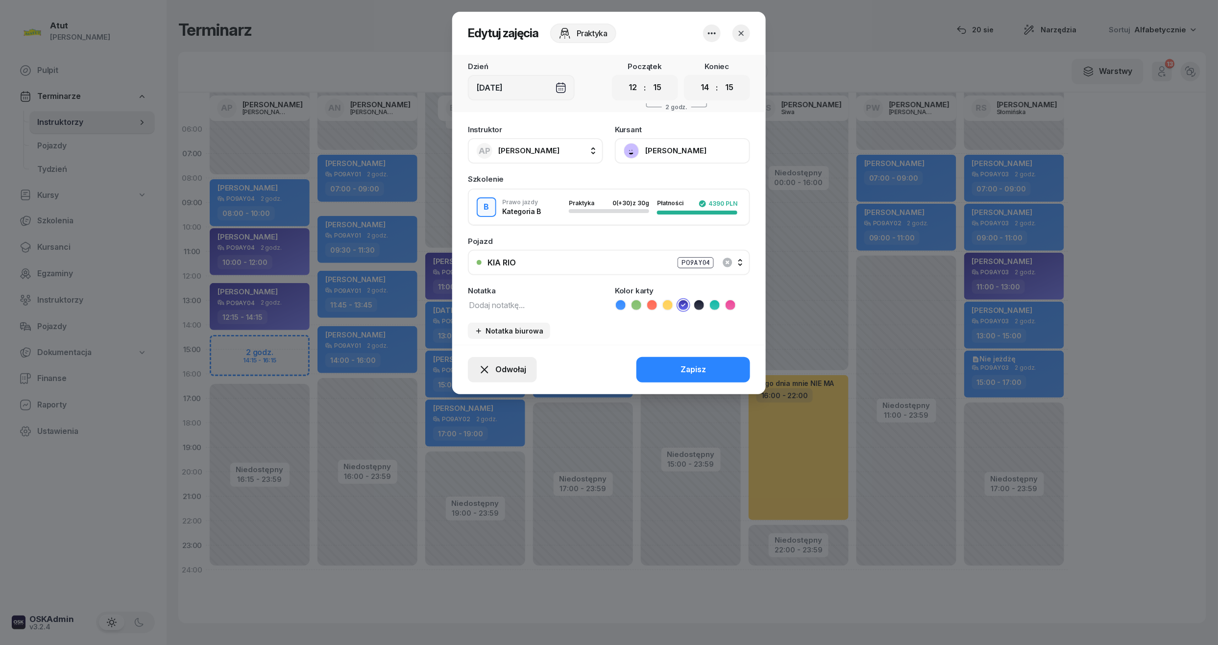
click at [488, 364] on icon "button" at bounding box center [485, 370] width 12 height 12
click at [498, 312] on div "Kursant odwołał" at bounding box center [485, 310] width 58 height 13
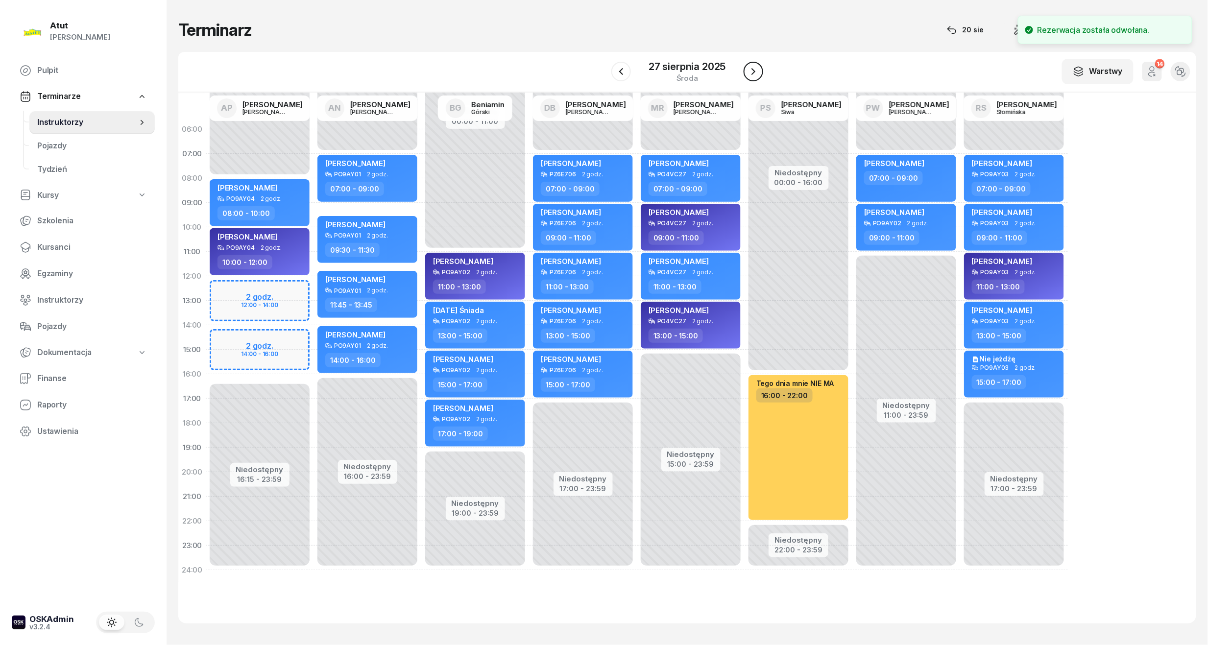
click at [748, 72] on icon "button" at bounding box center [753, 72] width 12 height 12
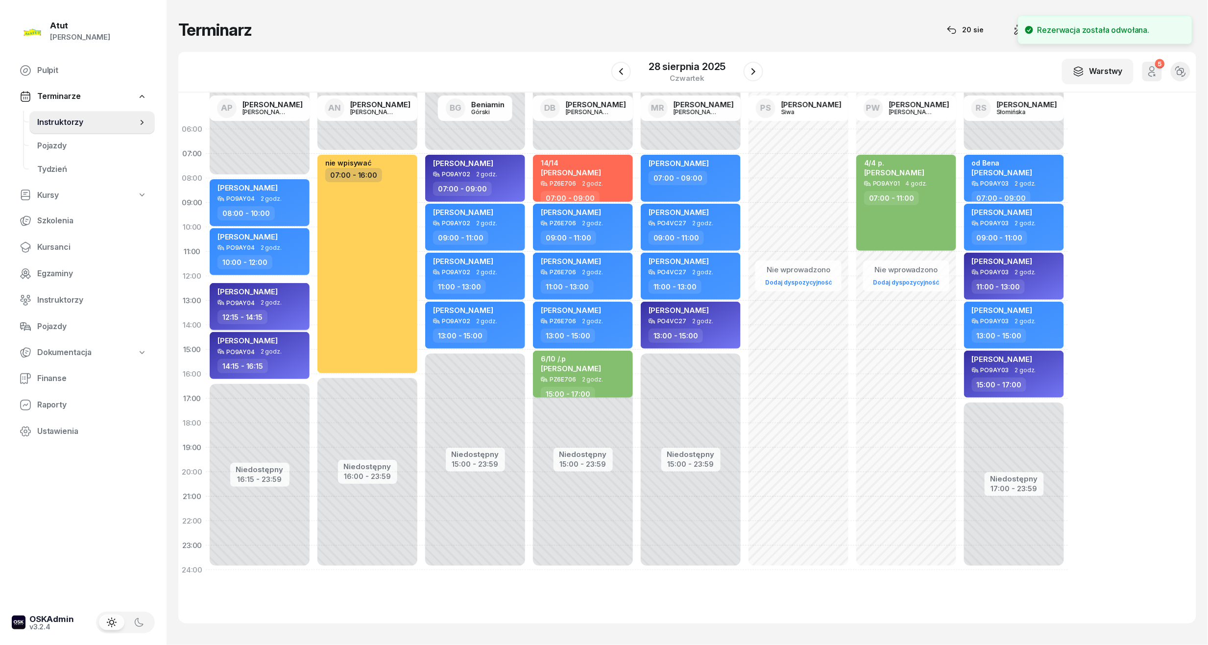
click at [294, 296] on div "[PERSON_NAME]" at bounding box center [260, 293] width 86 height 12
select select "12"
select select "15"
select select "14"
select select "15"
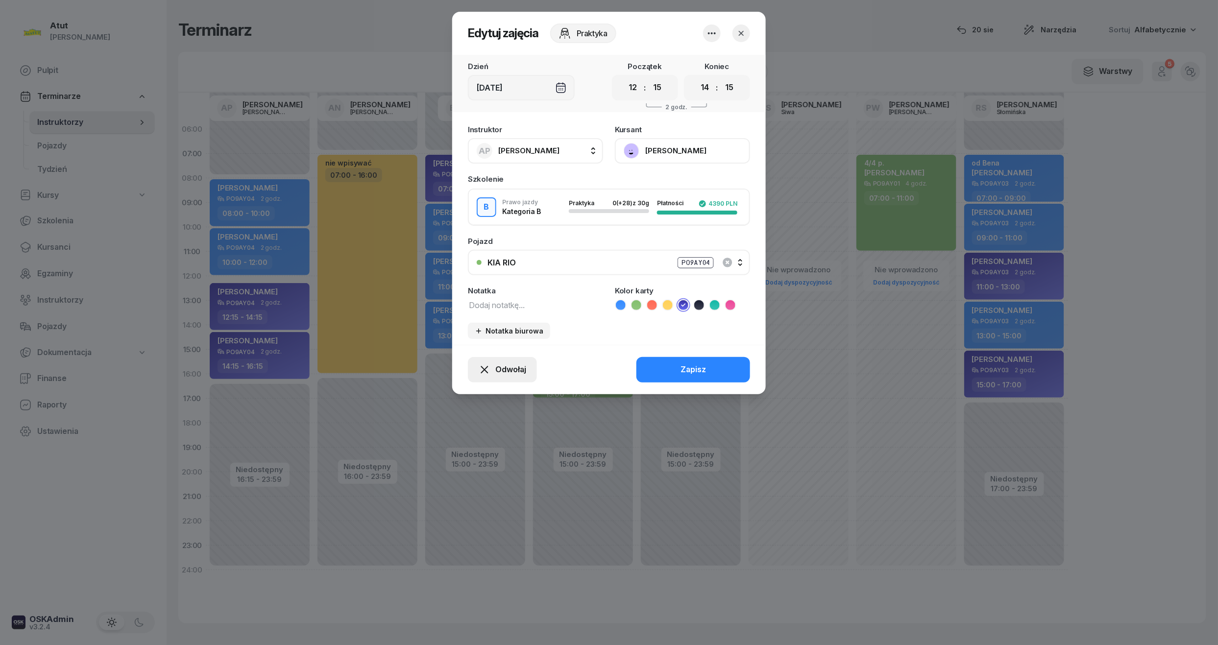
click at [500, 372] on span "Odwołaj" at bounding box center [510, 369] width 31 height 13
click at [497, 311] on div "Kursant odwołał" at bounding box center [485, 310] width 58 height 13
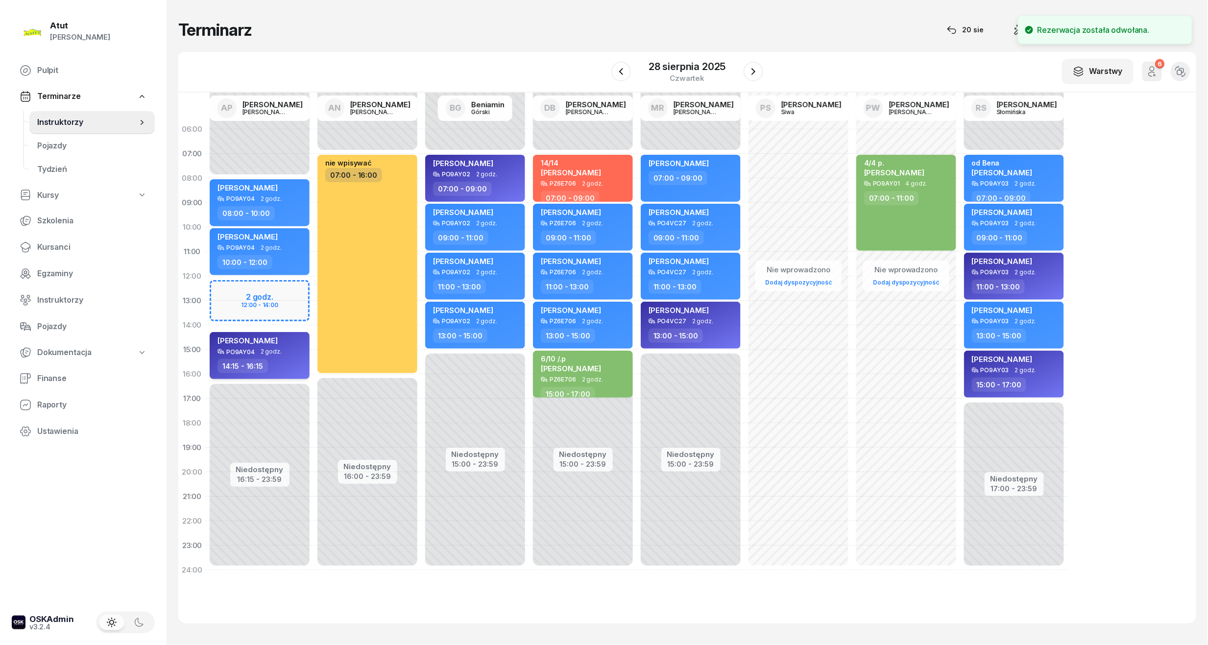
click at [262, 344] on div "[PERSON_NAME]" at bounding box center [247, 342] width 60 height 12
select select "14"
select select "15"
select select "16"
select select "15"
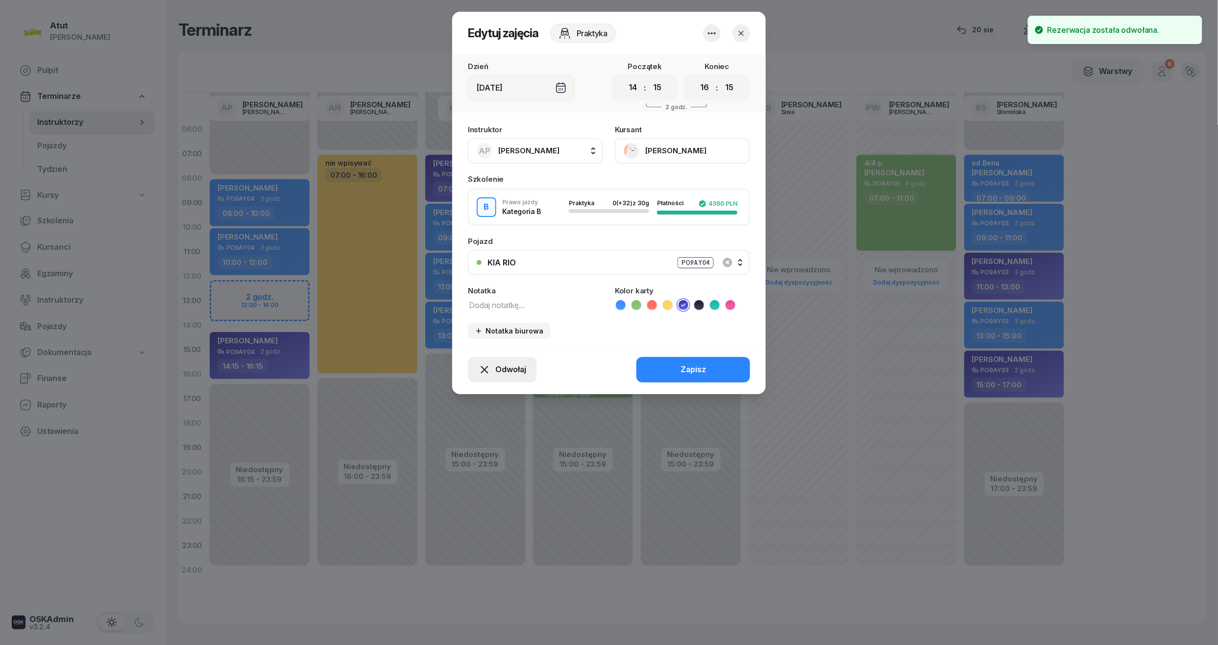
click at [494, 370] on div "Odwołaj" at bounding box center [503, 369] width 48 height 13
click at [497, 312] on div "Kursant odwołał" at bounding box center [485, 310] width 58 height 13
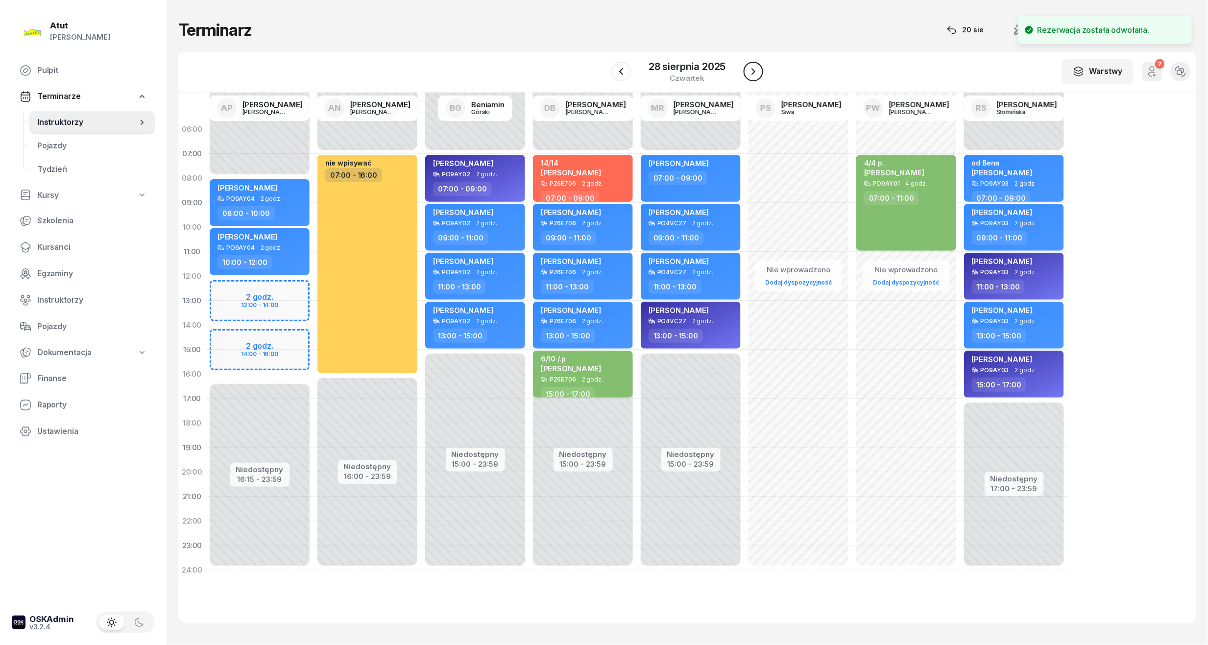
click at [760, 72] on button "button" at bounding box center [754, 72] width 20 height 20
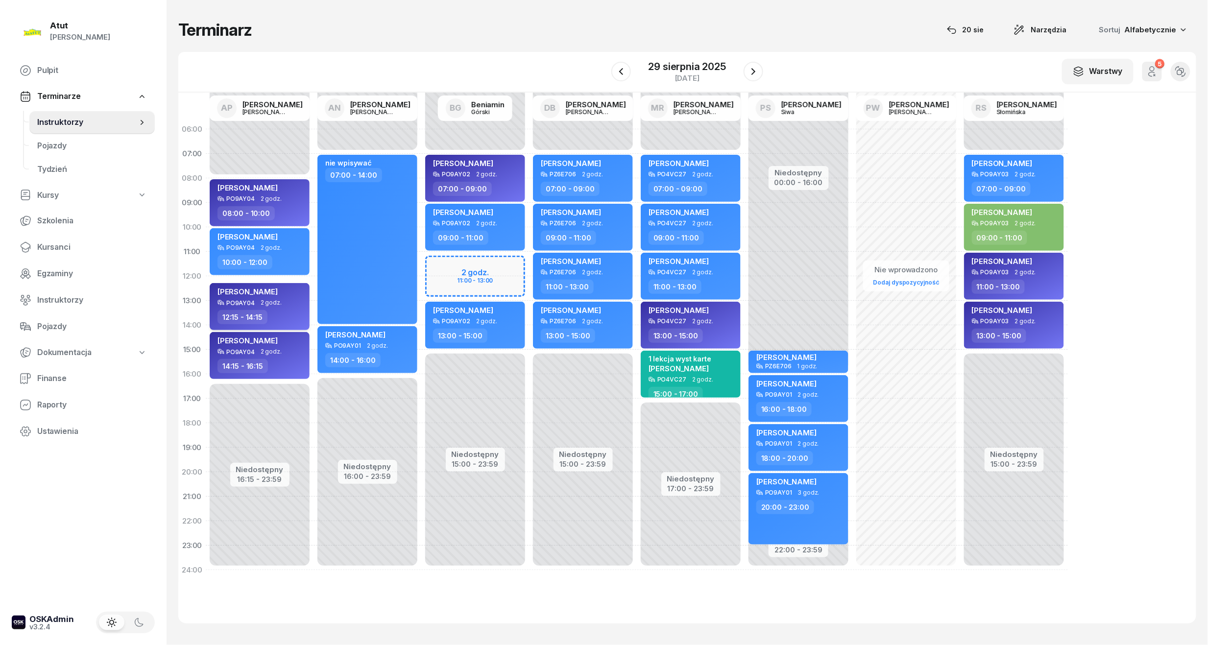
click at [271, 292] on span "[PERSON_NAME]" at bounding box center [247, 291] width 60 height 9
select select "12"
select select "15"
select select "14"
select select "15"
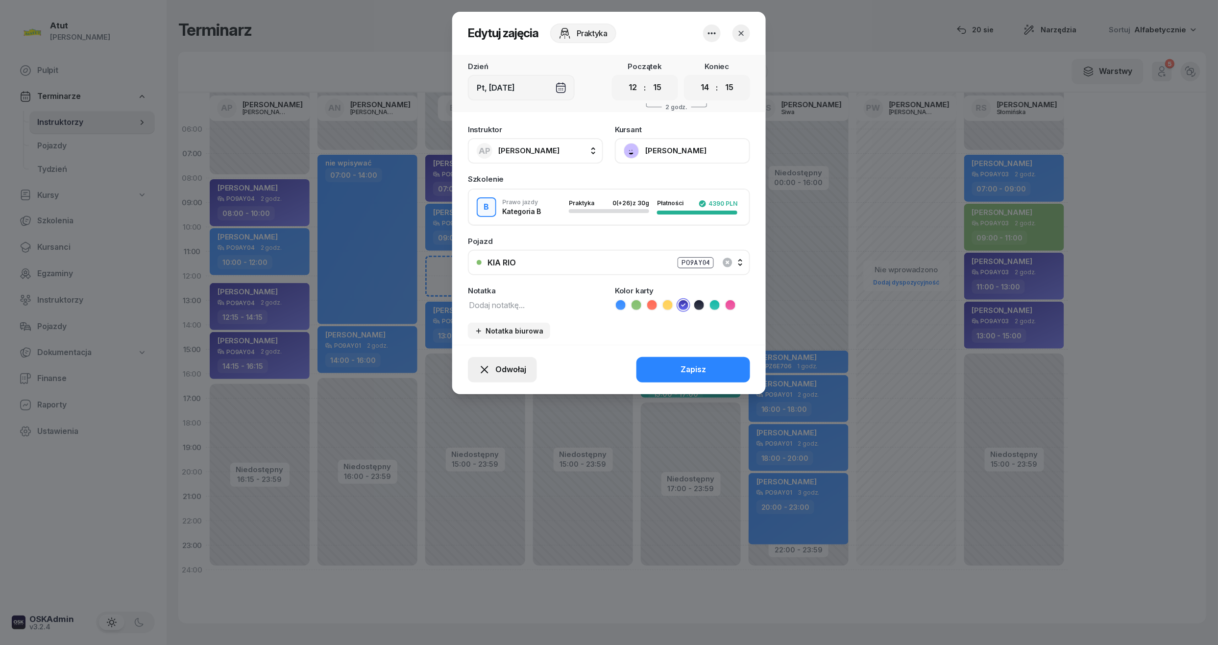
click at [512, 363] on span "Odwołaj" at bounding box center [510, 369] width 31 height 13
click at [506, 300] on link "Kursant odwołał" at bounding box center [496, 310] width 129 height 24
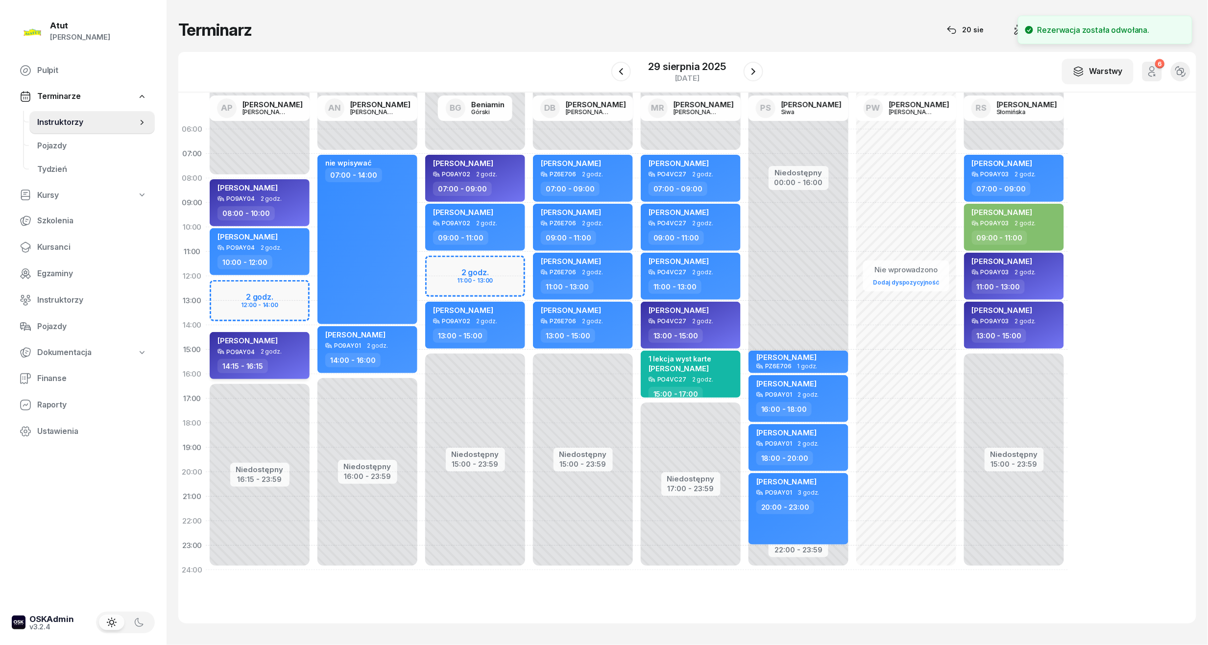
click at [294, 346] on div "[PERSON_NAME]" at bounding box center [260, 342] width 86 height 12
select select "14"
select select "15"
select select "16"
select select "15"
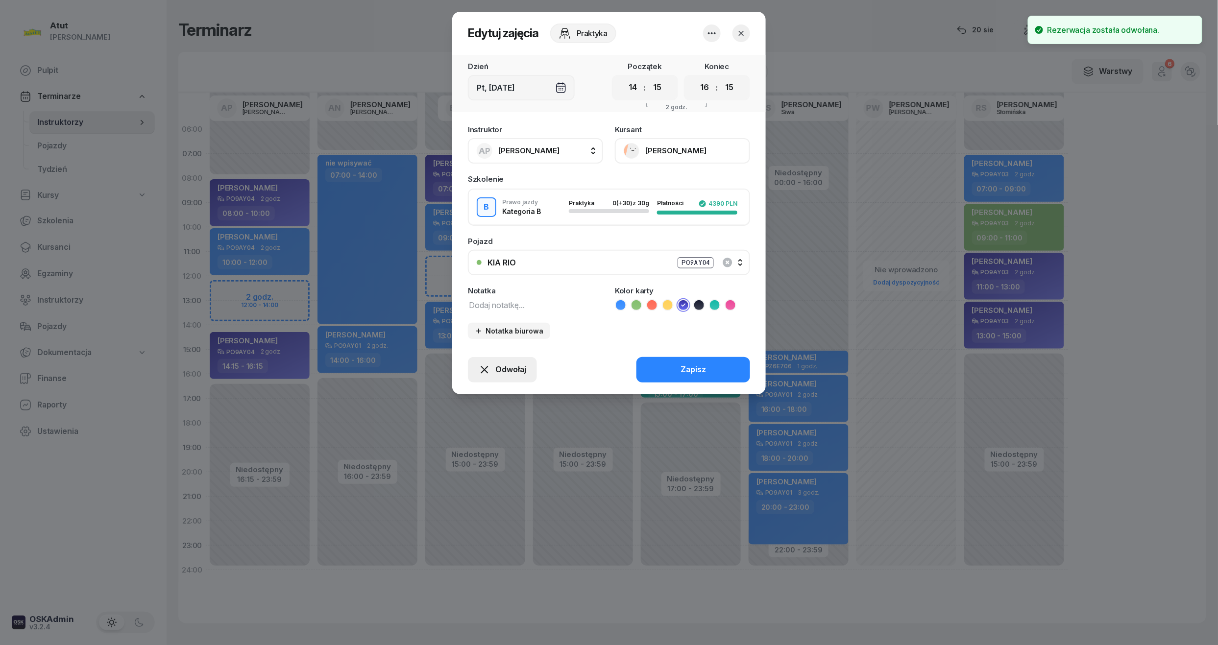
click at [493, 363] on div "Odwołaj" at bounding box center [503, 369] width 48 height 13
click at [526, 306] on link "Kursant odwołał" at bounding box center [496, 310] width 129 height 24
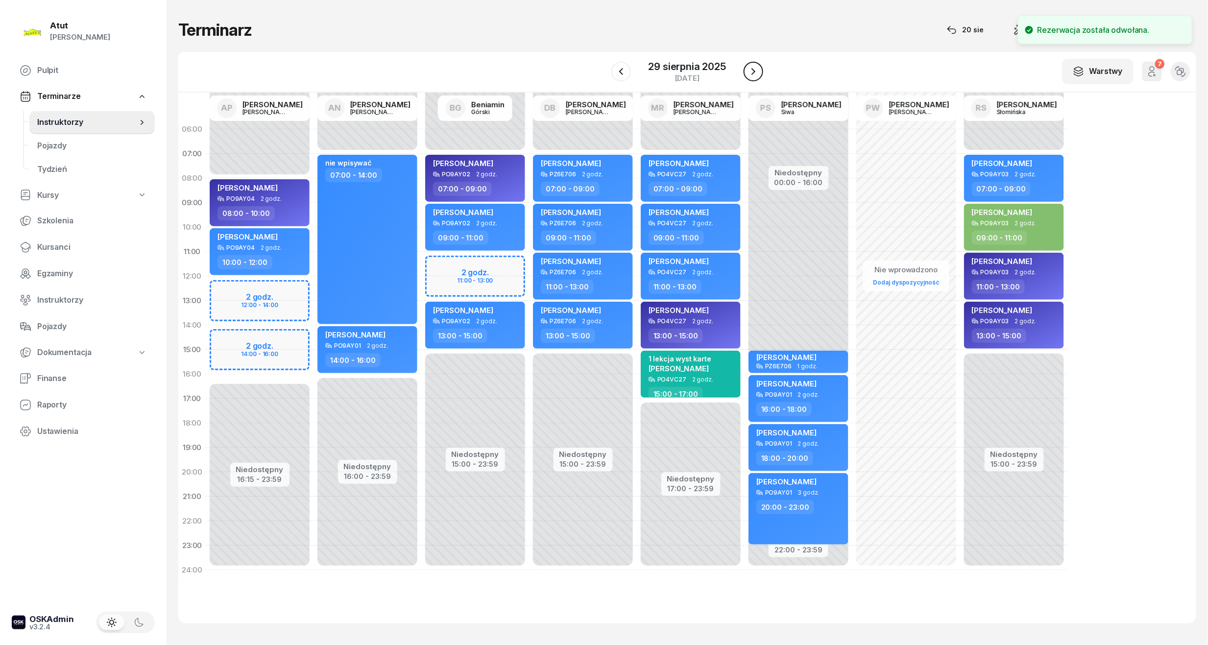
click at [748, 71] on icon "button" at bounding box center [753, 72] width 12 height 12
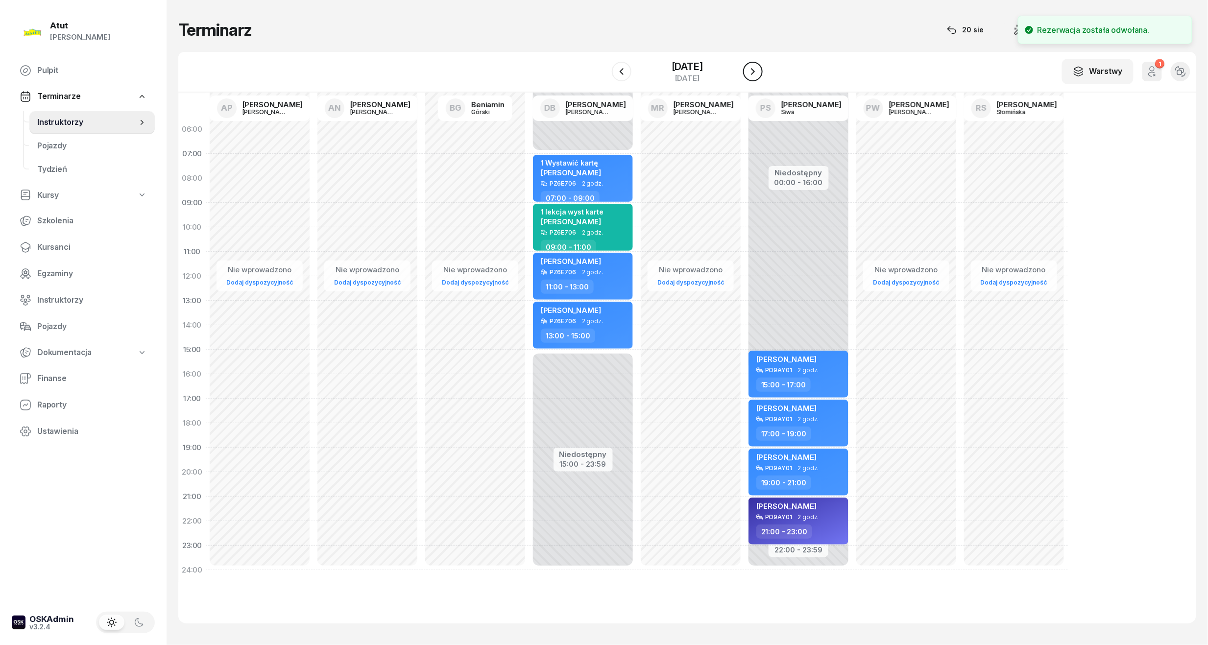
click at [748, 71] on icon "button" at bounding box center [753, 72] width 12 height 12
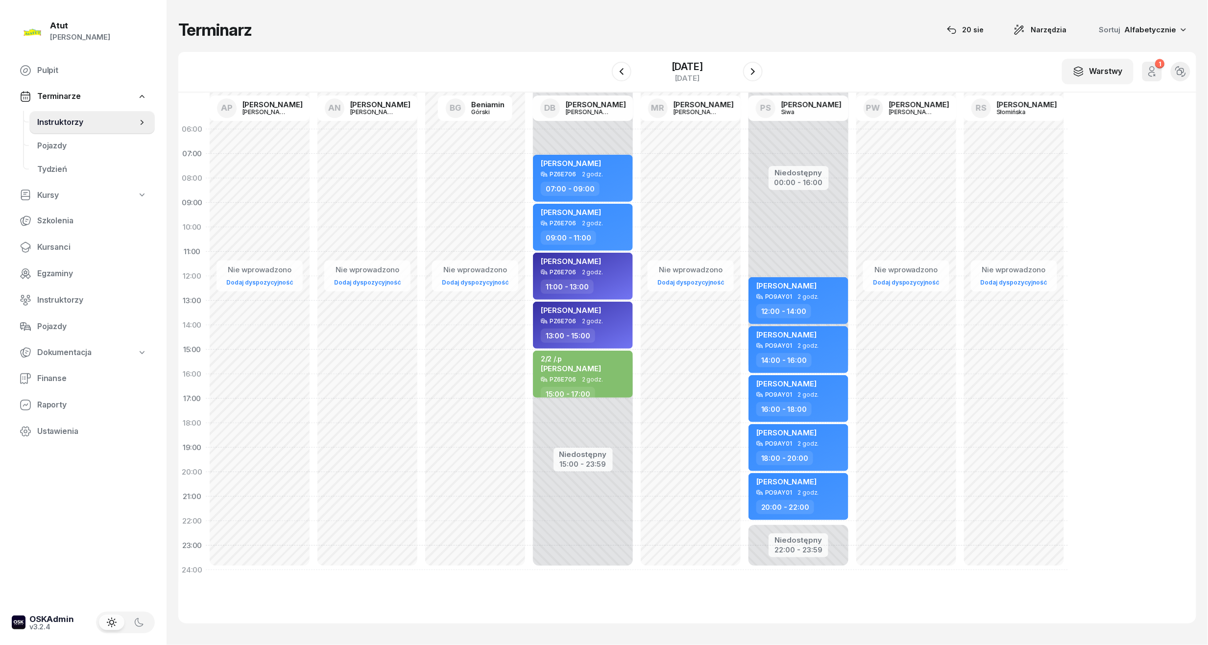
click at [743, 71] on div "[DATE]" at bounding box center [687, 72] width 151 height 28
click at [746, 72] on button "button" at bounding box center [753, 72] width 20 height 20
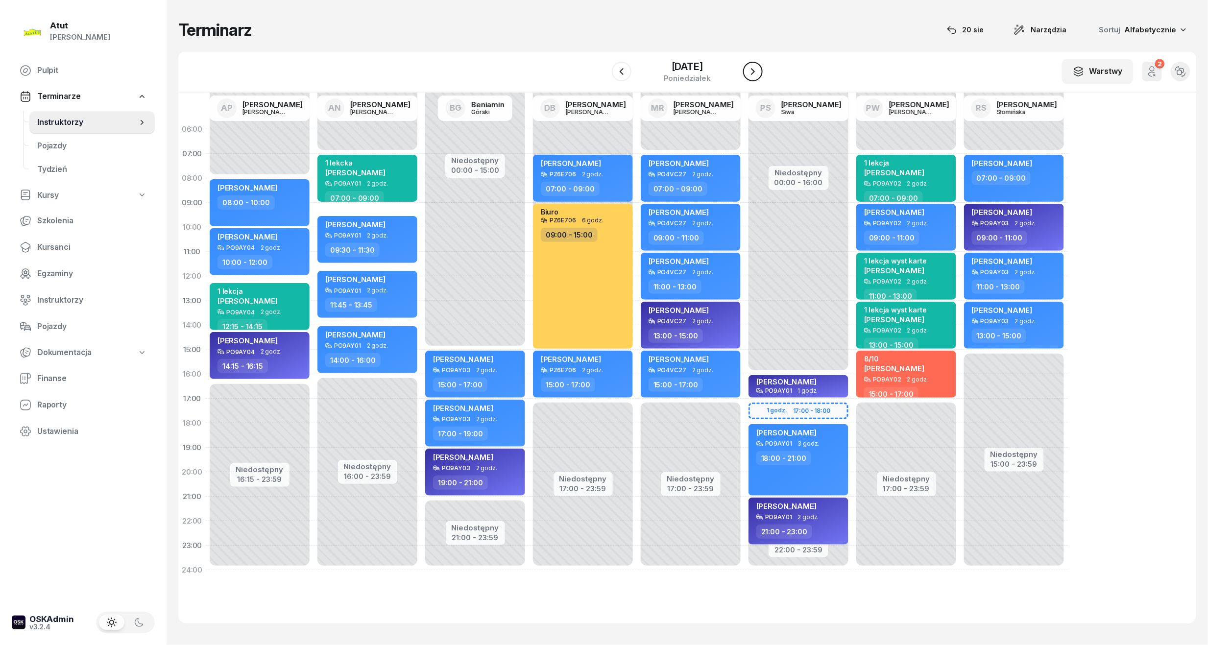
click at [747, 67] on icon "button" at bounding box center [753, 72] width 12 height 12
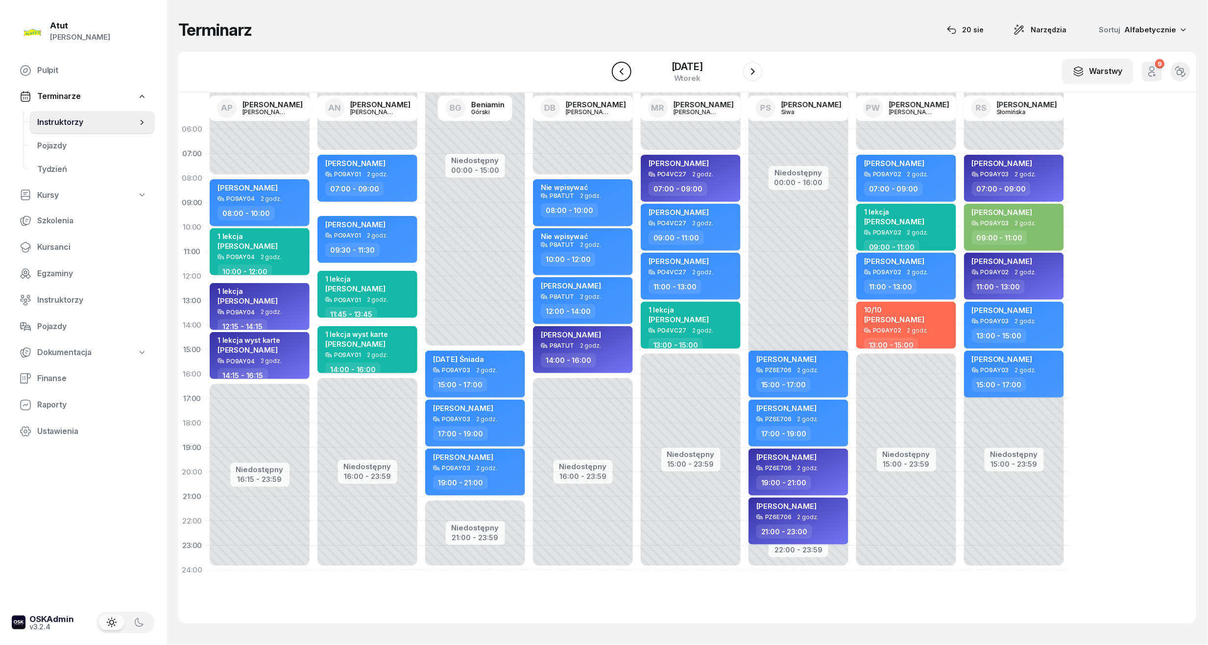
click at [623, 71] on icon "button" at bounding box center [622, 72] width 12 height 12
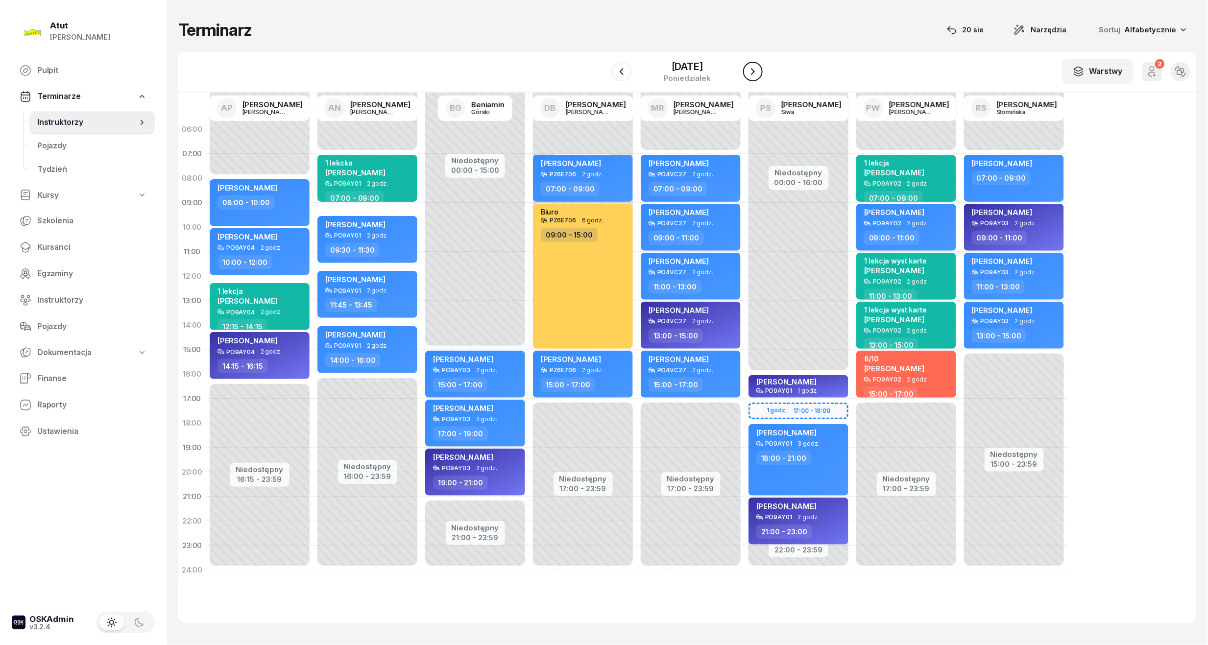
click at [753, 75] on icon "button" at bounding box center [753, 72] width 12 height 12
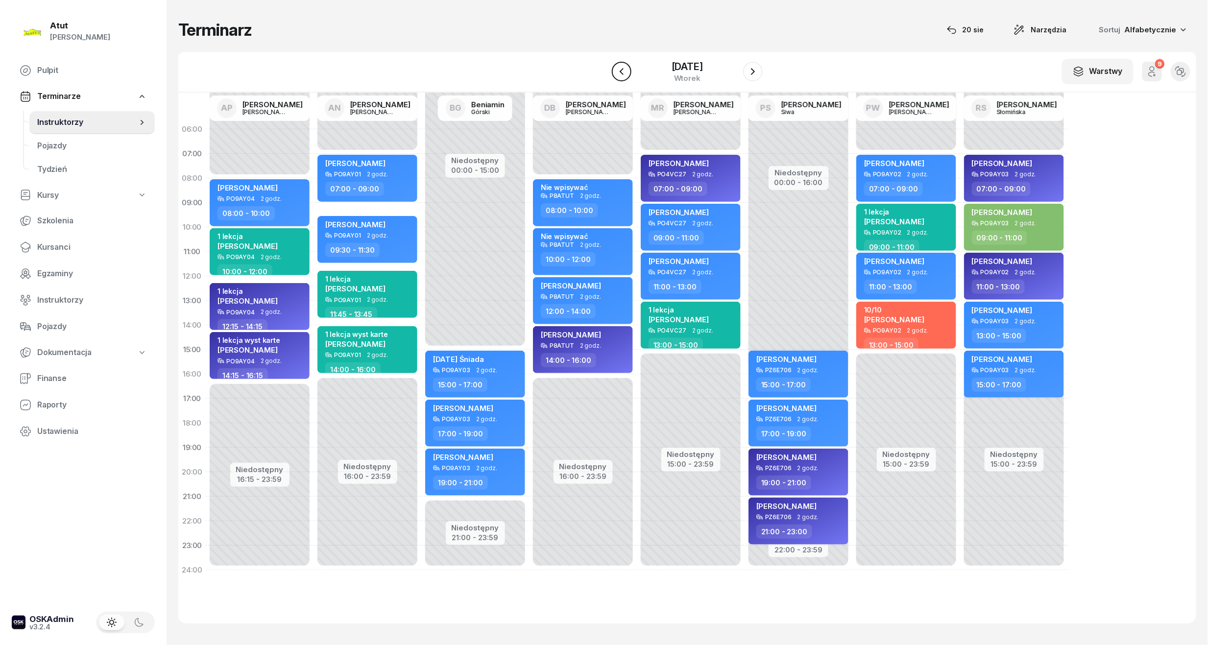
click at [618, 72] on icon "button" at bounding box center [622, 72] width 12 height 12
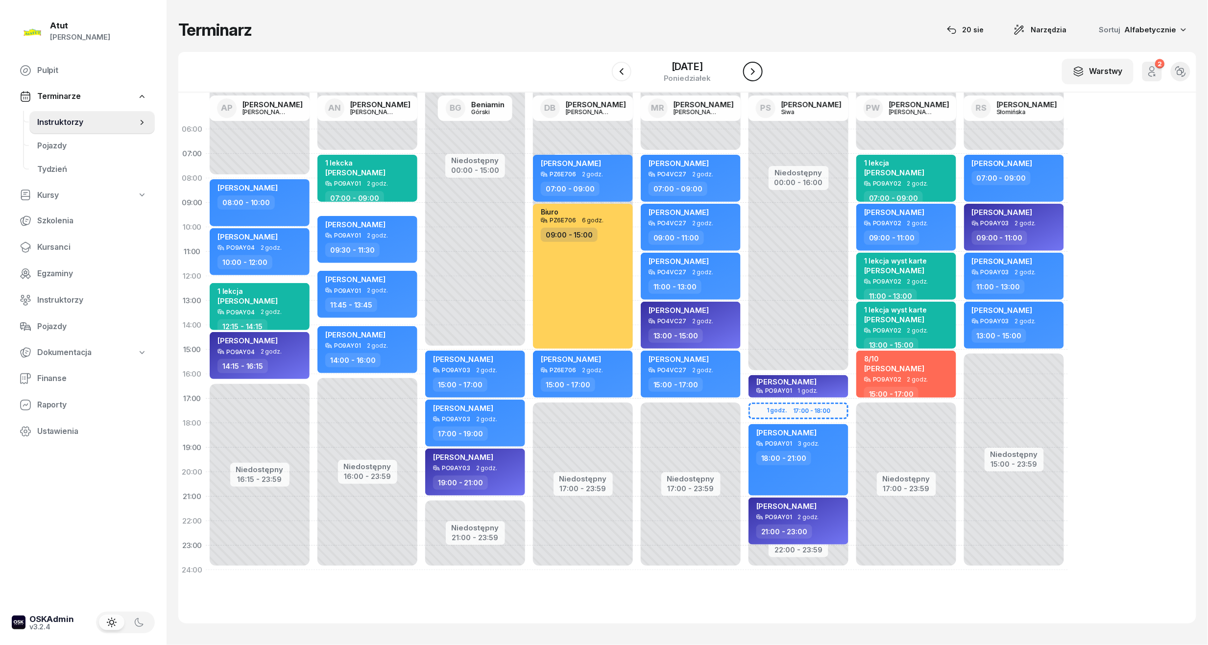
click at [751, 72] on icon "button" at bounding box center [753, 72] width 12 height 12
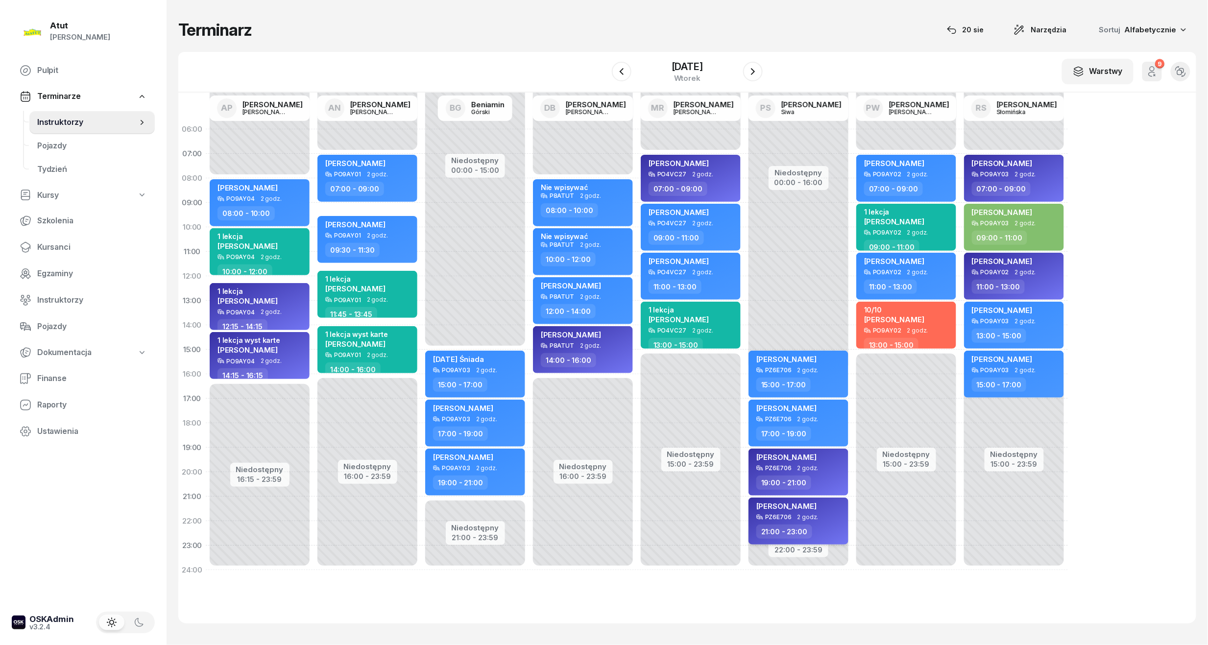
click at [817, 508] on span "[PERSON_NAME]" at bounding box center [786, 506] width 60 height 9
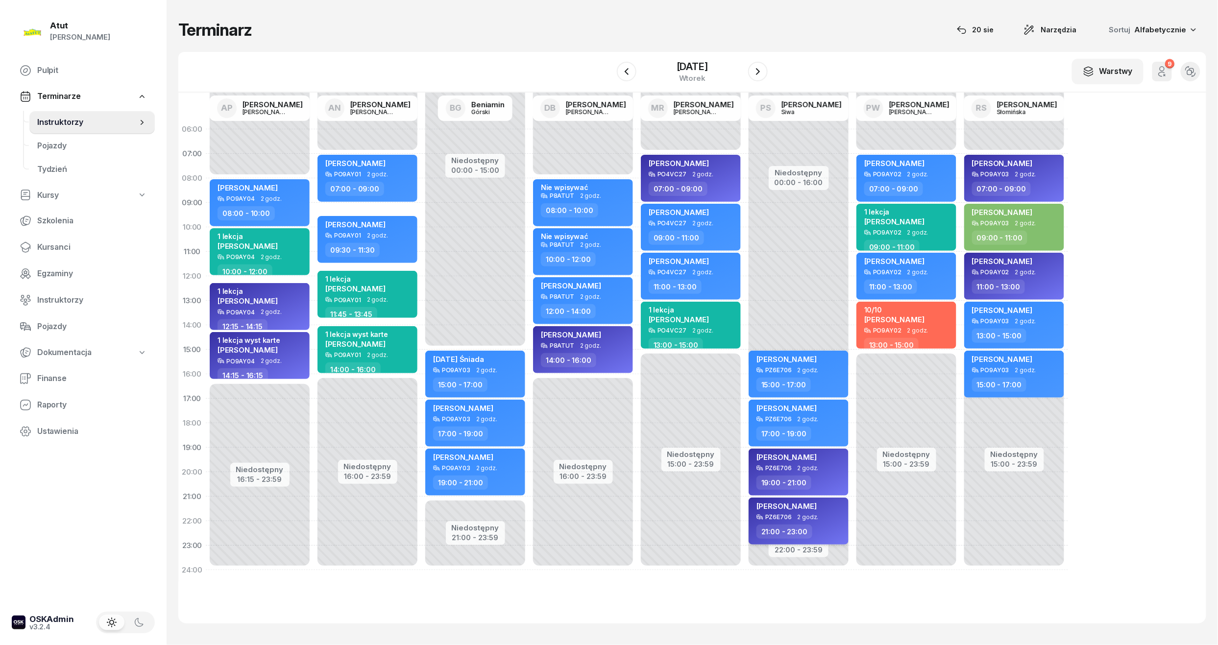
select select "21"
select select "23"
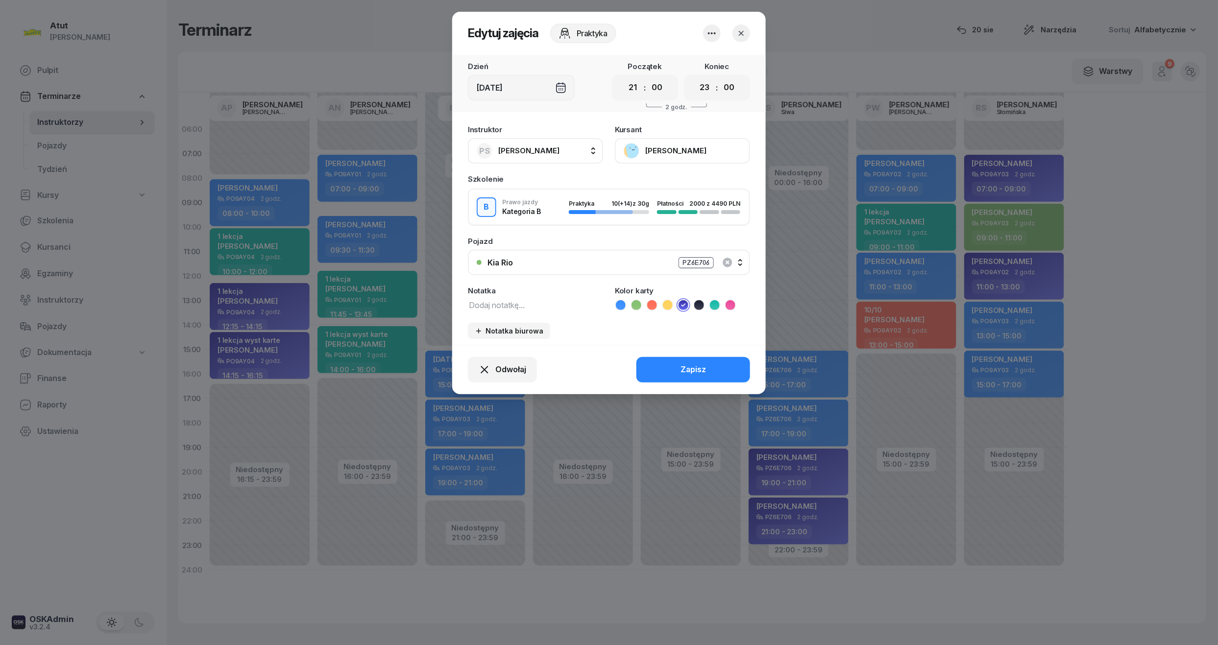
click at [817, 457] on div at bounding box center [609, 322] width 1218 height 645
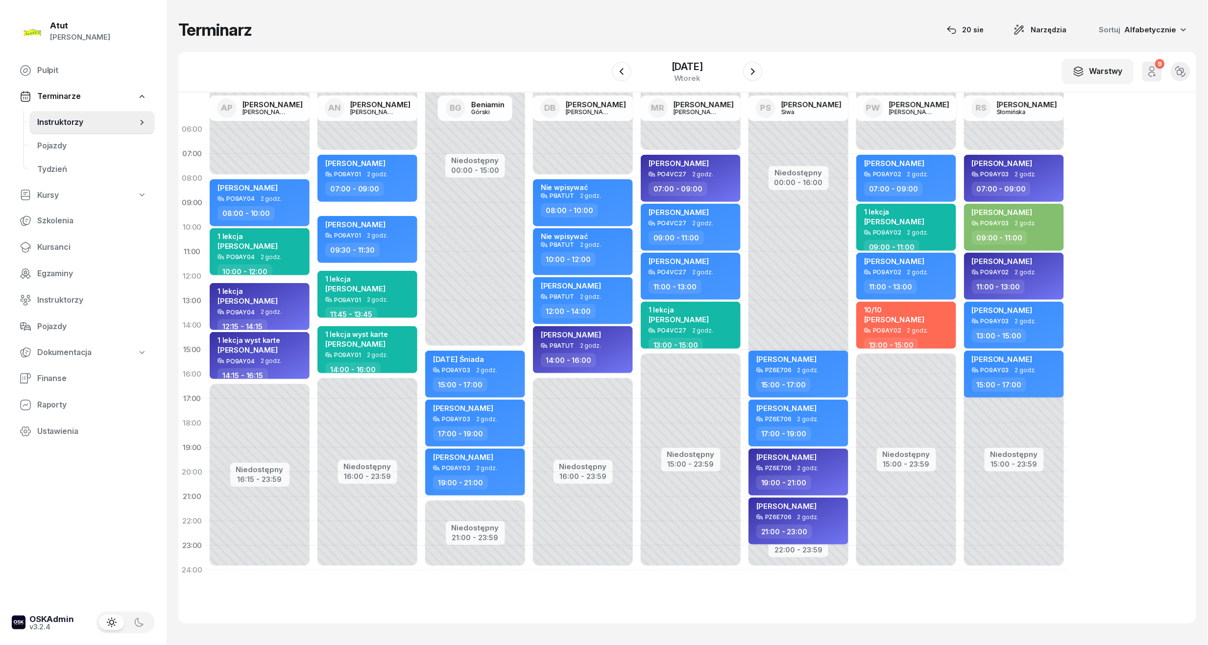
click at [817, 457] on span "[PERSON_NAME]" at bounding box center [786, 457] width 60 height 9
select select "19"
select select "21"
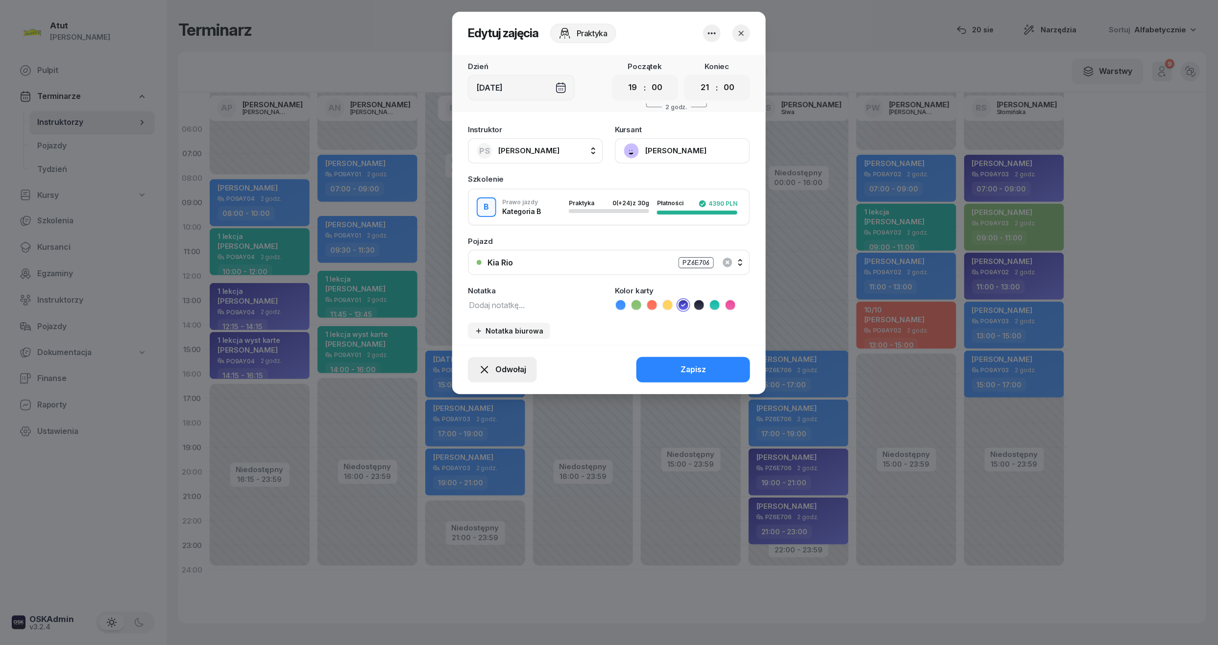
click at [512, 378] on button "Odwołaj" at bounding box center [502, 369] width 69 height 25
click at [524, 304] on link "Kursant odwołał" at bounding box center [496, 310] width 129 height 24
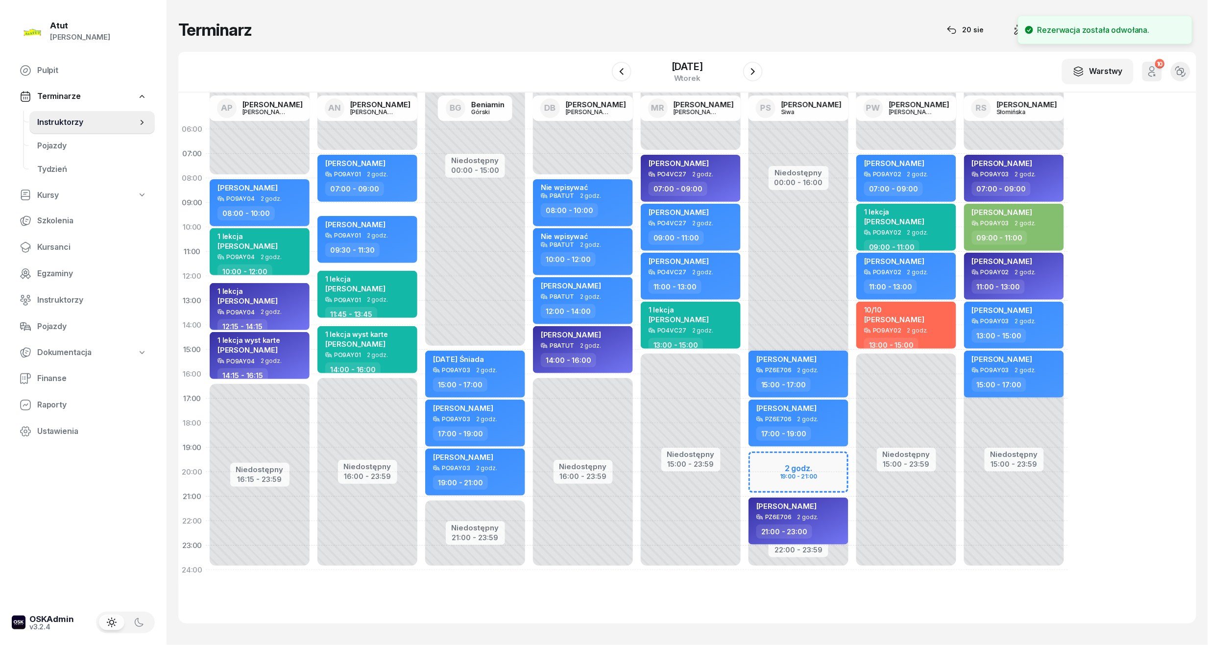
click at [852, 464] on div "Niedostępny 00:00 - 16:00 Niedostępny 22:00 - 23:59 [PERSON_NAME] PZ6E706 2 god…" at bounding box center [906, 349] width 108 height 465
select select "19"
select select "21"
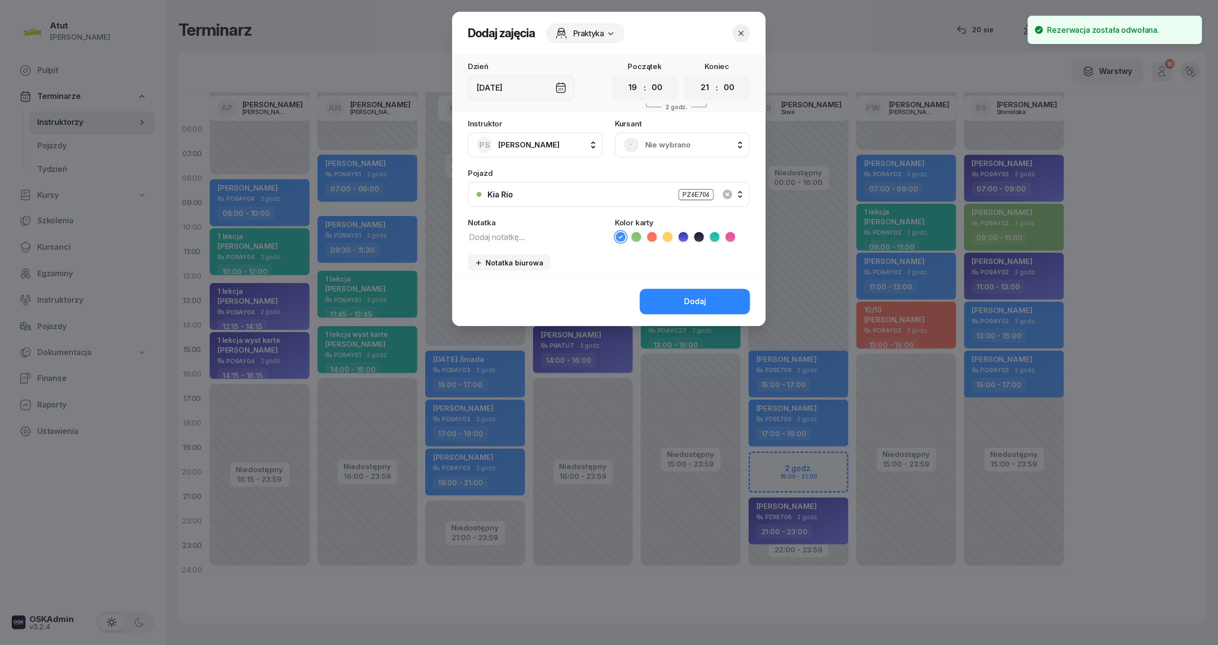
click at [956, 67] on div at bounding box center [609, 322] width 1218 height 645
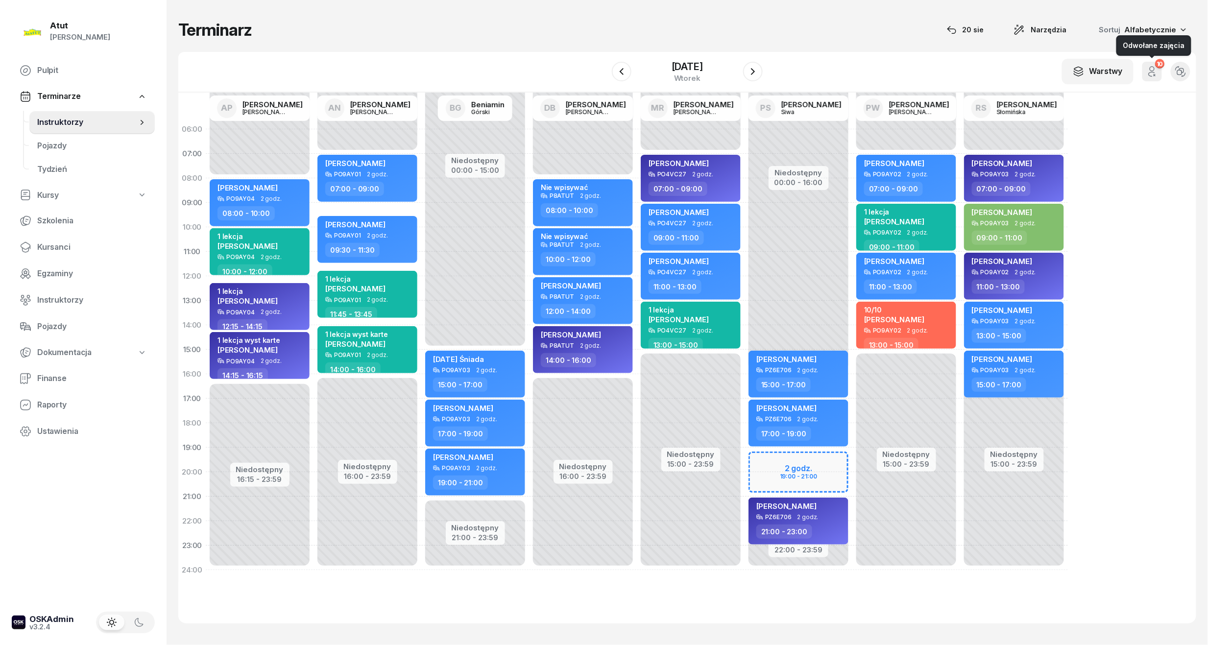
click at [956, 72] on icon "button" at bounding box center [1152, 72] width 12 height 12
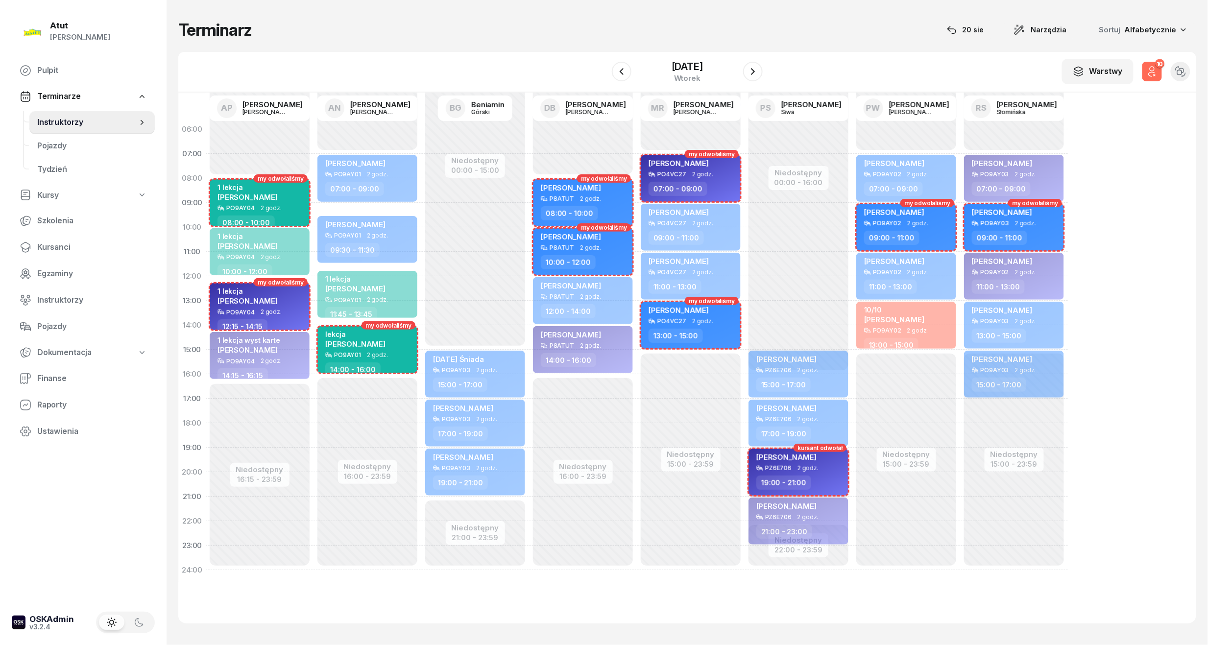
click at [800, 461] on div "[PERSON_NAME]" at bounding box center [786, 459] width 60 height 12
select select "19"
select select "21"
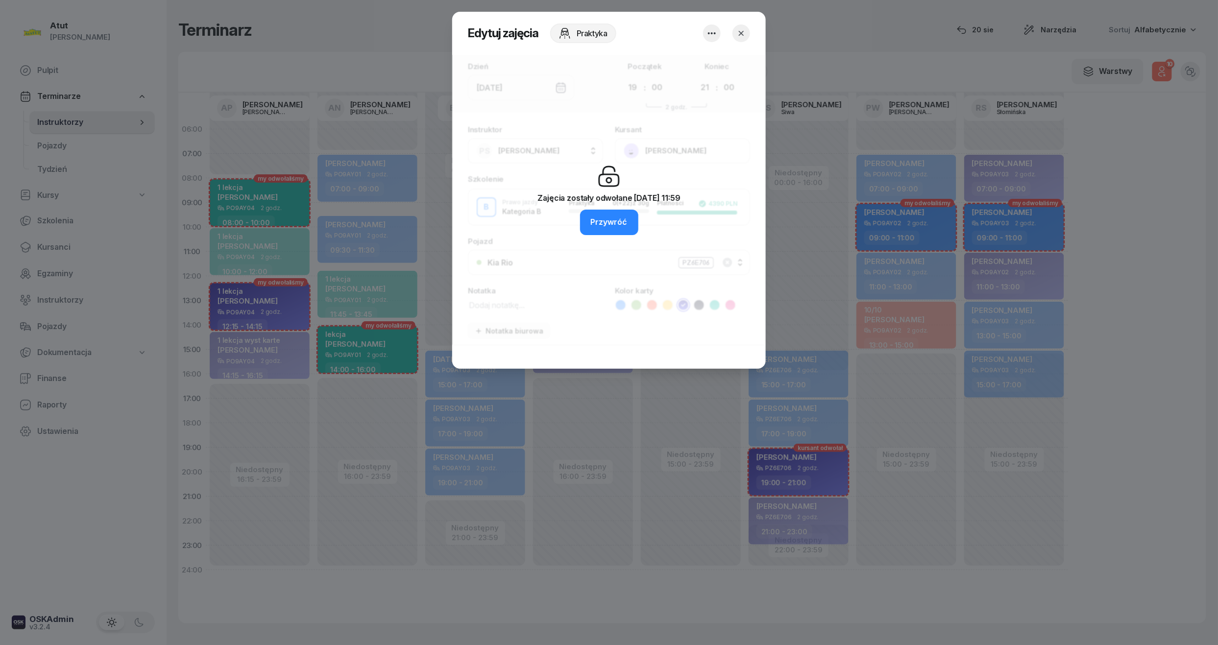
click at [594, 205] on div "Zajęcia zostały odwołane [DATE] 11:59 [PERSON_NAME]" at bounding box center [608, 200] width 143 height 71
click at [591, 212] on button "Przywróć" at bounding box center [609, 222] width 58 height 25
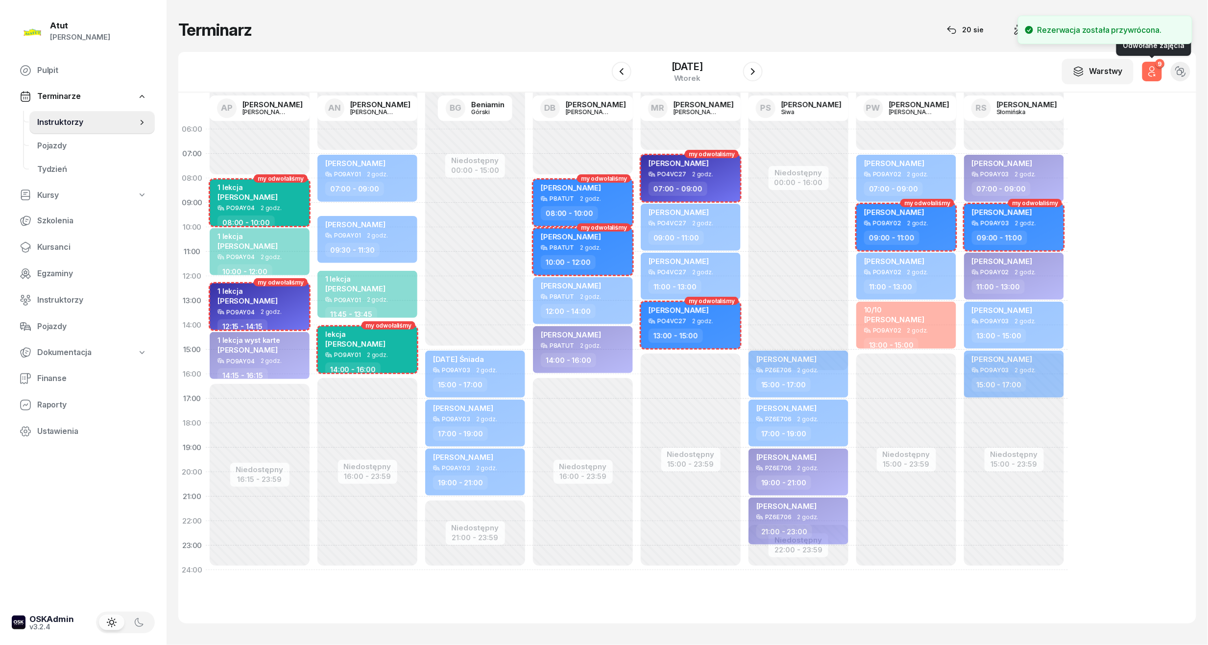
click at [956, 66] on icon "button" at bounding box center [1152, 72] width 12 height 12
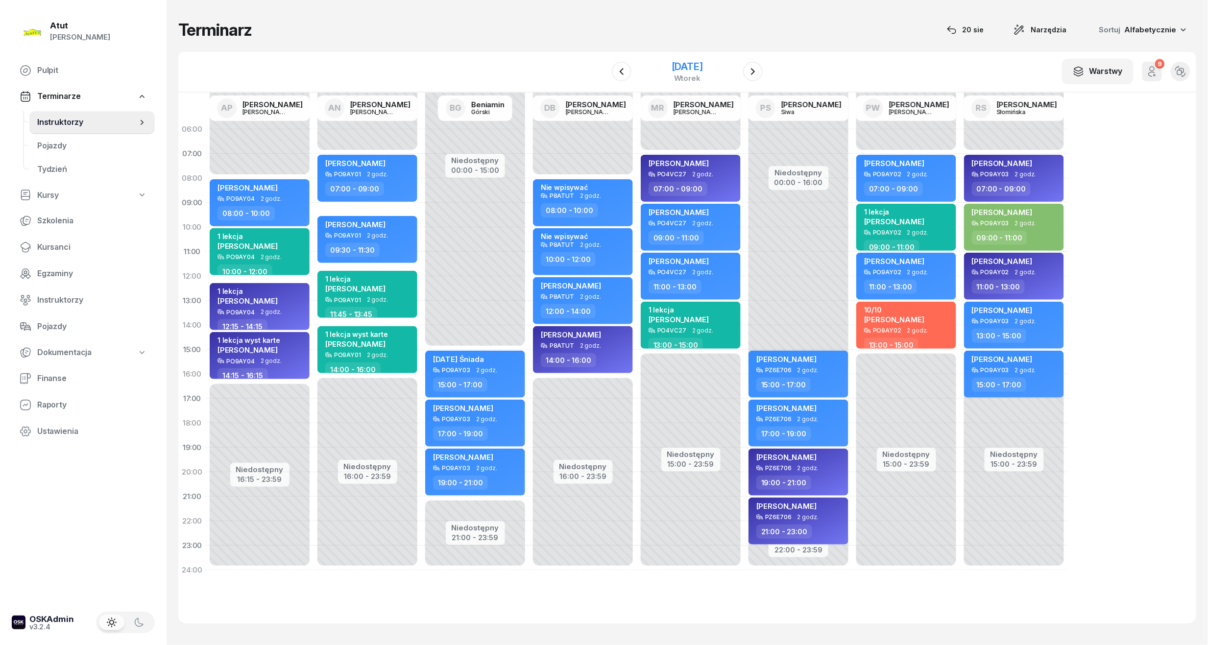
click at [675, 66] on div "[DATE]" at bounding box center [687, 67] width 31 height 10
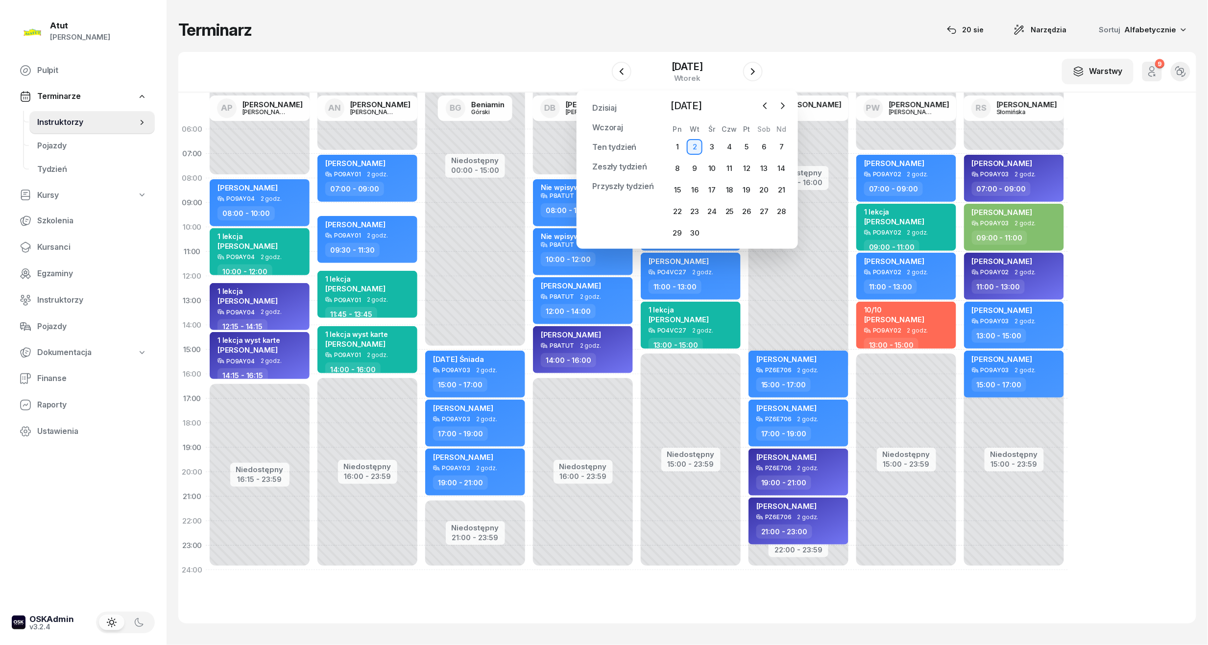
click at [956, 205] on div "06:00 07:00 08:00 09:00 10:00 11:00 12:00 13:00 14:00 15:00 16:00 17:00 18:00 1…" at bounding box center [687, 358] width 1018 height 531
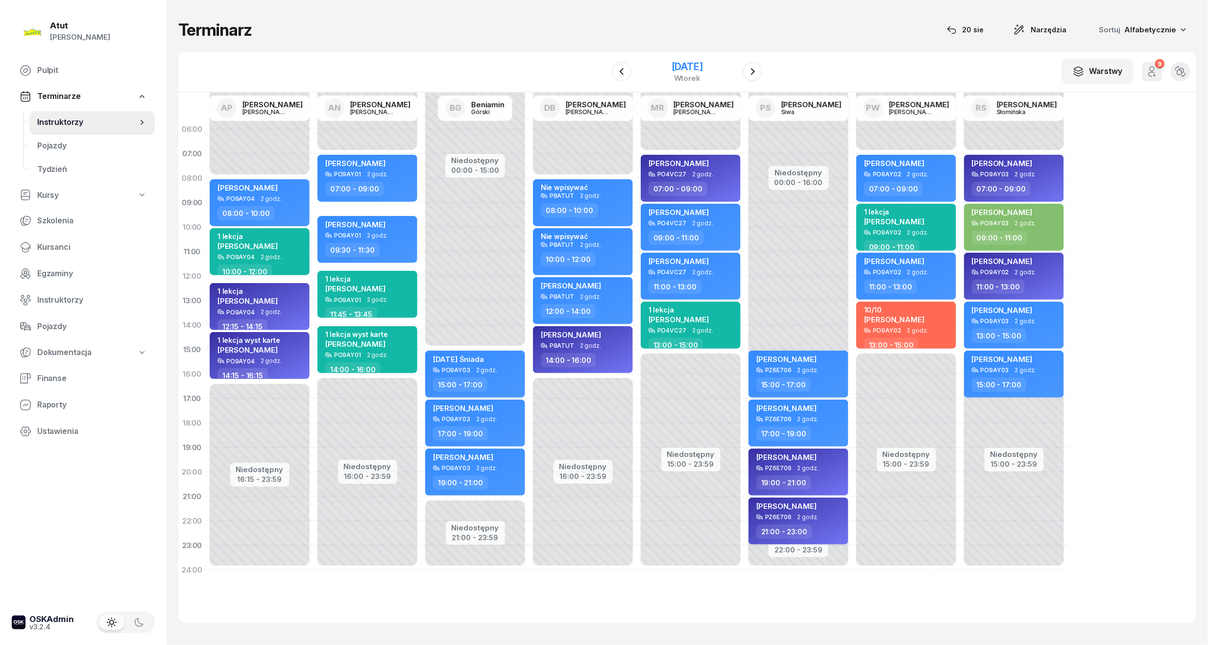
click at [702, 67] on div "[DATE]" at bounding box center [687, 67] width 31 height 10
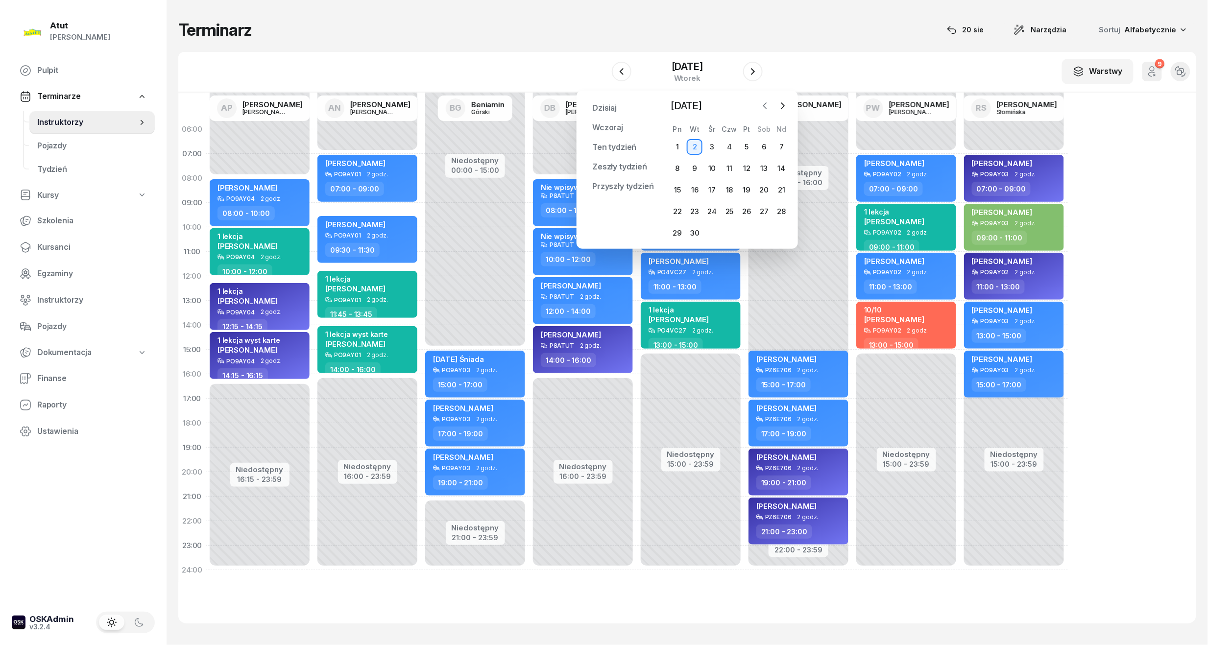
click at [762, 102] on icon "button" at bounding box center [765, 106] width 10 height 10
click at [692, 228] on div "26" at bounding box center [695, 233] width 16 height 16
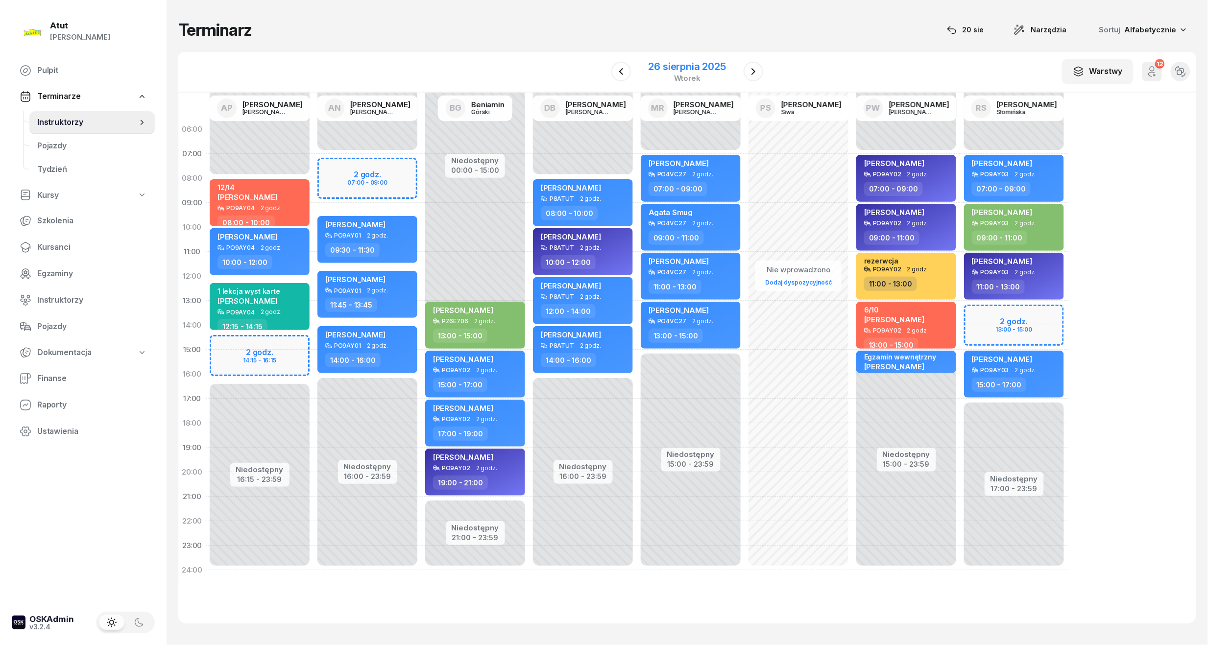
click at [653, 68] on div "26 sierpnia 2025" at bounding box center [686, 67] width 77 height 10
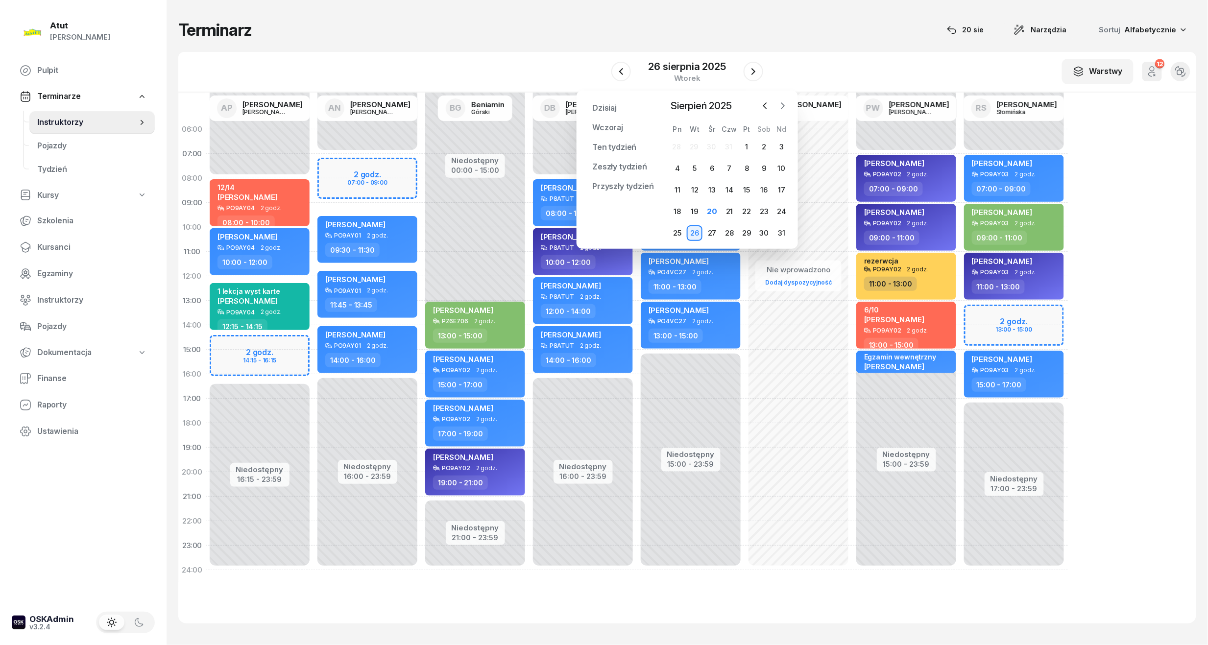
click at [785, 104] on icon "button" at bounding box center [783, 106] width 10 height 10
click at [730, 195] on div "18" at bounding box center [729, 190] width 16 height 16
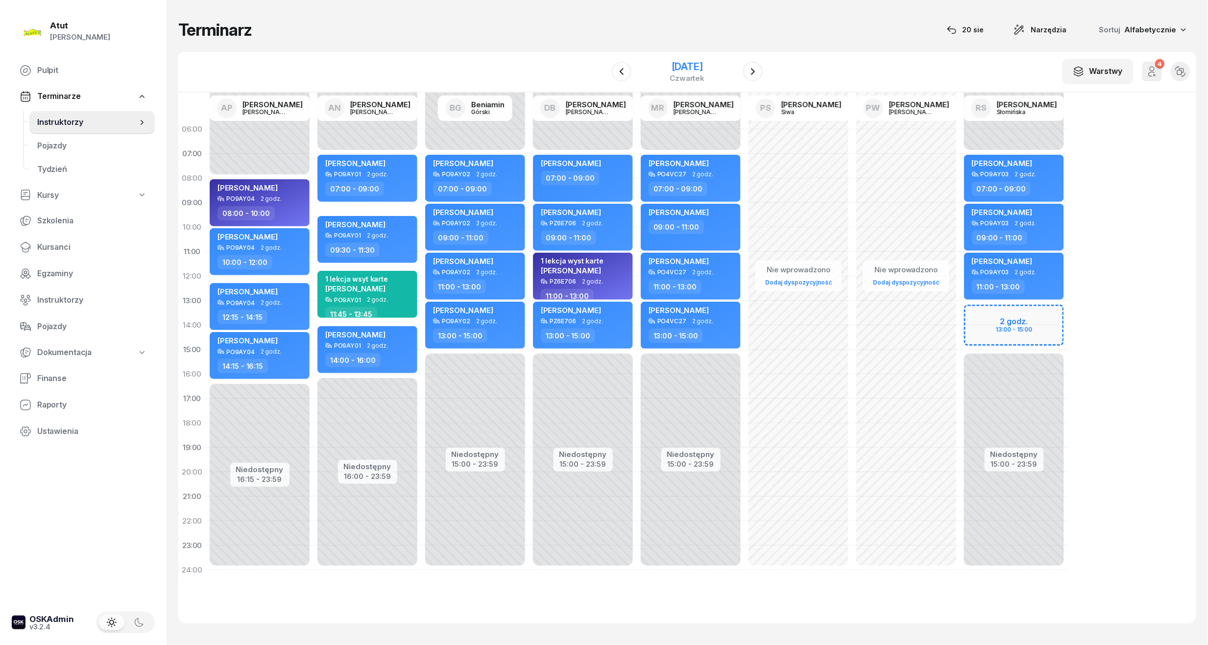
click at [705, 71] on div "[DATE]" at bounding box center [687, 67] width 35 height 10
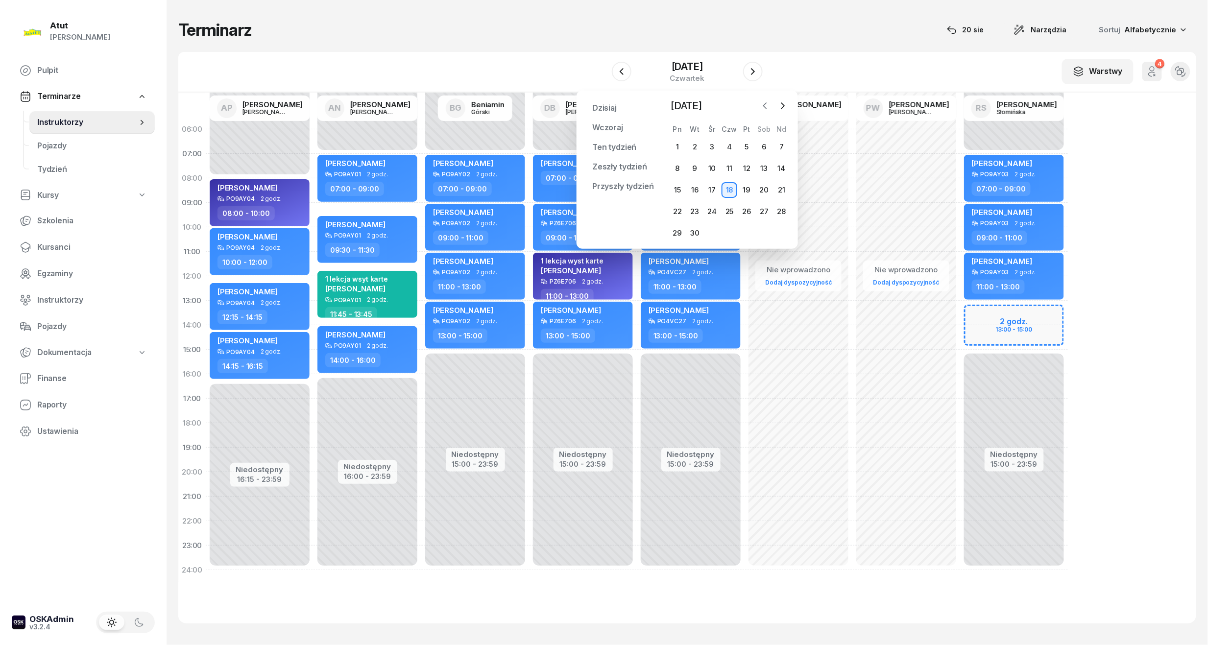
click at [765, 106] on icon "button" at bounding box center [765, 106] width 10 height 10
click at [690, 235] on div "26" at bounding box center [695, 233] width 16 height 16
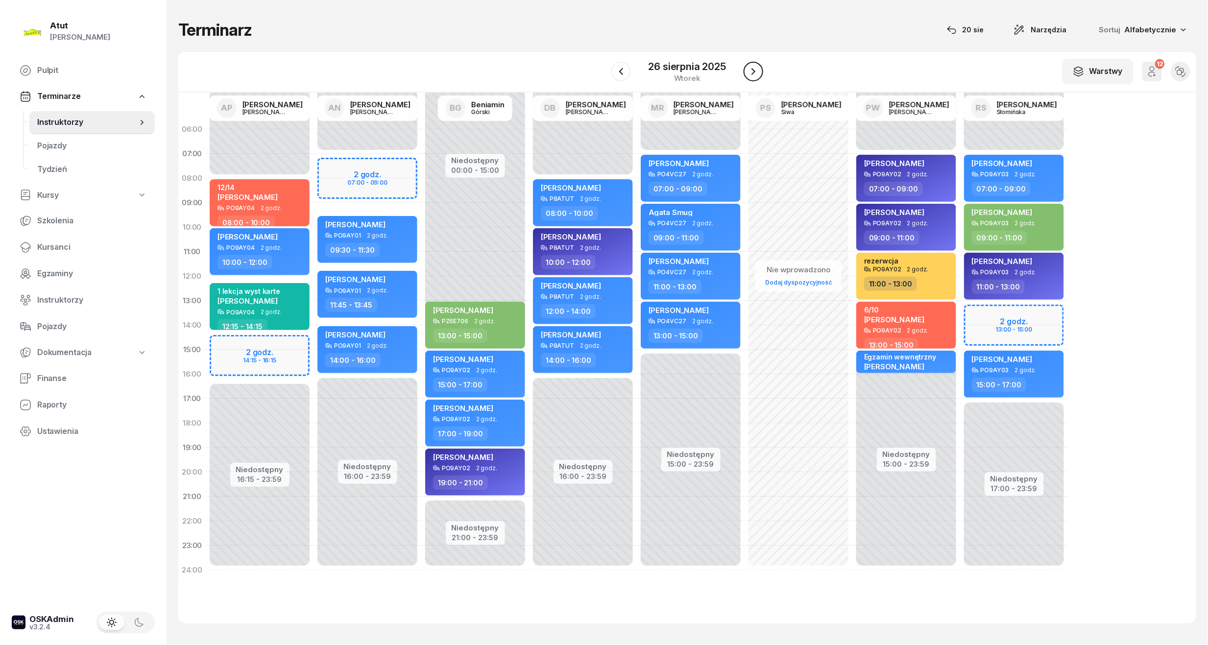
click at [755, 70] on icon "button" at bounding box center [753, 72] width 12 height 12
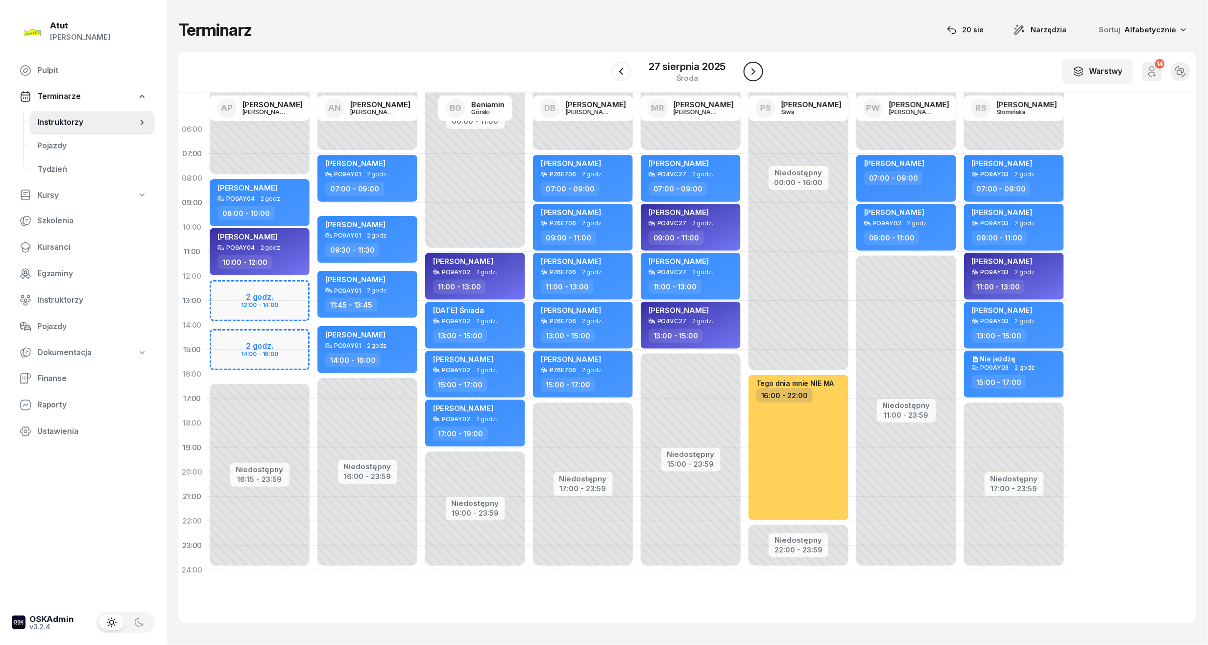
click at [755, 70] on icon "button" at bounding box center [753, 72] width 12 height 12
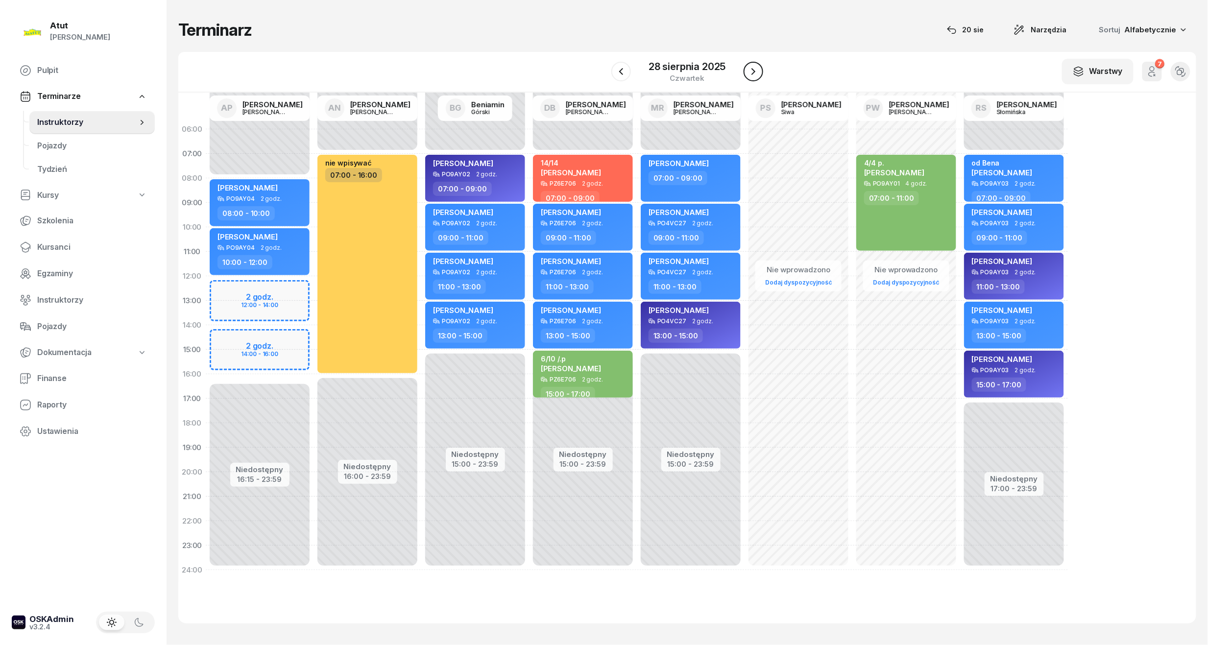
click at [755, 70] on icon "button" at bounding box center [753, 72] width 12 height 12
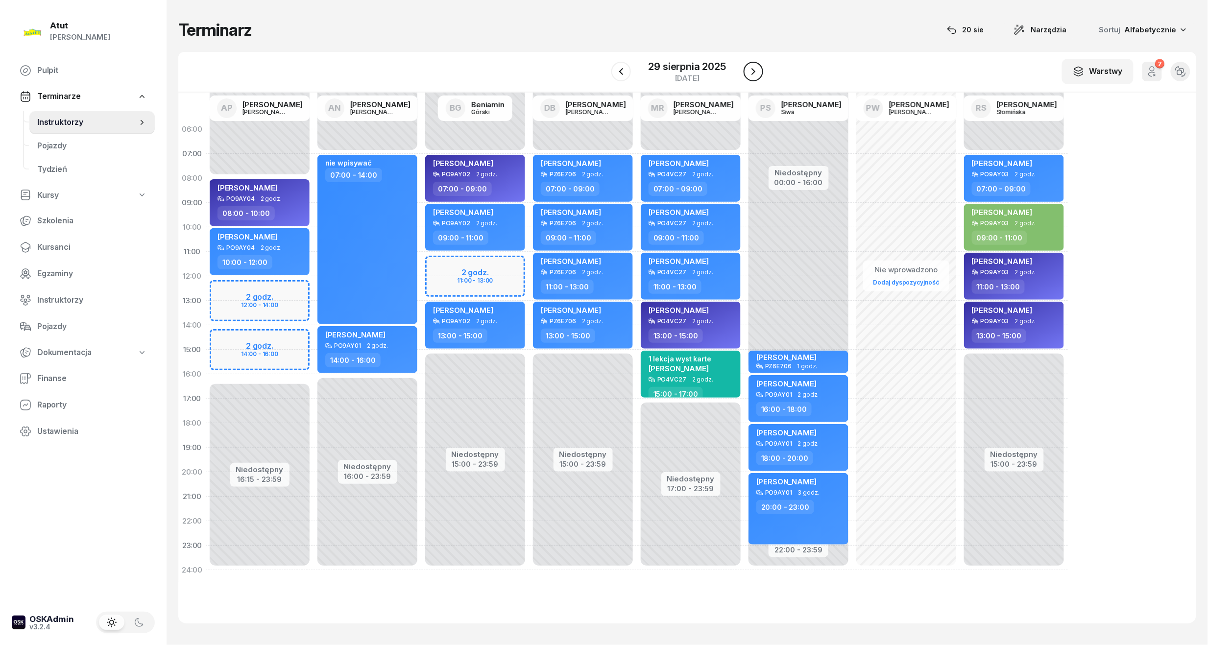
click at [755, 70] on icon "button" at bounding box center [753, 72] width 12 height 12
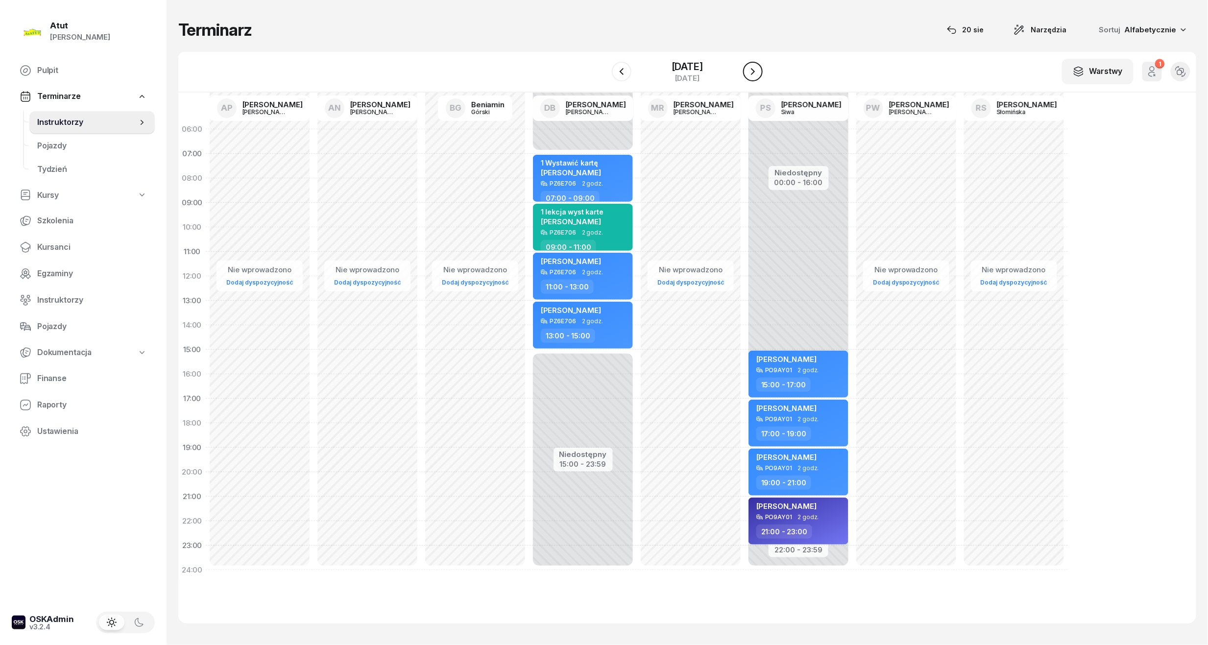
click at [759, 73] on icon "button" at bounding box center [753, 72] width 12 height 12
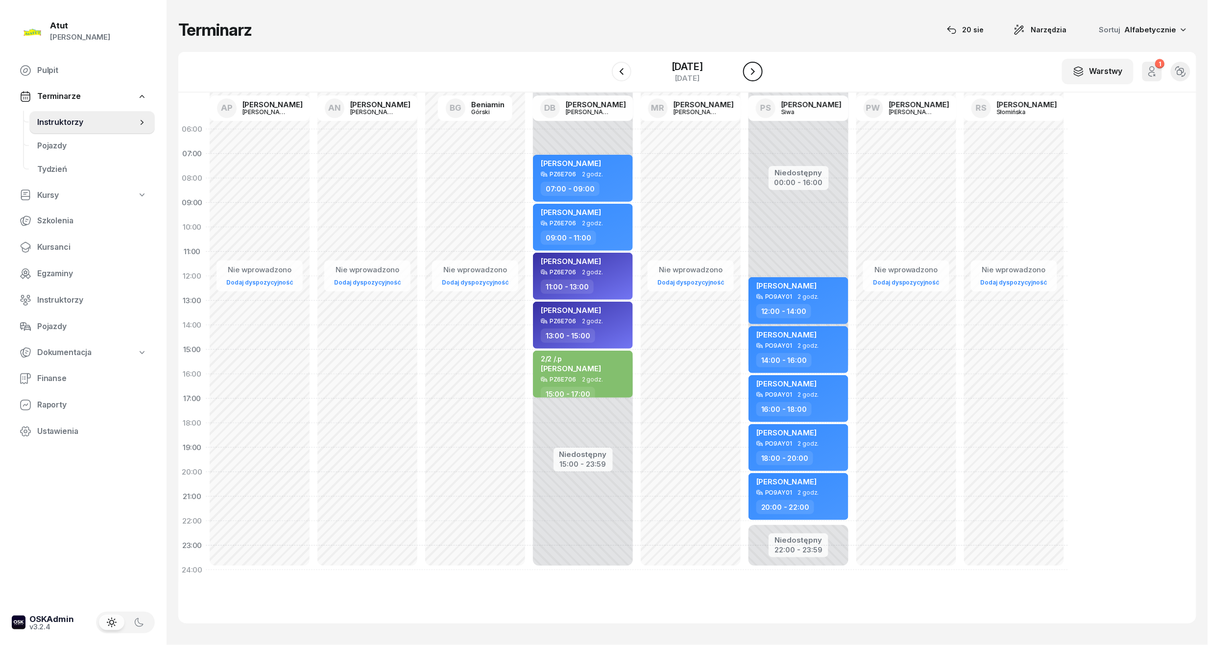
click at [759, 73] on button "button" at bounding box center [753, 72] width 20 height 20
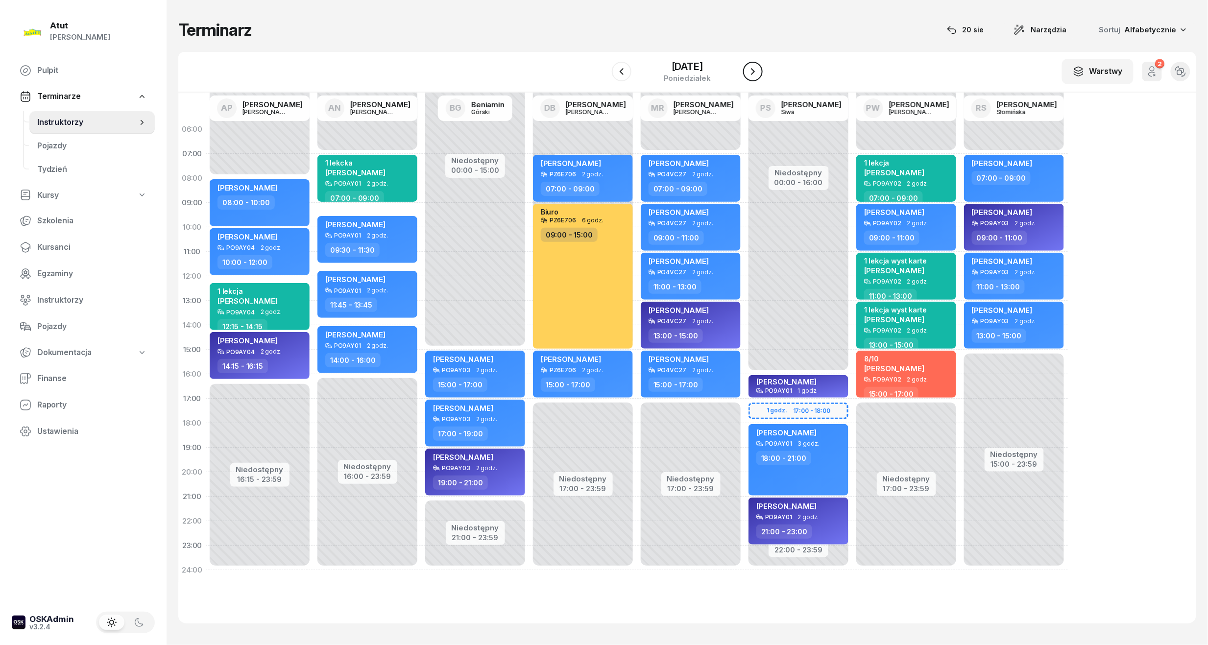
click at [759, 73] on button "button" at bounding box center [753, 72] width 20 height 20
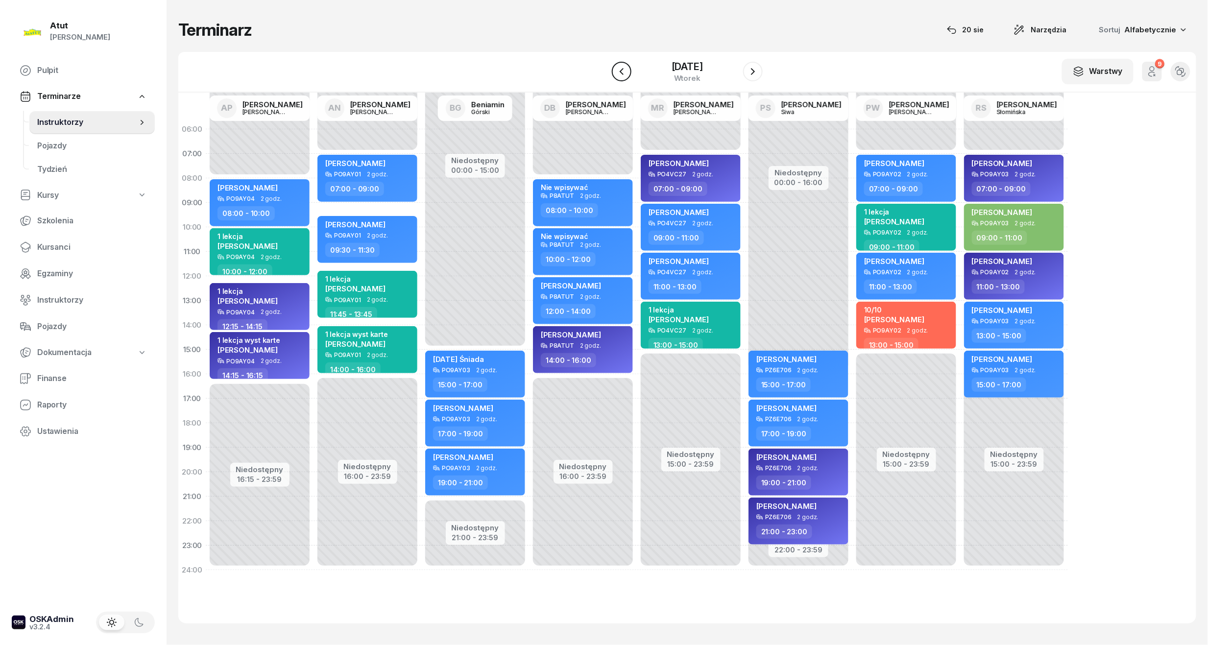
click at [626, 75] on icon "button" at bounding box center [622, 72] width 12 height 12
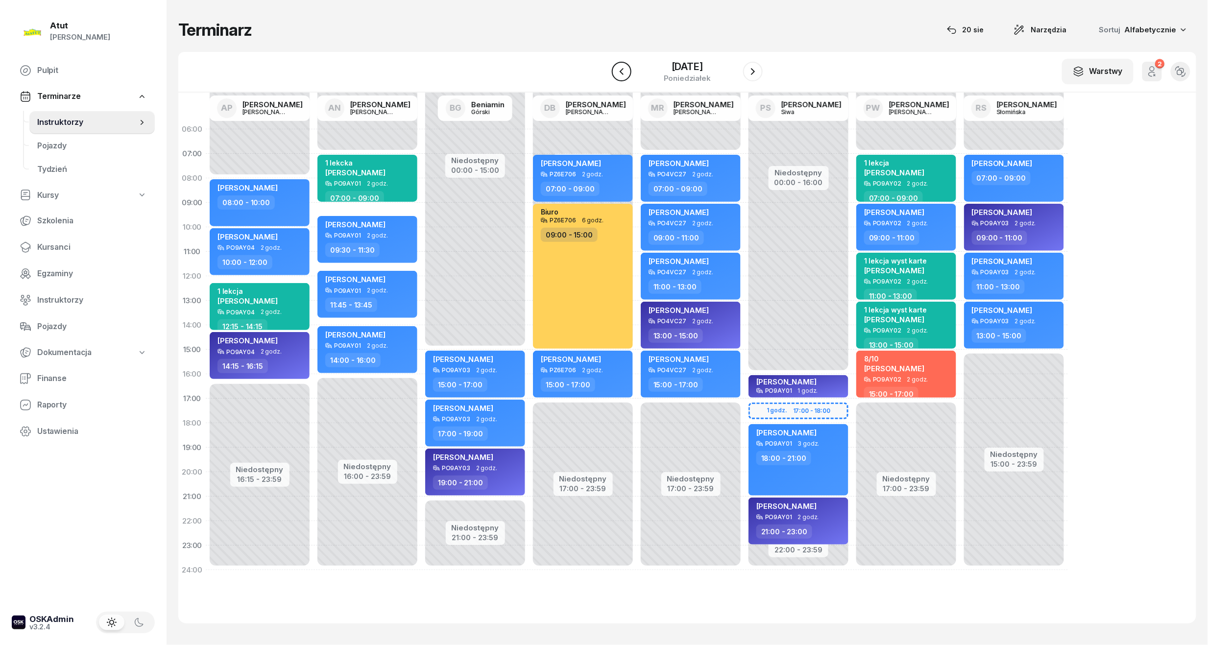
click at [626, 75] on icon "button" at bounding box center [622, 72] width 12 height 12
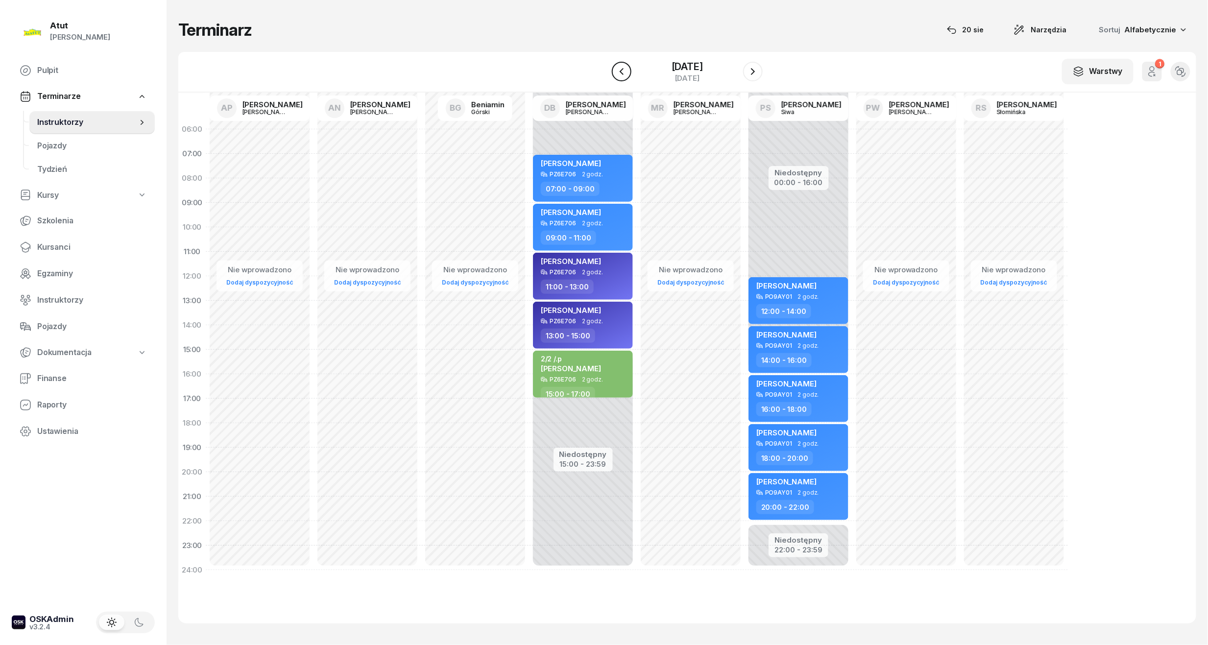
click at [626, 75] on icon "button" at bounding box center [622, 72] width 12 height 12
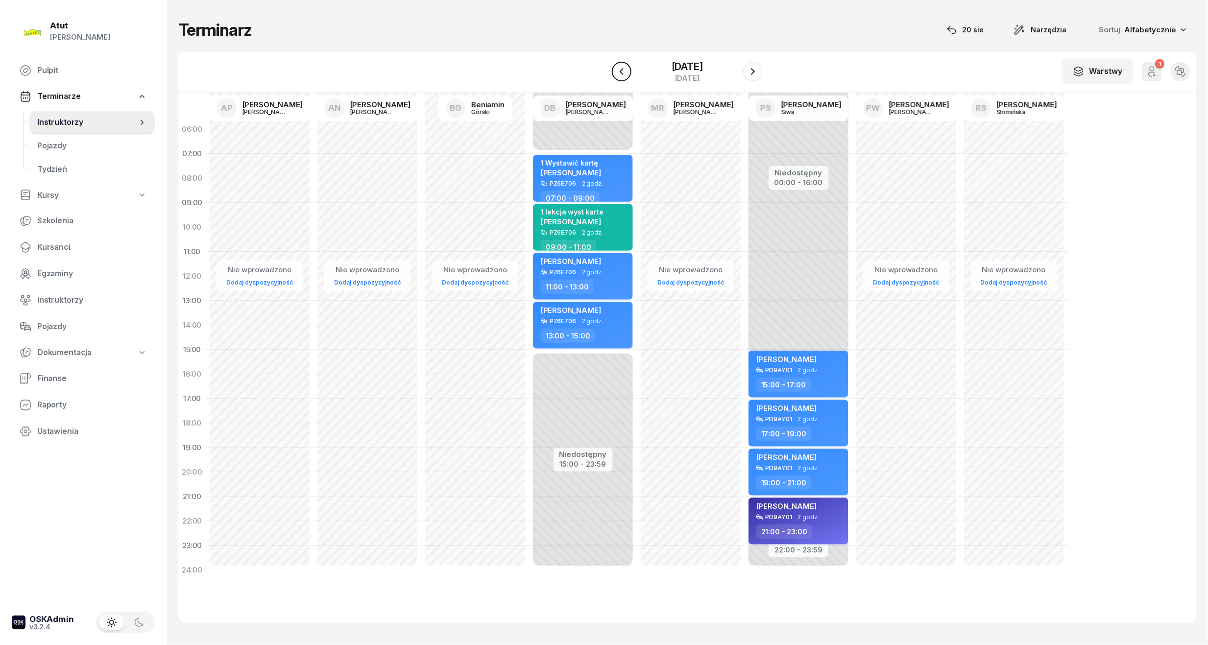
click at [626, 75] on icon "button" at bounding box center [622, 72] width 12 height 12
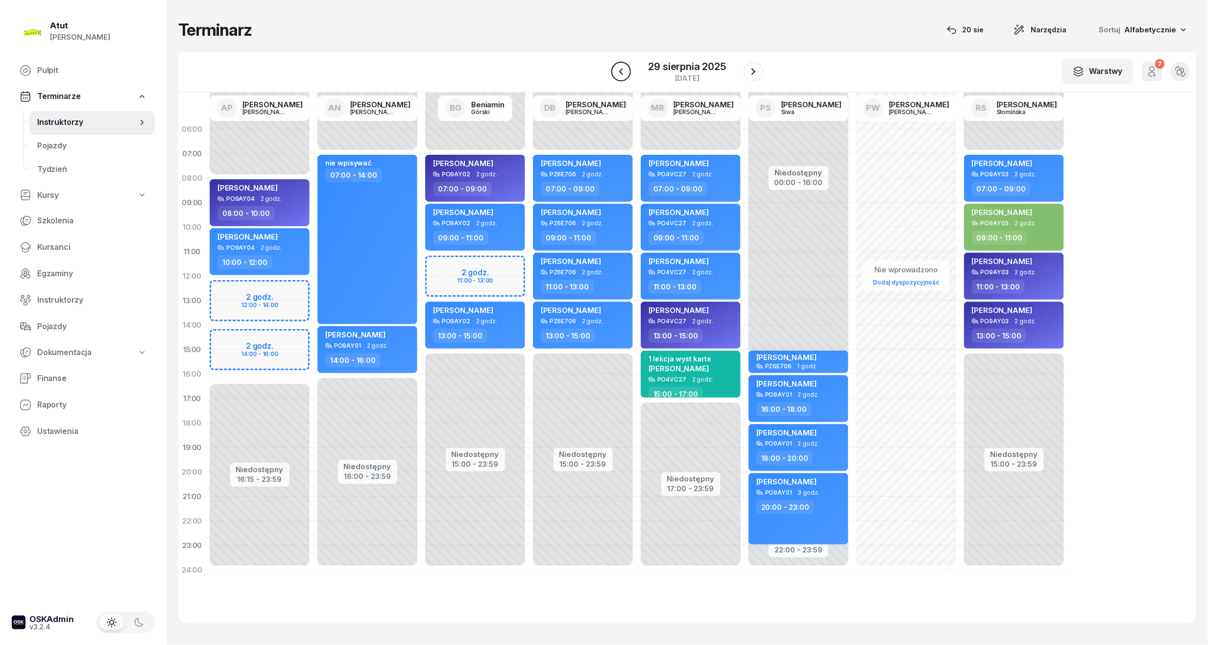
click at [626, 75] on icon "button" at bounding box center [621, 72] width 12 height 12
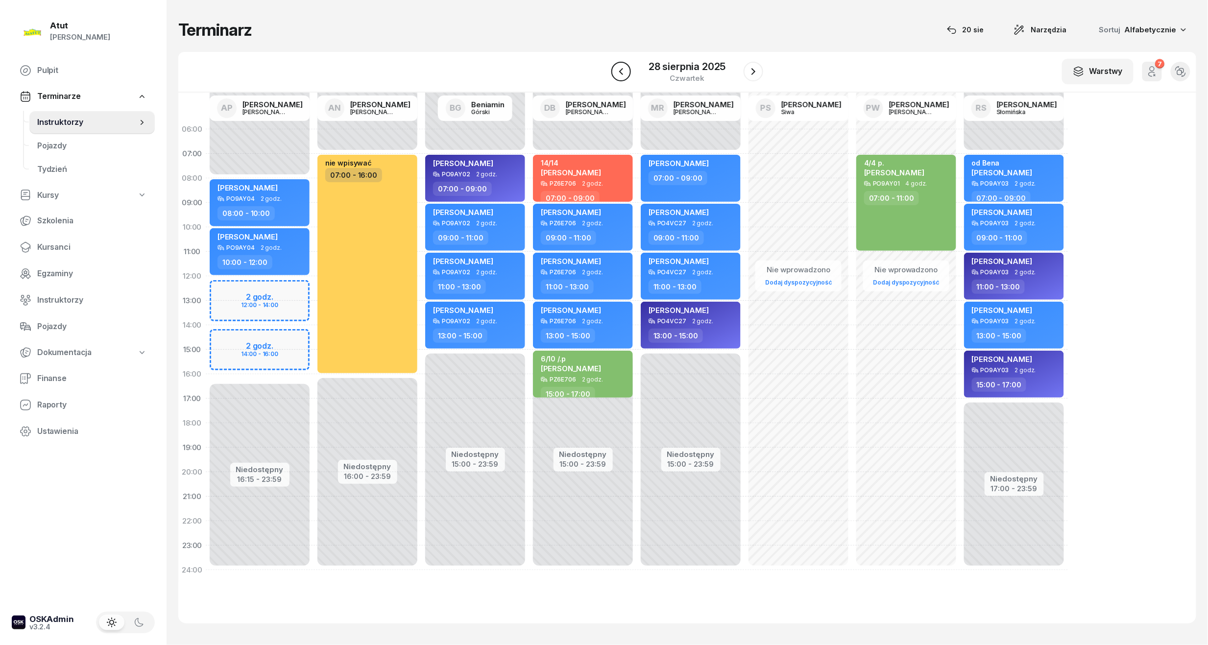
click at [626, 75] on icon "button" at bounding box center [621, 72] width 12 height 12
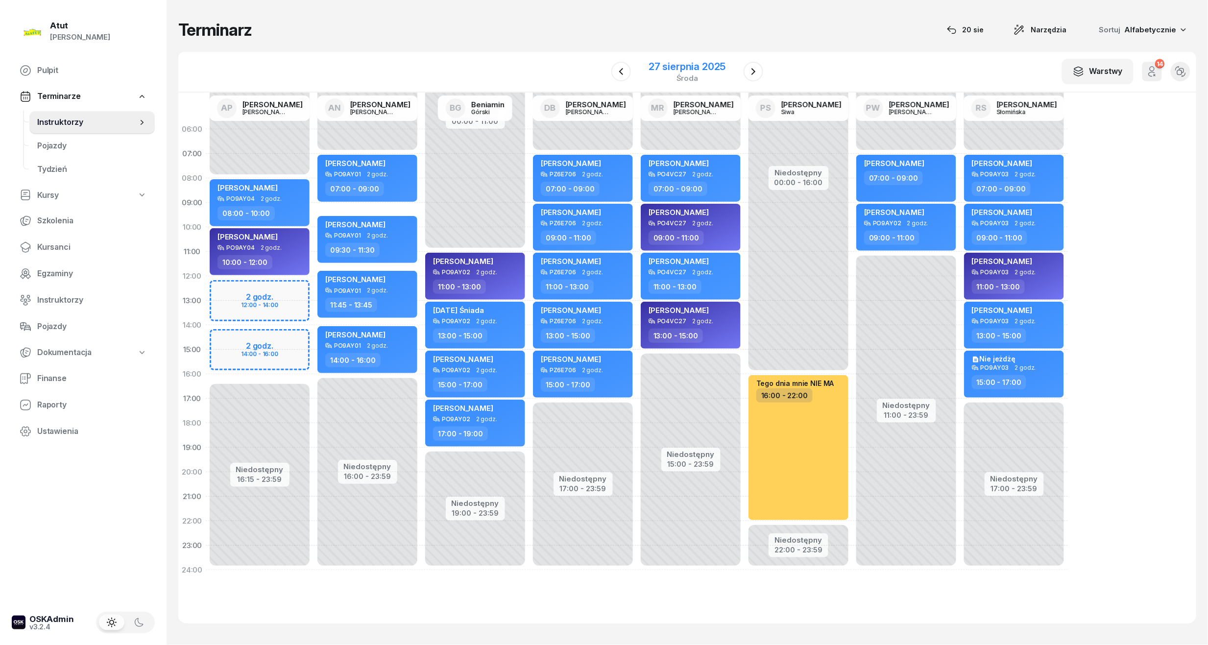
click at [700, 74] on div "środa" at bounding box center [686, 77] width 77 height 7
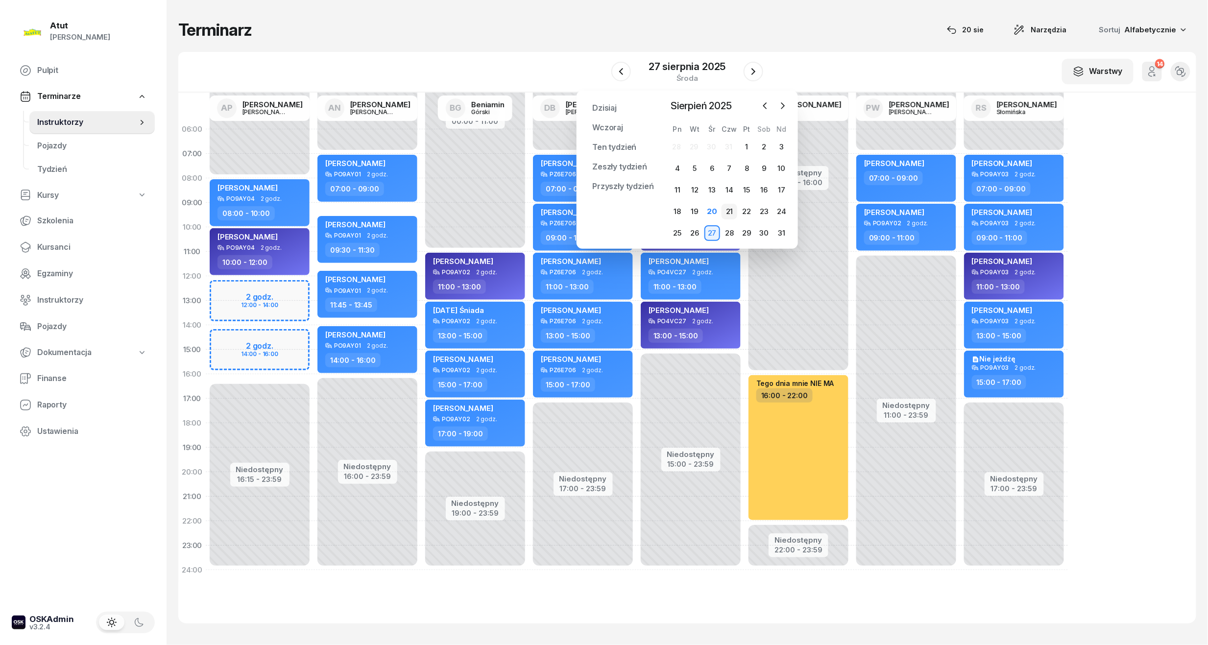
click at [733, 213] on div "21" at bounding box center [729, 212] width 16 height 16
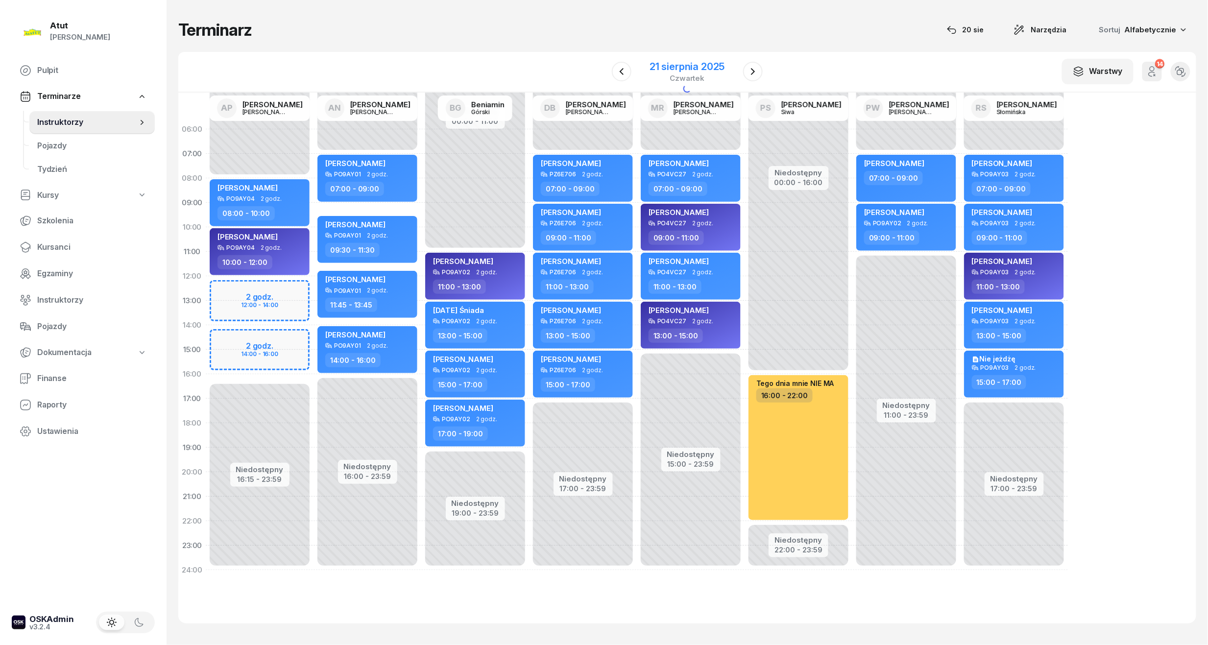
click at [694, 72] on div "21 sierpnia 2025" at bounding box center [686, 67] width 75 height 10
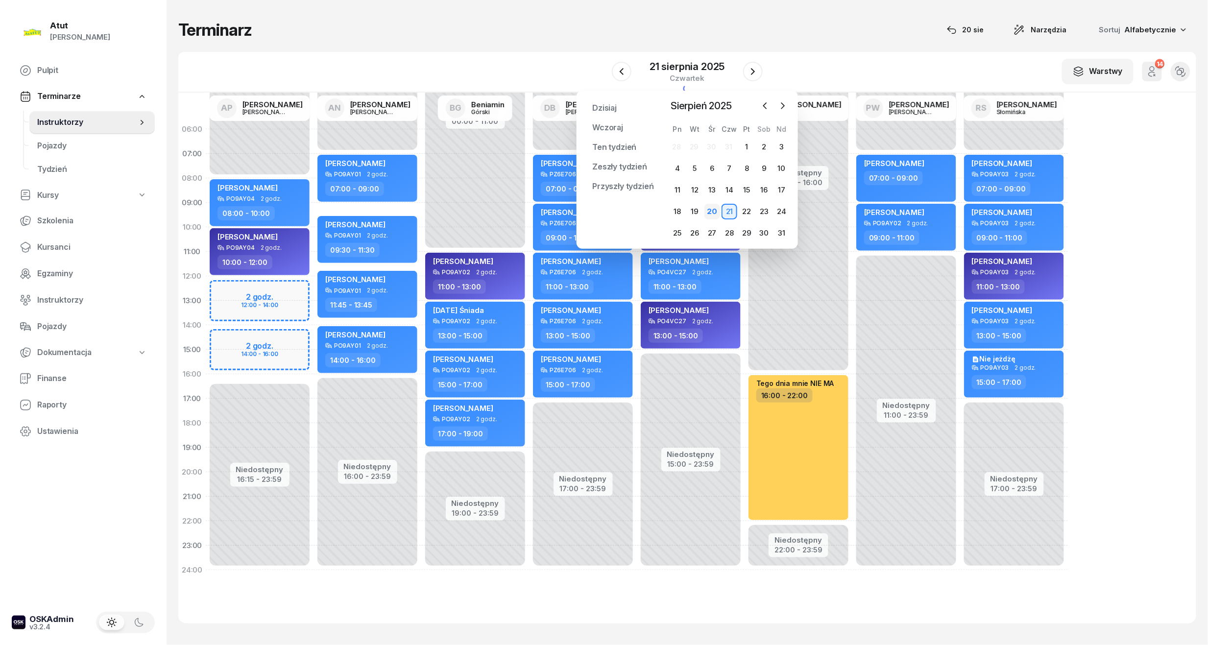
click at [713, 214] on div "20" at bounding box center [712, 212] width 16 height 16
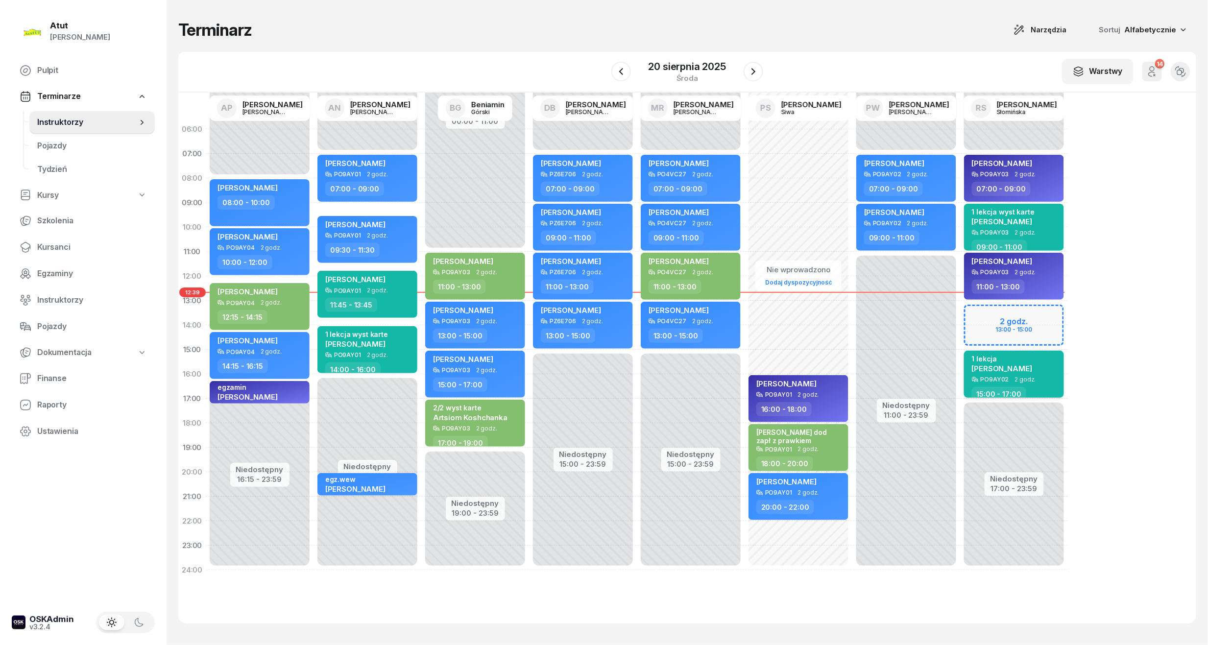
click at [956, 359] on div "1 lekcja [PERSON_NAME]" at bounding box center [1015, 366] width 86 height 22
select select "15"
select select "17"
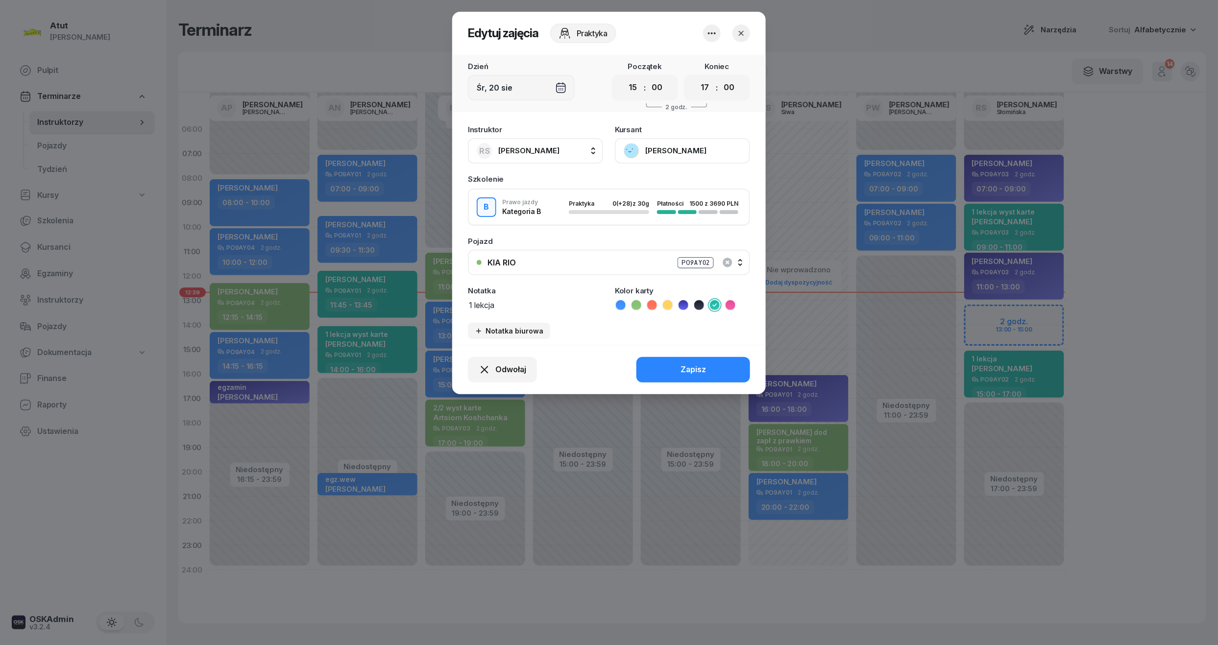
click at [736, 28] on button "button" at bounding box center [741, 33] width 18 height 18
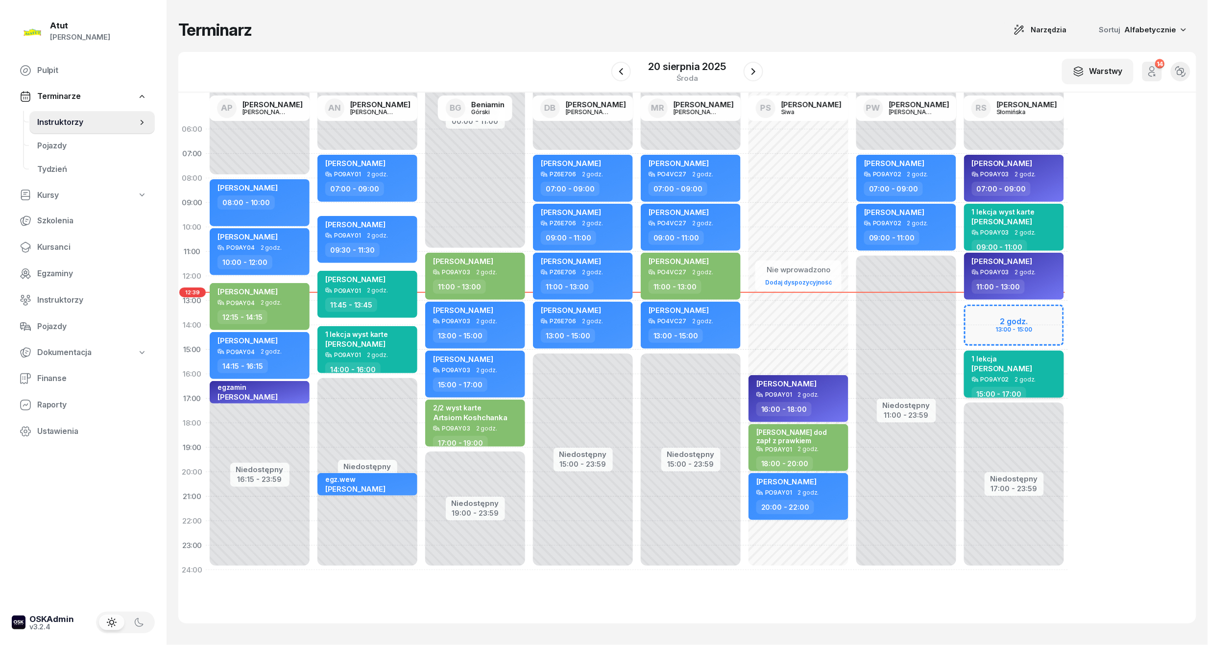
click at [956, 364] on span "[PERSON_NAME]" at bounding box center [1002, 368] width 60 height 9
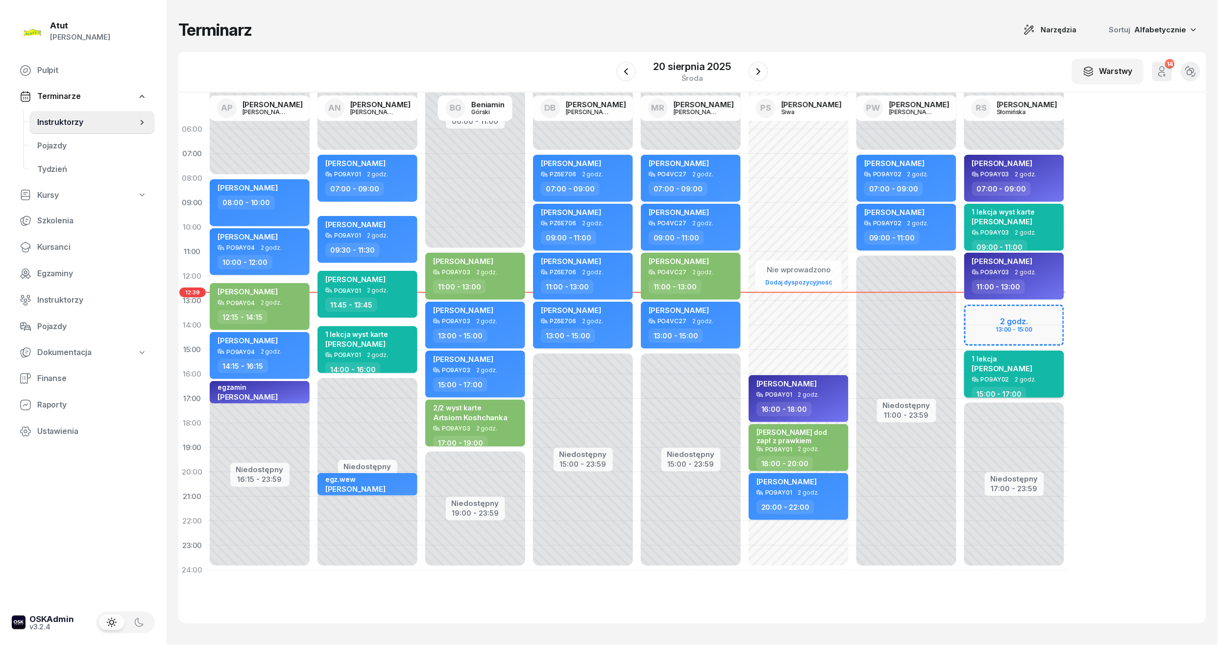
select select "15"
select select "17"
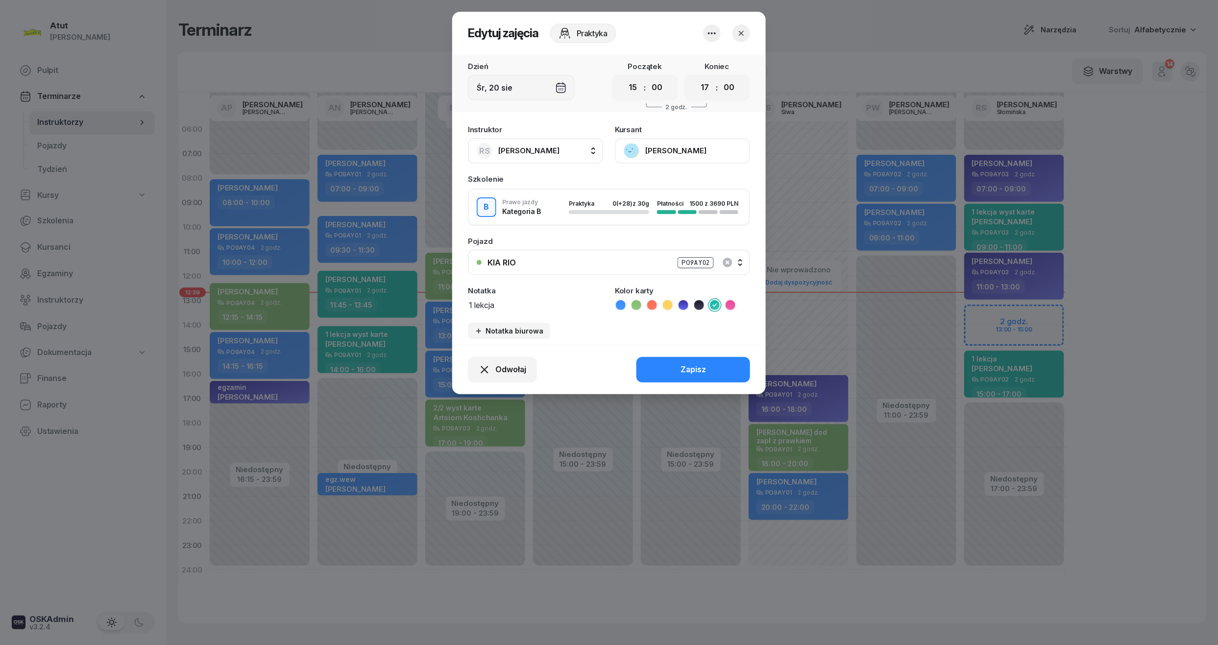
click at [720, 150] on button "[PERSON_NAME]" at bounding box center [682, 150] width 135 height 25
click at [740, 28] on icon "button" at bounding box center [741, 33] width 10 height 10
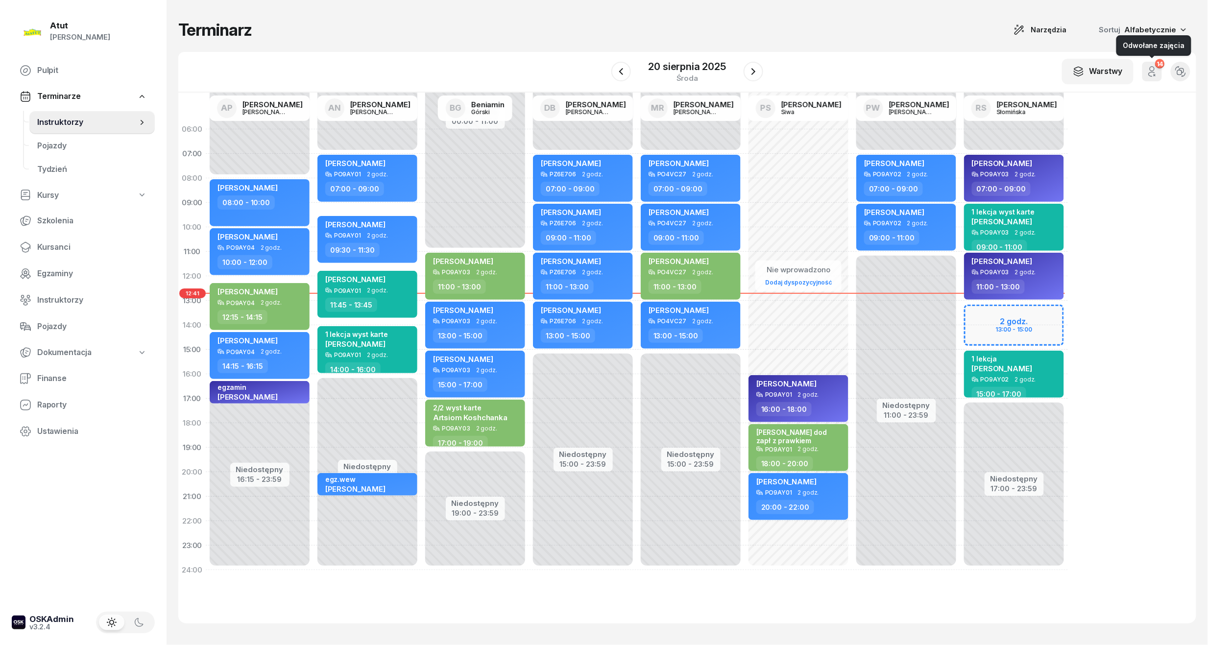
click at [956, 77] on button "14" at bounding box center [1152, 72] width 20 height 20
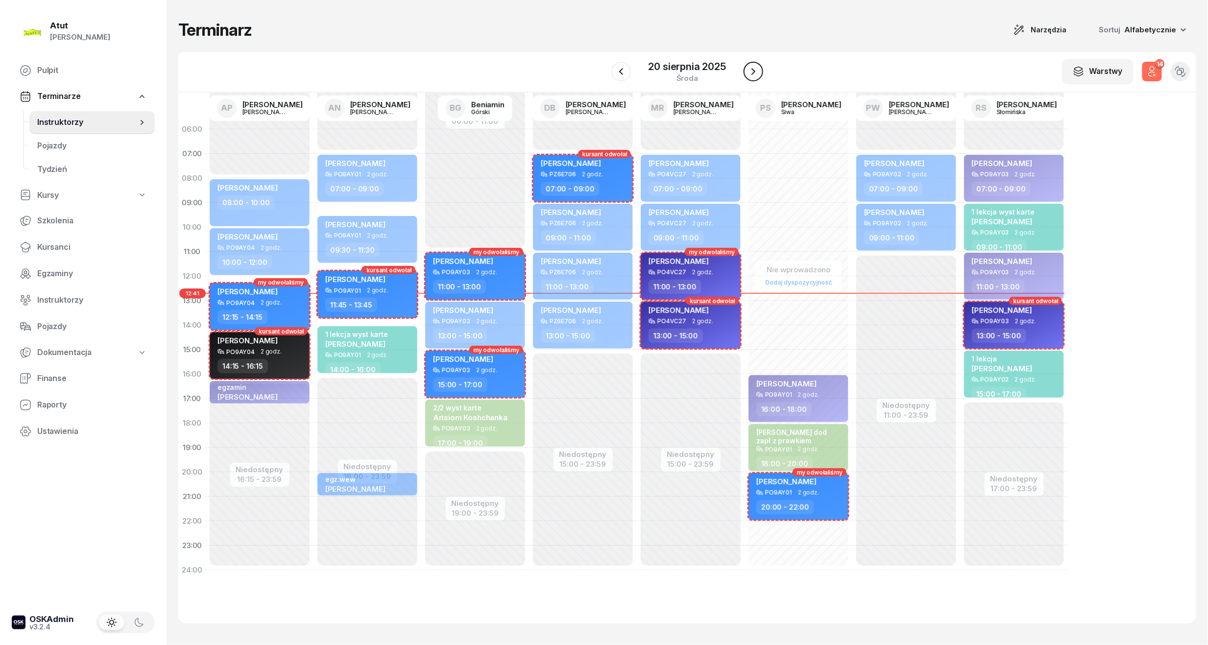
click at [759, 70] on button "button" at bounding box center [754, 72] width 20 height 20
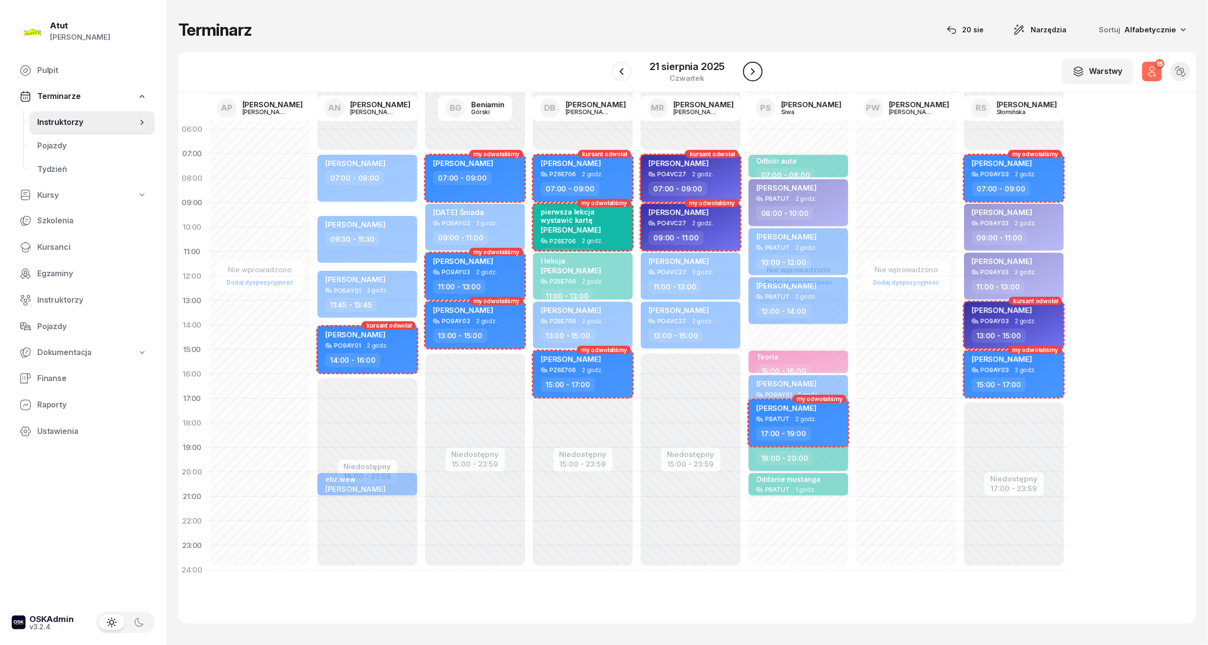
click at [756, 69] on icon "button" at bounding box center [753, 72] width 12 height 12
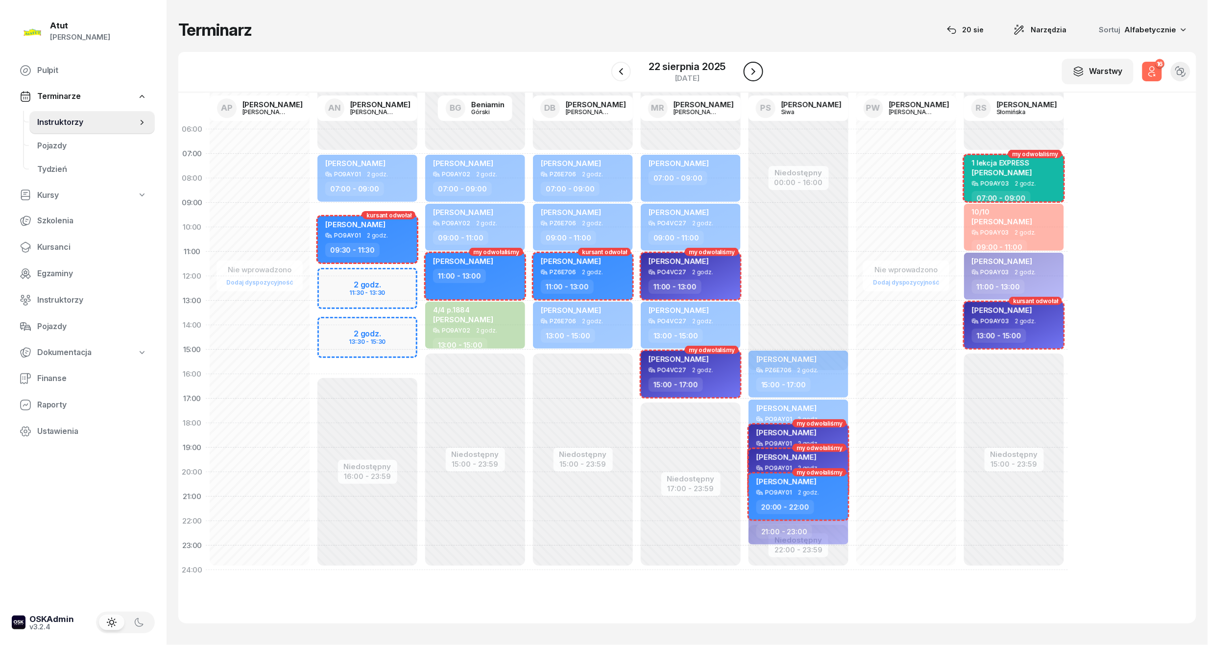
click at [753, 67] on icon "button" at bounding box center [753, 72] width 12 height 12
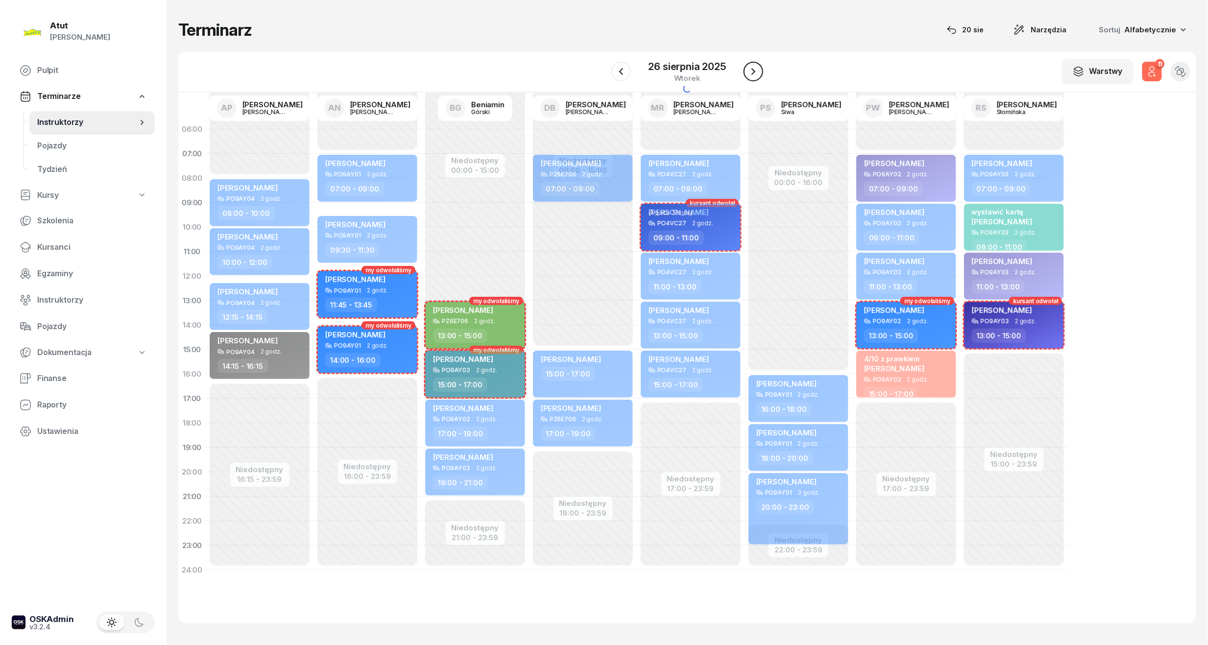
click at [753, 67] on icon "button" at bounding box center [753, 72] width 12 height 12
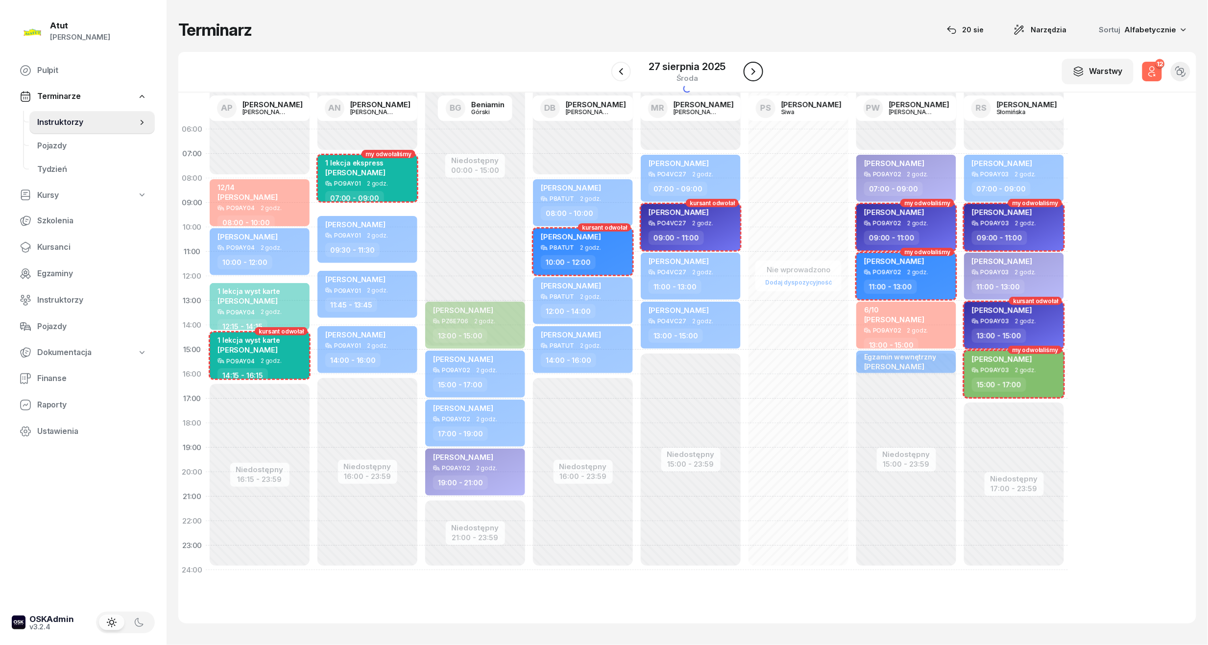
click at [753, 67] on icon "button" at bounding box center [753, 72] width 12 height 12
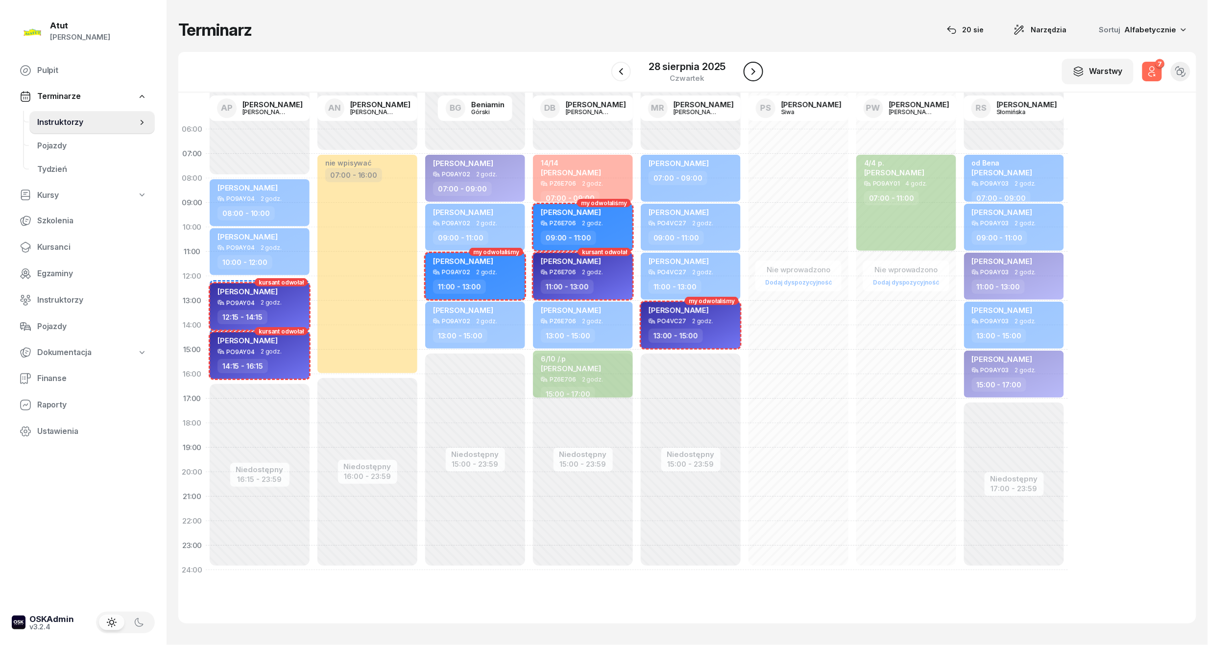
click at [756, 67] on icon "button" at bounding box center [753, 72] width 12 height 12
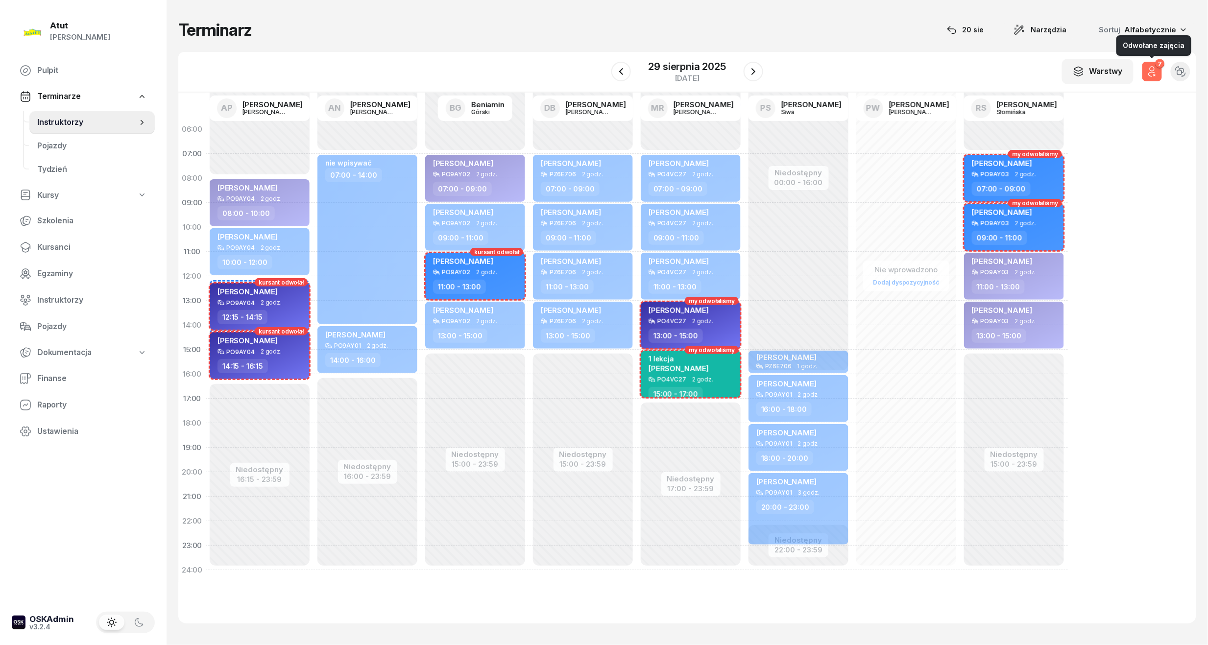
drag, startPoint x: 1151, startPoint y: 71, endPoint x: 1149, endPoint y: 89, distance: 18.2
click at [956, 71] on icon "button" at bounding box center [1152, 72] width 12 height 12
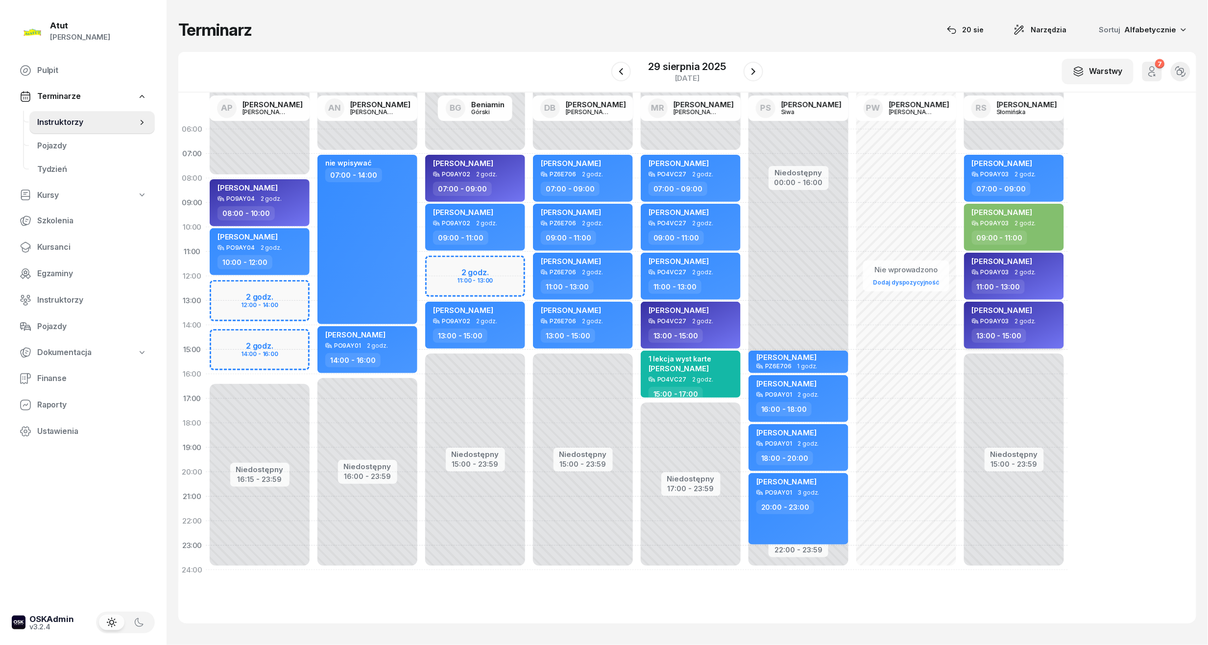
click at [956, 310] on span "[PERSON_NAME]" at bounding box center [1002, 310] width 60 height 9
select select "13"
select select "15"
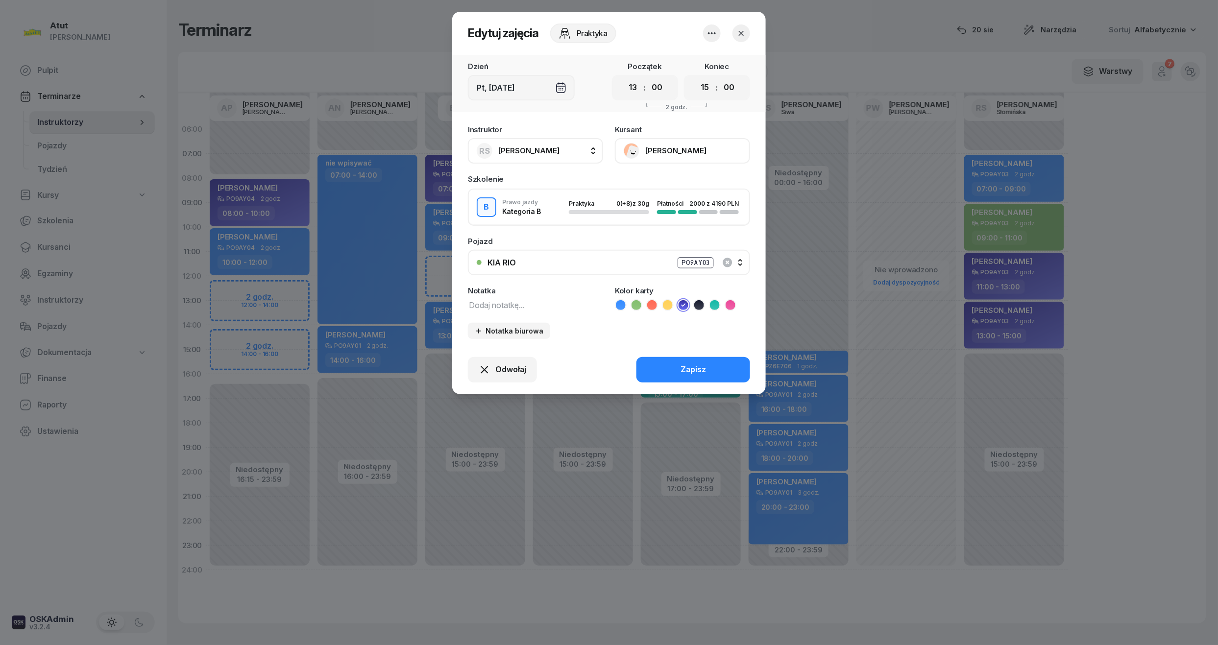
click at [741, 159] on button "[PERSON_NAME]" at bounding box center [682, 150] width 135 height 25
click at [696, 193] on link "Otwórz profil" at bounding box center [681, 184] width 129 height 24
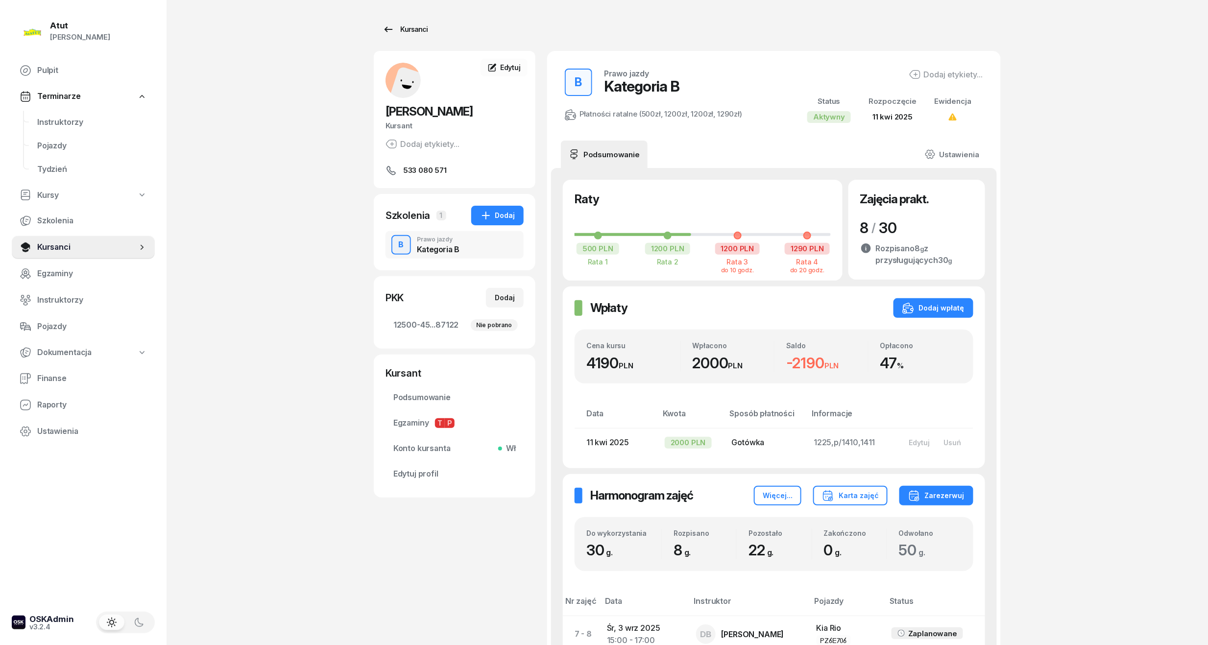
click at [386, 29] on icon at bounding box center [388, 28] width 8 height 5
